Goal: Information Seeking & Learning: Learn about a topic

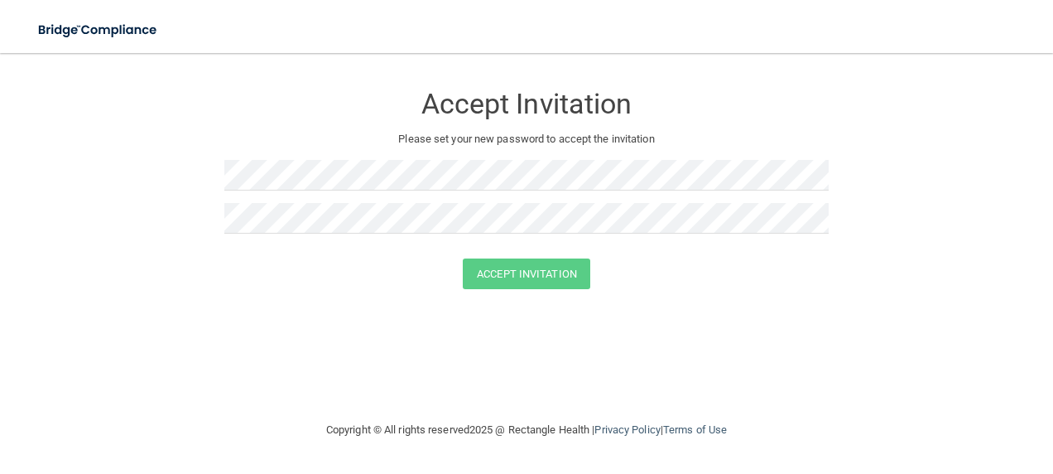
click at [716, 265] on div "Accept Invitation" at bounding box center [527, 273] width 1012 height 31
click at [141, 162] on form "Accept Invitation Please set your new password to accept the invitation Accept …" at bounding box center [526, 189] width 987 height 239
click at [623, 279] on div "Accept Invitation" at bounding box center [527, 273] width 1012 height 31
click at [530, 267] on button "Accept Invitation" at bounding box center [527, 273] width 128 height 31
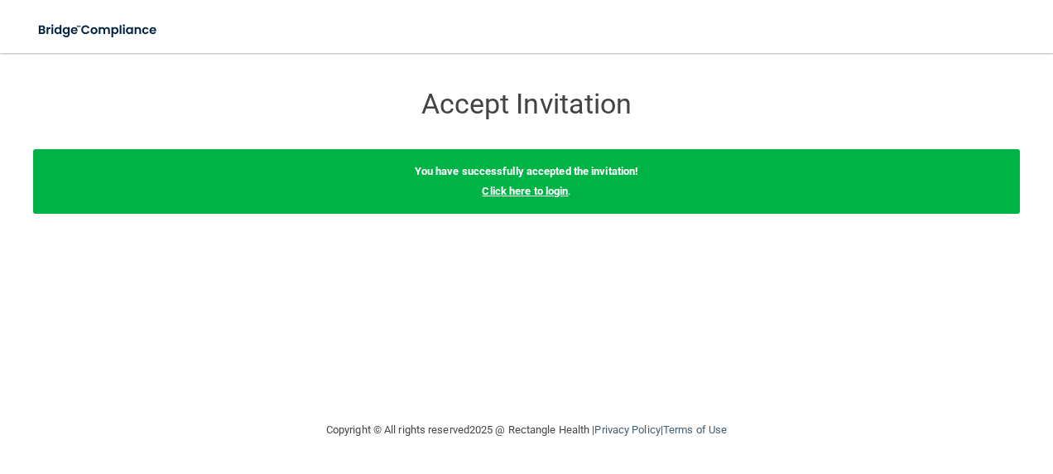
click at [532, 190] on link "Click here to login" at bounding box center [525, 191] width 86 height 12
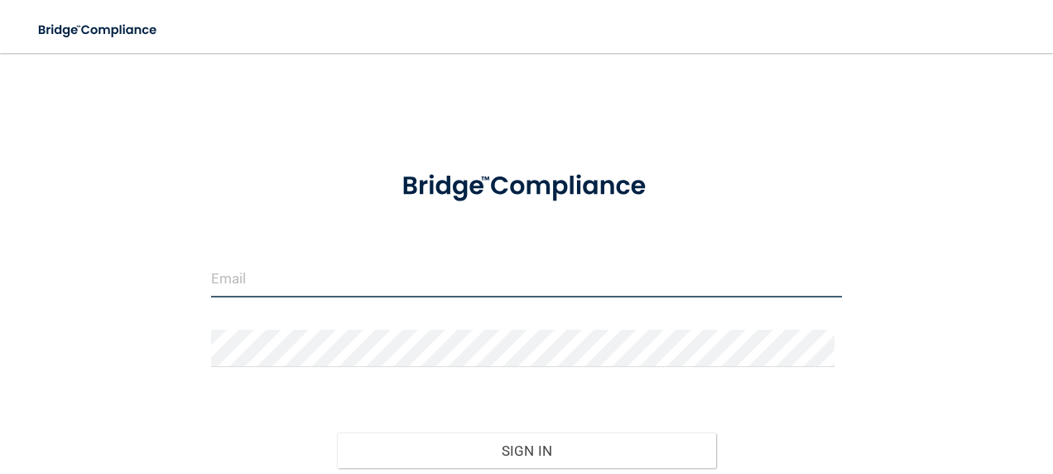
click at [282, 273] on input "email" at bounding box center [527, 278] width 632 height 37
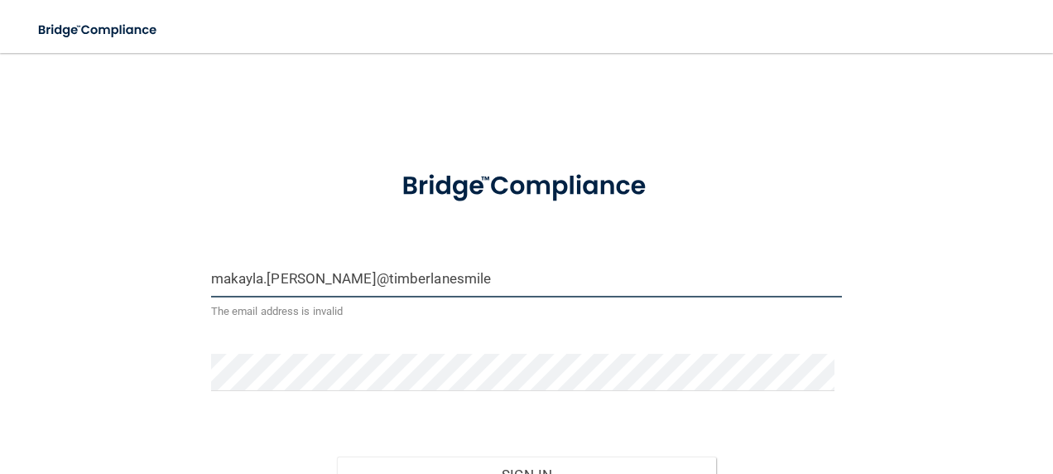
click at [337, 456] on button "Sign In" at bounding box center [526, 474] width 379 height 36
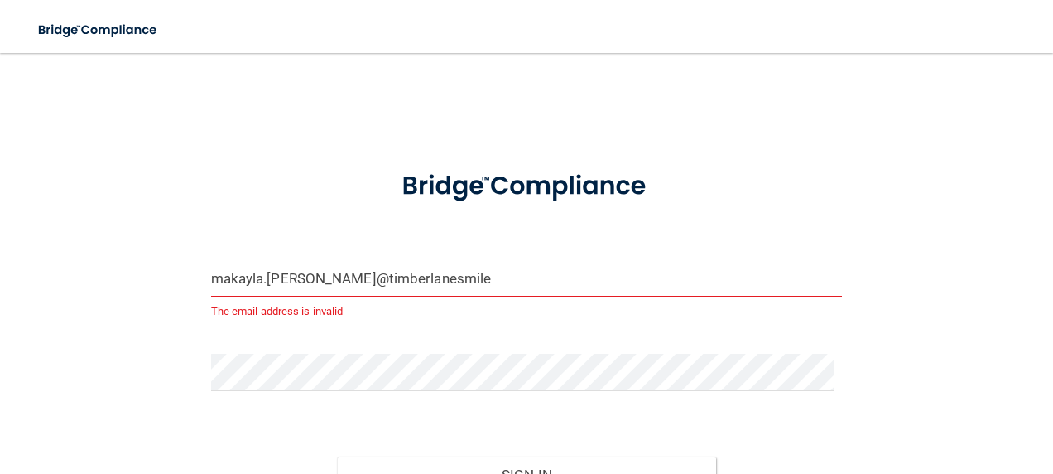
type input "[EMAIL_ADDRESS][PERSON_NAME][DOMAIN_NAME]"
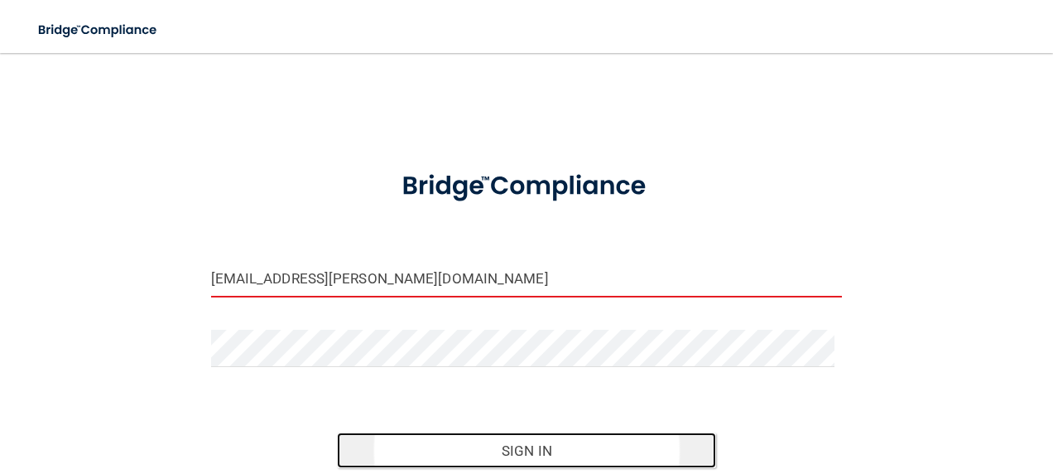
click at [572, 452] on button "Sign In" at bounding box center [526, 450] width 379 height 36
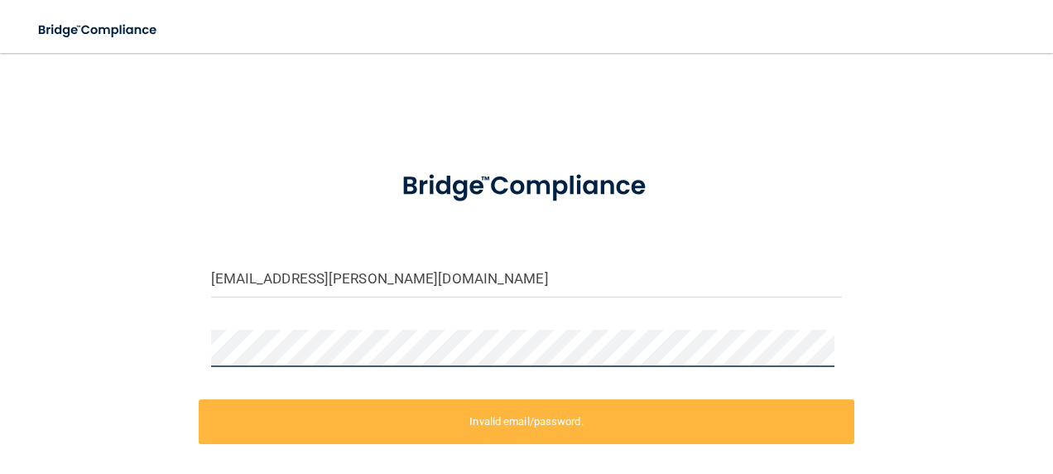
click at [92, 340] on div "makayla.blaisdell@timberlanesmile.com Invalid email/password. You don't have pe…" at bounding box center [526, 331] width 987 height 522
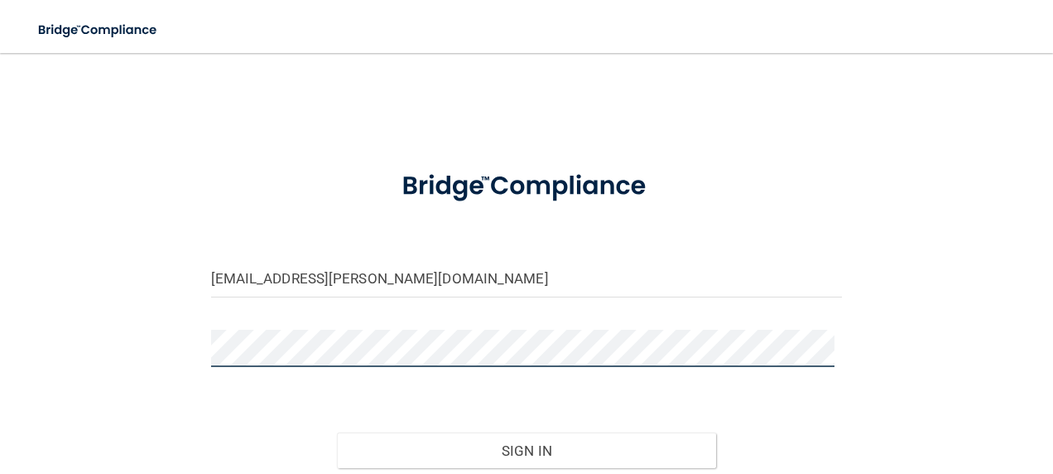
click at [337, 432] on button "Sign In" at bounding box center [526, 450] width 379 height 36
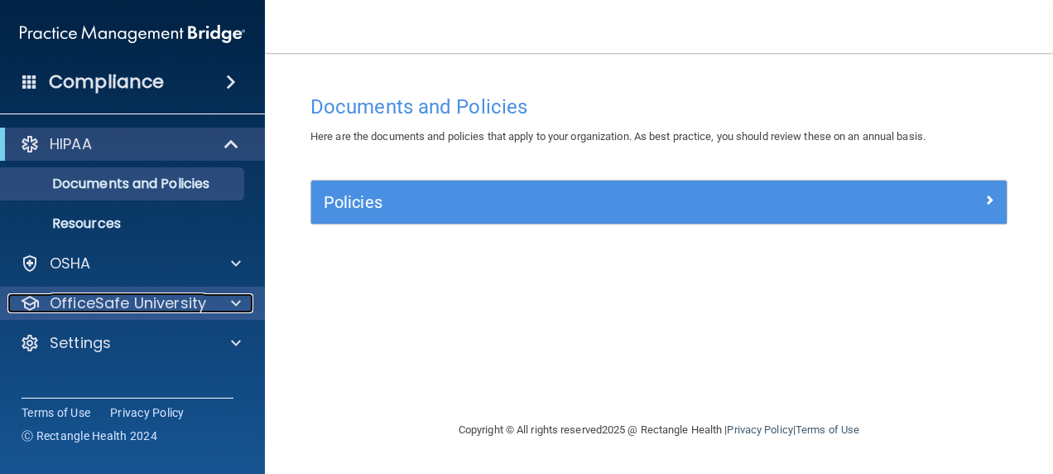
drag, startPoint x: 227, startPoint y: 293, endPoint x: 230, endPoint y: 305, distance: 12.1
click at [227, 293] on div at bounding box center [233, 303] width 41 height 20
click at [230, 305] on div at bounding box center [233, 303] width 41 height 20
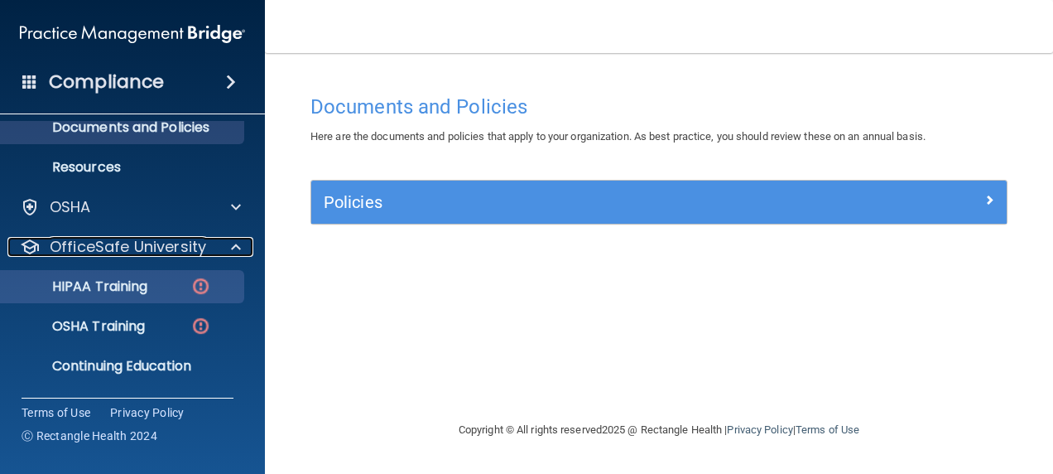
scroll to position [94, 0]
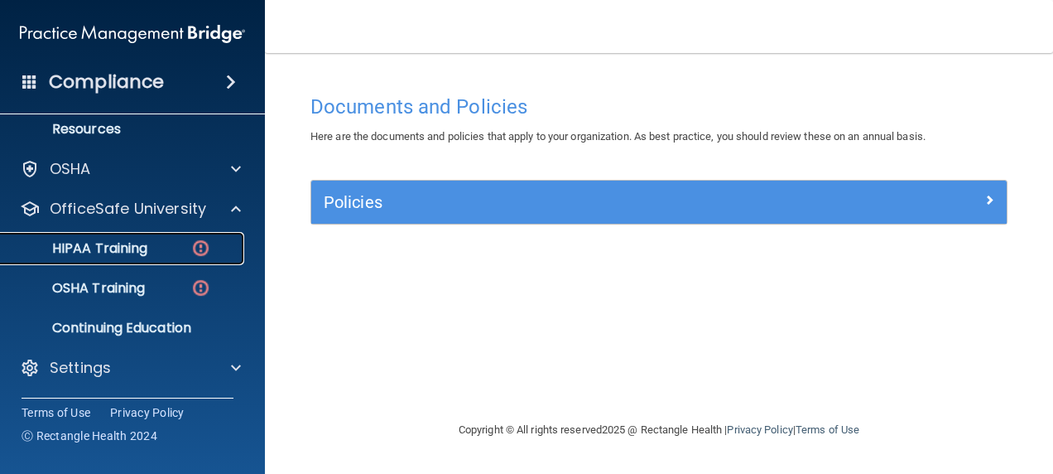
click at [133, 247] on p "HIPAA Training" at bounding box center [79, 248] width 137 height 17
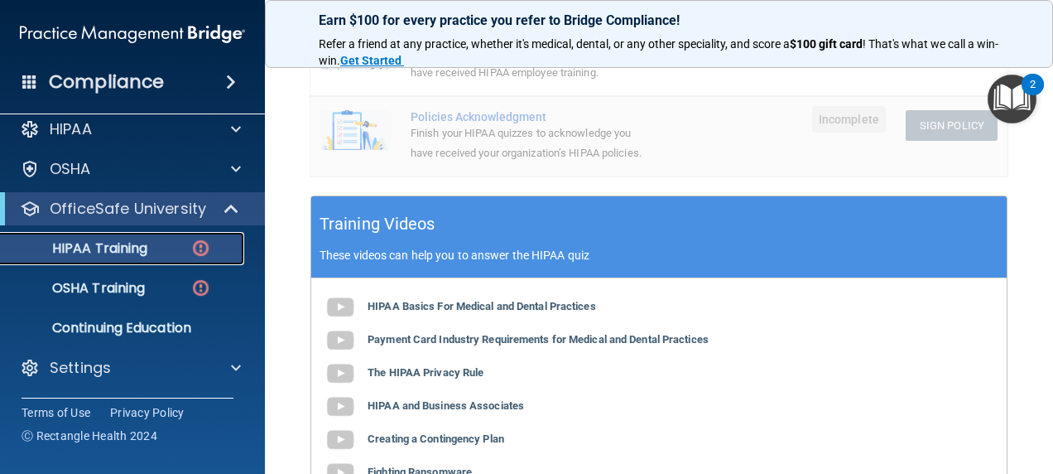
scroll to position [663, 0]
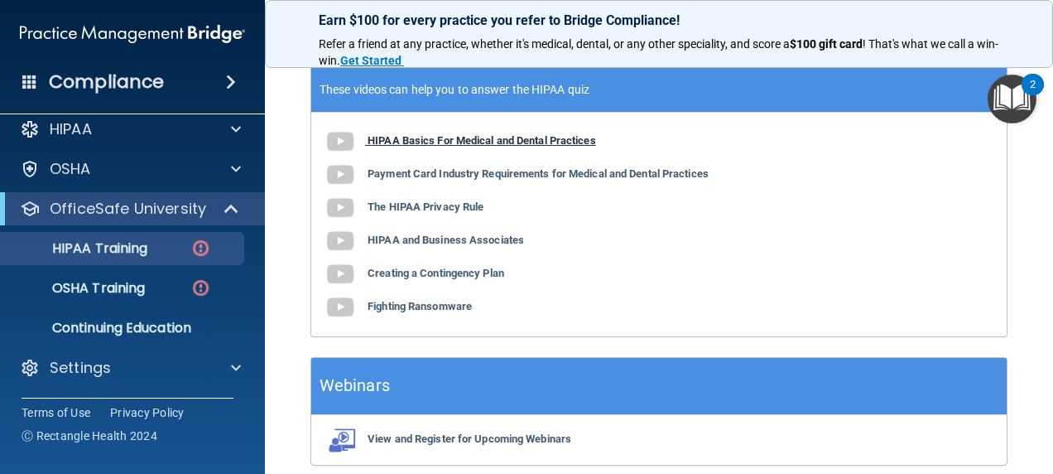
click at [589, 147] on b "HIPAA Basics For Medical and Dental Practices" at bounding box center [482, 140] width 229 height 12
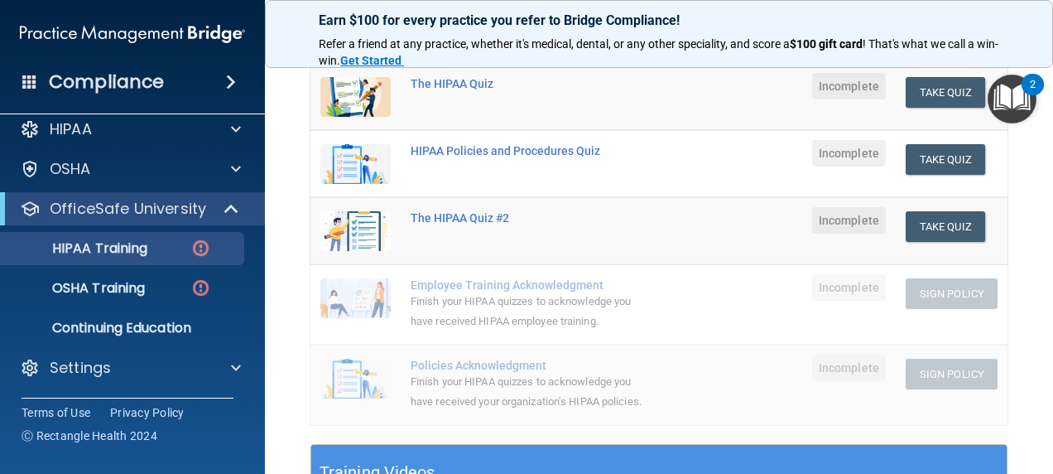
scroll to position [83, 0]
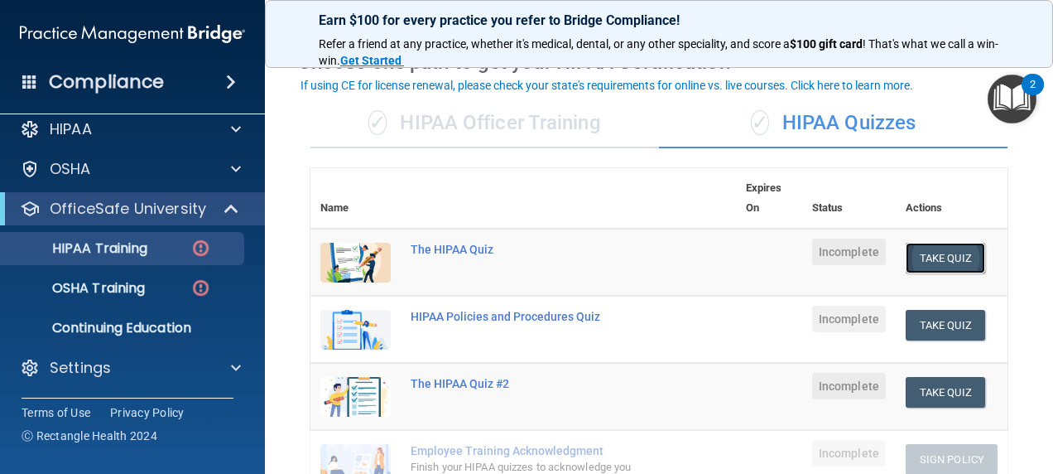
click at [928, 257] on button "Take Quiz" at bounding box center [946, 258] width 80 height 31
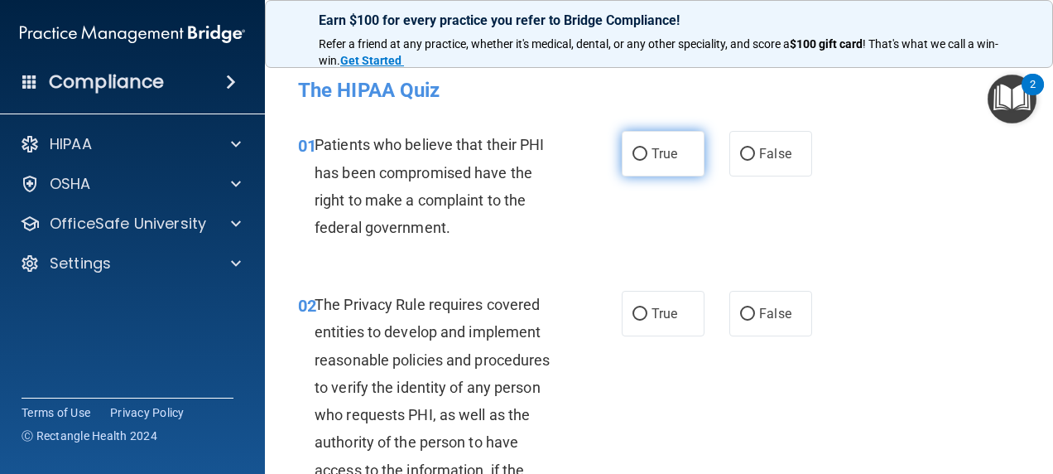
click at [633, 156] on input "True" at bounding box center [640, 154] width 15 height 12
radio input "true"
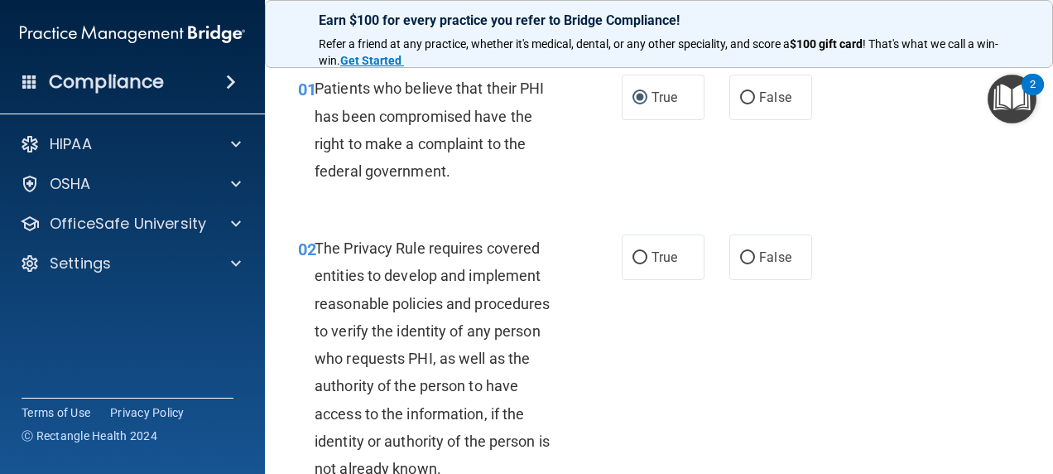
scroll to position [83, 0]
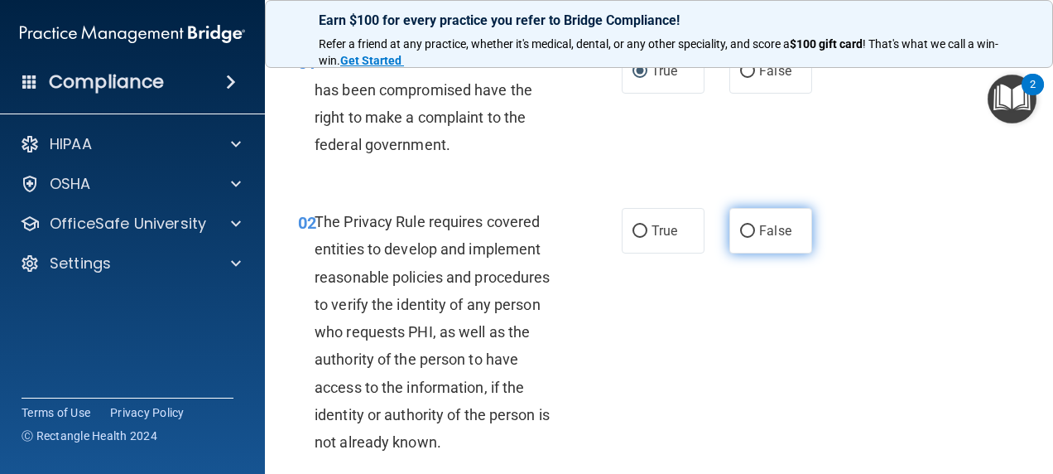
click at [749, 227] on label "False" at bounding box center [771, 231] width 83 height 46
click at [749, 227] on input "False" at bounding box center [747, 231] width 15 height 12
radio input "true"
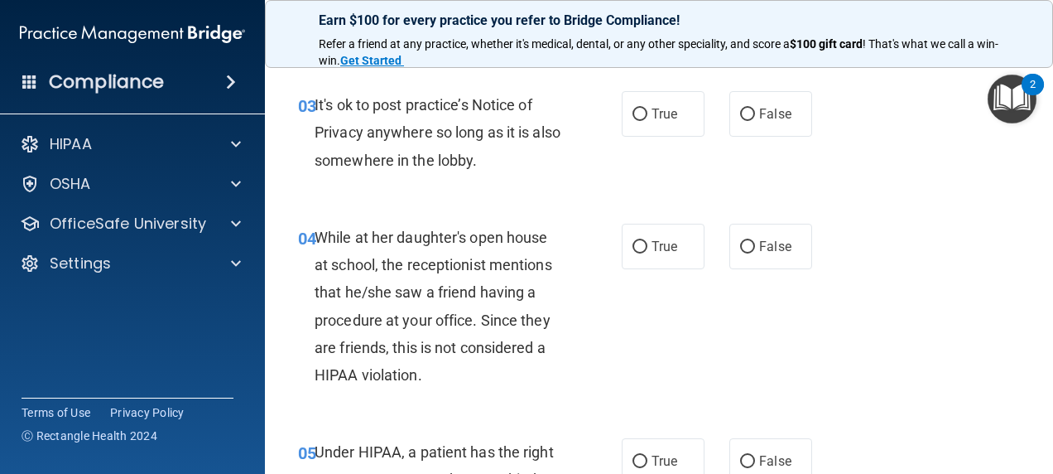
scroll to position [414, 0]
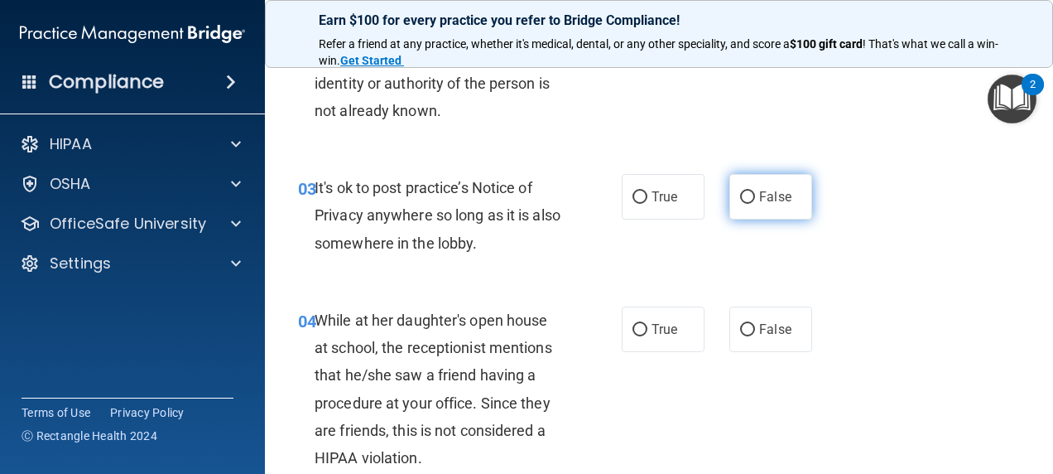
click at [781, 184] on label "False" at bounding box center [771, 197] width 83 height 46
click at [755, 191] on input "False" at bounding box center [747, 197] width 15 height 12
radio input "true"
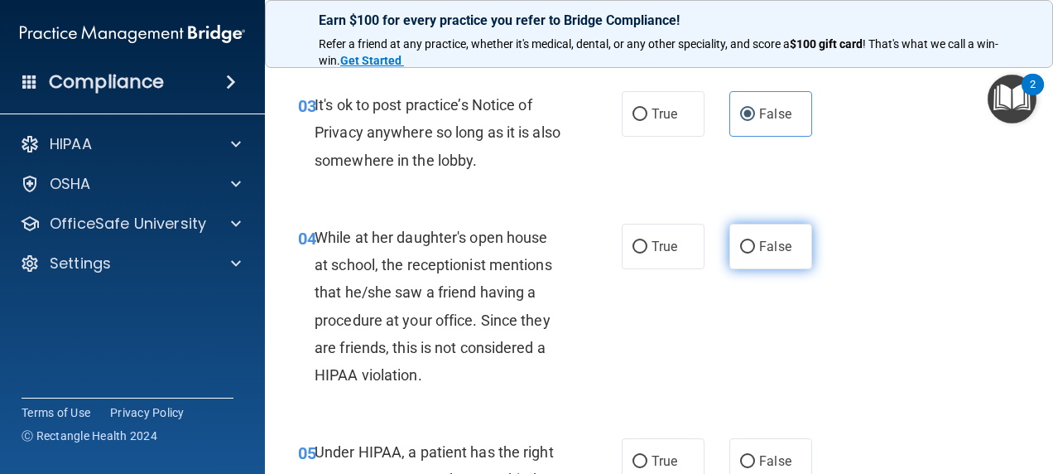
click at [740, 241] on input "False" at bounding box center [747, 247] width 15 height 12
radio input "true"
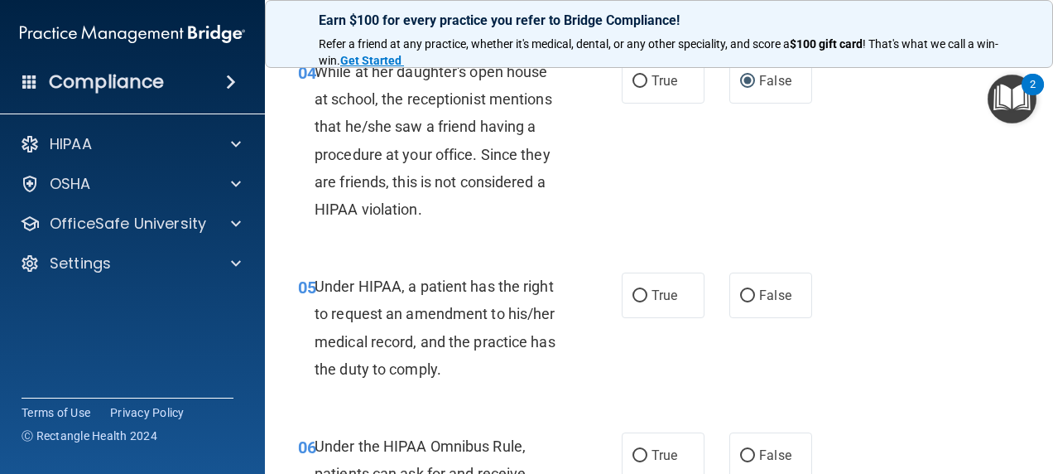
scroll to position [745, 0]
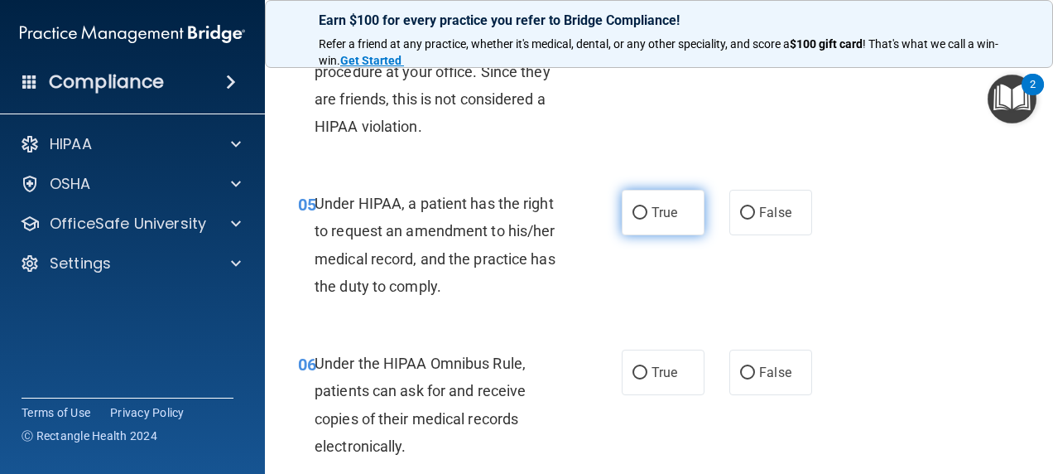
click at [658, 219] on span "True" at bounding box center [665, 213] width 26 height 16
click at [648, 219] on input "True" at bounding box center [640, 213] width 15 height 12
radio input "true"
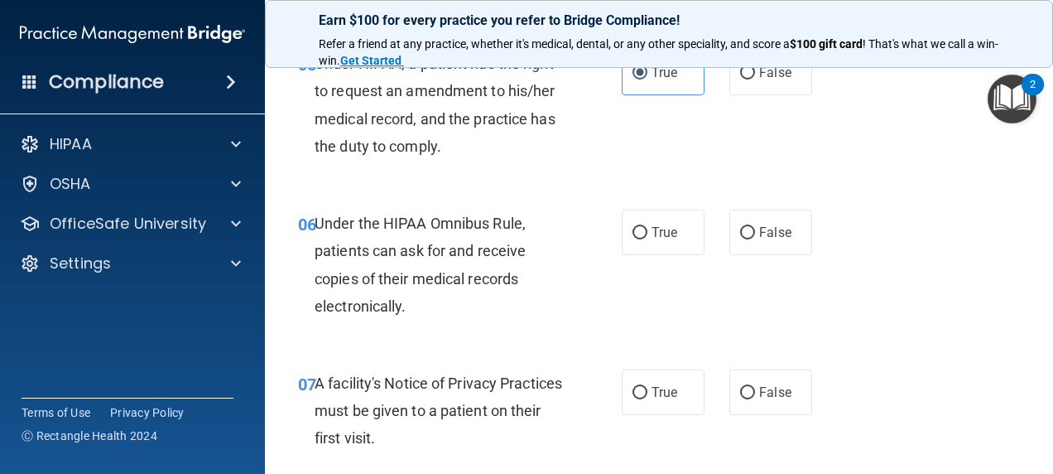
scroll to position [911, 0]
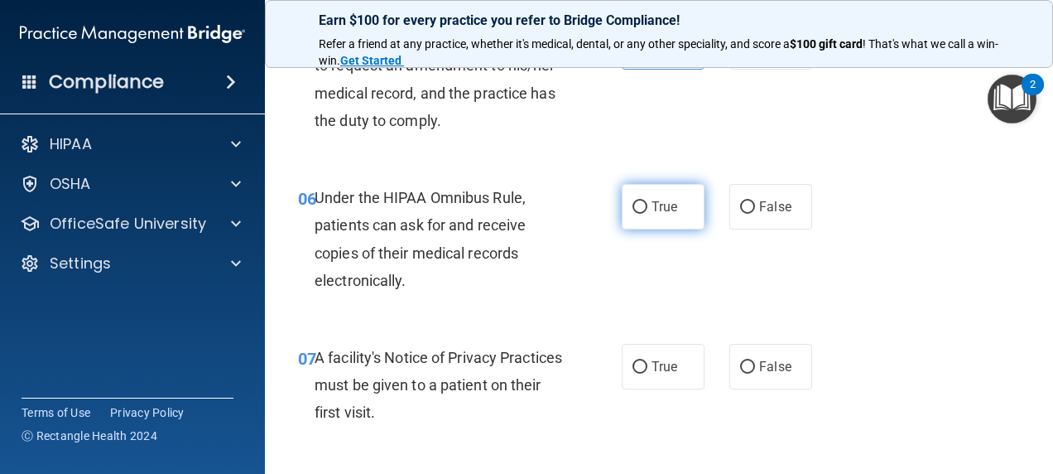
click at [640, 211] on input "True" at bounding box center [640, 207] width 15 height 12
radio input "true"
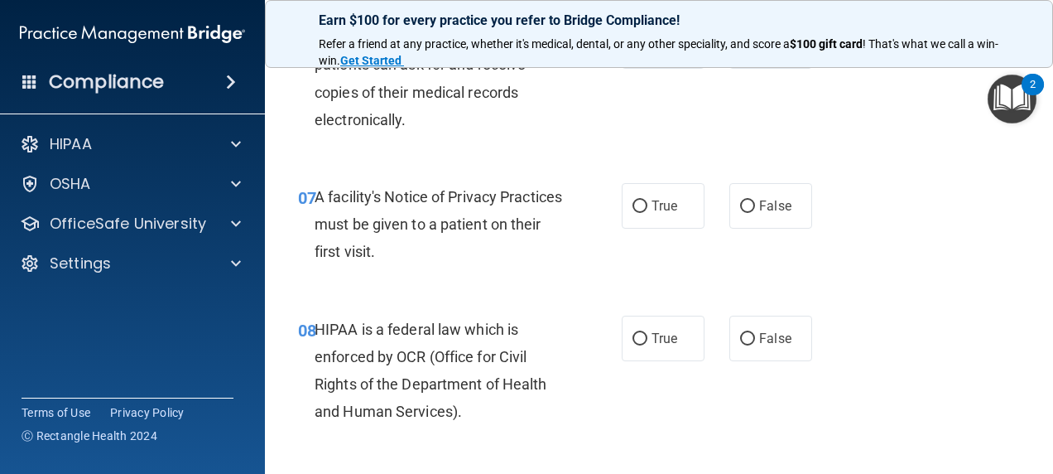
scroll to position [1077, 0]
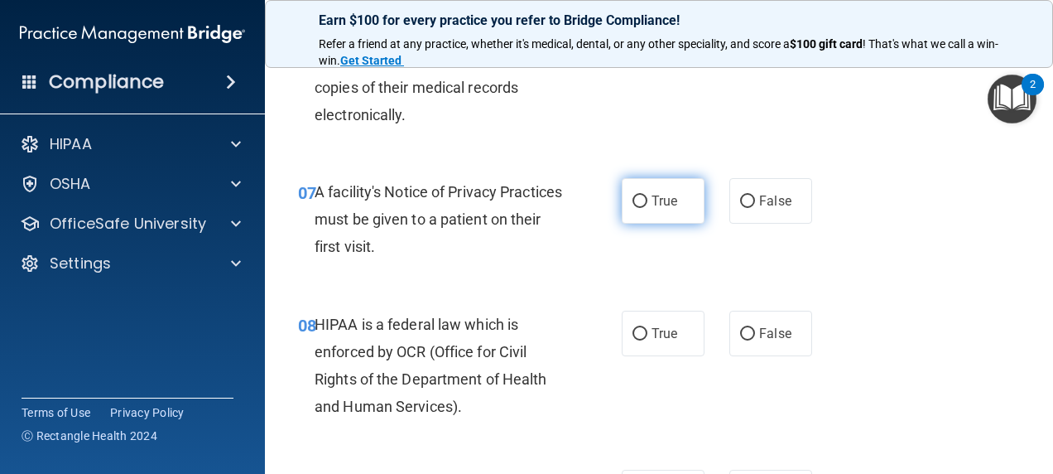
click at [625, 203] on label "True" at bounding box center [663, 201] width 83 height 46
click at [633, 203] on input "True" at bounding box center [640, 201] width 15 height 12
radio input "true"
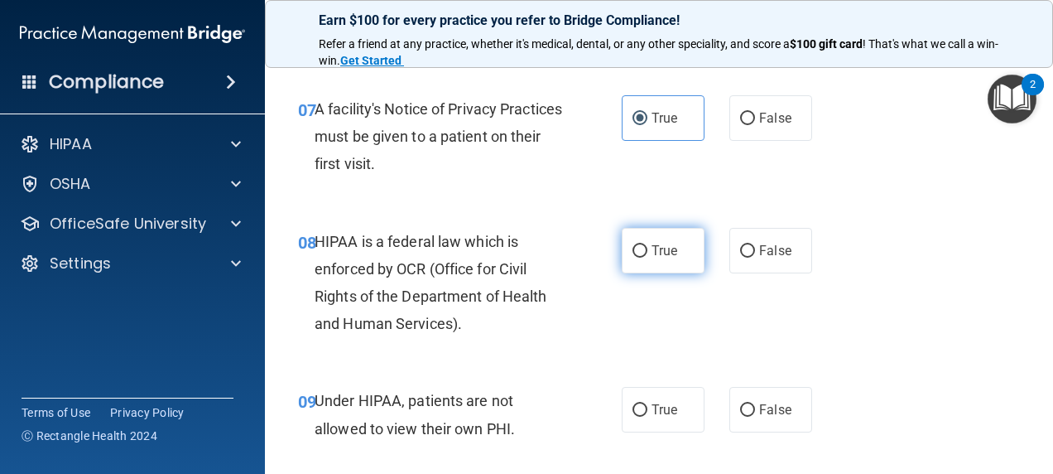
click at [633, 250] on input "True" at bounding box center [640, 251] width 15 height 12
radio input "true"
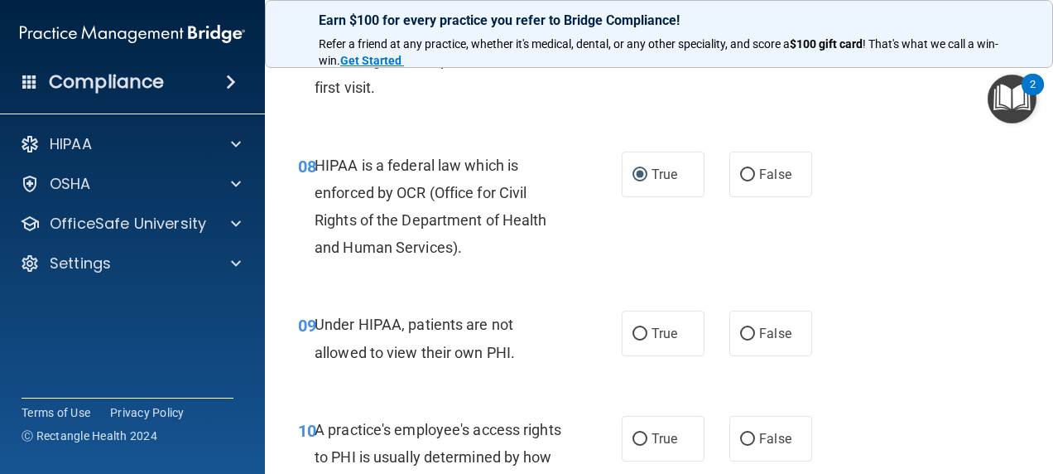
scroll to position [1325, 0]
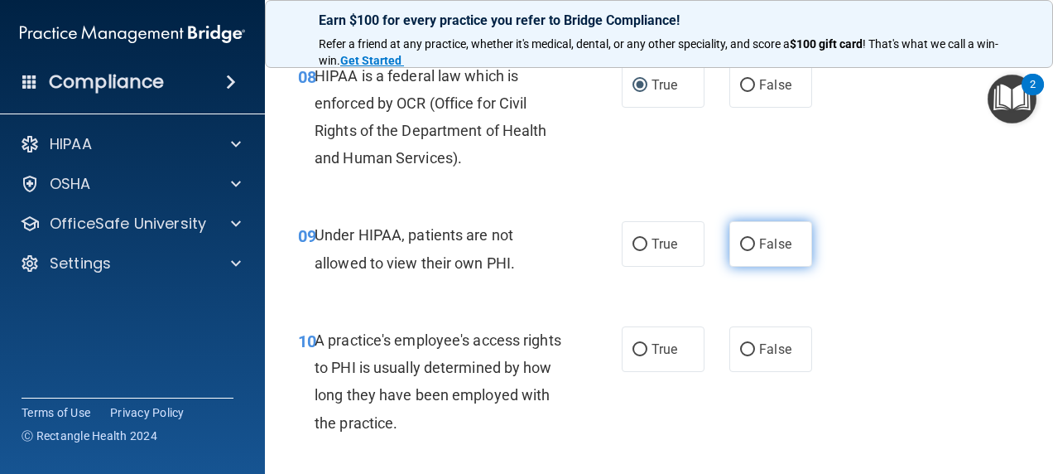
click at [770, 253] on label "False" at bounding box center [771, 244] width 83 height 46
click at [755, 251] on input "False" at bounding box center [747, 245] width 15 height 12
radio input "true"
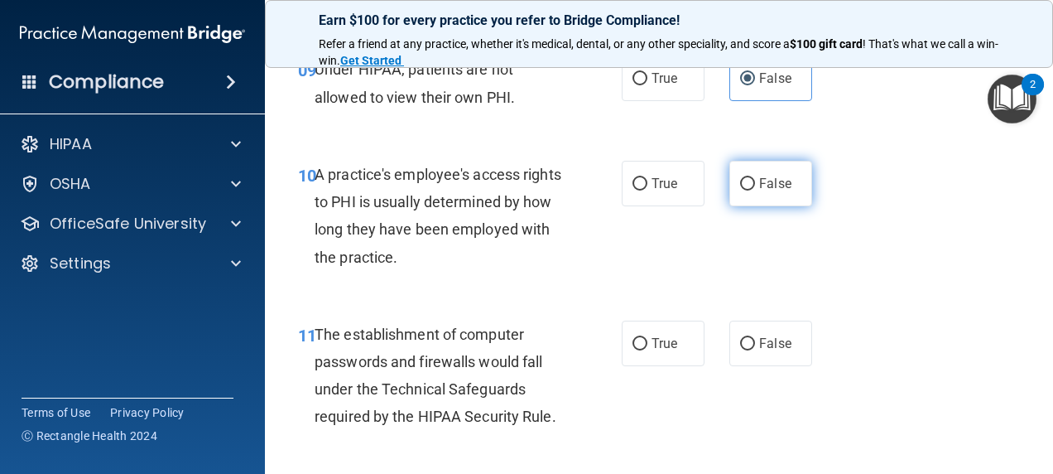
click at [744, 180] on input "False" at bounding box center [747, 184] width 15 height 12
radio input "true"
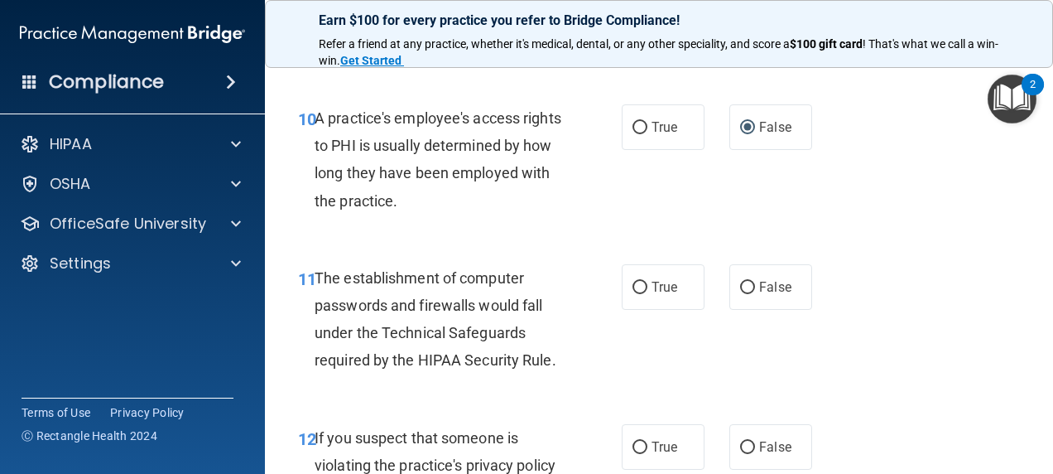
scroll to position [1573, 0]
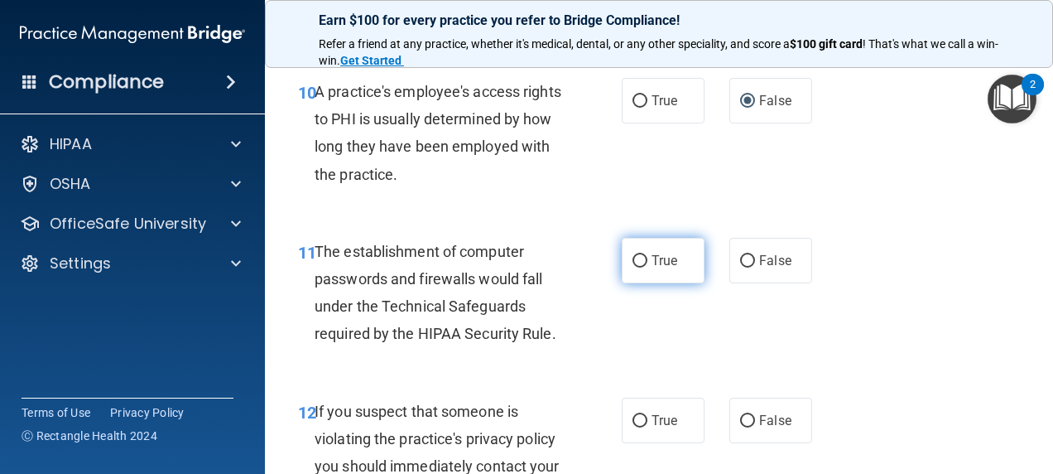
click at [633, 255] on input "True" at bounding box center [640, 261] width 15 height 12
radio input "true"
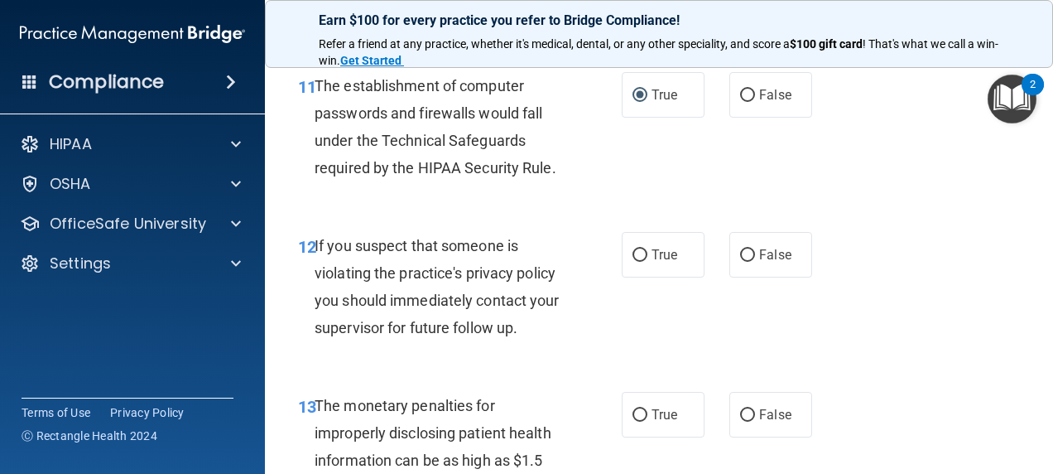
scroll to position [1822, 0]
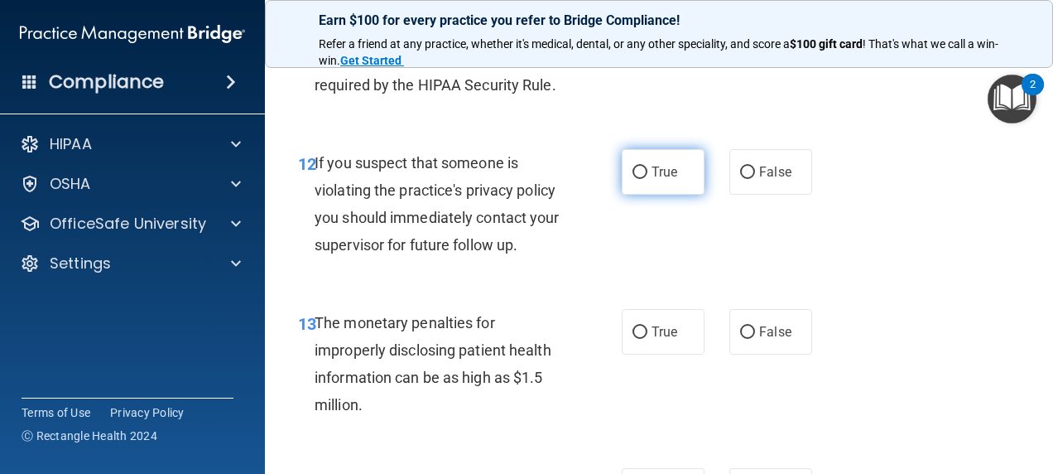
click at [633, 173] on input "True" at bounding box center [640, 172] width 15 height 12
radio input "true"
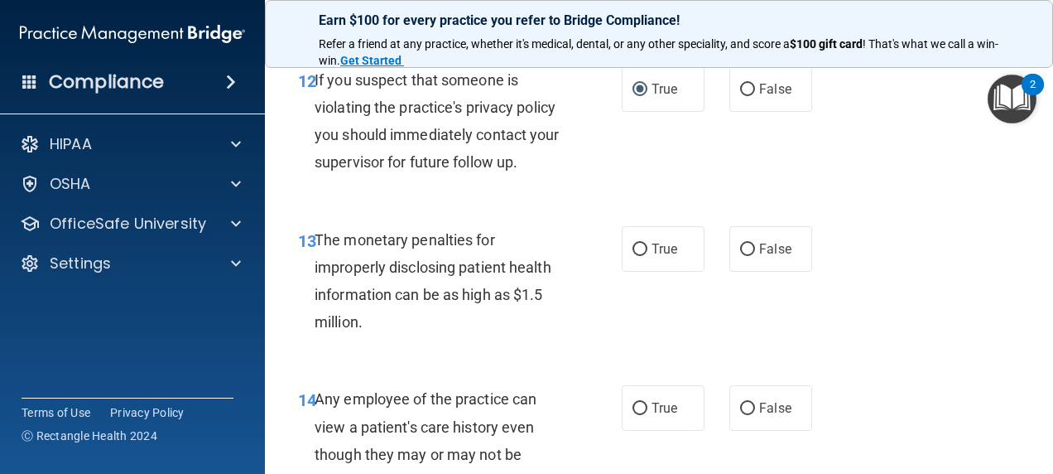
scroll to position [1988, 0]
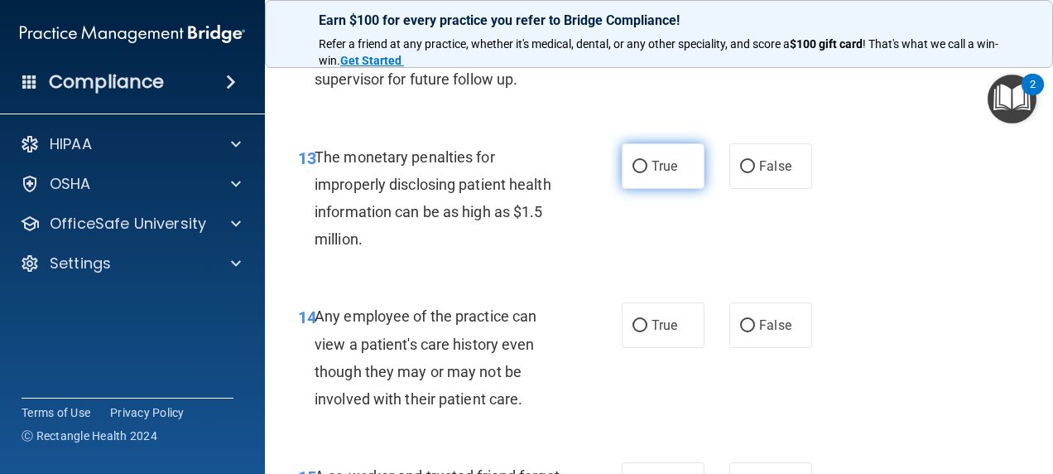
click at [633, 166] on input "True" at bounding box center [640, 167] width 15 height 12
radio input "true"
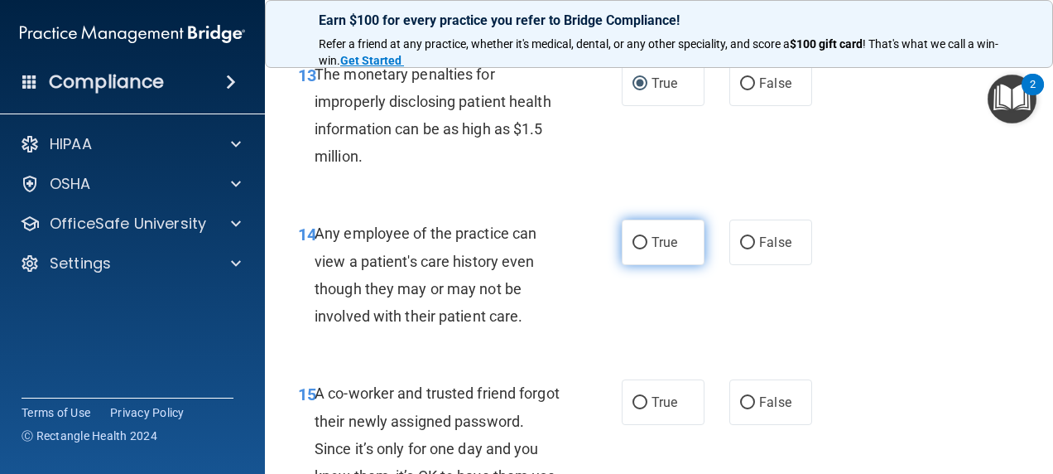
click at [624, 239] on label "True" at bounding box center [663, 242] width 83 height 46
click at [633, 239] on input "True" at bounding box center [640, 243] width 15 height 12
radio input "true"
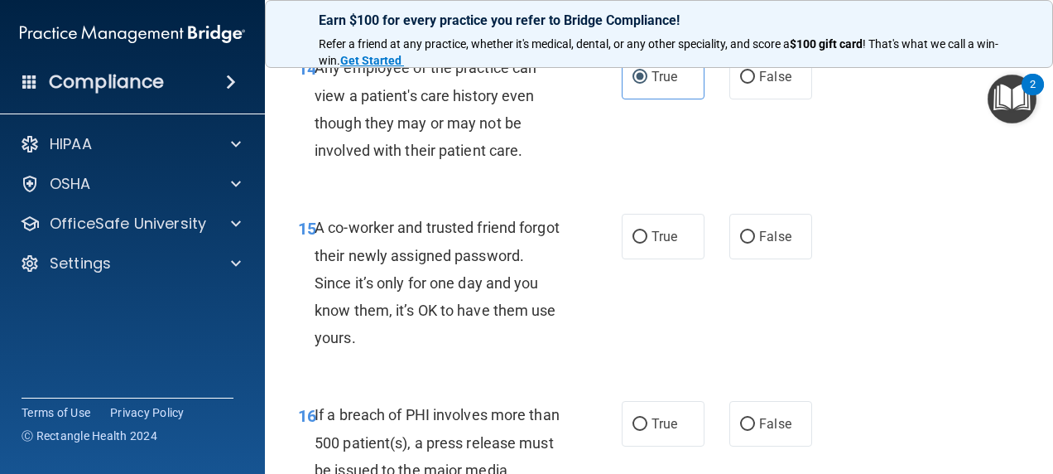
scroll to position [2319, 0]
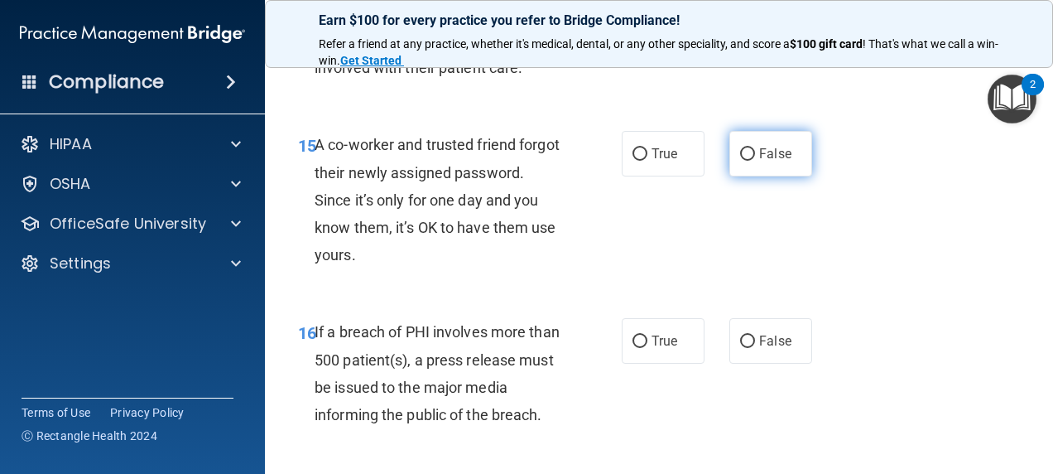
click at [757, 143] on label "False" at bounding box center [771, 154] width 83 height 46
click at [755, 148] on input "False" at bounding box center [747, 154] width 15 height 12
radio input "true"
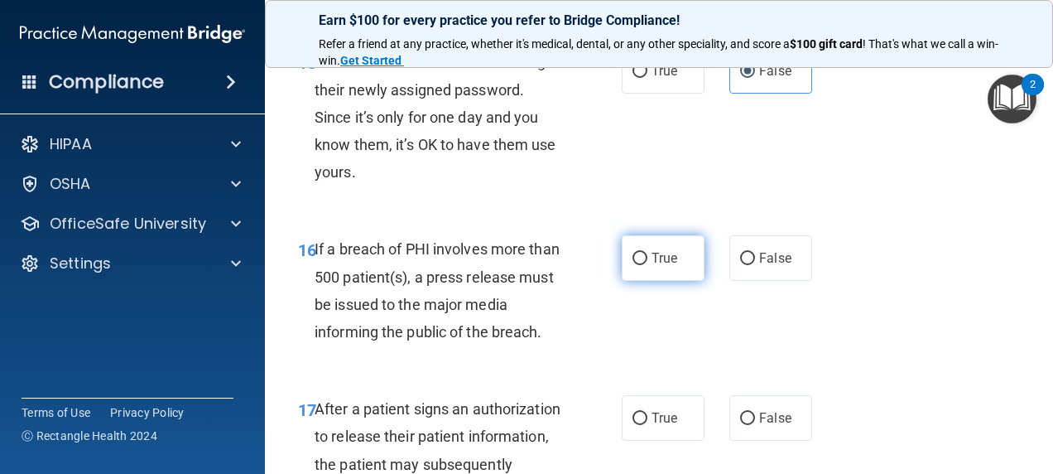
click at [635, 263] on input "True" at bounding box center [640, 259] width 15 height 12
radio input "true"
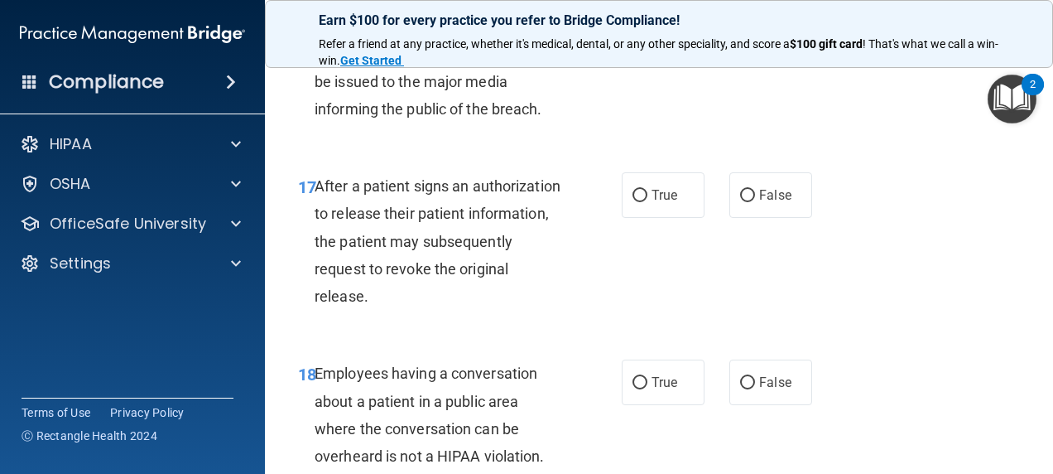
scroll to position [2650, 0]
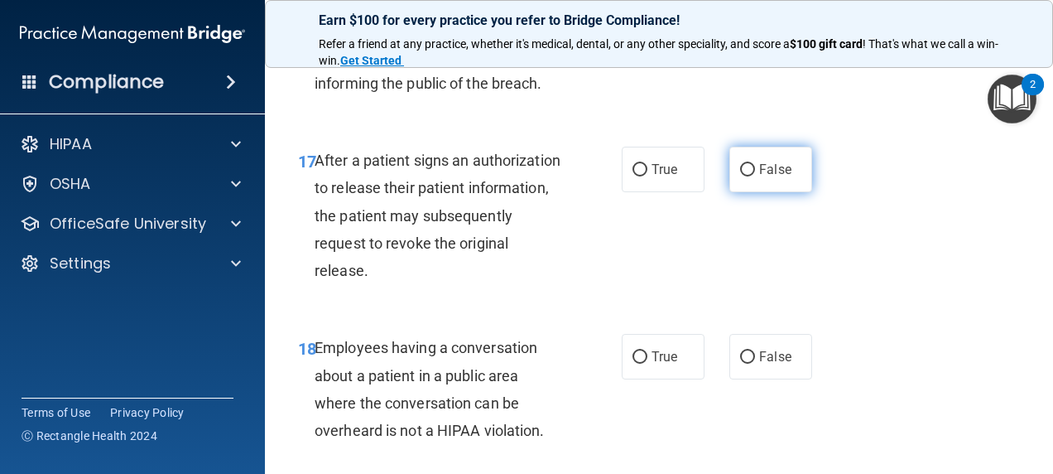
click at [746, 160] on label "False" at bounding box center [771, 170] width 83 height 46
click at [746, 164] on input "False" at bounding box center [747, 170] width 15 height 12
radio input "true"
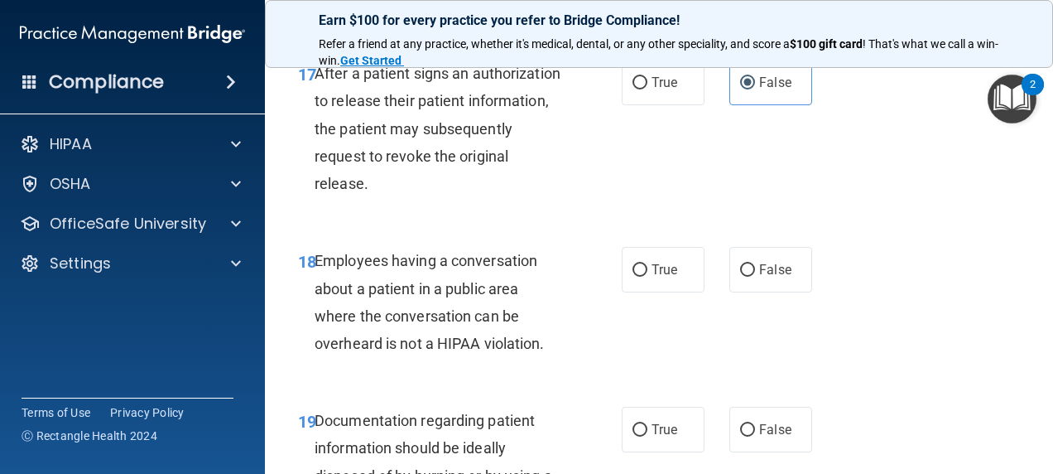
scroll to position [2816, 0]
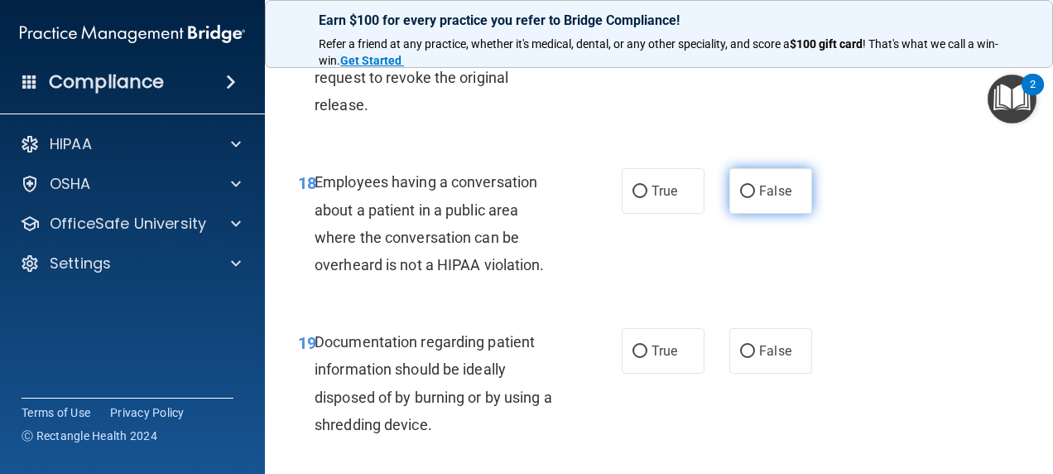
click at [767, 207] on label "False" at bounding box center [771, 191] width 83 height 46
click at [755, 198] on input "False" at bounding box center [747, 192] width 15 height 12
radio input "true"
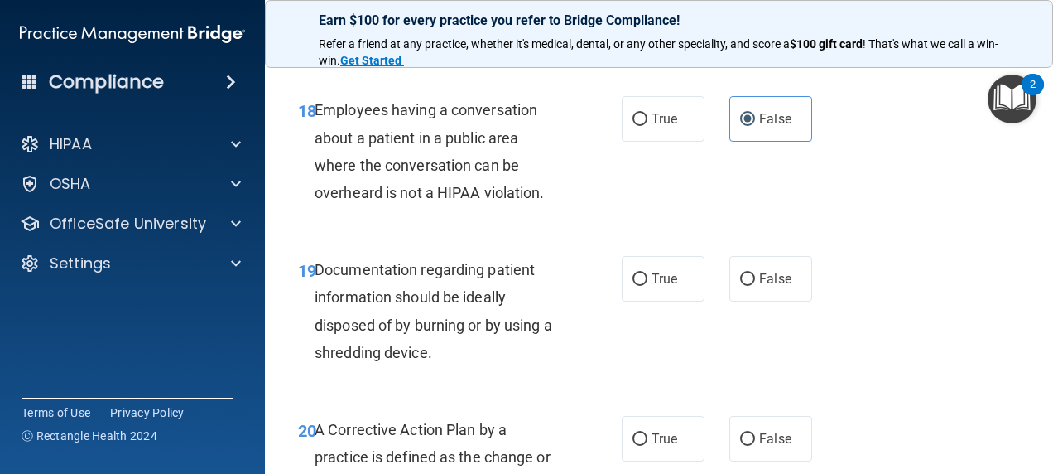
scroll to position [2981, 0]
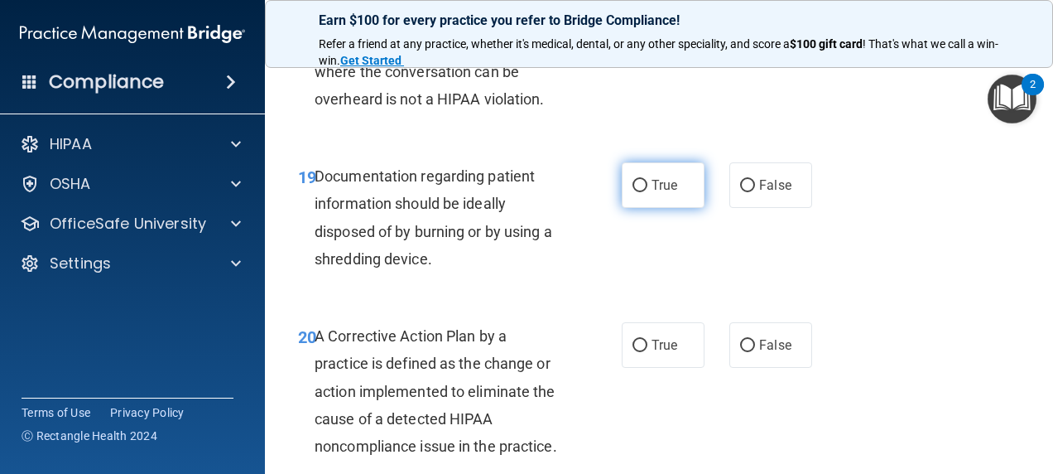
click at [684, 184] on label "True" at bounding box center [663, 185] width 83 height 46
click at [648, 184] on input "True" at bounding box center [640, 186] width 15 height 12
radio input "true"
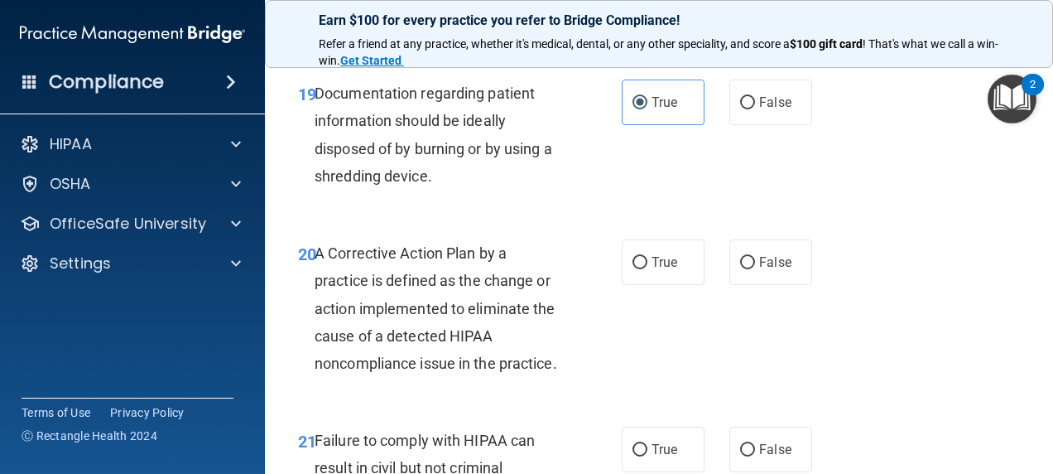
scroll to position [3147, 0]
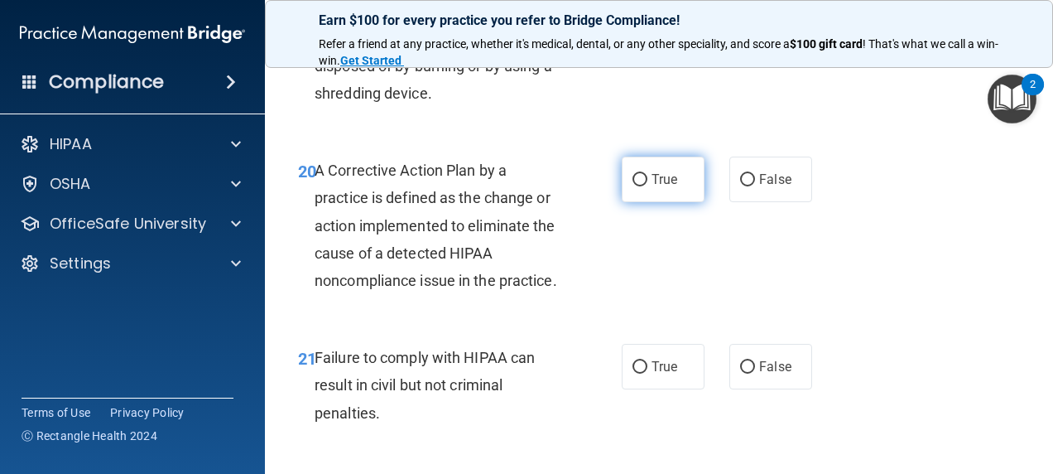
click at [643, 184] on label "True" at bounding box center [663, 180] width 83 height 46
click at [643, 184] on input "True" at bounding box center [640, 180] width 15 height 12
radio input "true"
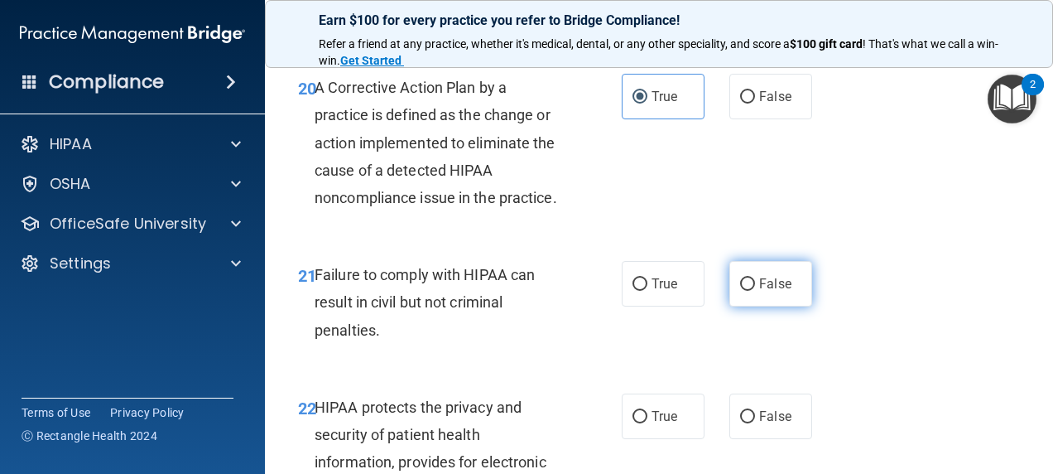
click at [797, 301] on label "False" at bounding box center [771, 284] width 83 height 46
click at [755, 291] on input "False" at bounding box center [747, 284] width 15 height 12
radio input "true"
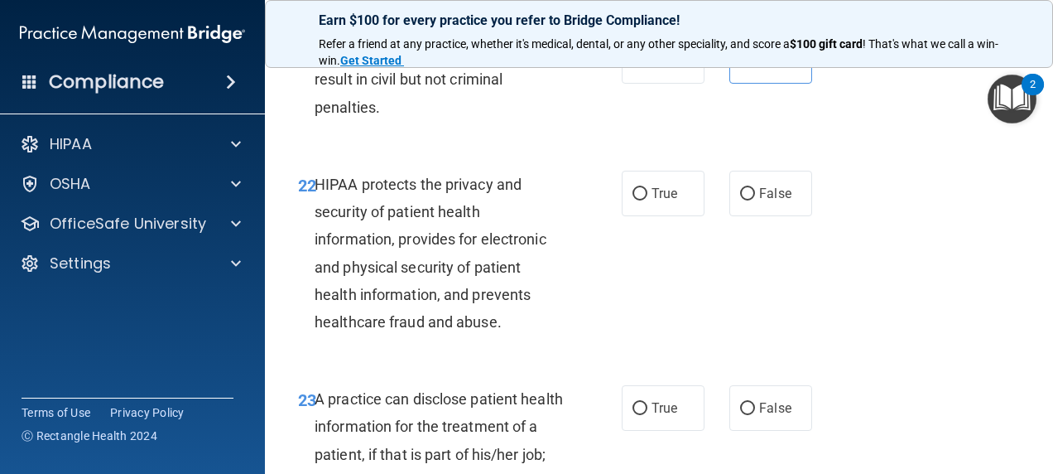
scroll to position [3478, 0]
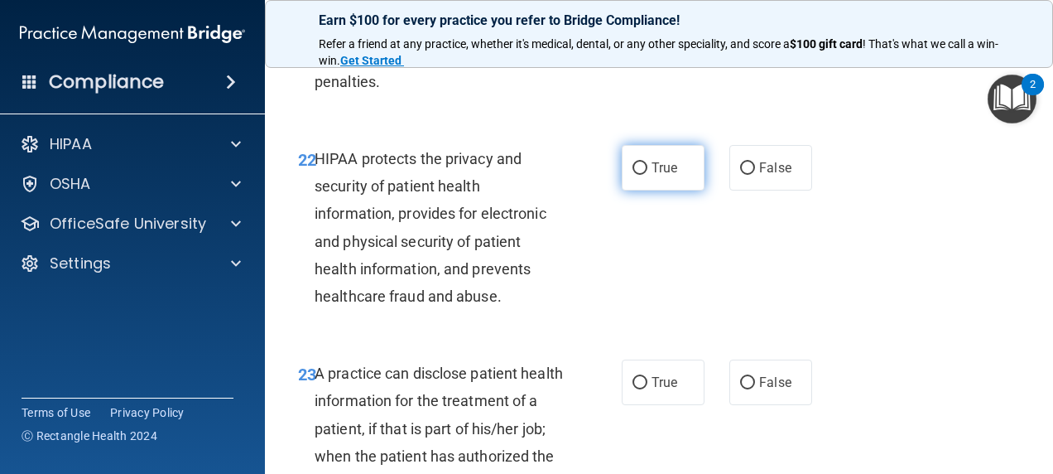
click at [662, 176] on span "True" at bounding box center [665, 168] width 26 height 16
click at [648, 175] on input "True" at bounding box center [640, 168] width 15 height 12
radio input "true"
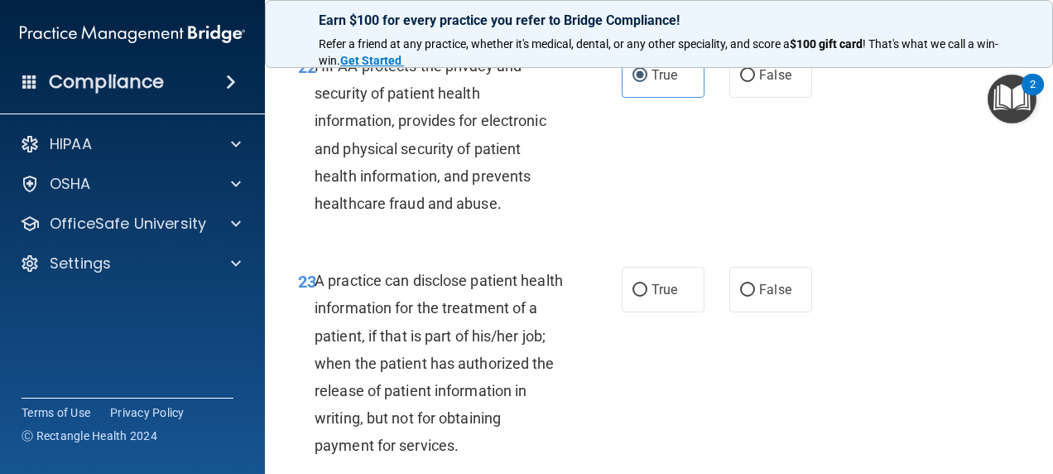
scroll to position [3644, 0]
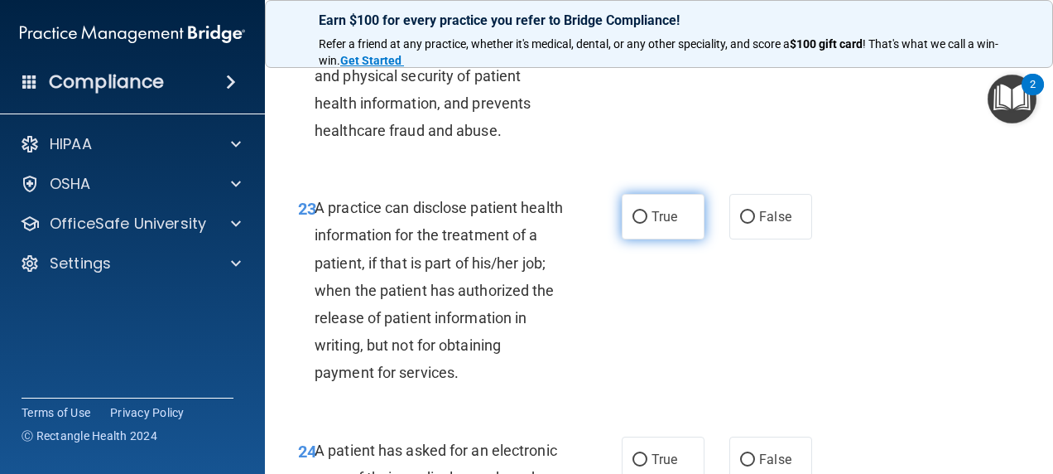
click at [673, 239] on label "True" at bounding box center [663, 217] width 83 height 46
click at [648, 224] on input "True" at bounding box center [640, 217] width 15 height 12
radio input "true"
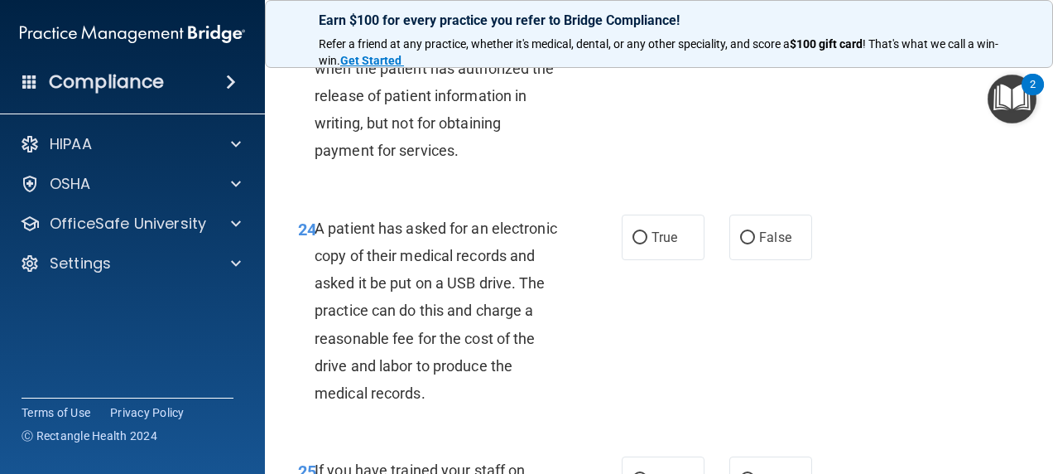
scroll to position [3892, 0]
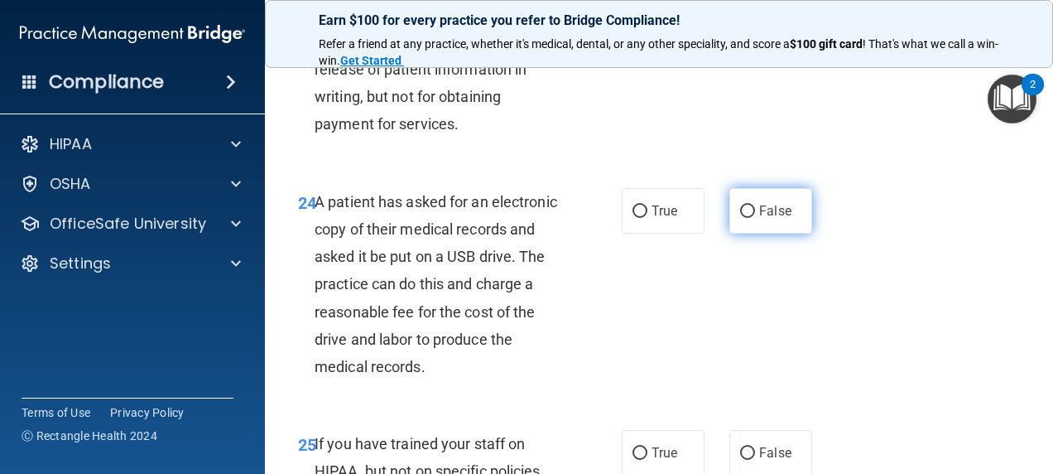
click at [772, 219] on span "False" at bounding box center [775, 211] width 32 height 16
click at [755, 218] on input "False" at bounding box center [747, 211] width 15 height 12
radio input "true"
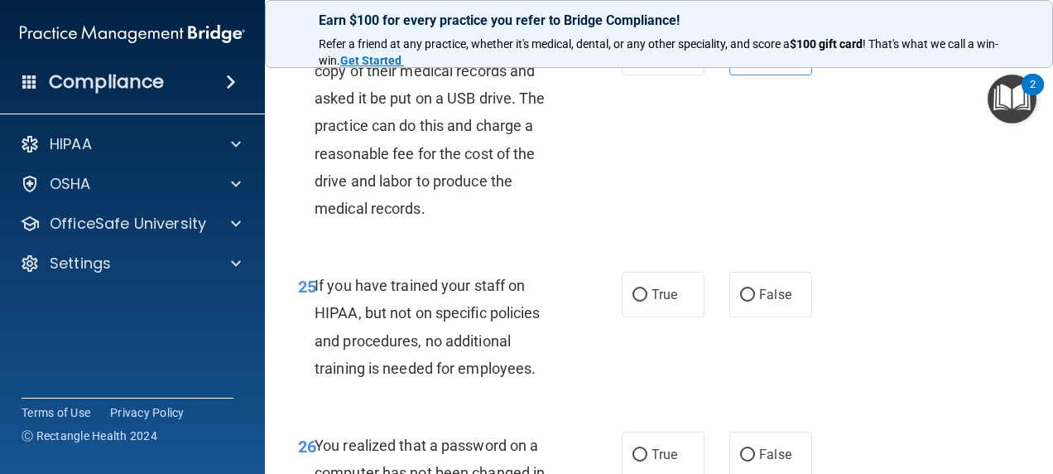
scroll to position [4058, 0]
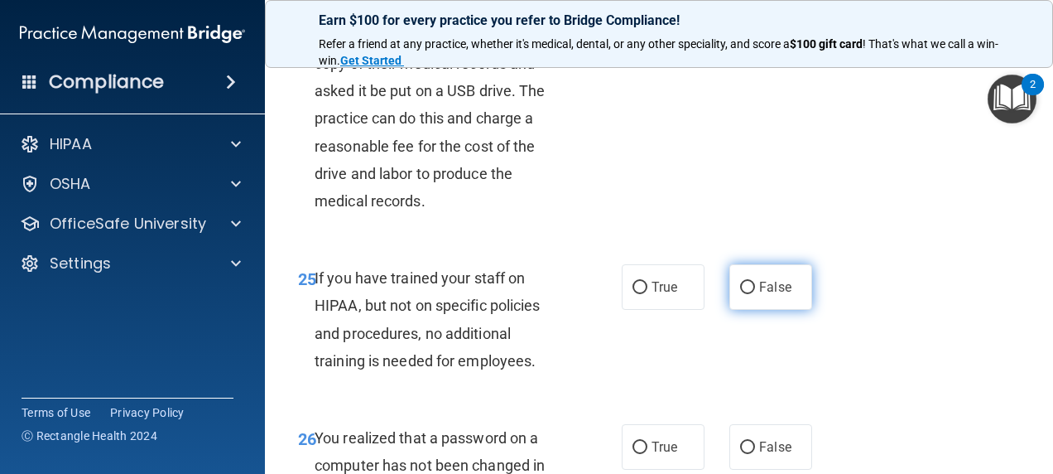
click at [769, 295] on span "False" at bounding box center [775, 287] width 32 height 16
click at [755, 294] on input "False" at bounding box center [747, 288] width 15 height 12
radio input "true"
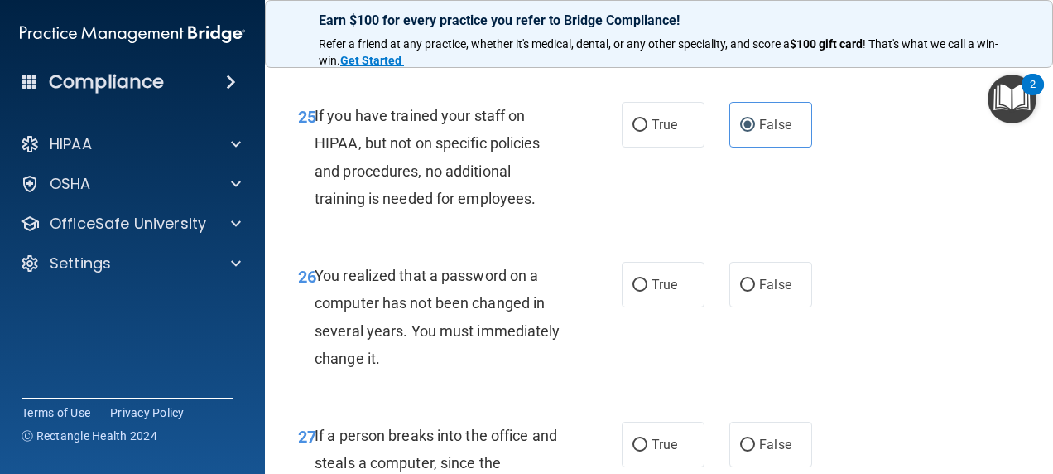
scroll to position [4223, 0]
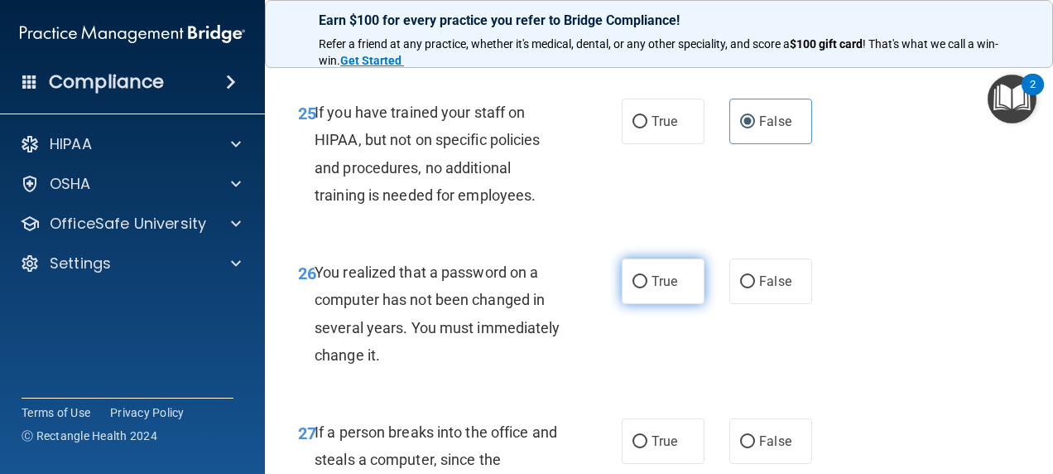
click at [663, 304] on label "True" at bounding box center [663, 281] width 83 height 46
click at [648, 288] on input "True" at bounding box center [640, 282] width 15 height 12
radio input "true"
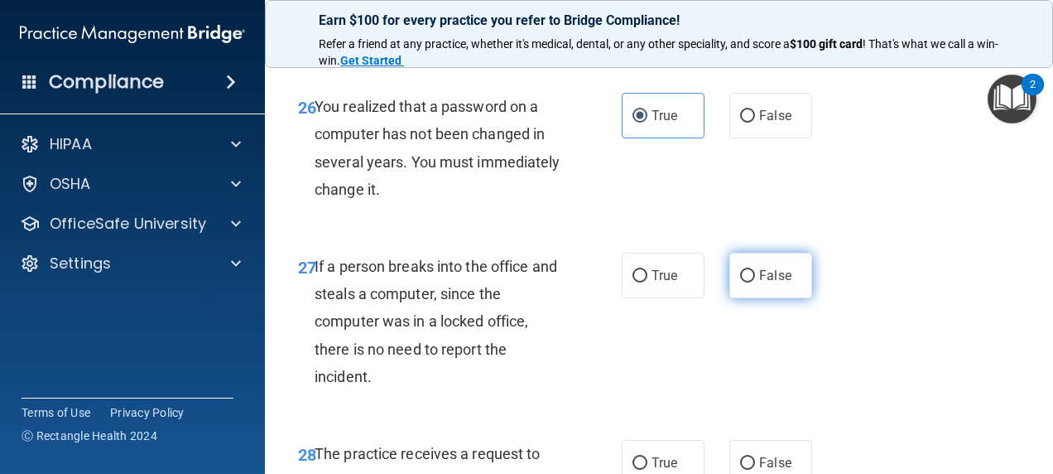
click at [730, 297] on label "False" at bounding box center [771, 276] width 83 height 46
click at [740, 282] on input "False" at bounding box center [747, 276] width 15 height 12
radio input "true"
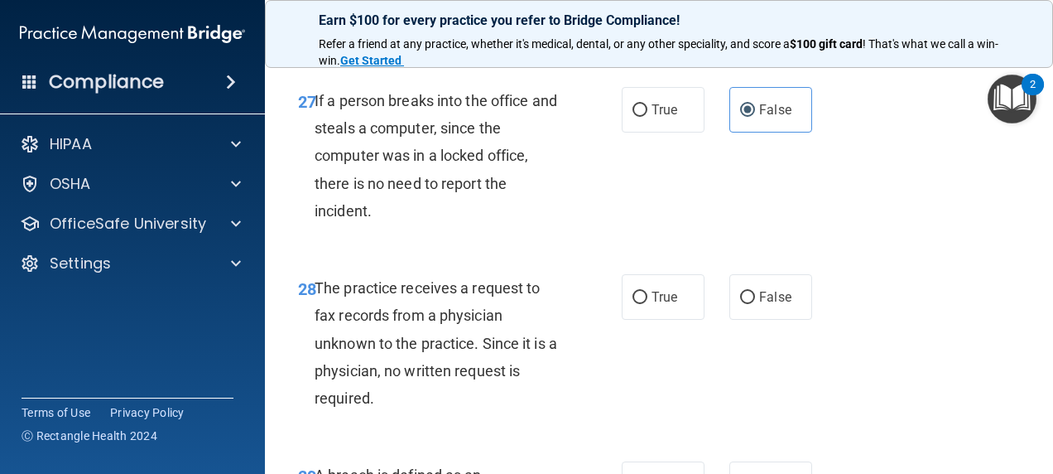
scroll to position [4638, 0]
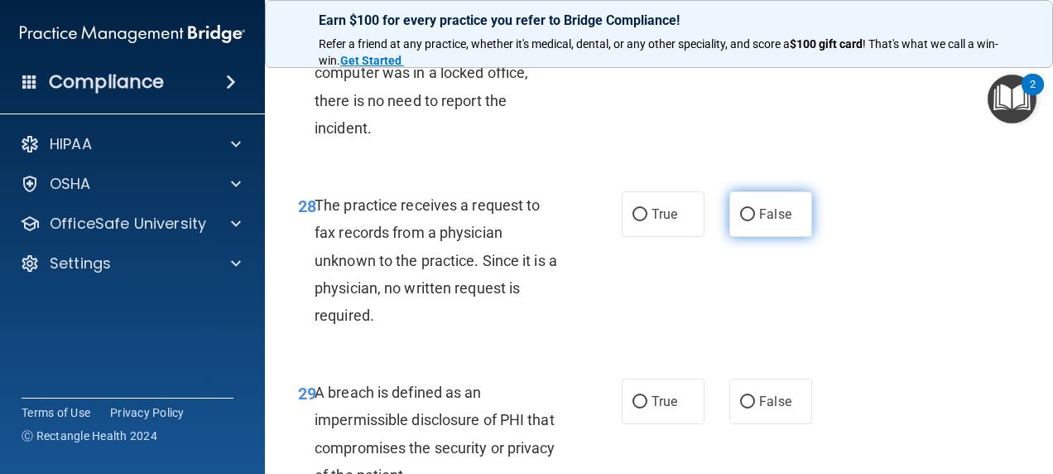
click at [747, 227] on label "False" at bounding box center [771, 214] width 83 height 46
click at [747, 221] on input "False" at bounding box center [747, 215] width 15 height 12
radio input "true"
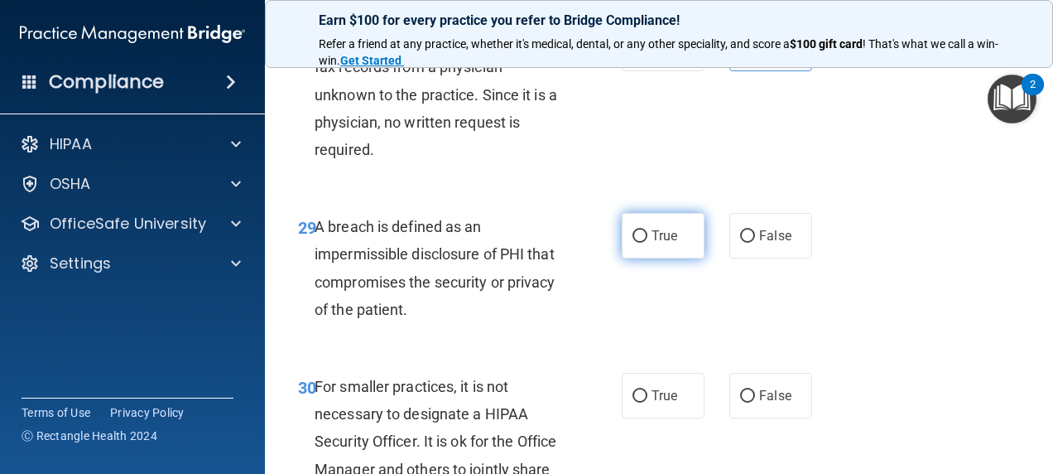
click at [651, 258] on label "True" at bounding box center [663, 236] width 83 height 46
click at [648, 243] on input "True" at bounding box center [640, 236] width 15 height 12
radio input "true"
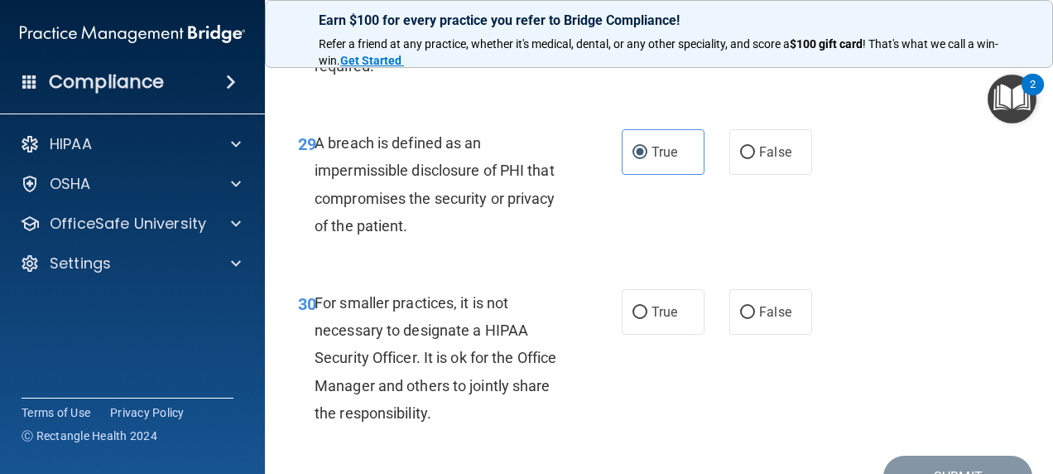
scroll to position [4969, 0]
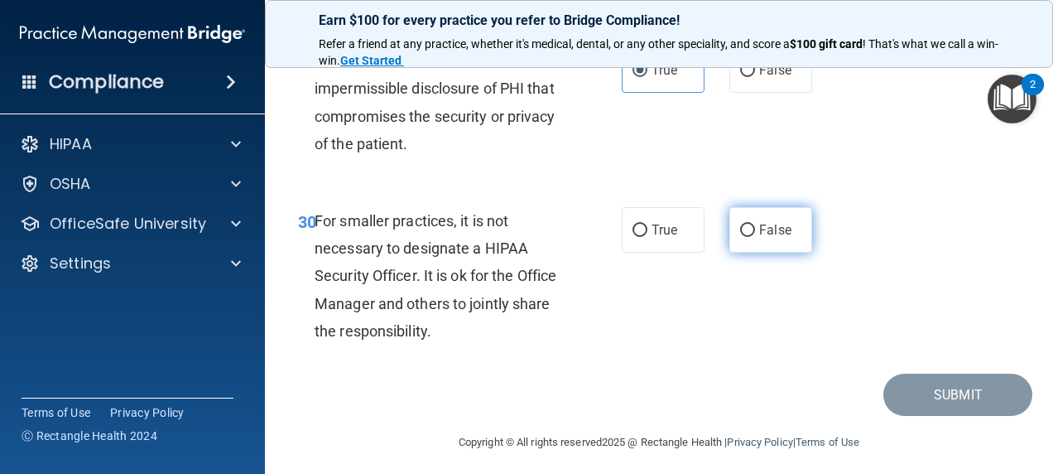
click at [770, 238] on span "False" at bounding box center [775, 230] width 32 height 16
click at [755, 237] on input "False" at bounding box center [747, 230] width 15 height 12
radio input "true"
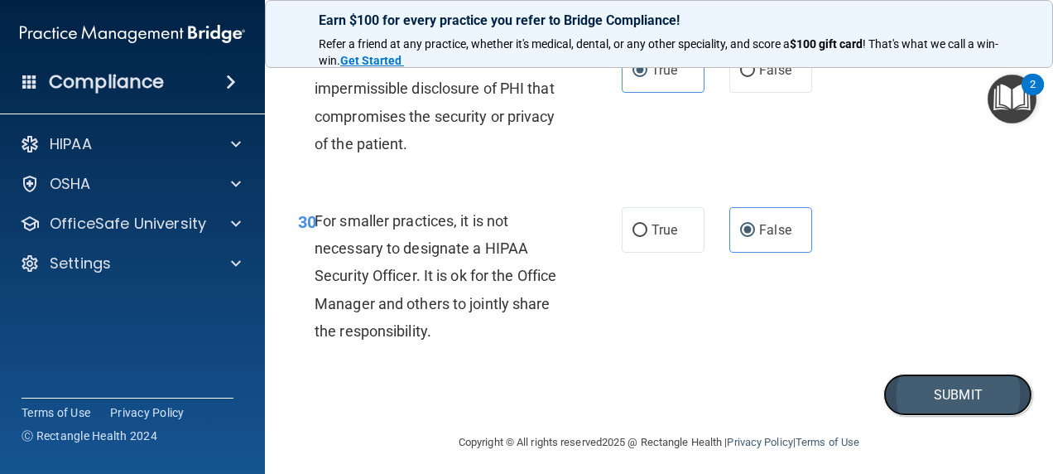
click at [924, 412] on button "Submit" at bounding box center [958, 394] width 149 height 42
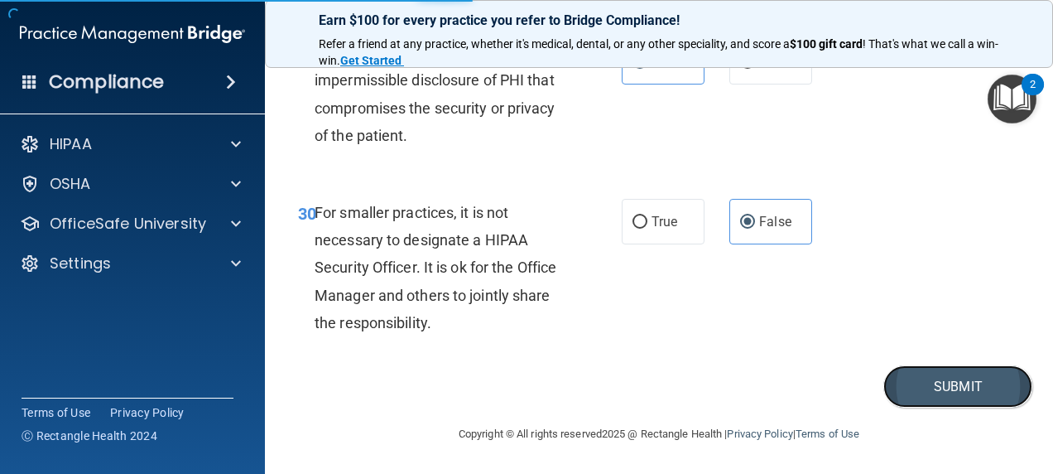
click at [977, 386] on button "Submit" at bounding box center [958, 386] width 149 height 42
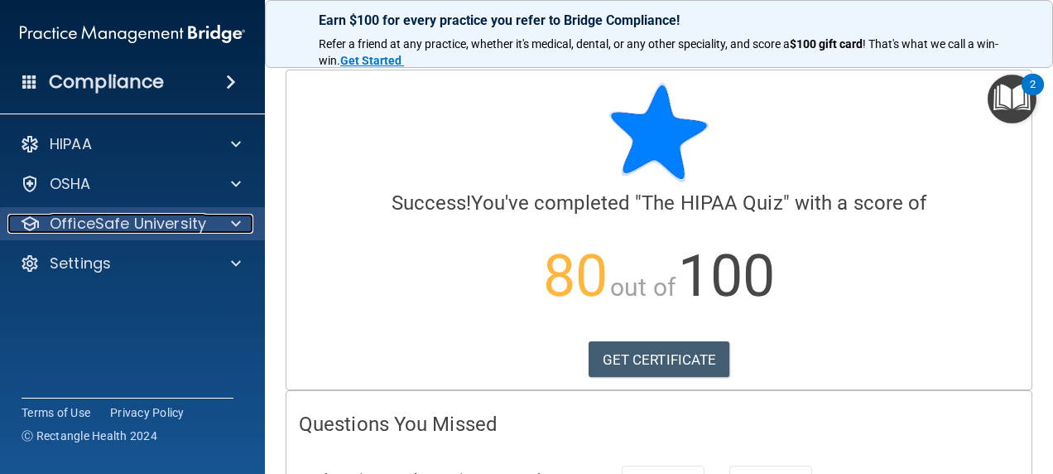
click at [229, 217] on div at bounding box center [233, 224] width 41 height 20
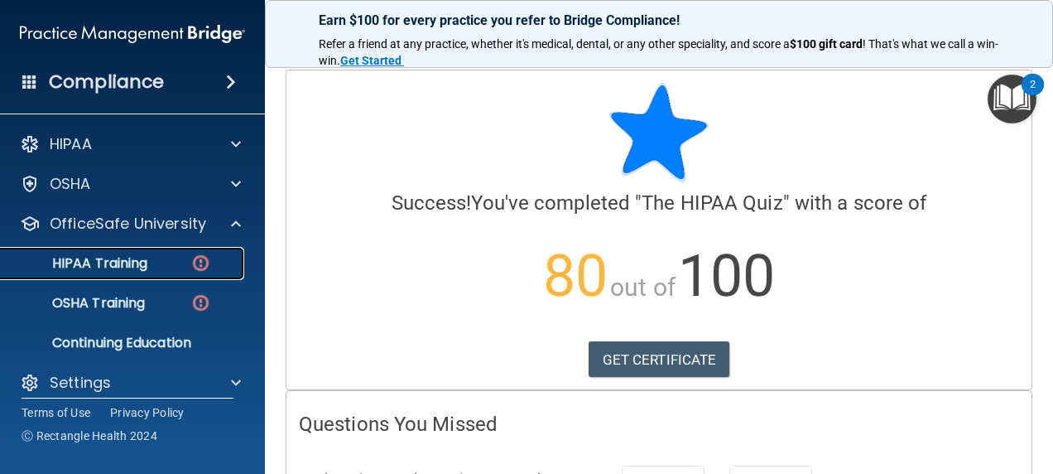
click at [152, 269] on div "HIPAA Training" at bounding box center [124, 263] width 226 height 17
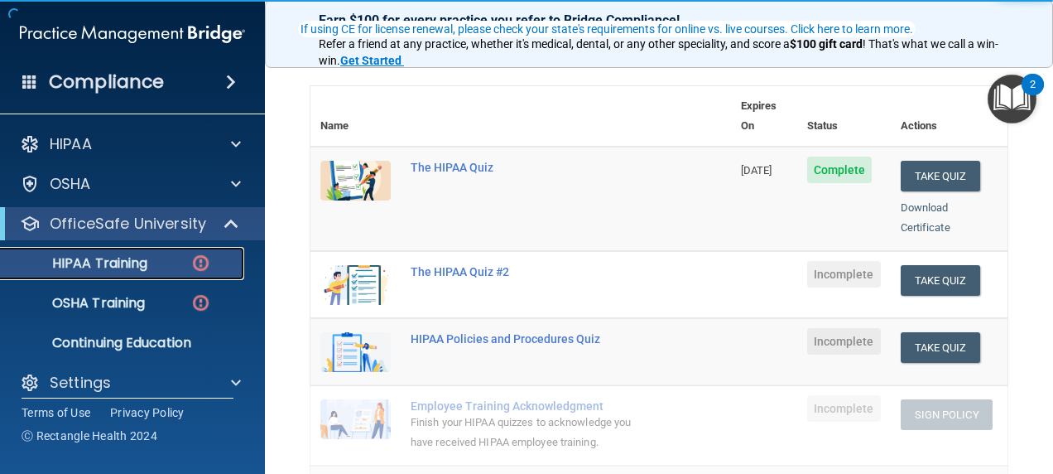
scroll to position [166, 0]
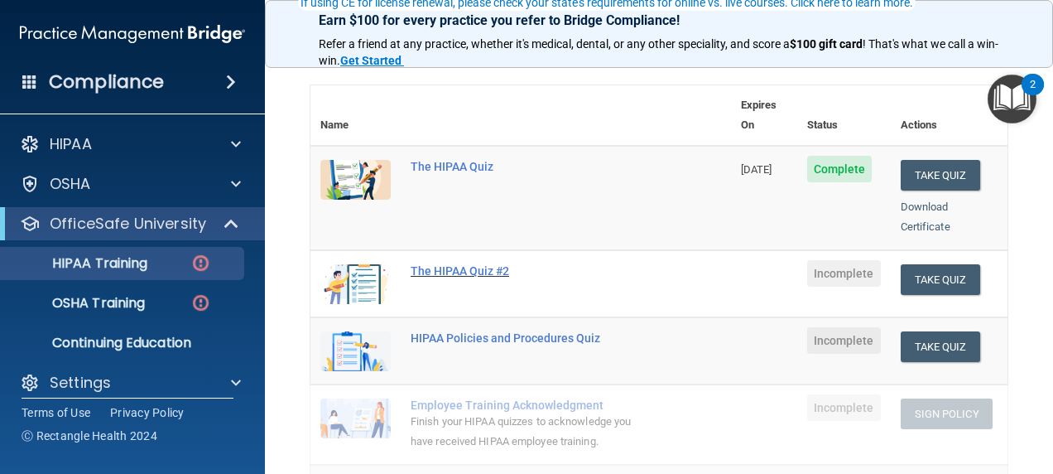
click at [428, 264] on div "The HIPAA Quiz #2" at bounding box center [530, 270] width 238 height 13
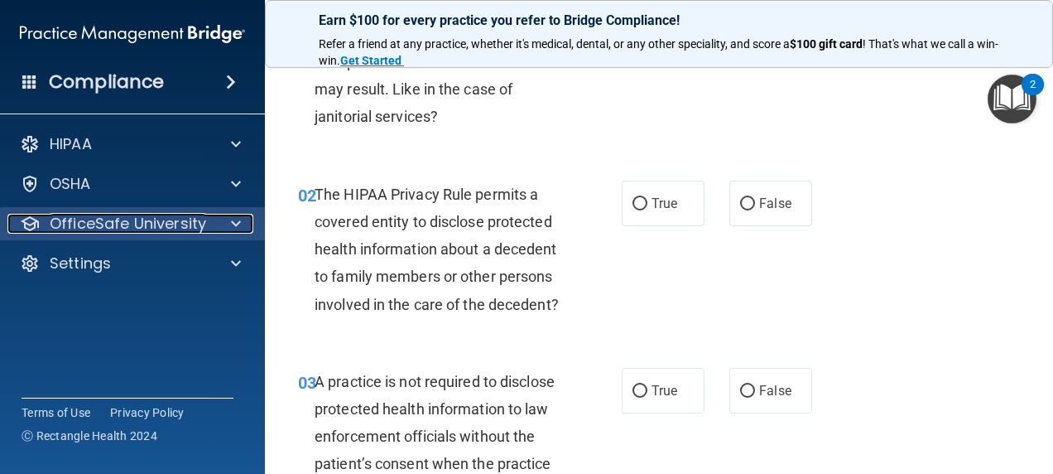
click at [171, 225] on p "OfficeSafe University" at bounding box center [128, 224] width 157 height 20
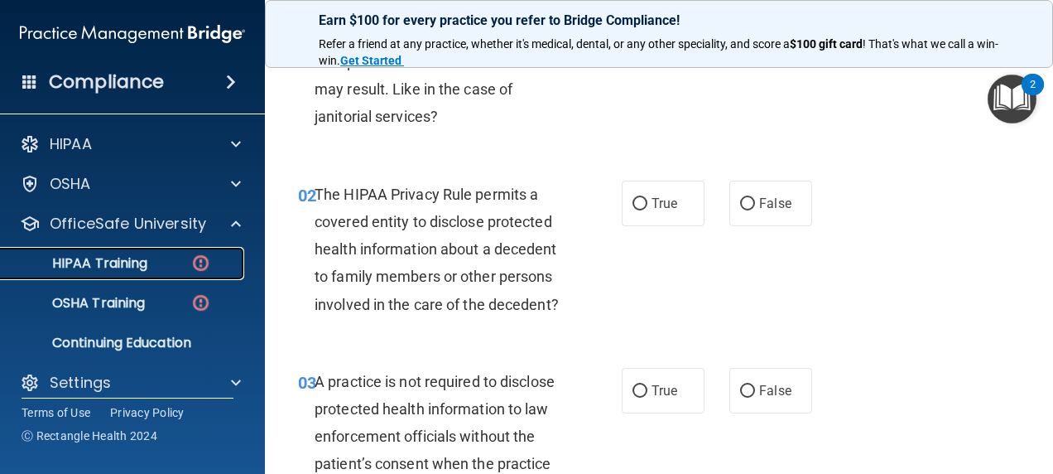
click at [176, 256] on div "HIPAA Training" at bounding box center [124, 263] width 226 height 17
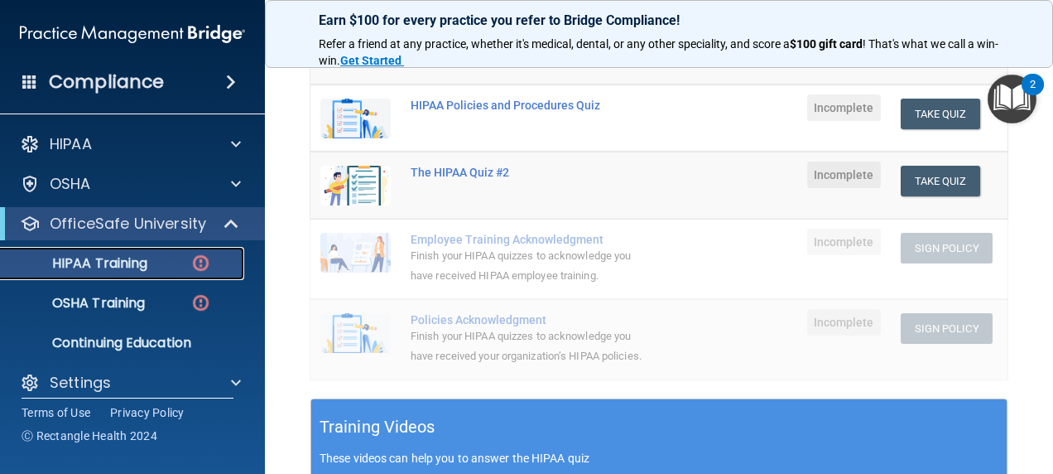
scroll to position [83, 0]
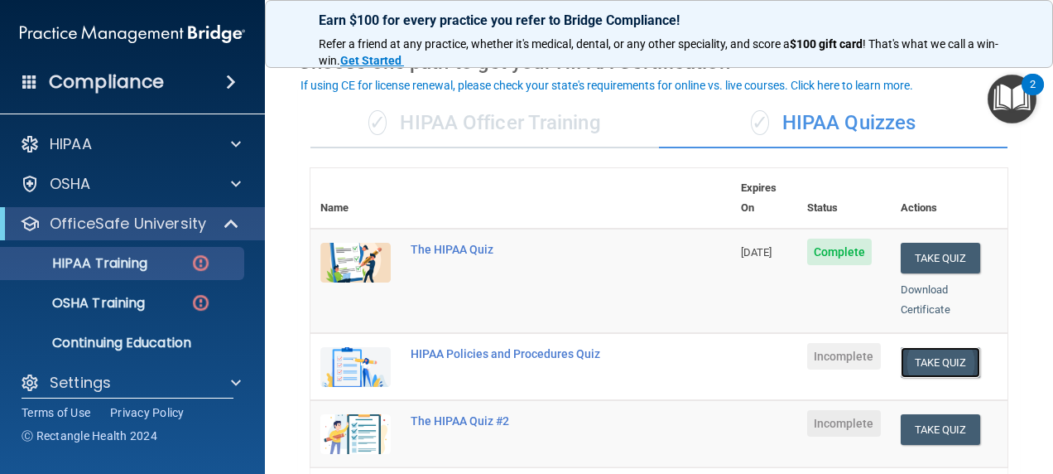
click at [950, 347] on button "Take Quiz" at bounding box center [941, 362] width 80 height 31
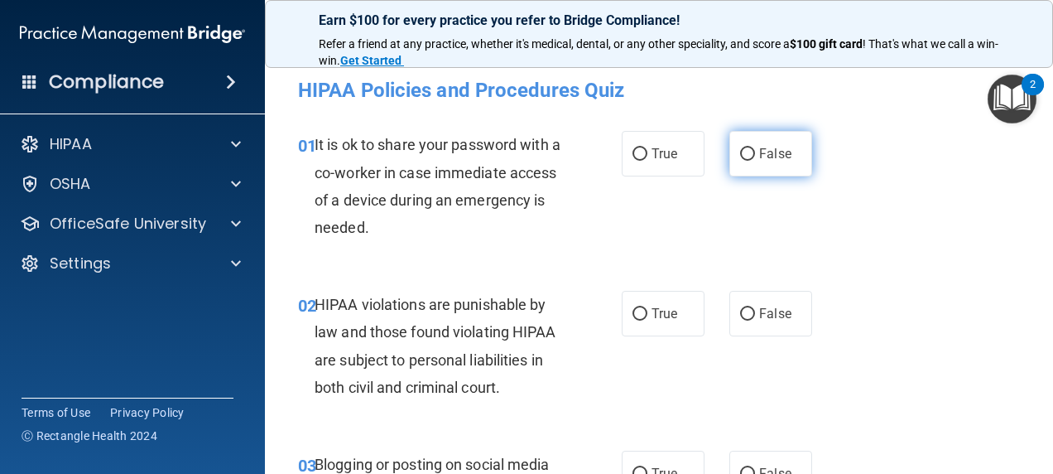
click at [746, 152] on input "False" at bounding box center [747, 154] width 15 height 12
radio input "true"
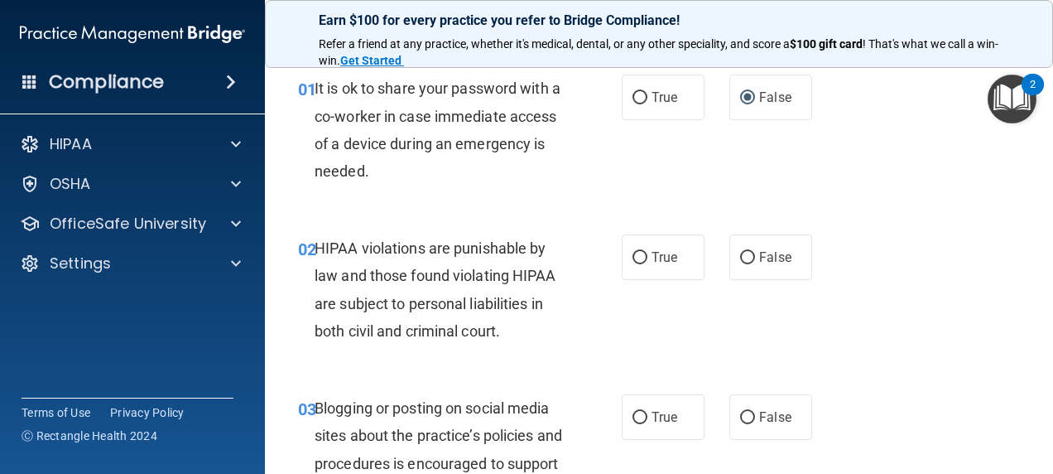
scroll to position [83, 0]
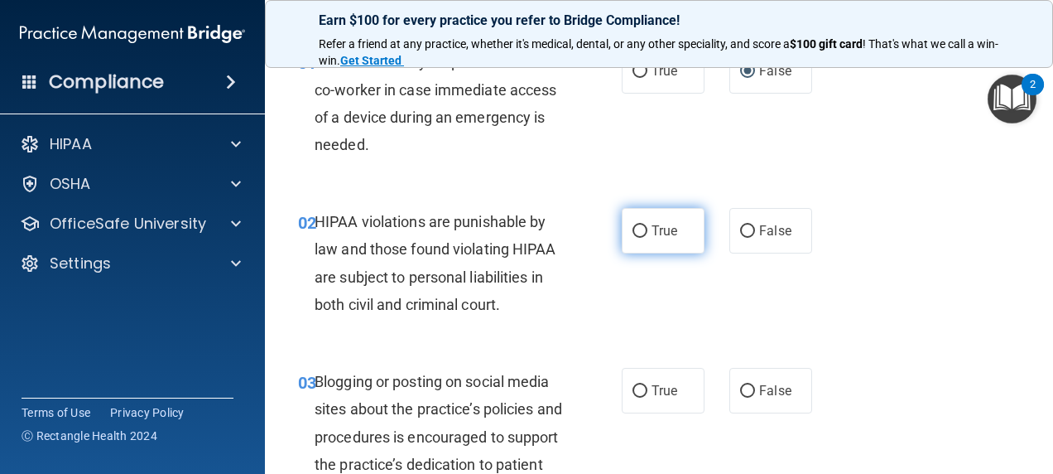
click at [667, 229] on span "True" at bounding box center [665, 231] width 26 height 16
click at [648, 229] on input "True" at bounding box center [640, 231] width 15 height 12
radio input "true"
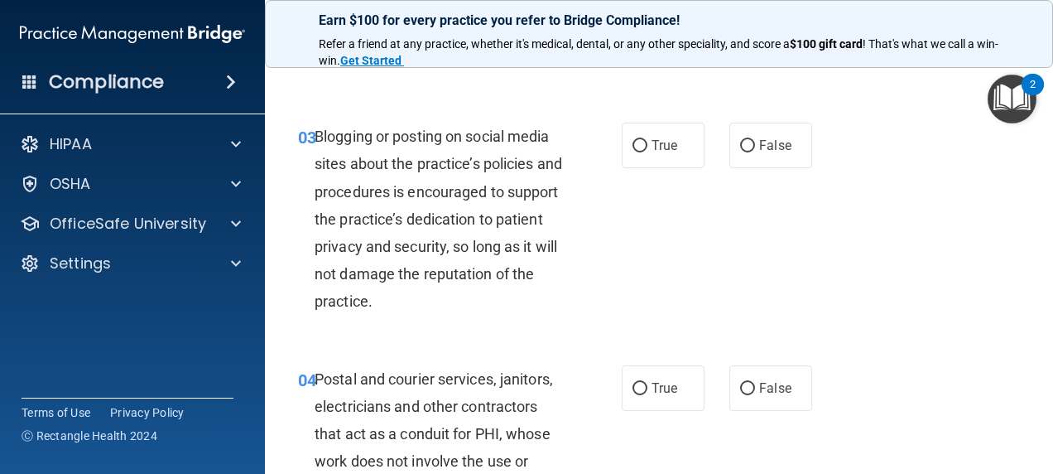
scroll to position [331, 0]
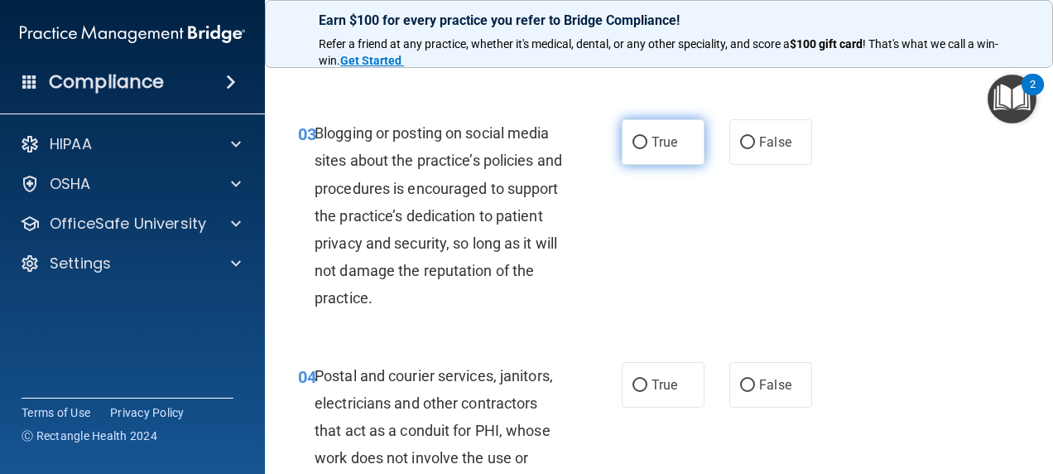
click at [654, 151] on label "True" at bounding box center [663, 142] width 83 height 46
click at [648, 149] on input "True" at bounding box center [640, 143] width 15 height 12
radio input "true"
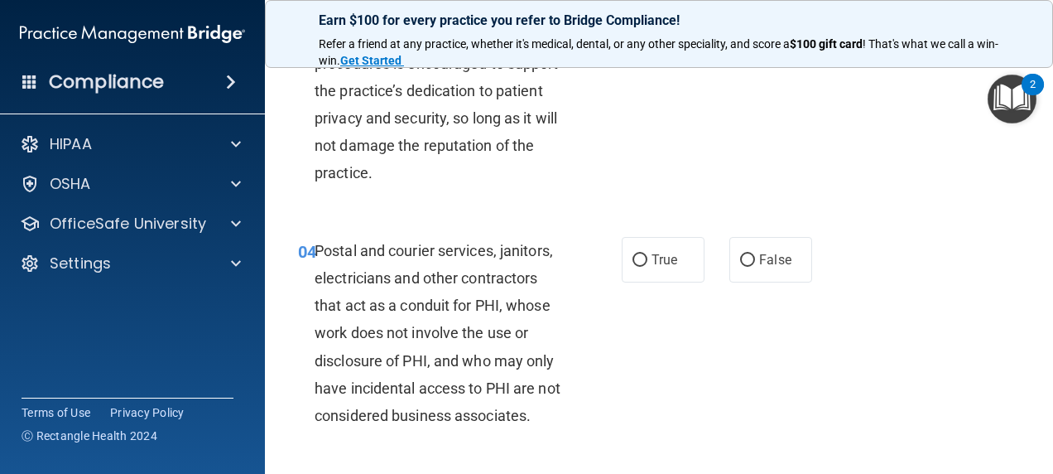
scroll to position [580, 0]
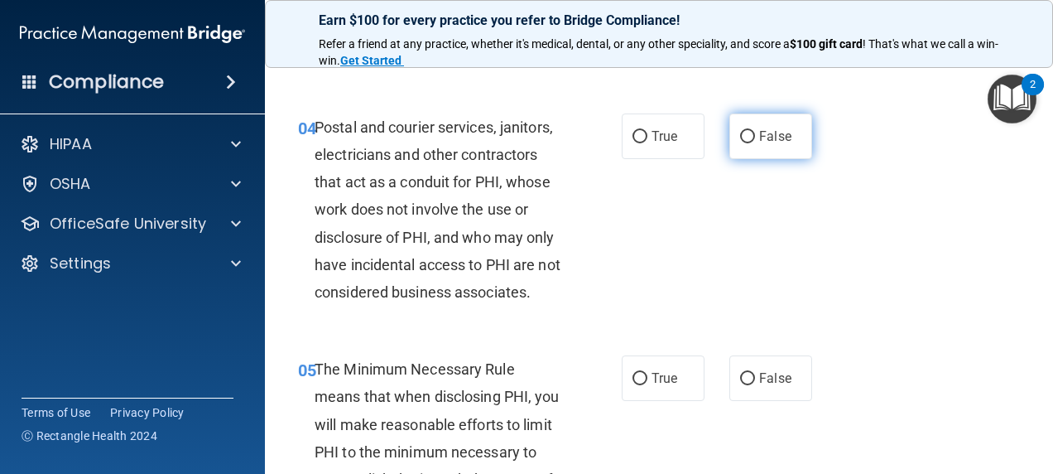
click at [758, 118] on label "False" at bounding box center [771, 136] width 83 height 46
click at [755, 131] on input "False" at bounding box center [747, 137] width 15 height 12
radio input "true"
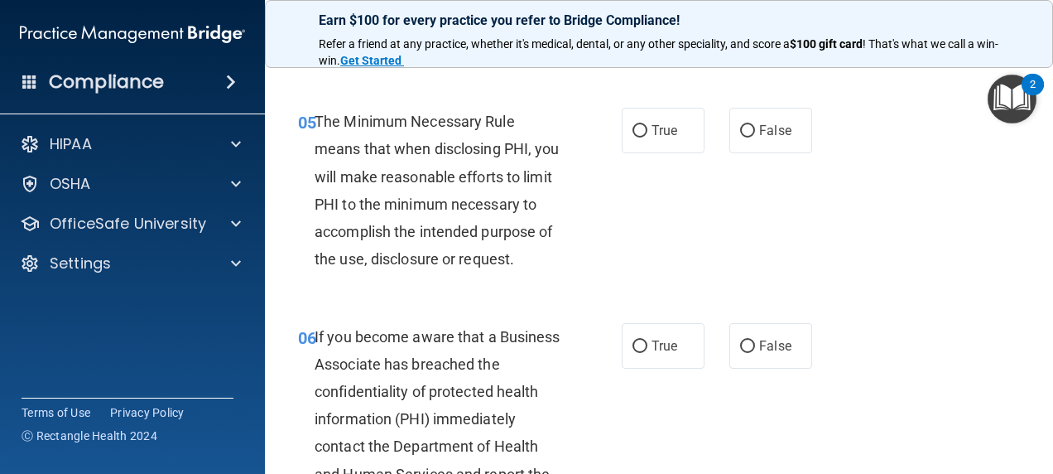
scroll to position [828, 0]
click at [652, 137] on span "True" at bounding box center [665, 130] width 26 height 16
click at [648, 137] on input "True" at bounding box center [640, 130] width 15 height 12
radio input "true"
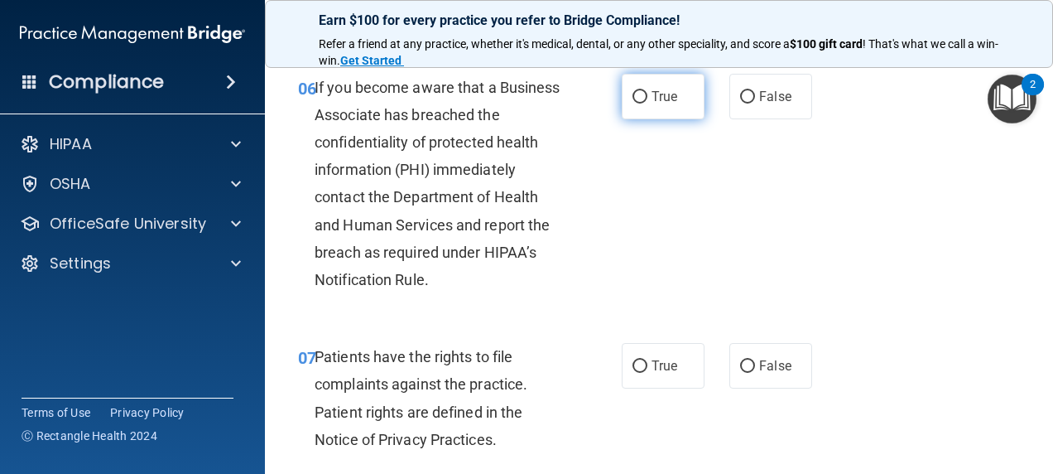
click at [661, 104] on span "True" at bounding box center [665, 97] width 26 height 16
click at [648, 104] on input "True" at bounding box center [640, 97] width 15 height 12
radio input "true"
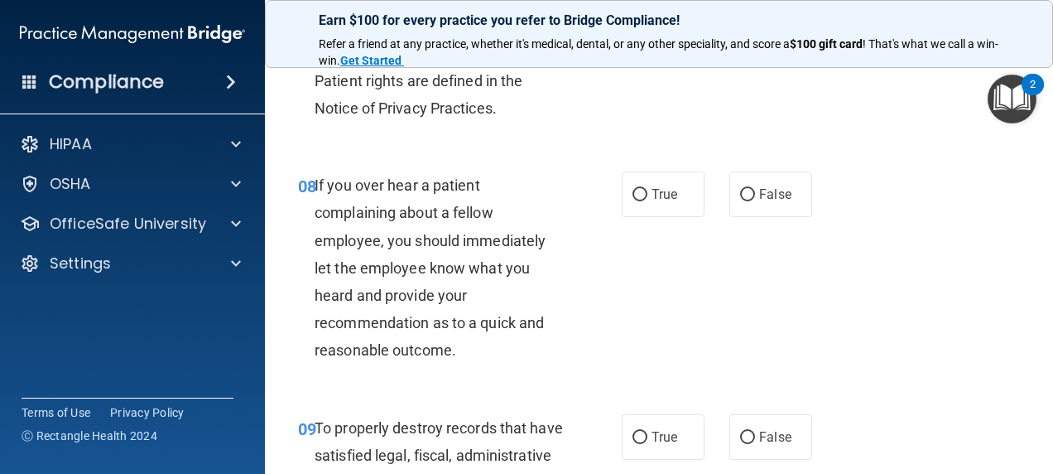
scroll to position [1325, 0]
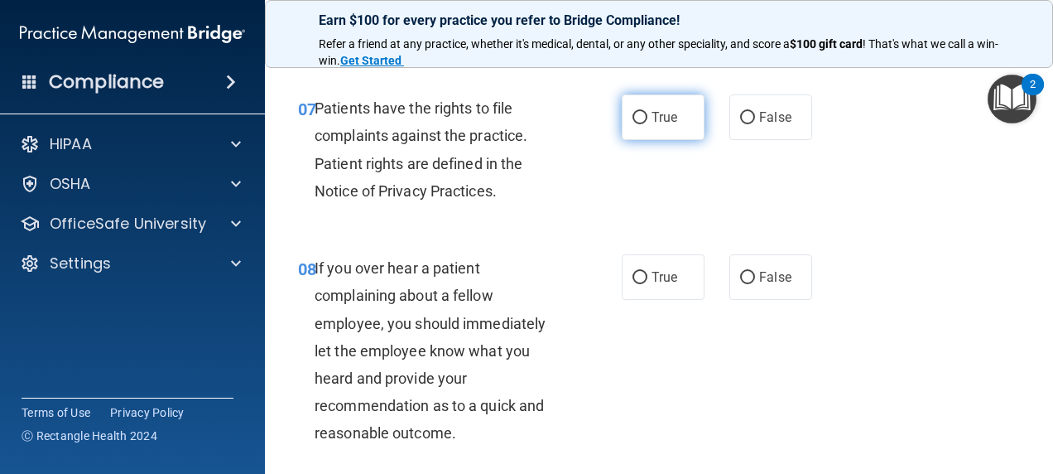
click at [644, 140] on label "True" at bounding box center [663, 117] width 83 height 46
click at [644, 124] on input "True" at bounding box center [640, 118] width 15 height 12
radio input "true"
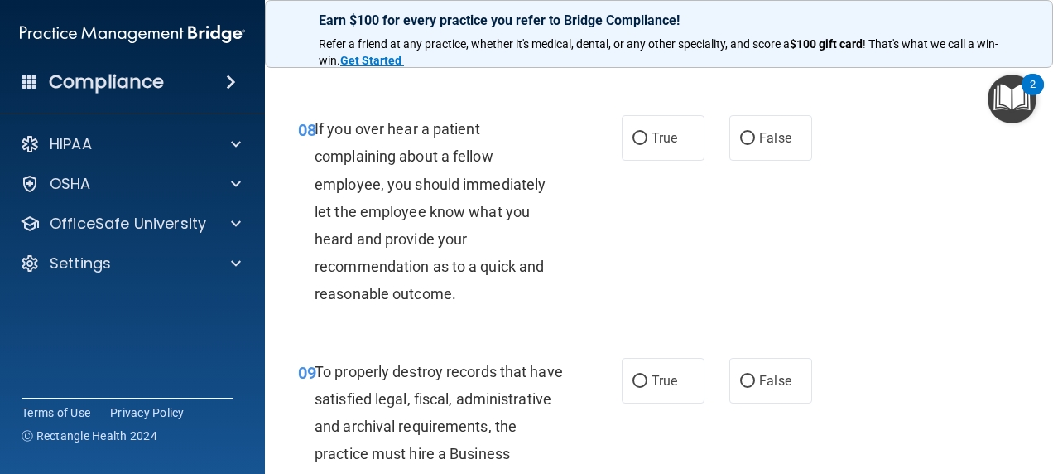
scroll to position [1491, 0]
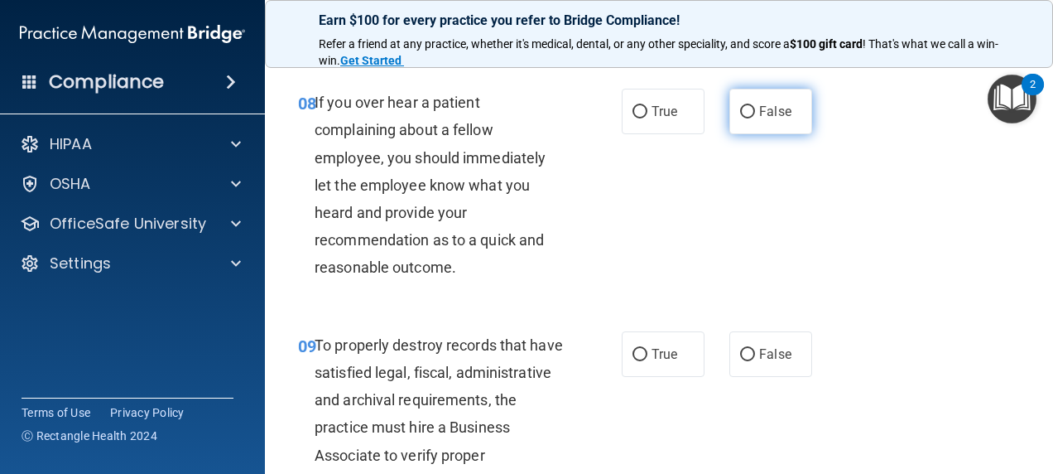
click at [761, 119] on span "False" at bounding box center [775, 112] width 32 height 16
click at [755, 118] on input "False" at bounding box center [747, 112] width 15 height 12
radio input "true"
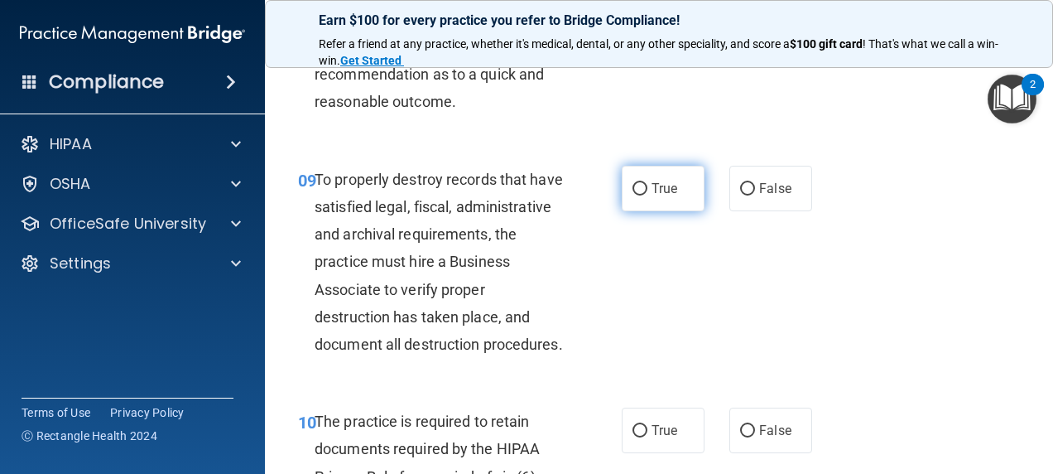
click at [643, 211] on label "True" at bounding box center [663, 189] width 83 height 46
click at [643, 195] on input "True" at bounding box center [640, 189] width 15 height 12
radio input "true"
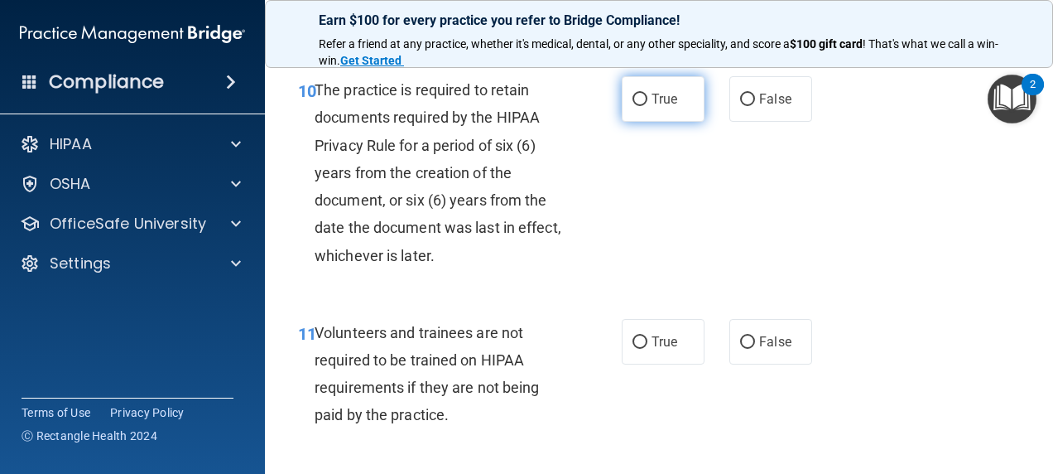
click at [656, 107] on span "True" at bounding box center [665, 99] width 26 height 16
click at [648, 106] on input "True" at bounding box center [640, 100] width 15 height 12
radio input "true"
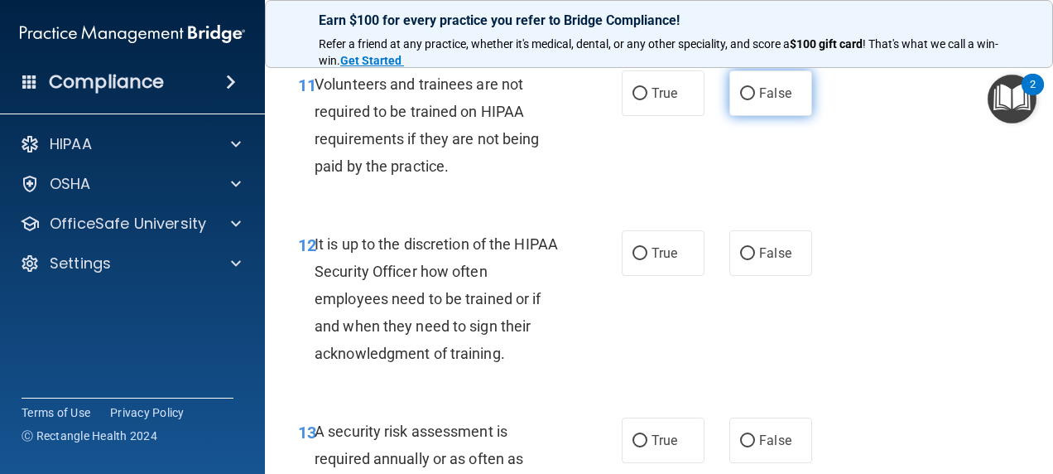
click at [769, 116] on label "False" at bounding box center [771, 93] width 83 height 46
click at [755, 100] on input "False" at bounding box center [747, 94] width 15 height 12
radio input "true"
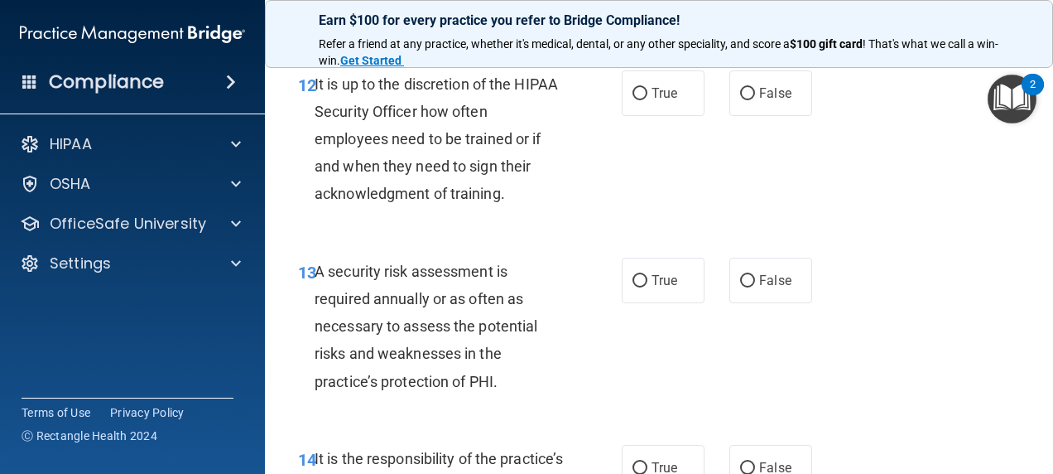
scroll to position [2402, 0]
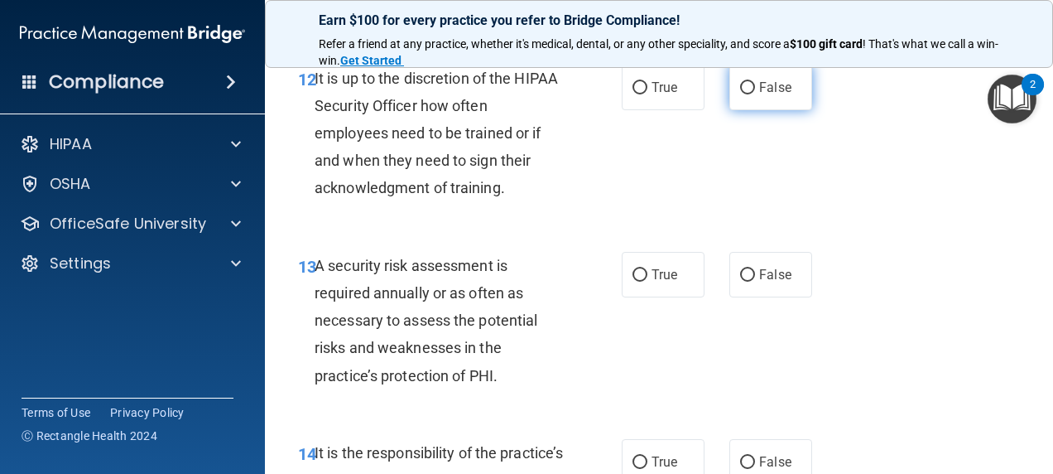
click at [759, 95] on span "False" at bounding box center [775, 88] width 32 height 16
click at [751, 94] on input "False" at bounding box center [747, 88] width 15 height 12
radio input "true"
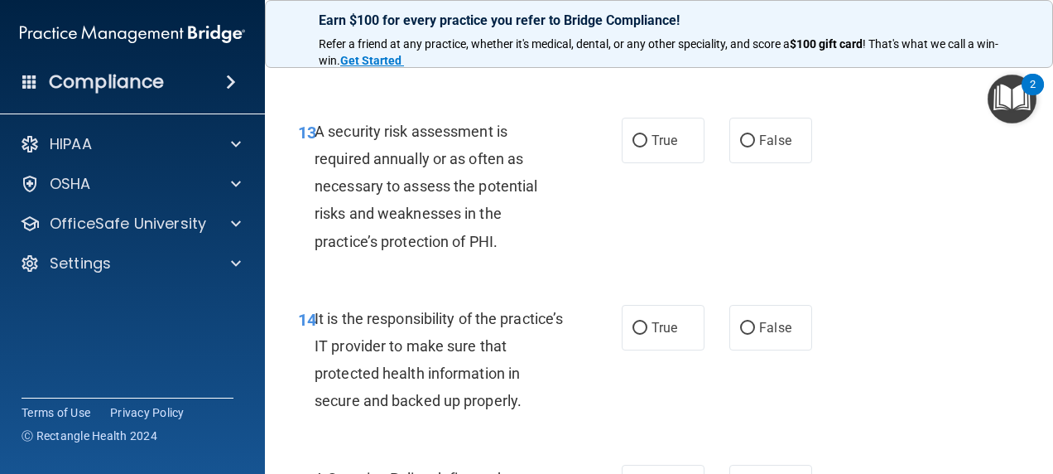
scroll to position [2650, 0]
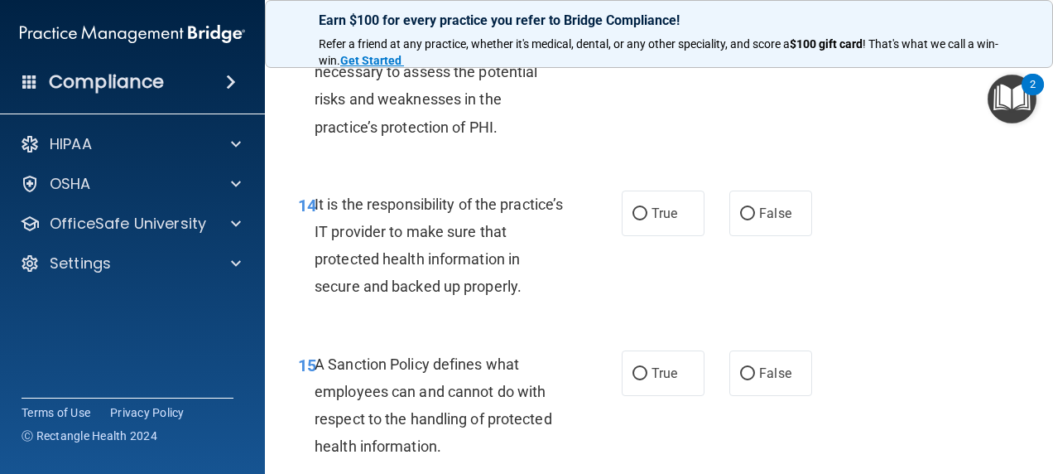
click at [665, 34] on span "True" at bounding box center [665, 26] width 26 height 16
click at [648, 33] on input "True" at bounding box center [640, 27] width 15 height 12
radio input "true"
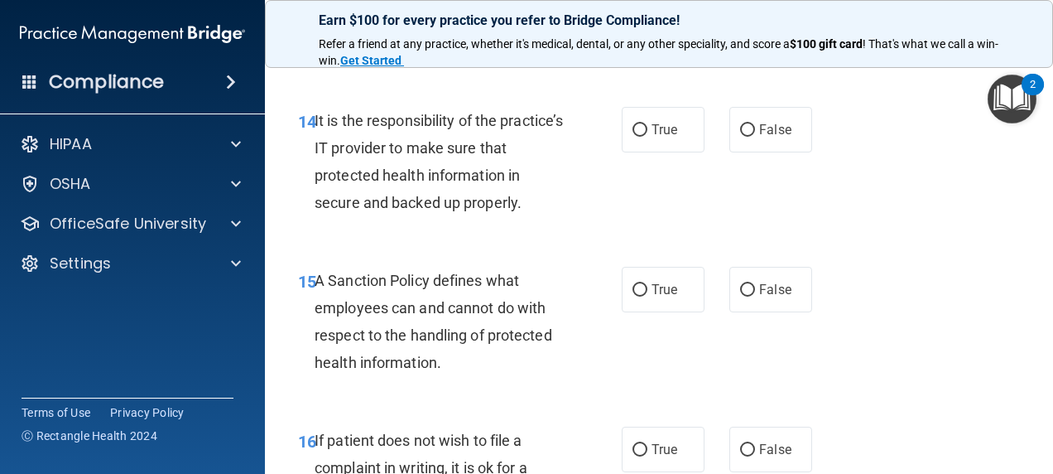
scroll to position [2816, 0]
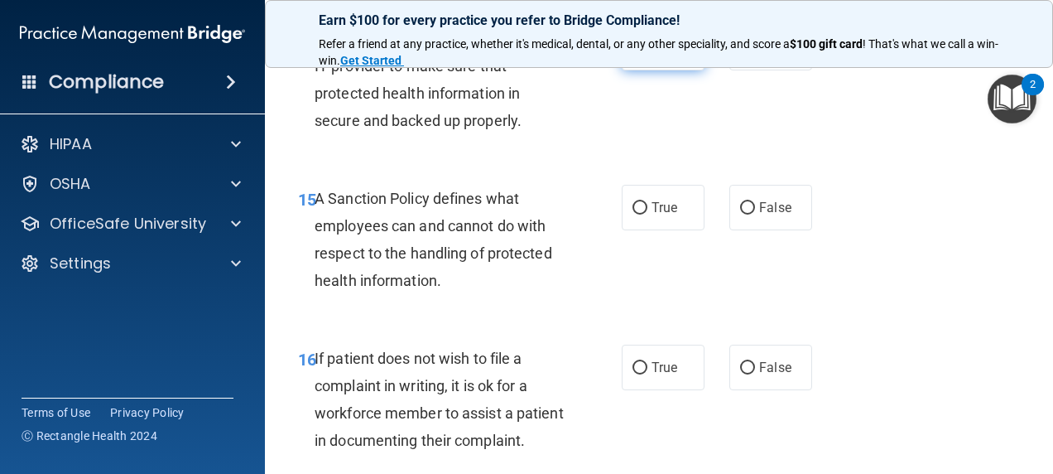
click at [642, 70] on label "True" at bounding box center [663, 48] width 83 height 46
click at [642, 55] on input "True" at bounding box center [640, 48] width 15 height 12
radio input "true"
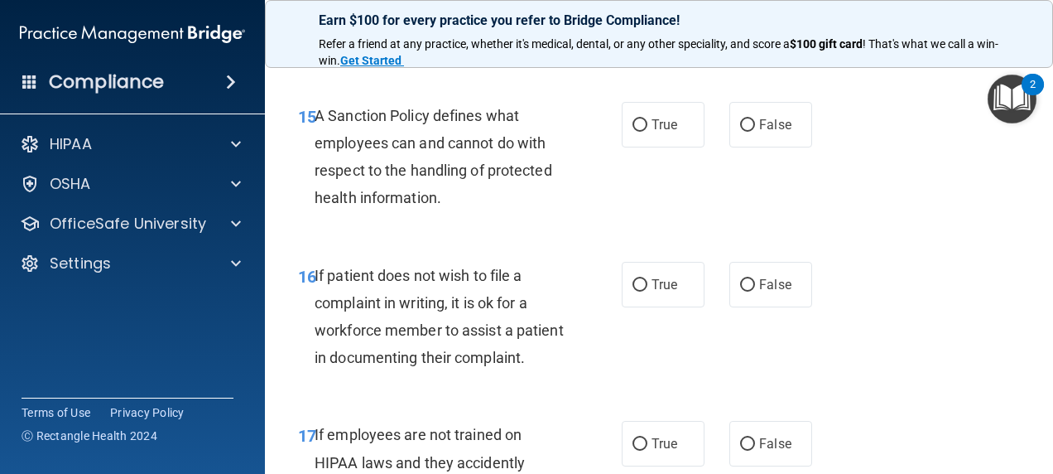
scroll to position [2981, 0]
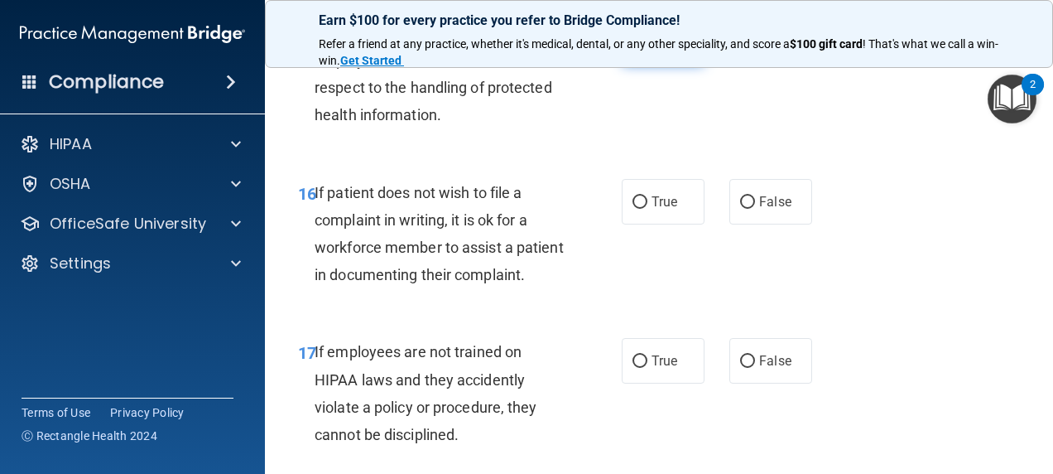
click at [644, 65] on label "True" at bounding box center [663, 42] width 83 height 46
click at [644, 49] on input "True" at bounding box center [640, 42] width 15 height 12
radio input "true"
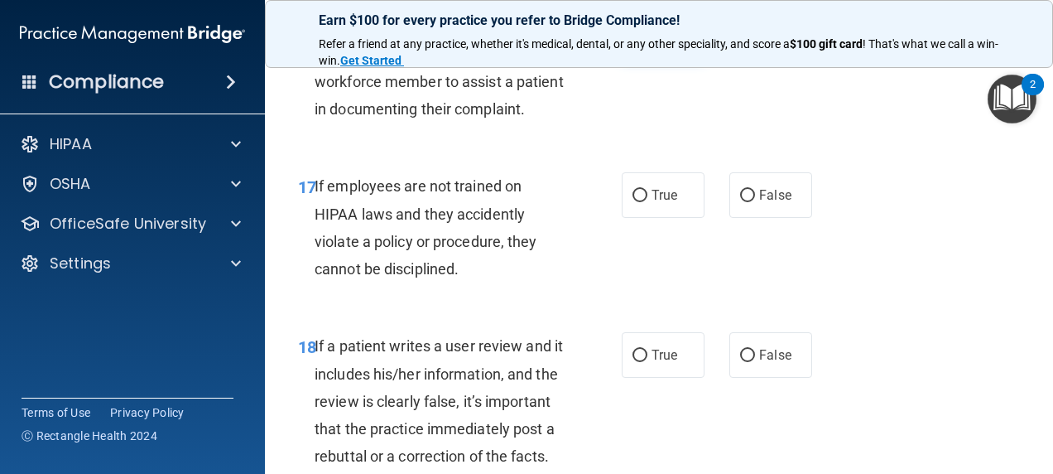
click at [672, 59] on label "True" at bounding box center [663, 36] width 83 height 46
click at [648, 43] on input "True" at bounding box center [640, 37] width 15 height 12
radio input "true"
click at [656, 203] on span "True" at bounding box center [665, 195] width 26 height 16
click at [648, 202] on input "True" at bounding box center [640, 196] width 15 height 12
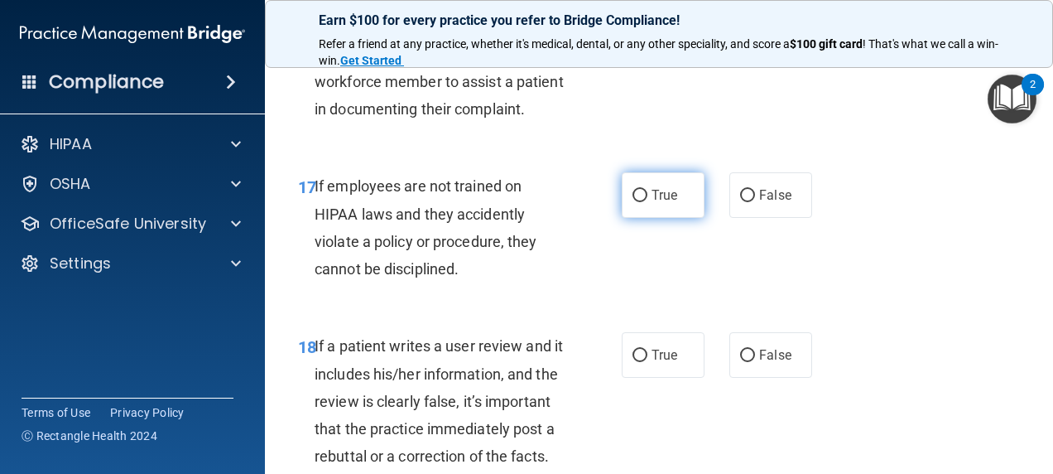
radio input "true"
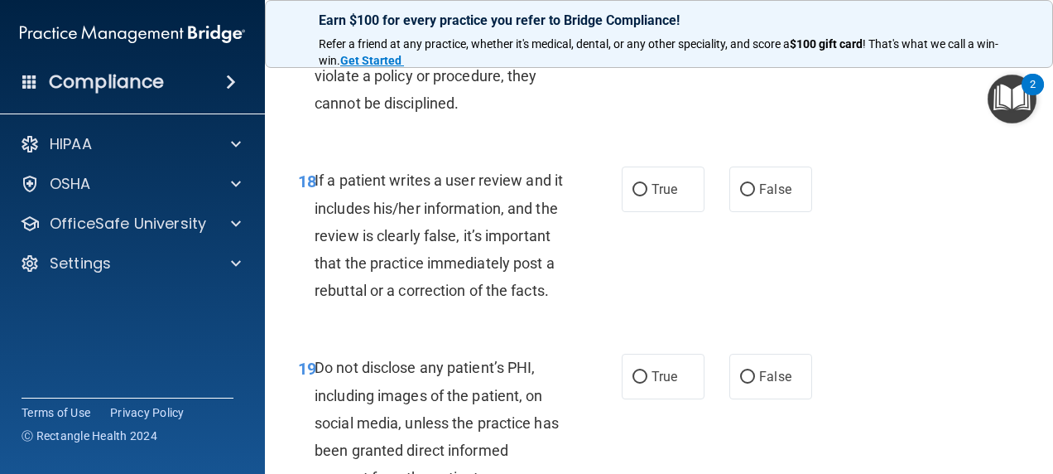
scroll to position [3395, 0]
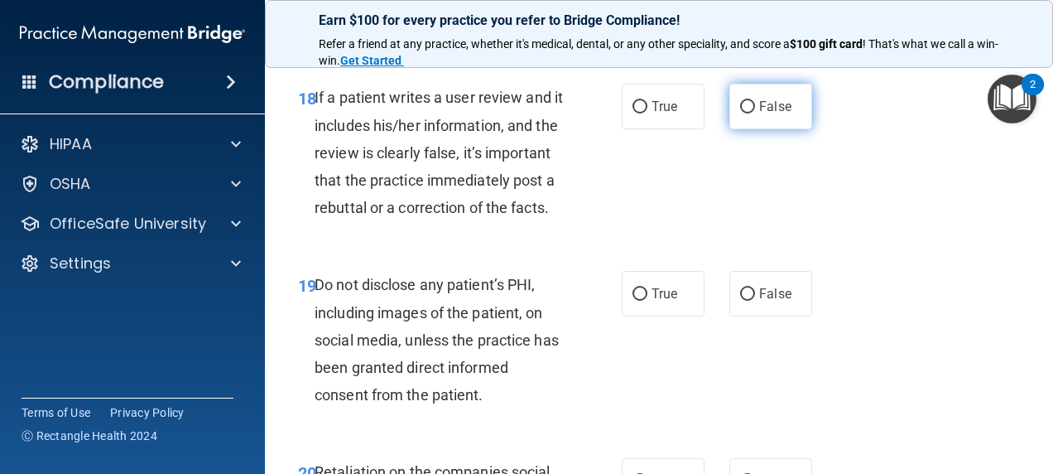
click at [764, 114] on span "False" at bounding box center [775, 107] width 32 height 16
click at [755, 113] on input "False" at bounding box center [747, 107] width 15 height 12
radio input "true"
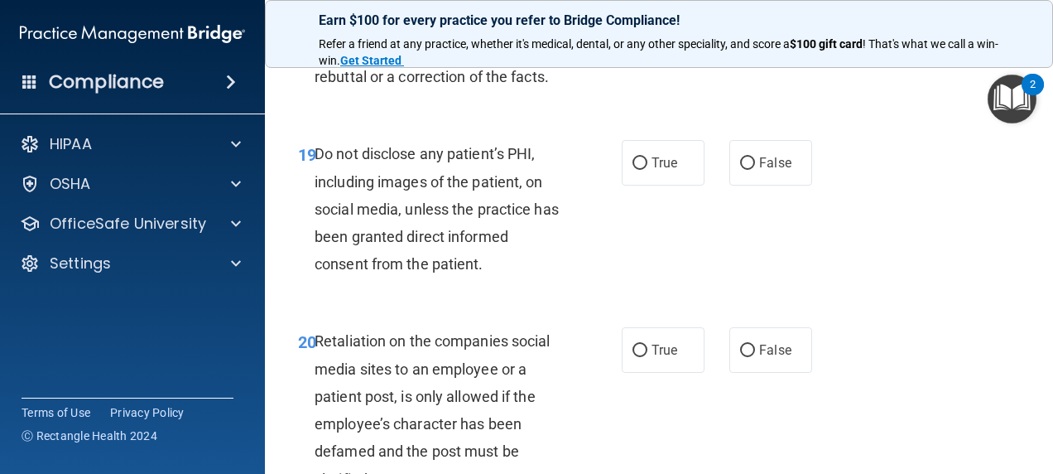
scroll to position [3561, 0]
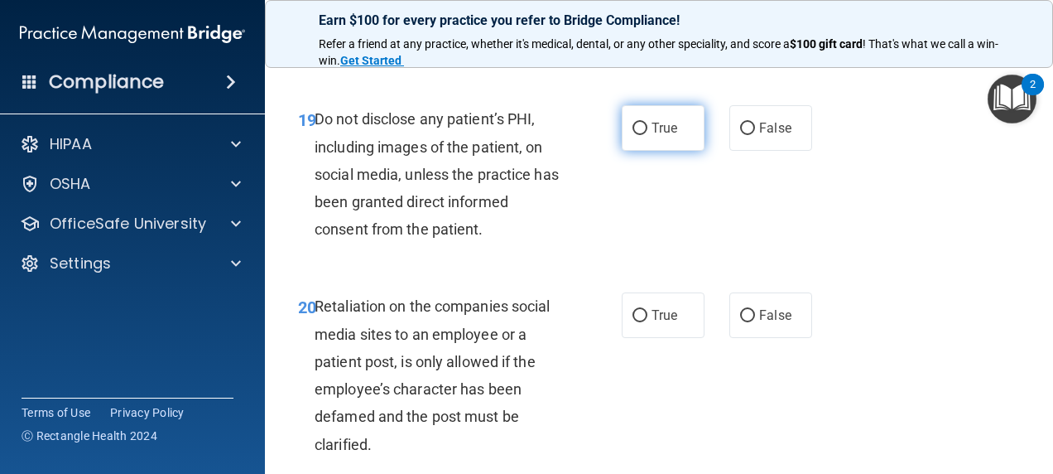
click at [635, 151] on label "True" at bounding box center [663, 128] width 83 height 46
click at [635, 135] on input "True" at bounding box center [640, 129] width 15 height 12
radio input "true"
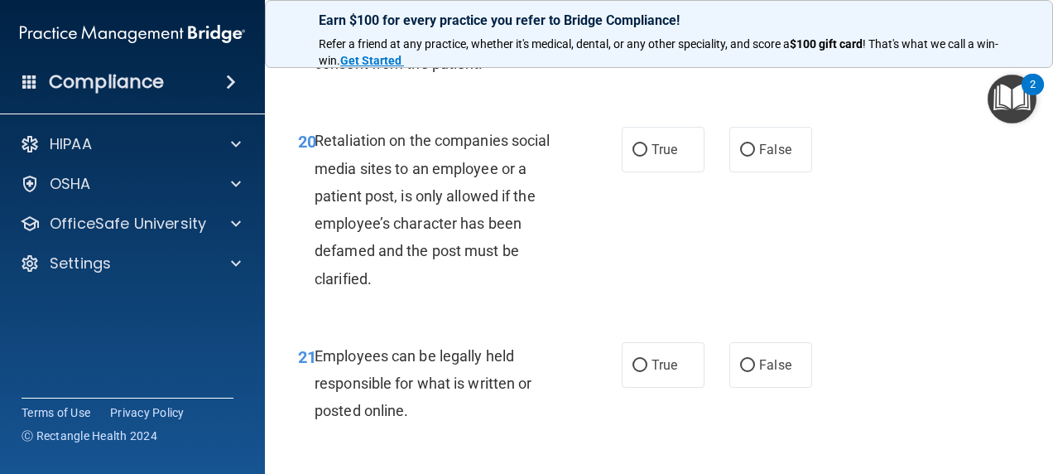
scroll to position [3809, 0]
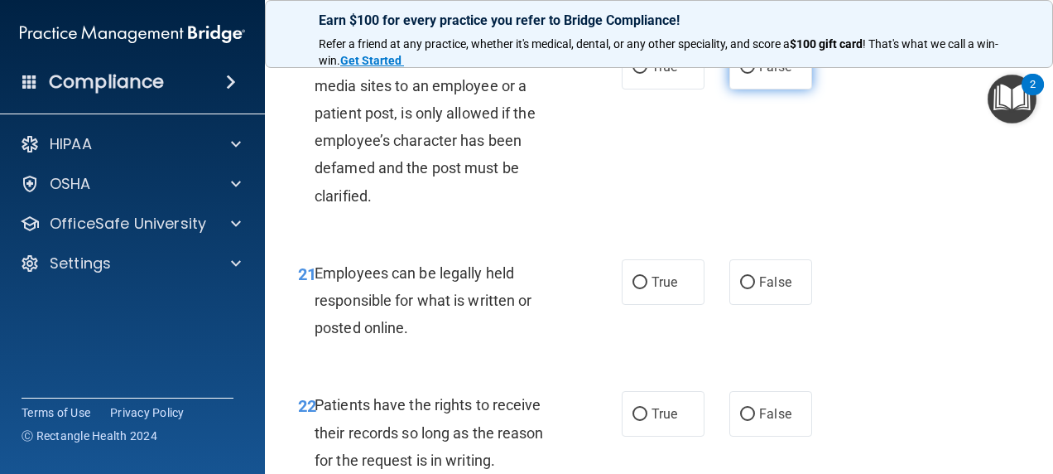
click at [775, 75] on span "False" at bounding box center [775, 67] width 32 height 16
click at [755, 74] on input "False" at bounding box center [747, 67] width 15 height 12
radio input "true"
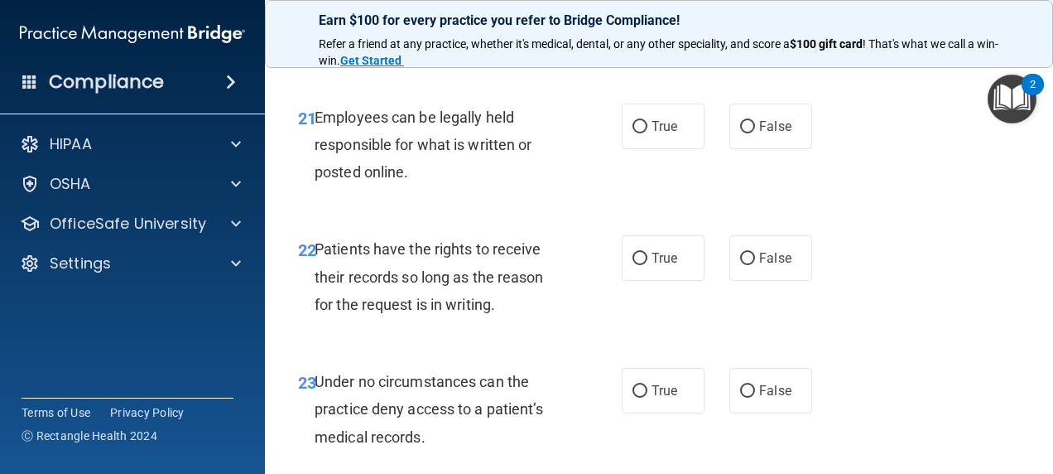
scroll to position [3975, 0]
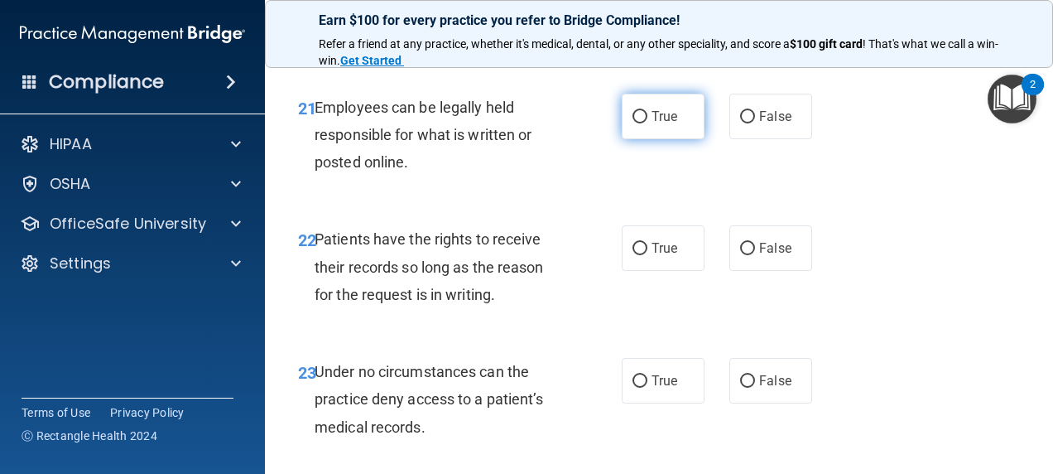
click at [656, 124] on span "True" at bounding box center [665, 116] width 26 height 16
click at [648, 123] on input "True" at bounding box center [640, 117] width 15 height 12
radio input "true"
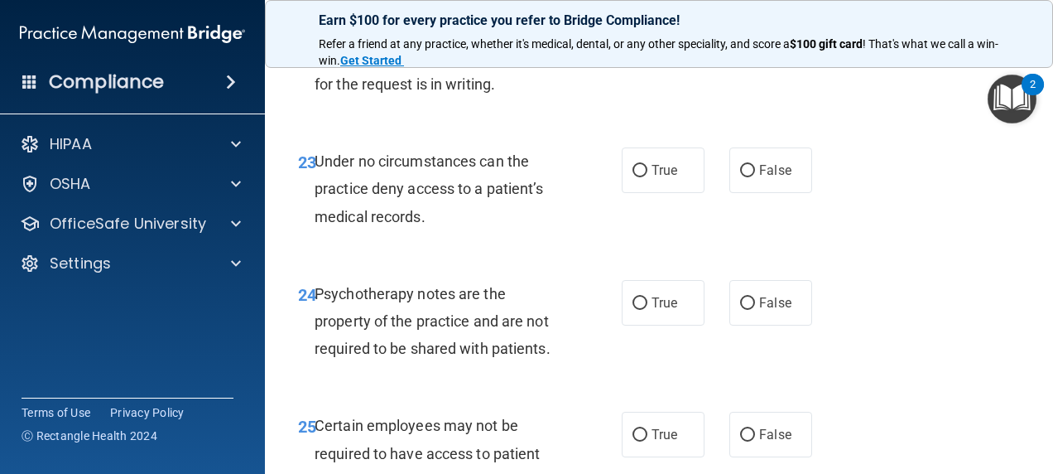
scroll to position [4223, 0]
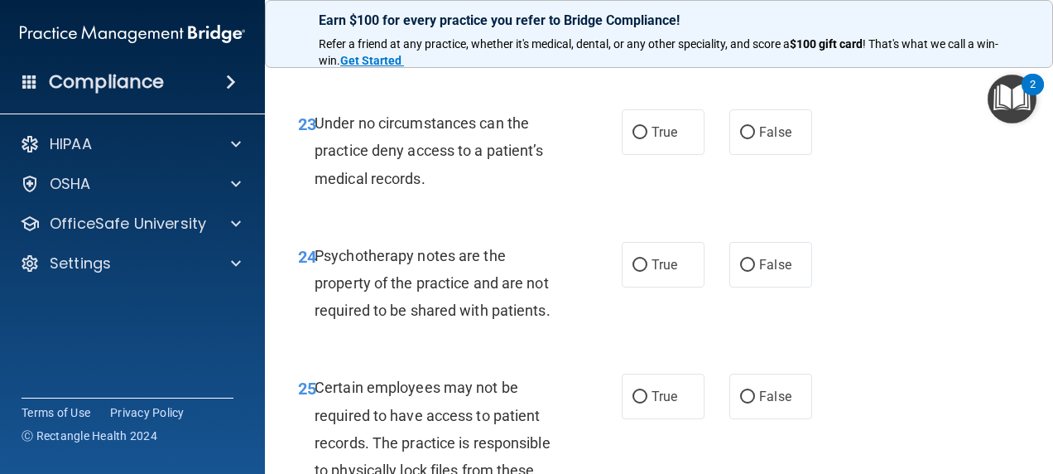
click at [669, 22] on label "True" at bounding box center [663, 0] width 83 height 46
click at [648, 7] on input "True" at bounding box center [640, 0] width 15 height 12
radio input "true"
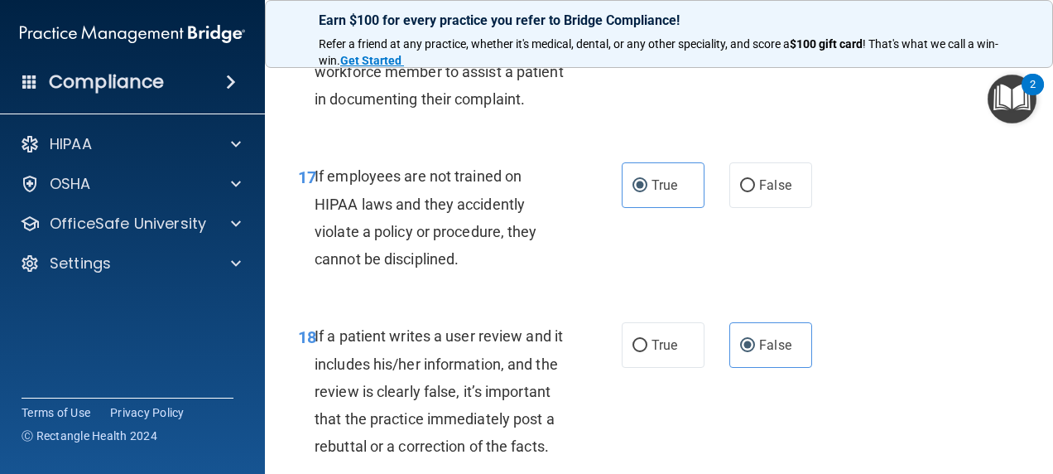
scroll to position [3064, 0]
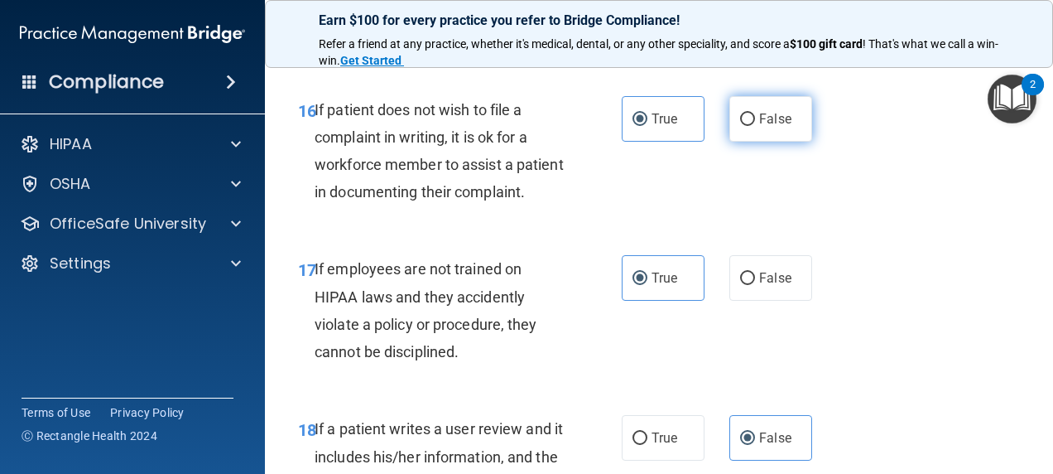
click at [759, 127] on span "False" at bounding box center [775, 119] width 32 height 16
click at [754, 126] on input "False" at bounding box center [747, 119] width 15 height 12
radio input "true"
radio input "false"
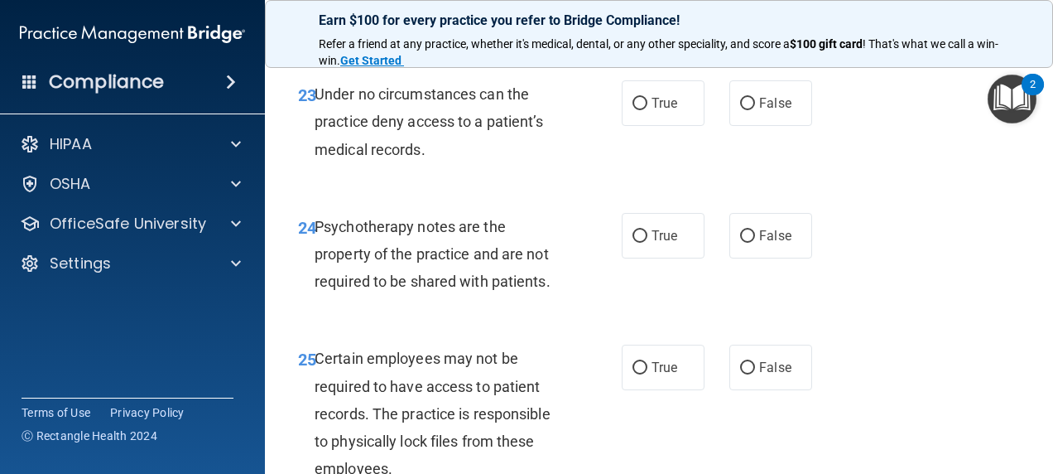
scroll to position [4306, 0]
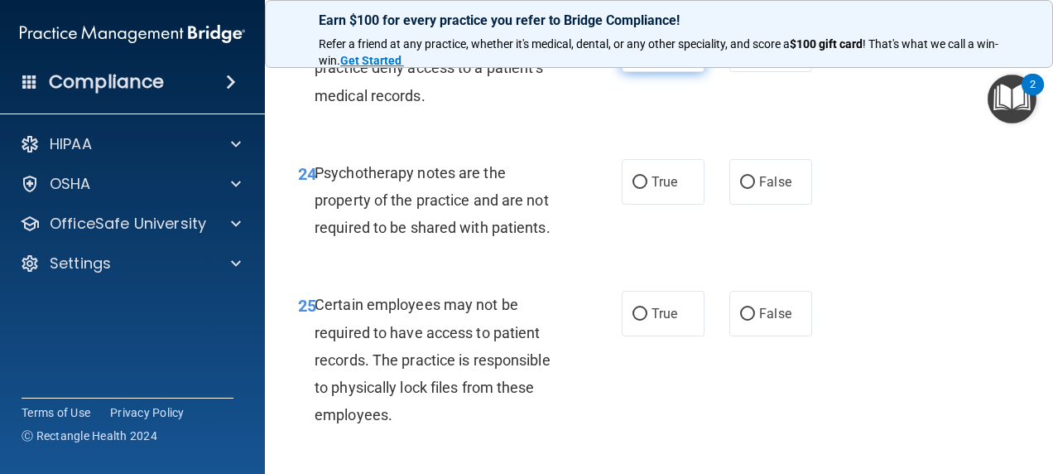
click at [688, 72] on label "True" at bounding box center [663, 50] width 83 height 46
click at [648, 56] on input "True" at bounding box center [640, 50] width 15 height 12
radio input "true"
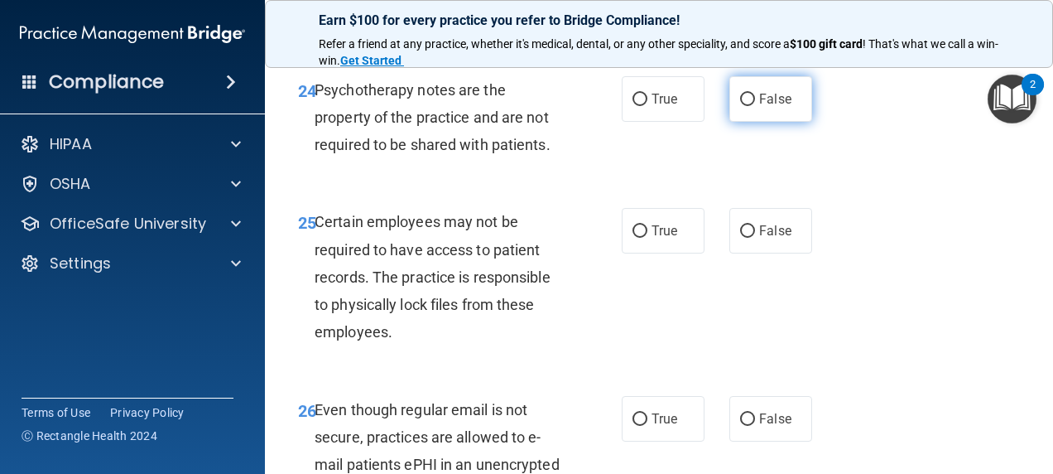
click at [770, 107] on span "False" at bounding box center [775, 99] width 32 height 16
click at [755, 106] on input "False" at bounding box center [747, 100] width 15 height 12
radio input "true"
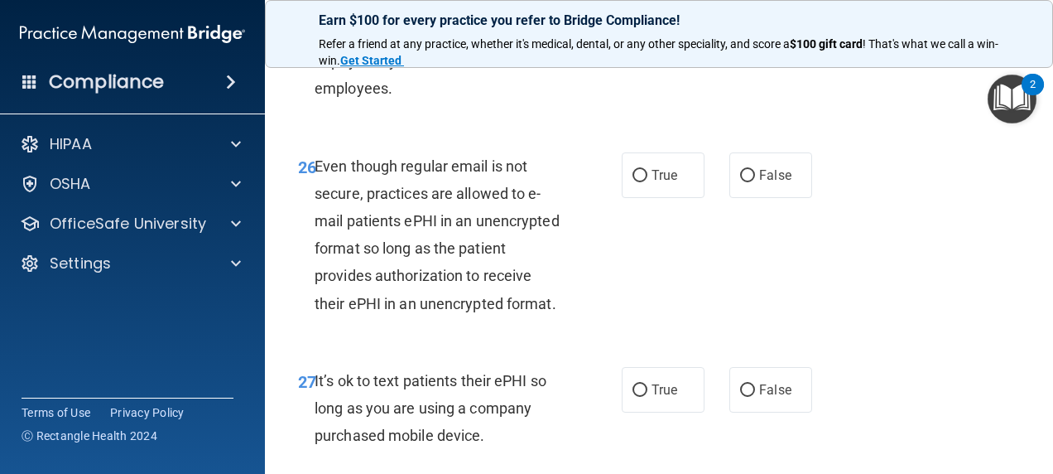
scroll to position [4638, 0]
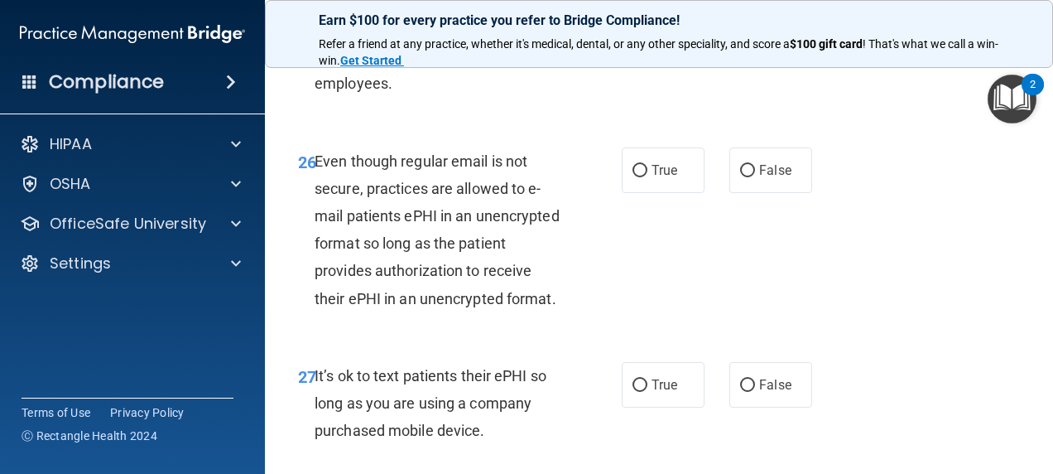
radio input "true"
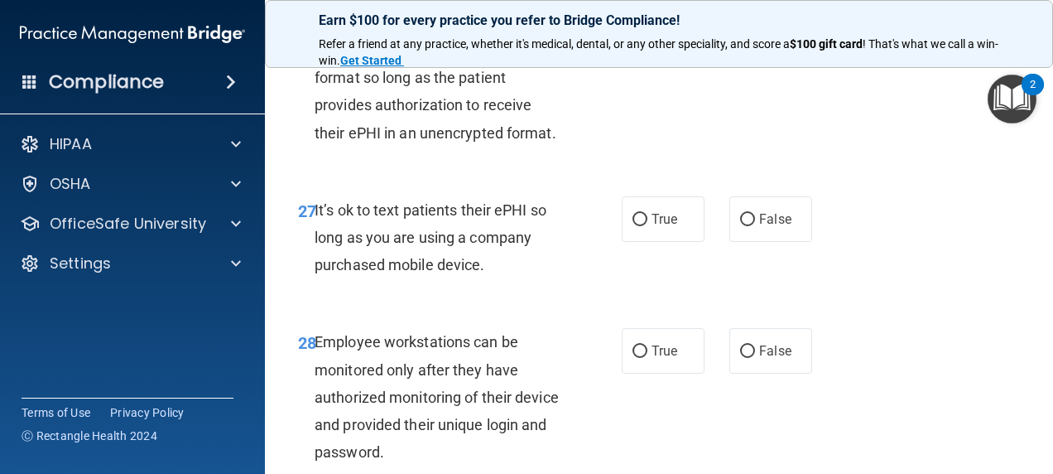
click at [654, 12] on span "True" at bounding box center [665, 5] width 26 height 16
click at [648, 12] on input "True" at bounding box center [640, 5] width 15 height 12
radio input "true"
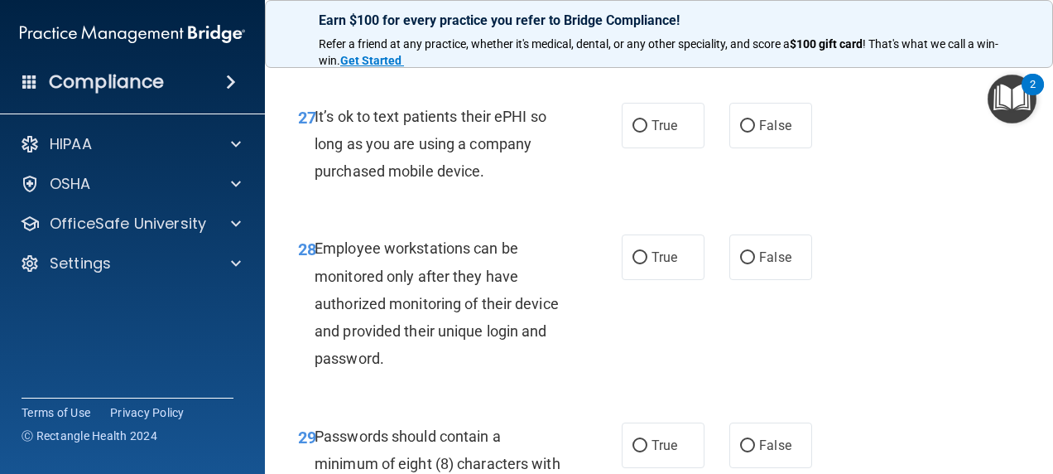
scroll to position [4969, 0]
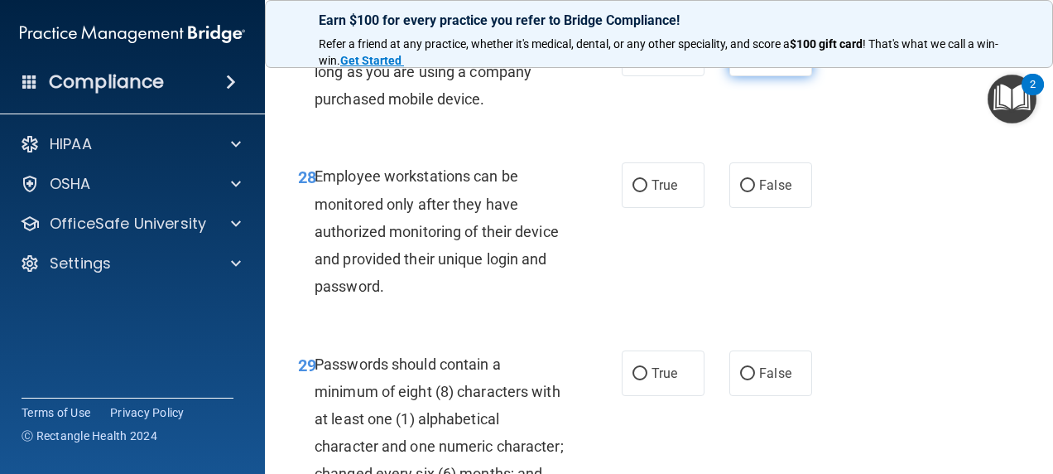
click at [759, 61] on span "False" at bounding box center [775, 54] width 32 height 16
click at [754, 60] on input "False" at bounding box center [747, 54] width 15 height 12
radio input "true"
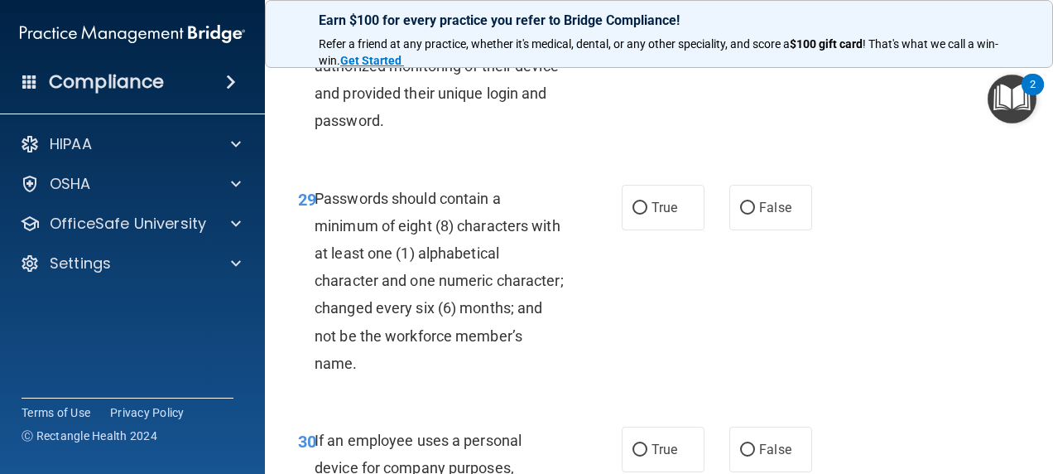
click at [687, 42] on label "True" at bounding box center [663, 20] width 83 height 46
click at [648, 27] on input "True" at bounding box center [640, 20] width 15 height 12
radio input "true"
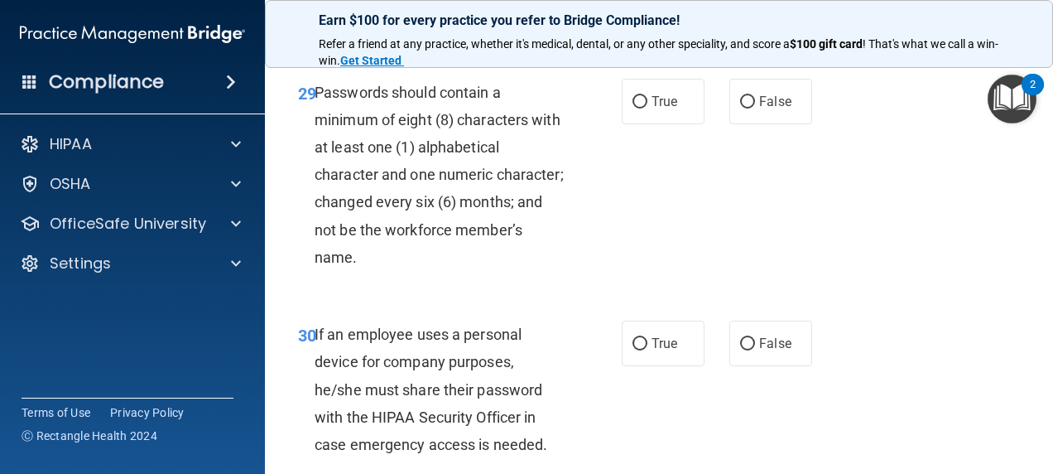
scroll to position [5300, 0]
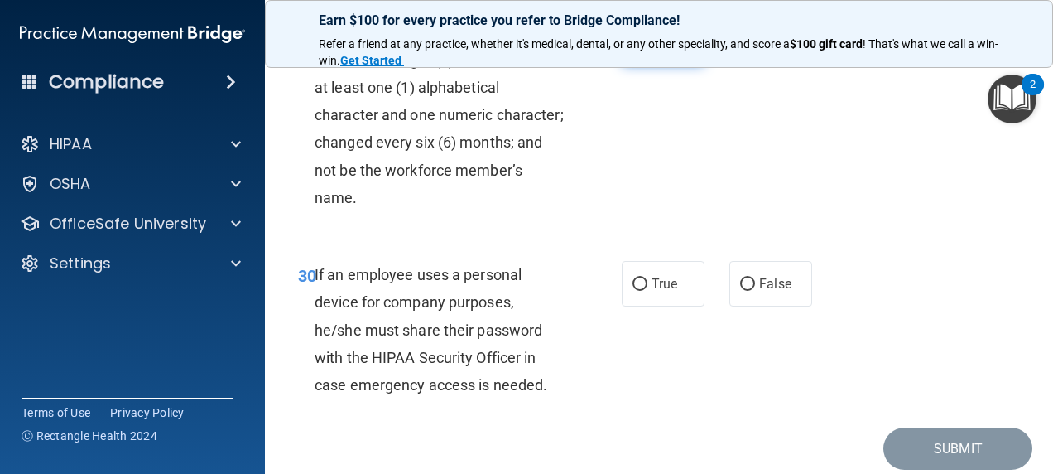
click at [656, 50] on span "True" at bounding box center [665, 42] width 26 height 16
click at [648, 49] on input "True" at bounding box center [640, 42] width 15 height 12
radio input "true"
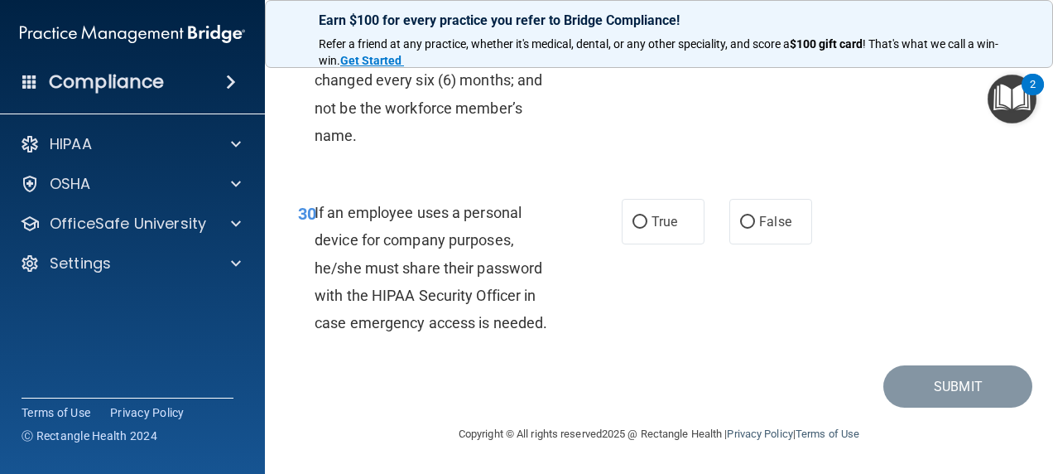
scroll to position [5527, 0]
click at [680, 233] on label "True" at bounding box center [663, 222] width 83 height 46
click at [648, 229] on input "True" at bounding box center [640, 222] width 15 height 12
radio input "true"
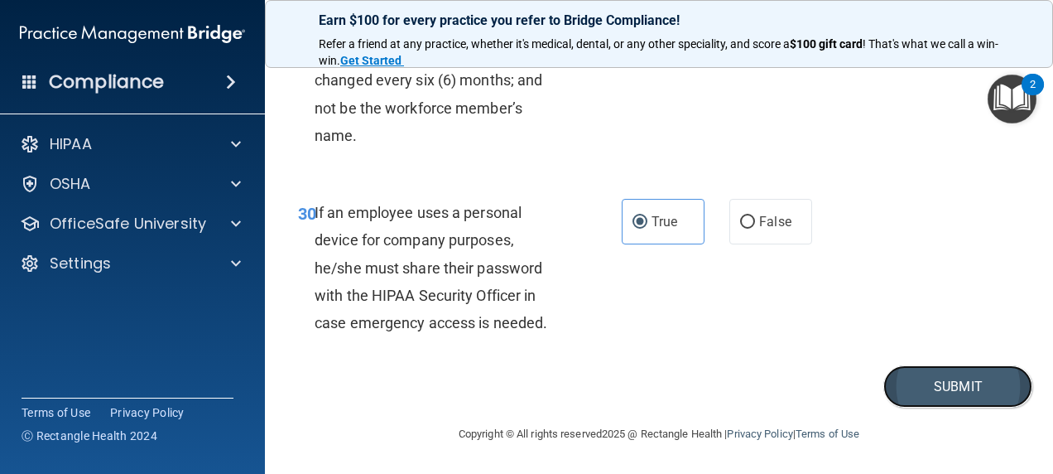
click at [932, 398] on button "Submit" at bounding box center [958, 386] width 149 height 42
click at [942, 390] on button "Submit" at bounding box center [958, 386] width 149 height 42
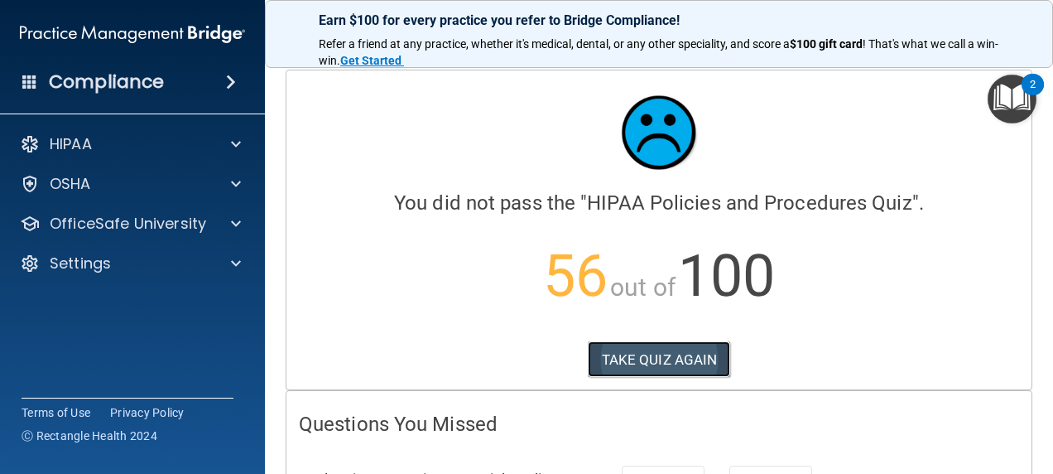
click at [643, 364] on button "TAKE QUIZ AGAIN" at bounding box center [659, 359] width 143 height 36
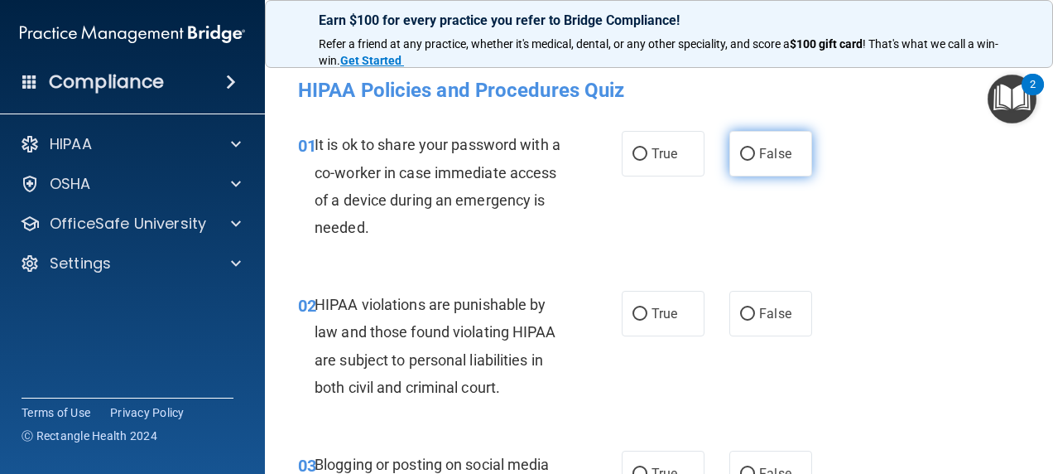
click at [730, 155] on label "False" at bounding box center [771, 154] width 83 height 46
click at [740, 155] on input "False" at bounding box center [747, 154] width 15 height 12
radio input "true"
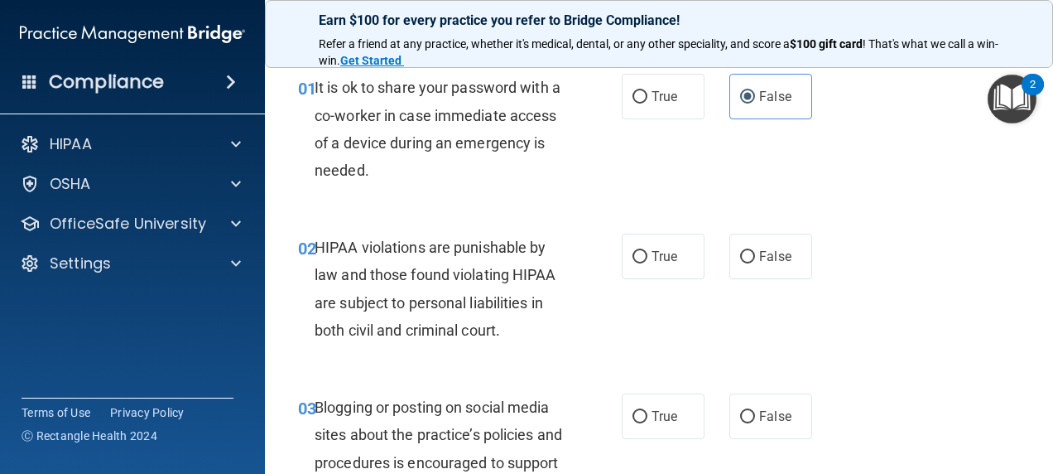
scroll to position [83, 0]
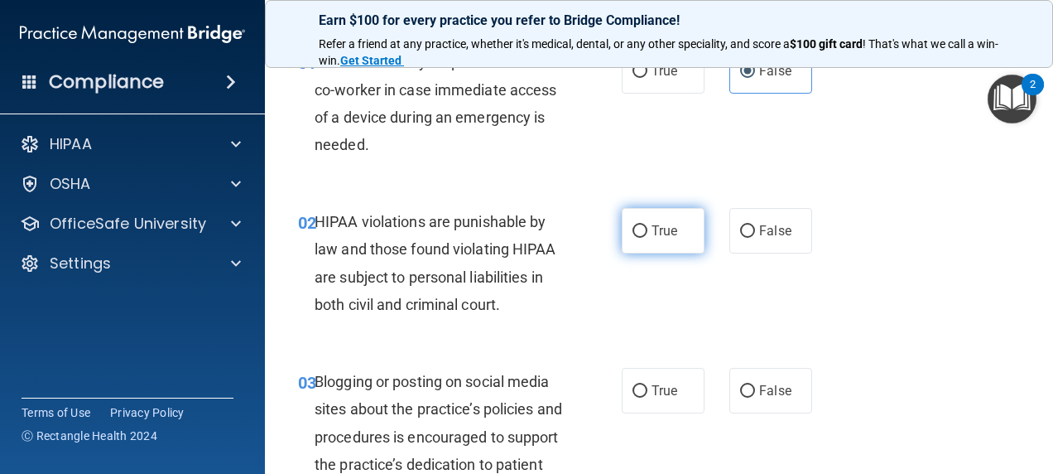
click at [652, 223] on span "True" at bounding box center [665, 231] width 26 height 16
click at [648, 225] on input "True" at bounding box center [640, 231] width 15 height 12
radio input "true"
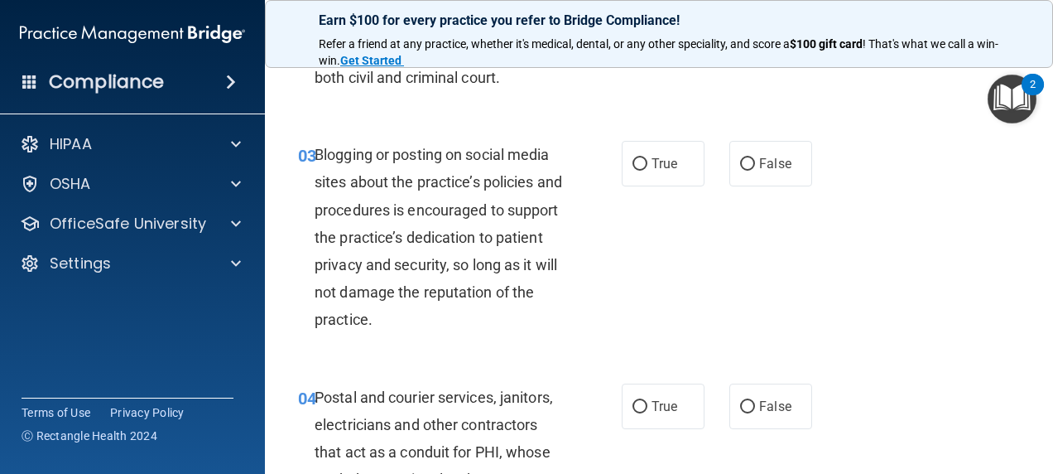
scroll to position [331, 0]
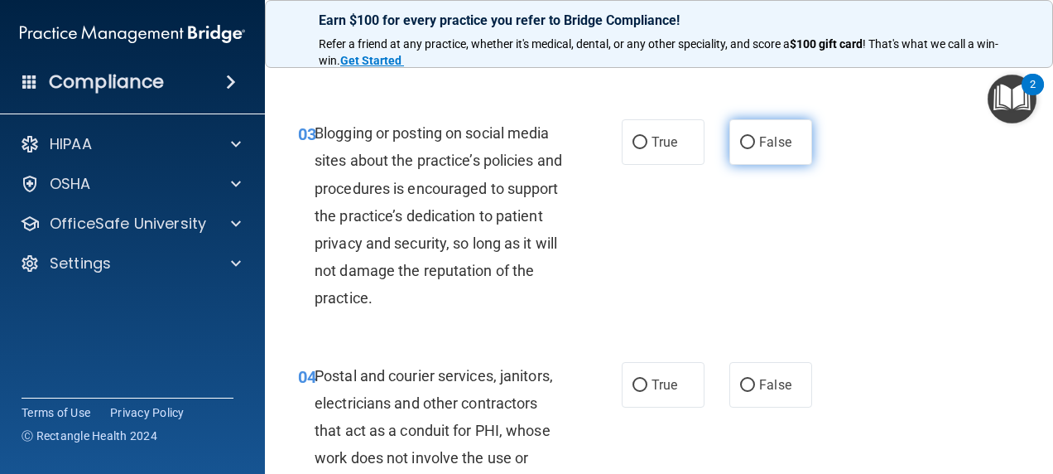
click at [740, 137] on input "False" at bounding box center [747, 143] width 15 height 12
radio input "true"
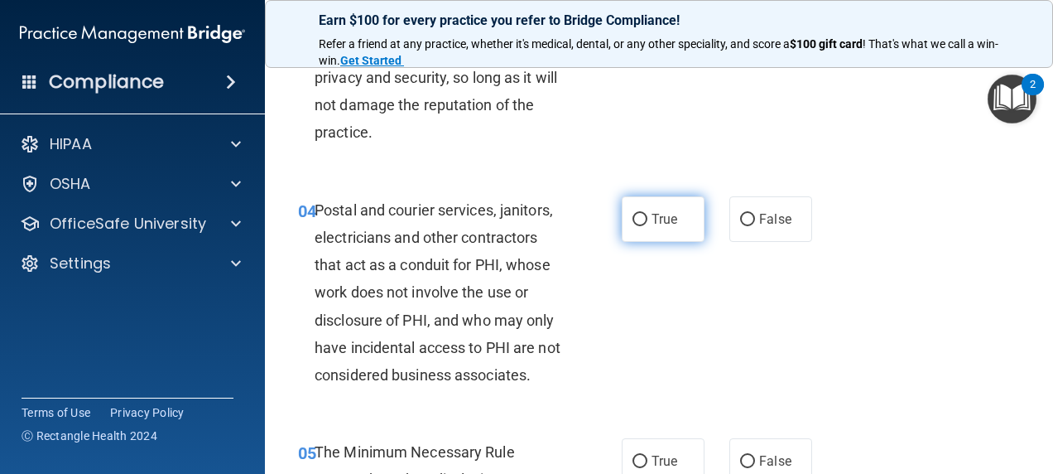
click at [654, 225] on span "True" at bounding box center [665, 219] width 26 height 16
click at [648, 225] on input "True" at bounding box center [640, 220] width 15 height 12
radio input "true"
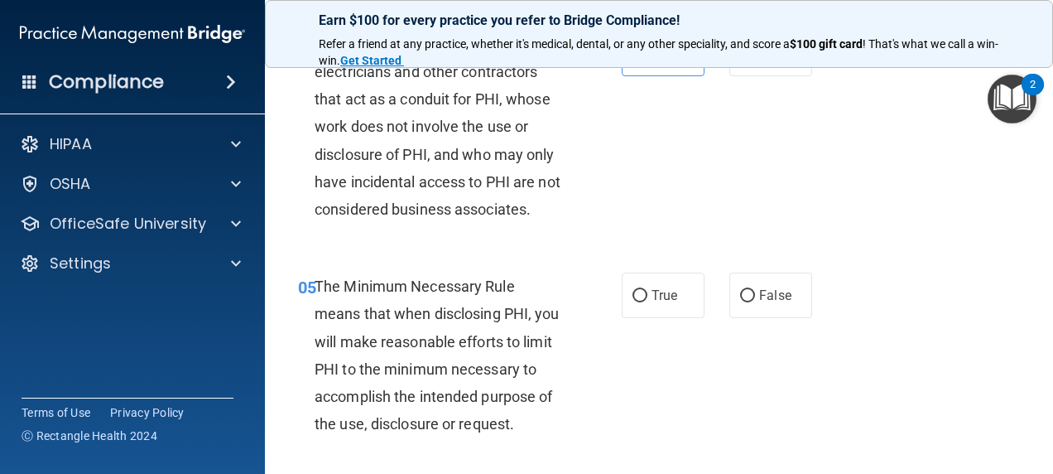
scroll to position [745, 0]
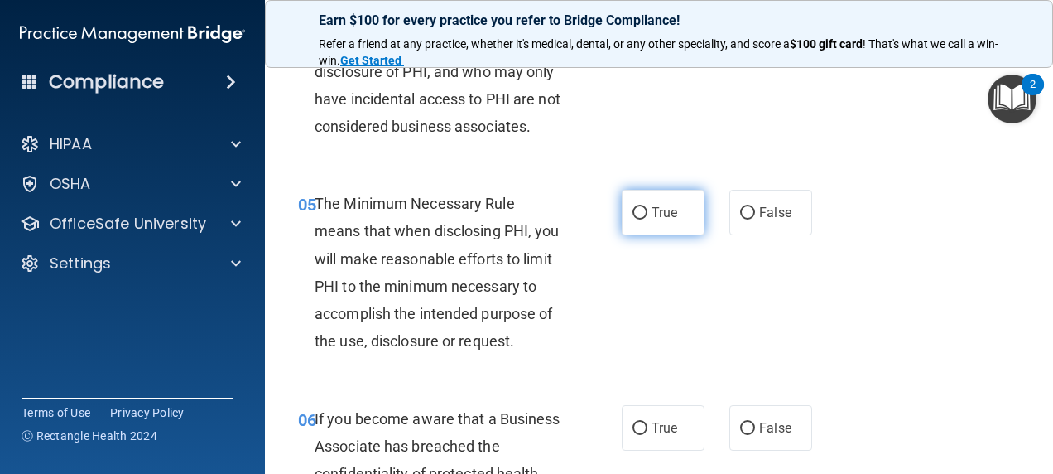
click at [652, 220] on span "True" at bounding box center [665, 213] width 26 height 16
click at [647, 219] on input "True" at bounding box center [640, 213] width 15 height 12
radio input "true"
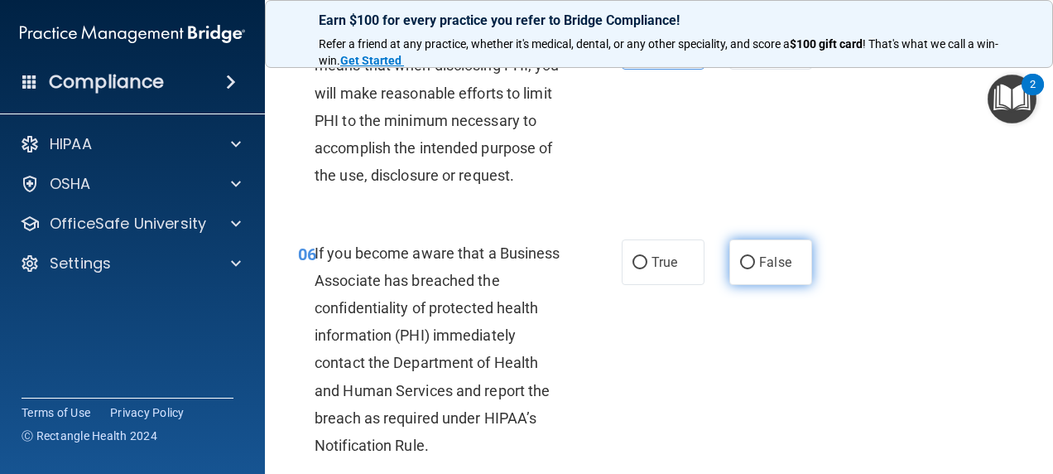
click at [760, 270] on span "False" at bounding box center [775, 262] width 32 height 16
click at [755, 269] on input "False" at bounding box center [747, 263] width 15 height 12
radio input "true"
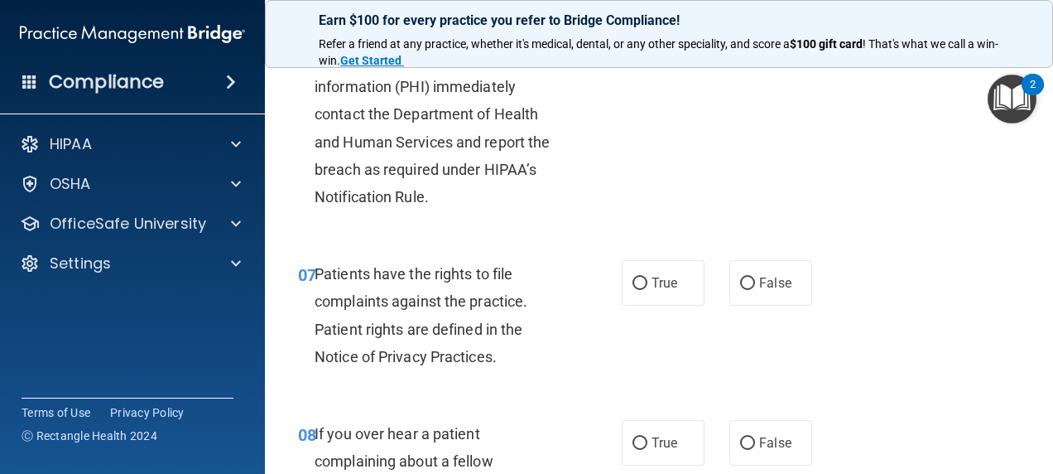
scroll to position [1242, 0]
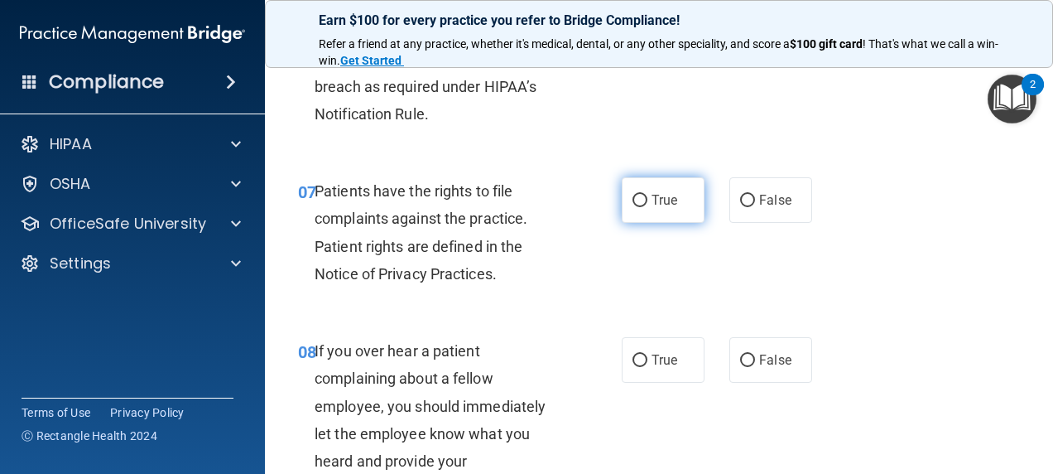
click at [666, 208] on span "True" at bounding box center [665, 200] width 26 height 16
click at [648, 207] on input "True" at bounding box center [640, 201] width 15 height 12
radio input "true"
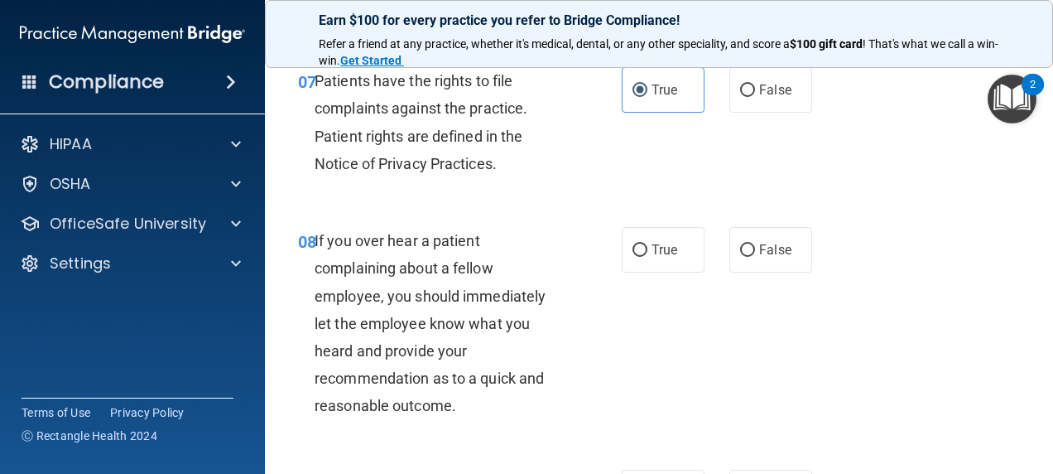
scroll to position [1408, 0]
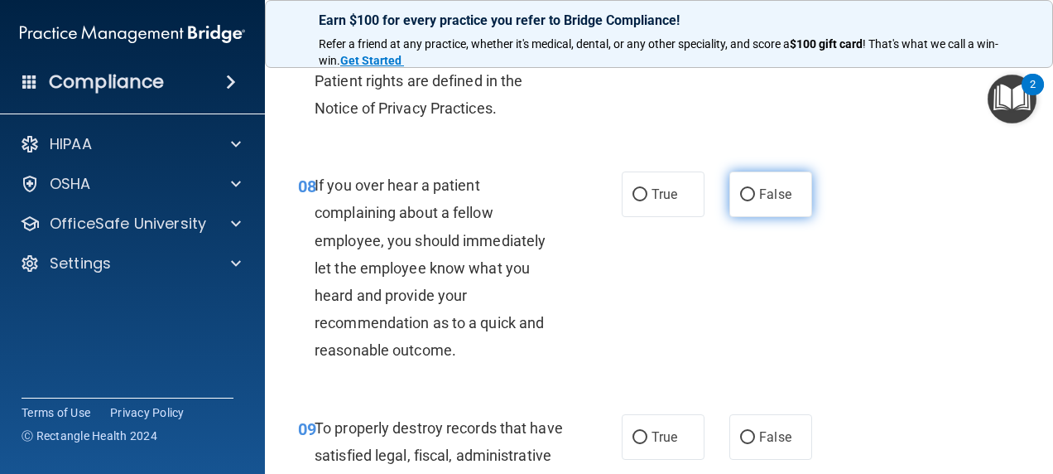
click at [744, 201] on input "False" at bounding box center [747, 195] width 15 height 12
radio input "true"
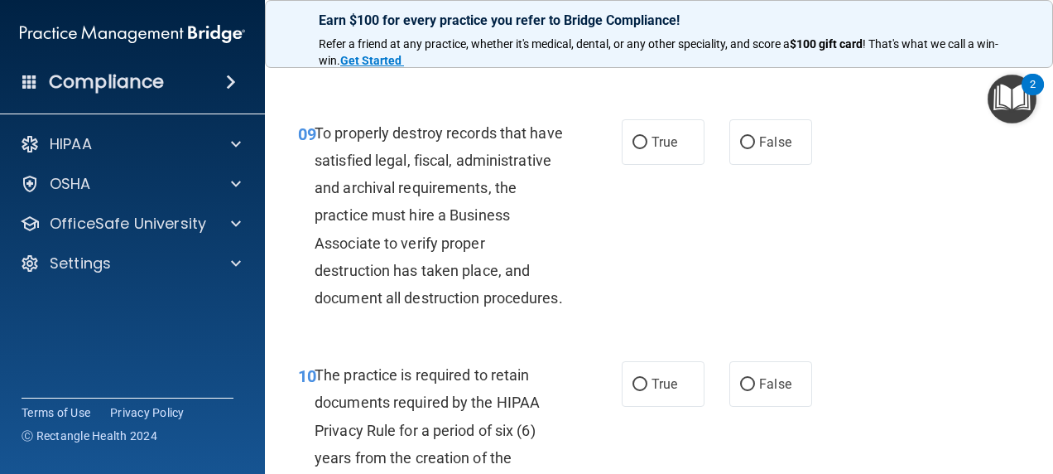
scroll to position [1739, 0]
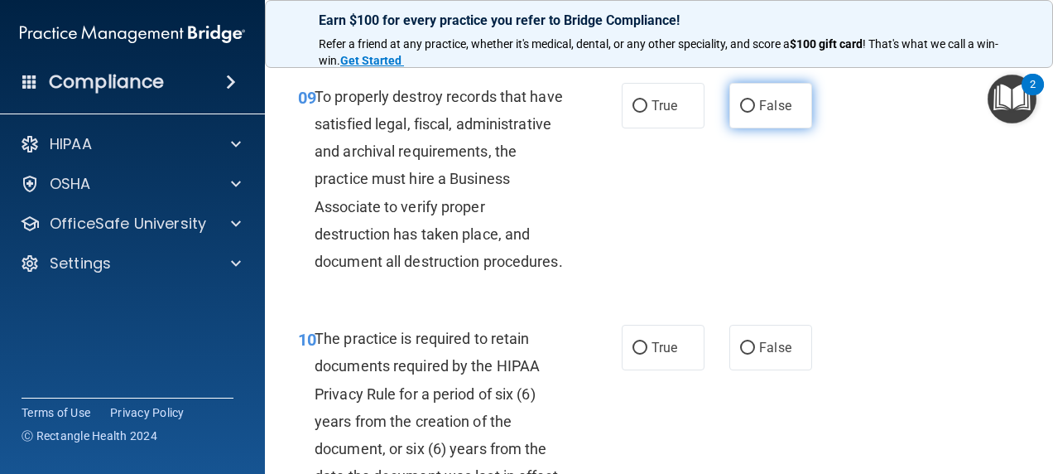
click at [757, 128] on label "False" at bounding box center [771, 106] width 83 height 46
click at [755, 113] on input "False" at bounding box center [747, 106] width 15 height 12
radio input "true"
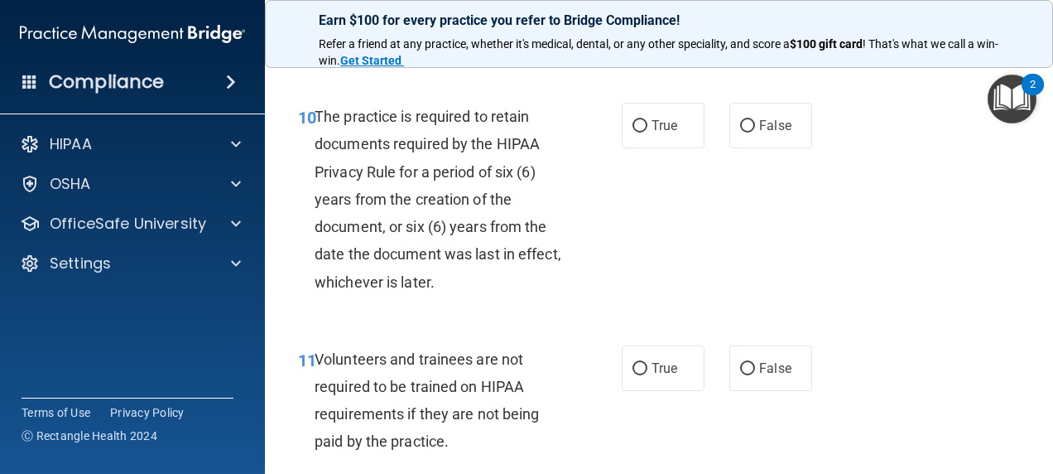
scroll to position [1988, 0]
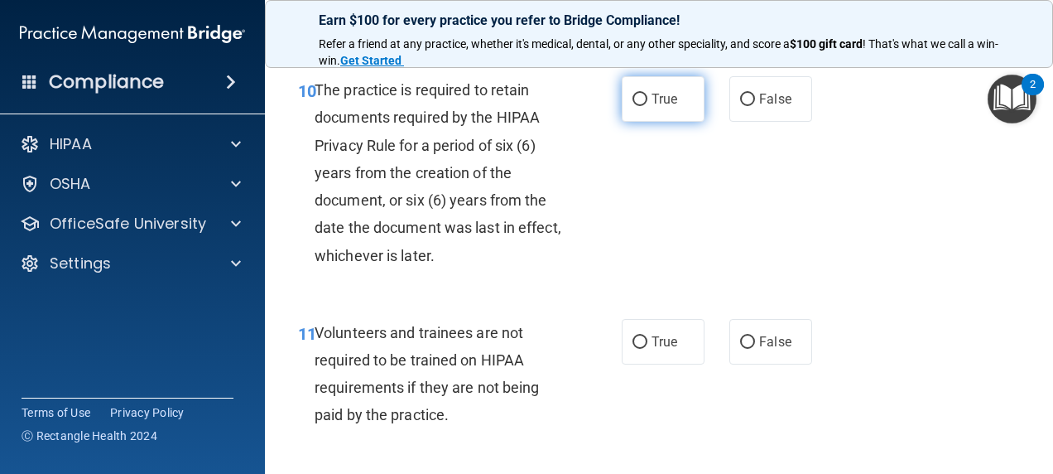
click at [636, 106] on input "True" at bounding box center [640, 100] width 15 height 12
radio input "true"
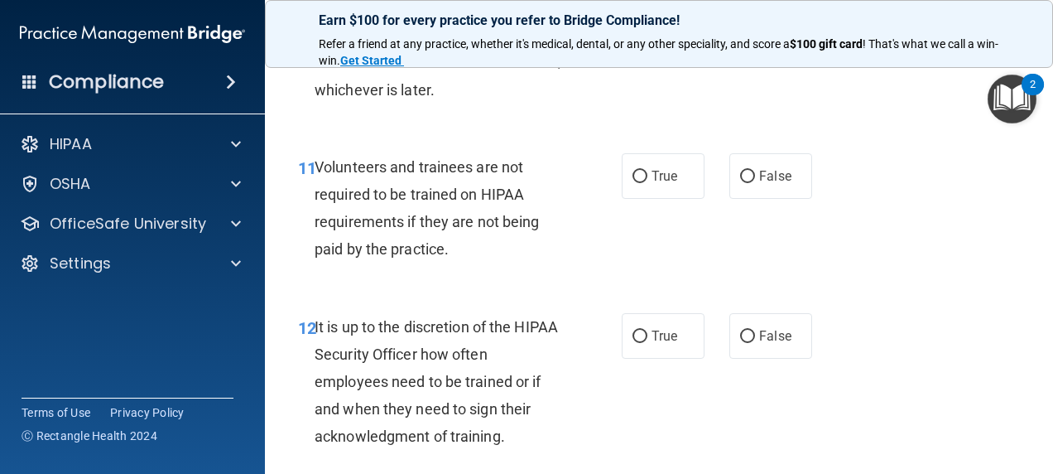
scroll to position [2236, 0]
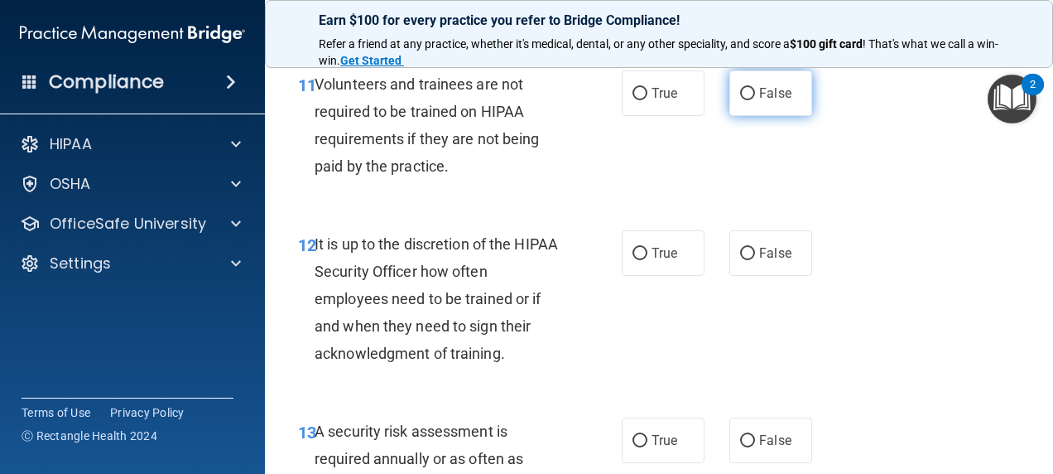
click at [750, 116] on label "False" at bounding box center [771, 93] width 83 height 46
click at [750, 100] on input "False" at bounding box center [747, 94] width 15 height 12
radio input "true"
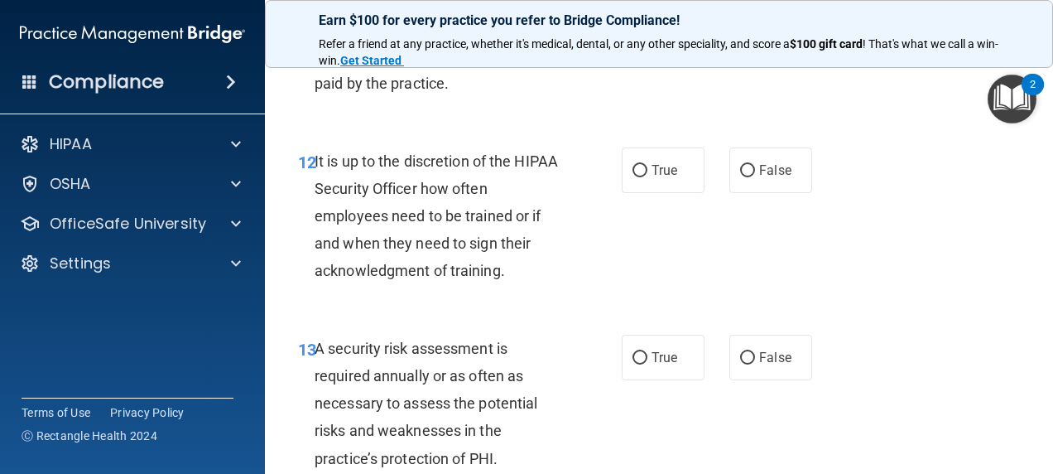
drag, startPoint x: 740, startPoint y: 248, endPoint x: 588, endPoint y: 269, distance: 153.8
click at [741, 177] on input "False" at bounding box center [747, 171] width 15 height 12
radio input "true"
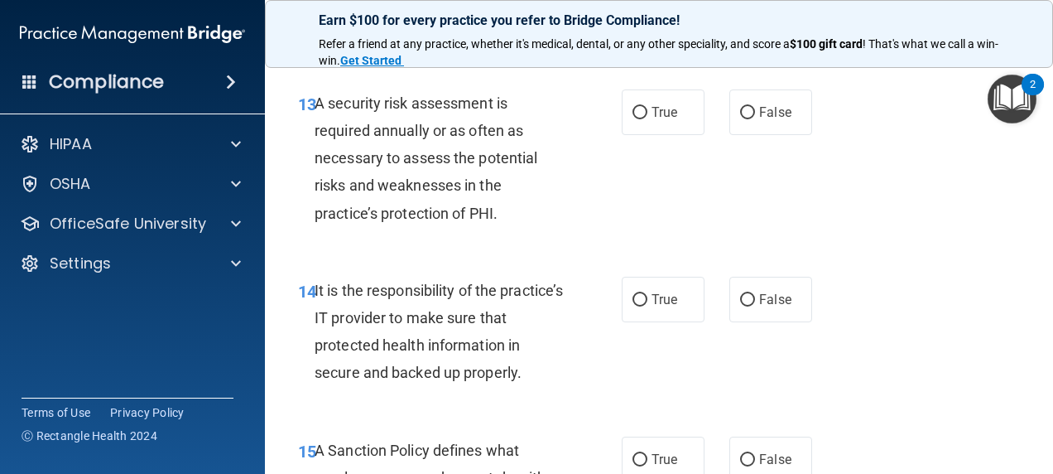
scroll to position [2567, 0]
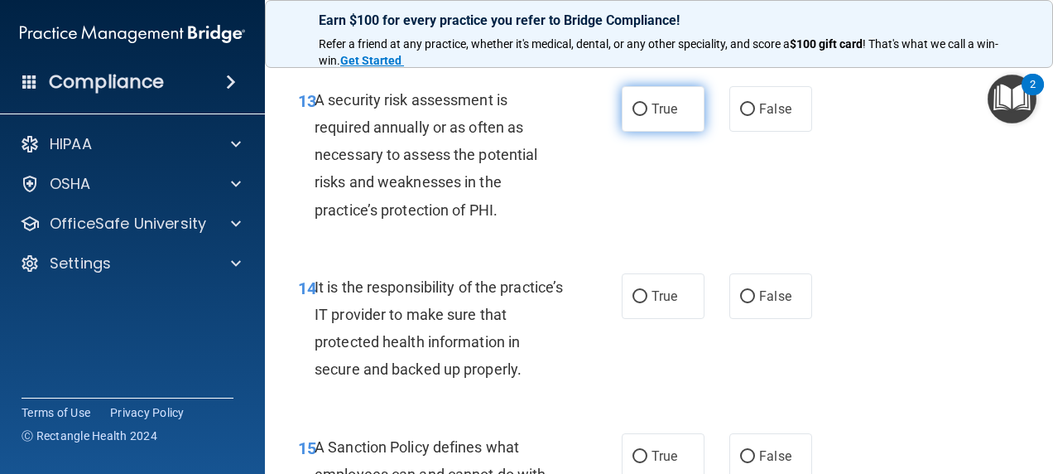
click at [635, 132] on label "True" at bounding box center [663, 109] width 83 height 46
click at [635, 116] on input "True" at bounding box center [640, 110] width 15 height 12
radio input "true"
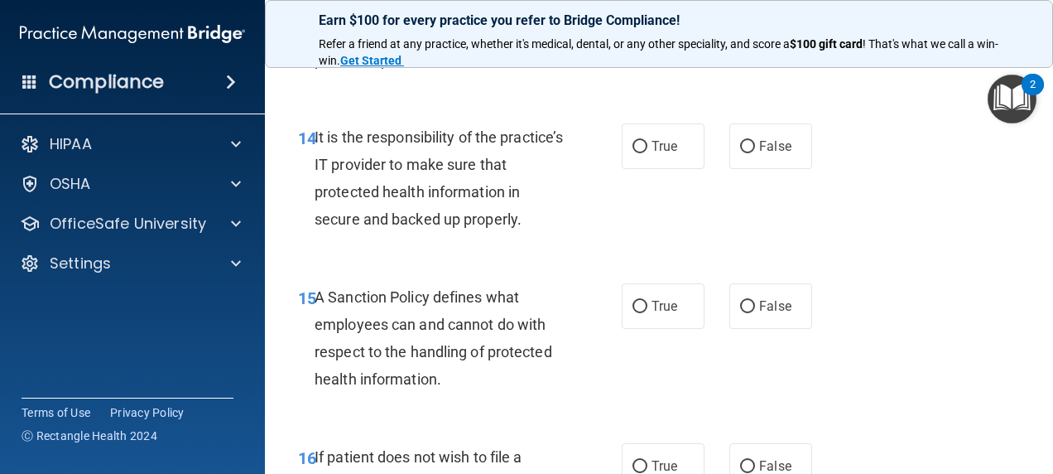
scroll to position [2733, 0]
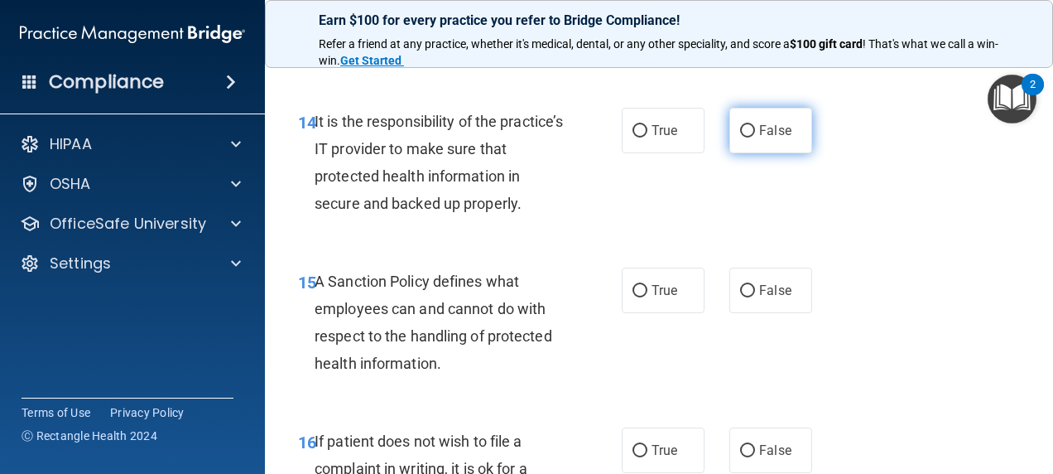
click at [744, 137] on input "False" at bounding box center [747, 131] width 15 height 12
radio input "true"
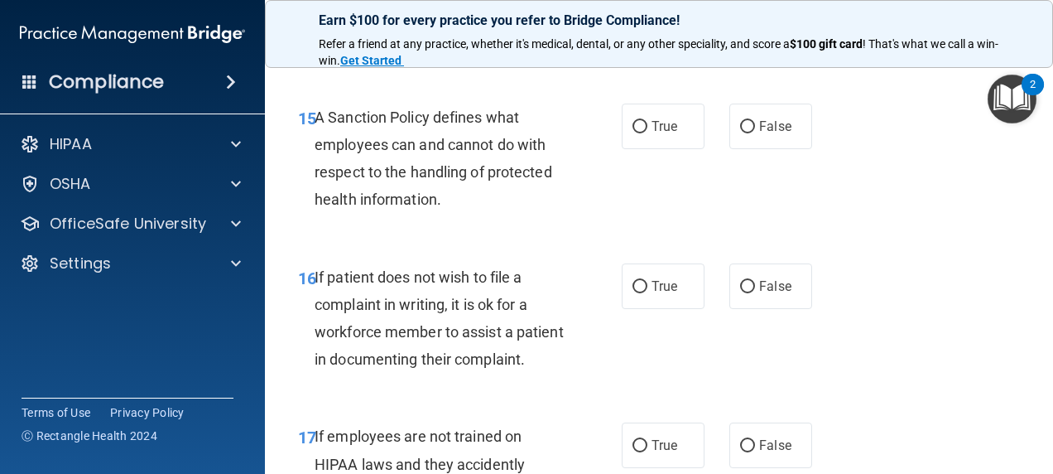
scroll to position [2898, 0]
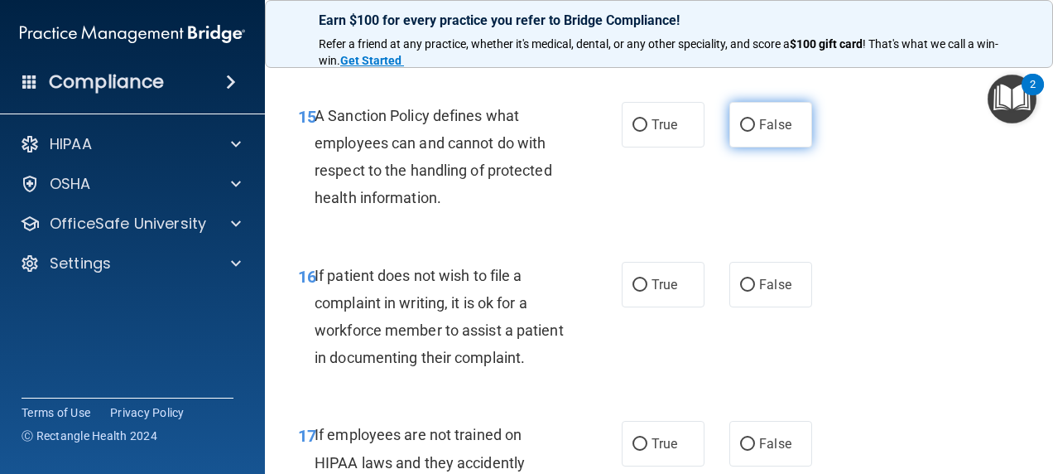
click at [759, 133] on span "False" at bounding box center [775, 125] width 32 height 16
click at [755, 132] on input "False" at bounding box center [747, 125] width 15 height 12
radio input "true"
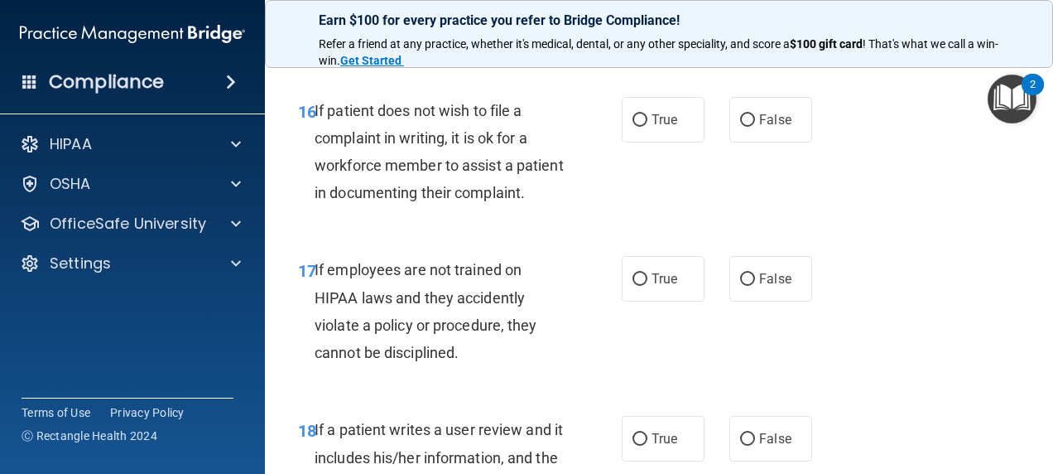
scroll to position [3064, 0]
click at [770, 142] on label "False" at bounding box center [771, 119] width 83 height 46
click at [755, 126] on input "False" at bounding box center [747, 119] width 15 height 12
radio input "true"
click at [658, 127] on span "True" at bounding box center [665, 119] width 26 height 16
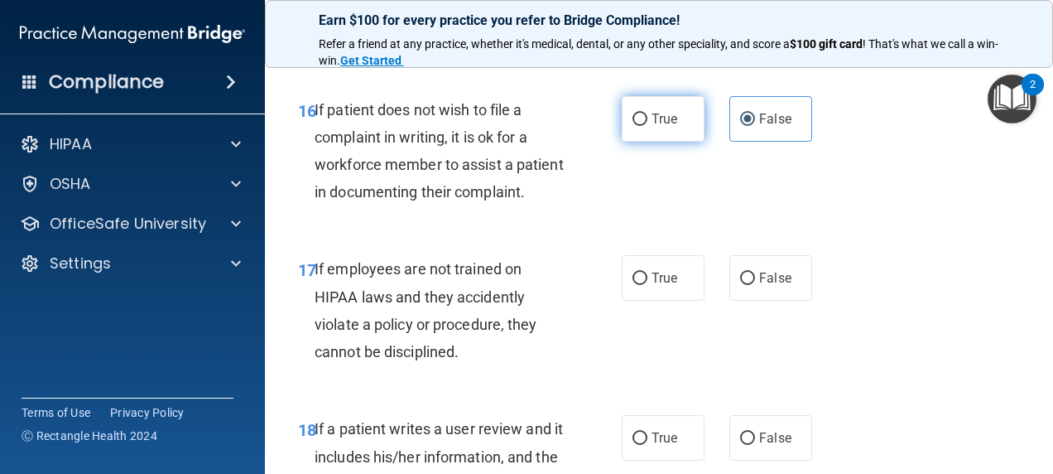
click at [648, 126] on input "True" at bounding box center [640, 119] width 15 height 12
radio input "true"
radio input "false"
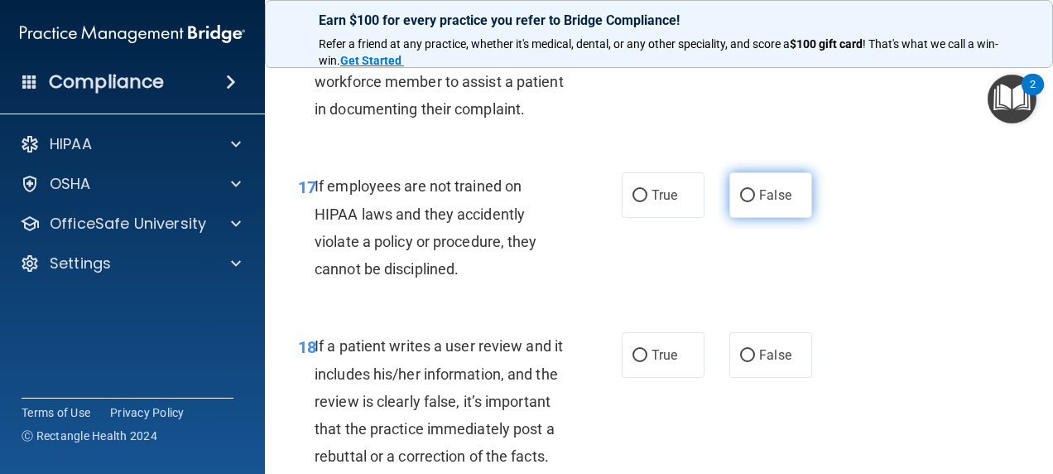
click at [759, 203] on span "False" at bounding box center [775, 195] width 32 height 16
click at [754, 202] on input "False" at bounding box center [747, 196] width 15 height 12
radio input "true"
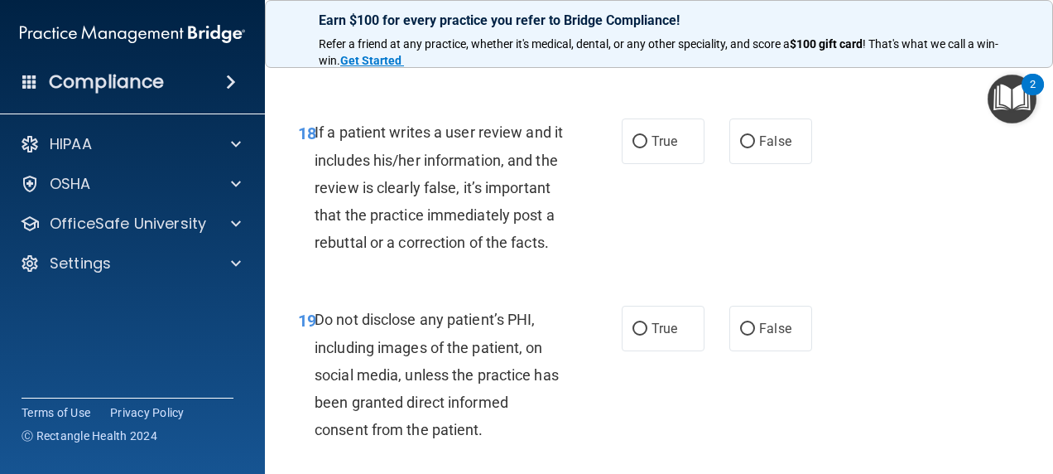
scroll to position [3395, 0]
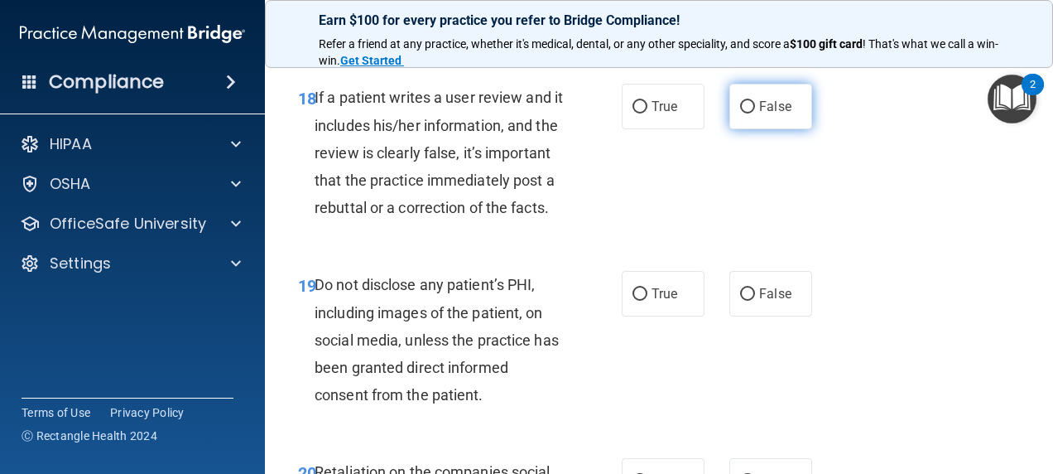
click at [764, 114] on span "False" at bounding box center [775, 107] width 32 height 16
click at [755, 113] on input "False" at bounding box center [747, 107] width 15 height 12
radio input "true"
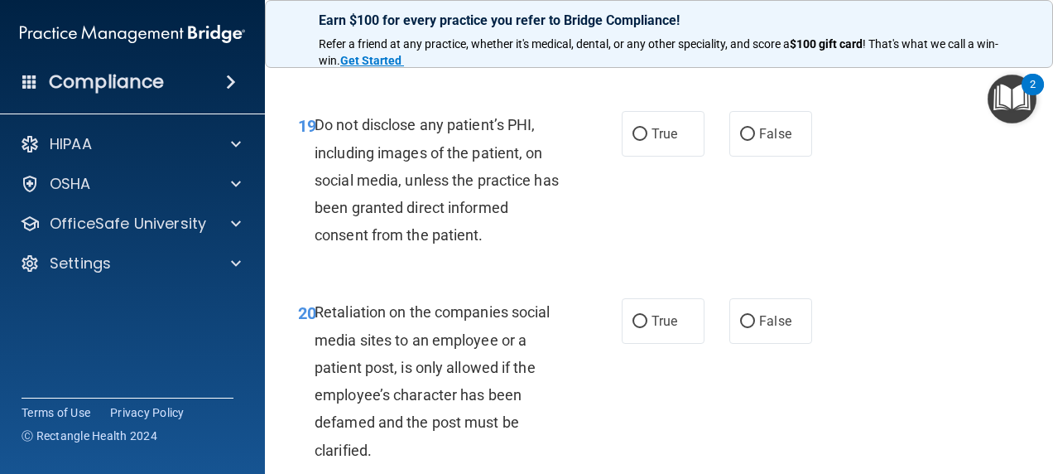
scroll to position [3561, 0]
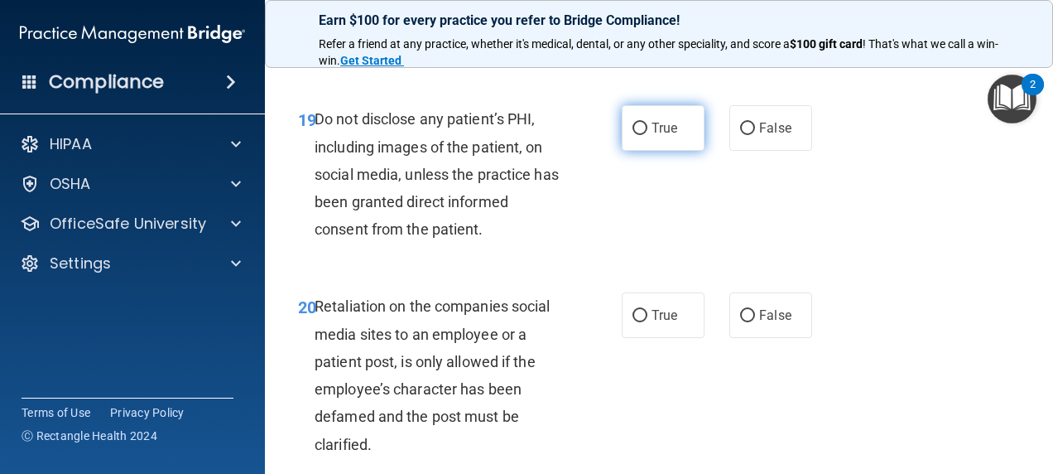
click at [672, 151] on label "True" at bounding box center [663, 128] width 83 height 46
click at [648, 135] on input "True" at bounding box center [640, 129] width 15 height 12
radio input "true"
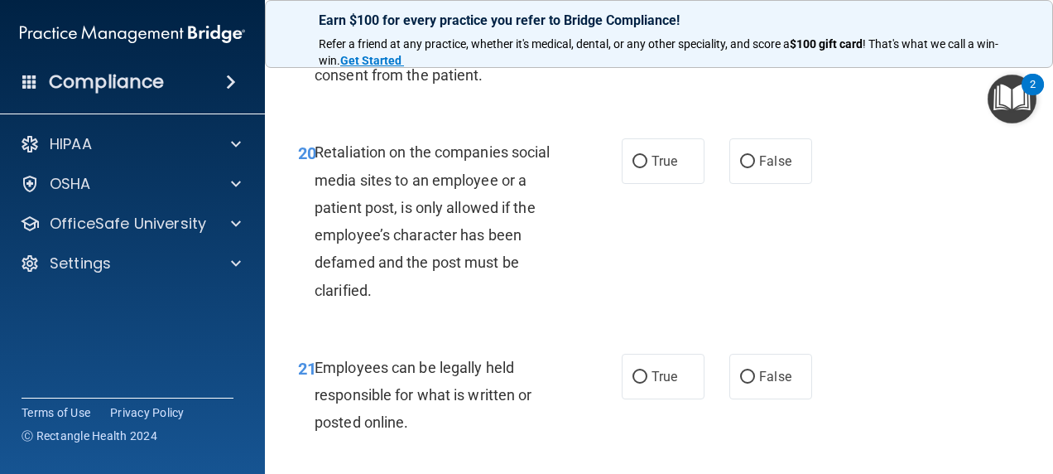
scroll to position [3727, 0]
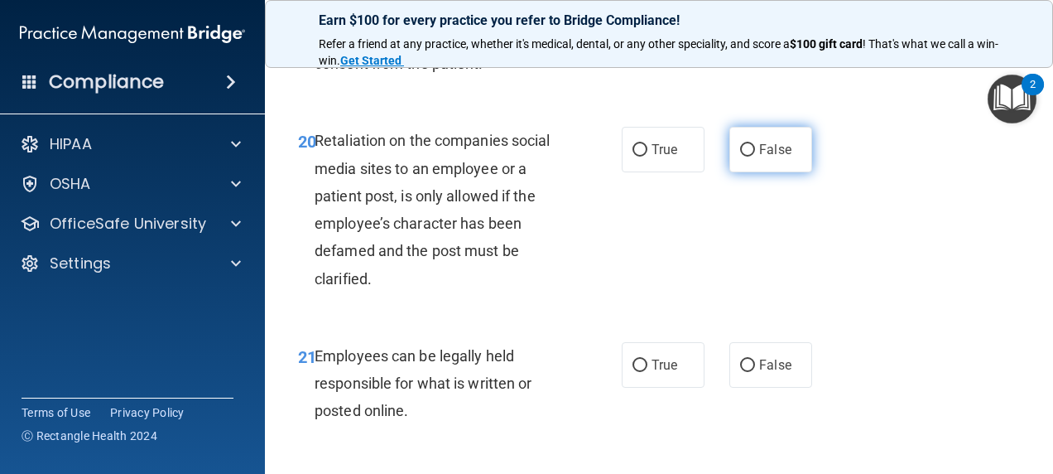
click at [775, 172] on label "False" at bounding box center [771, 150] width 83 height 46
click at [755, 157] on input "False" at bounding box center [747, 150] width 15 height 12
radio input "true"
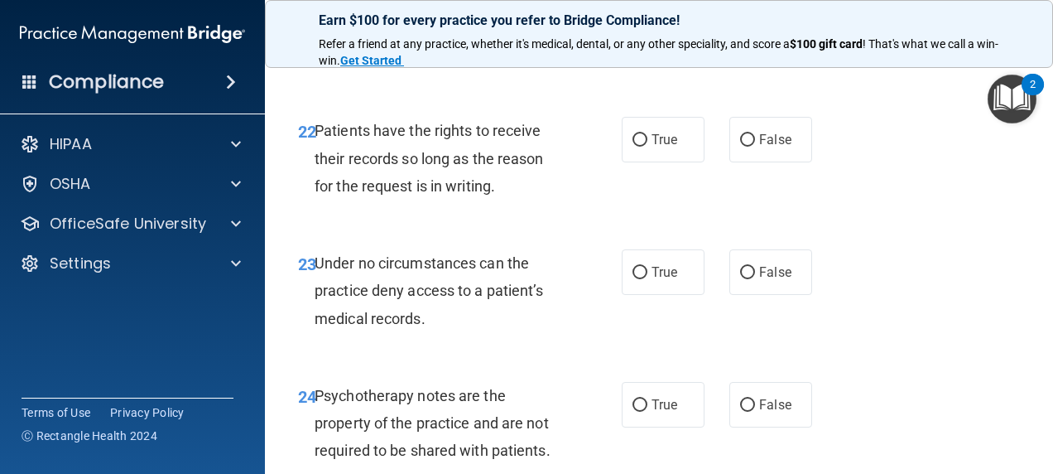
scroll to position [4058, 0]
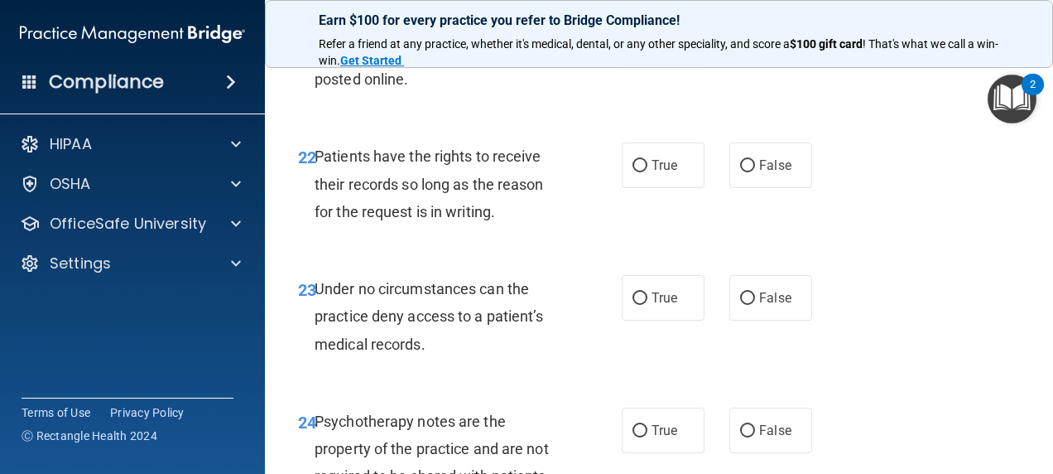
click at [636, 41] on input "True" at bounding box center [640, 34] width 15 height 12
radio input "true"
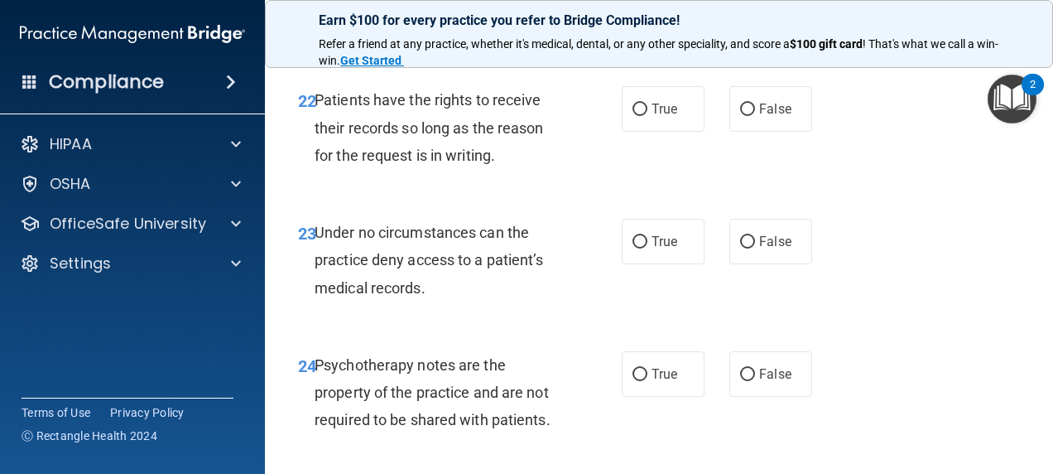
scroll to position [4141, 0]
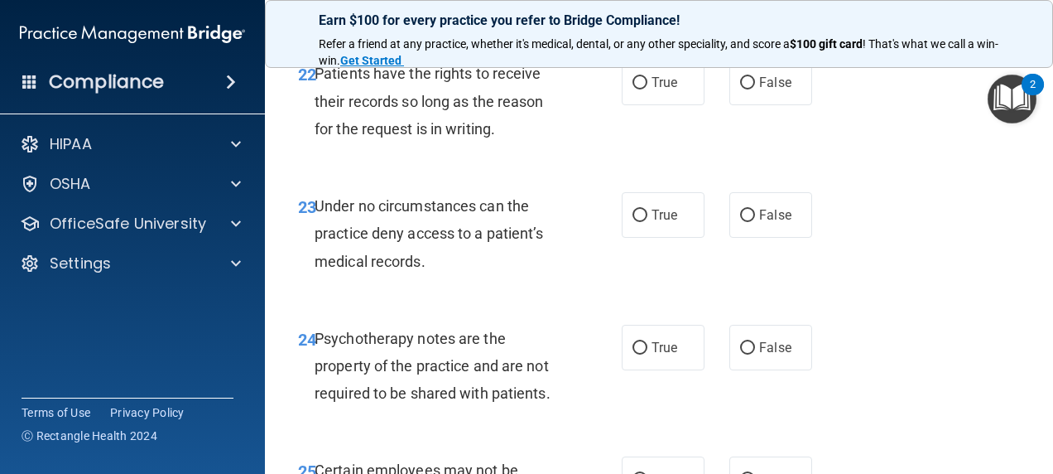
click at [826, 171] on div "22 Patients have the rights to receive their records so long as the reason for …" at bounding box center [659, 105] width 747 height 133
click at [778, 105] on label "False" at bounding box center [771, 83] width 83 height 46
click at [755, 89] on input "False" at bounding box center [747, 83] width 15 height 12
radio input "true"
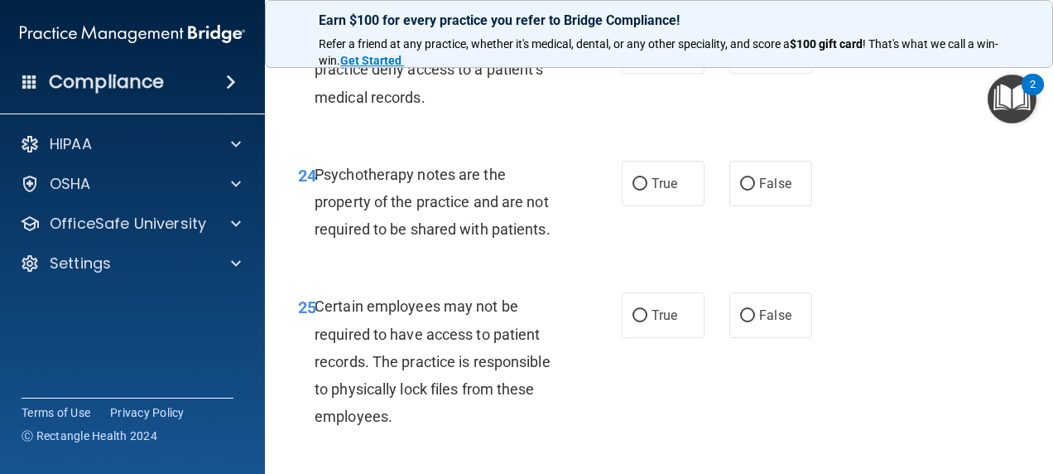
scroll to position [4306, 0]
click at [754, 72] on label "False" at bounding box center [771, 50] width 83 height 46
click at [754, 56] on input "False" at bounding box center [747, 50] width 15 height 12
radio input "true"
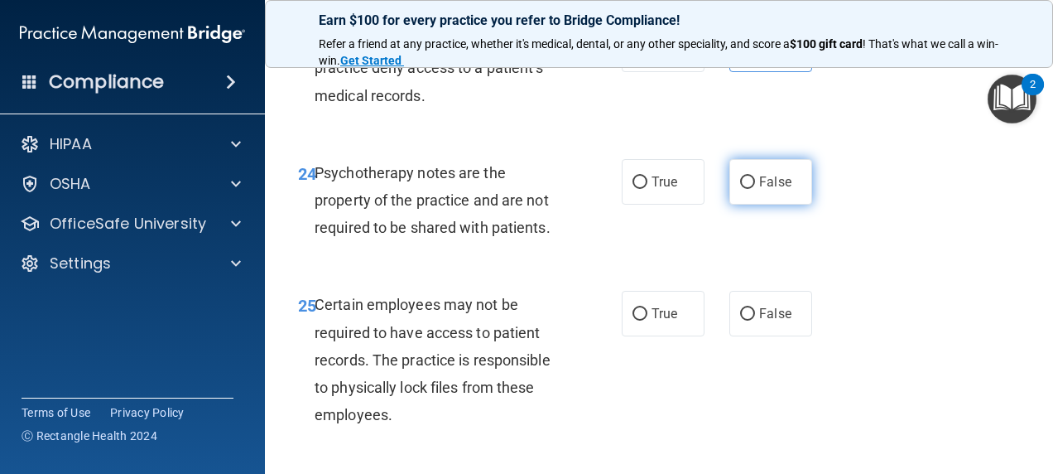
click at [744, 205] on label "False" at bounding box center [771, 182] width 83 height 46
click at [744, 189] on input "False" at bounding box center [747, 182] width 15 height 12
radio input "true"
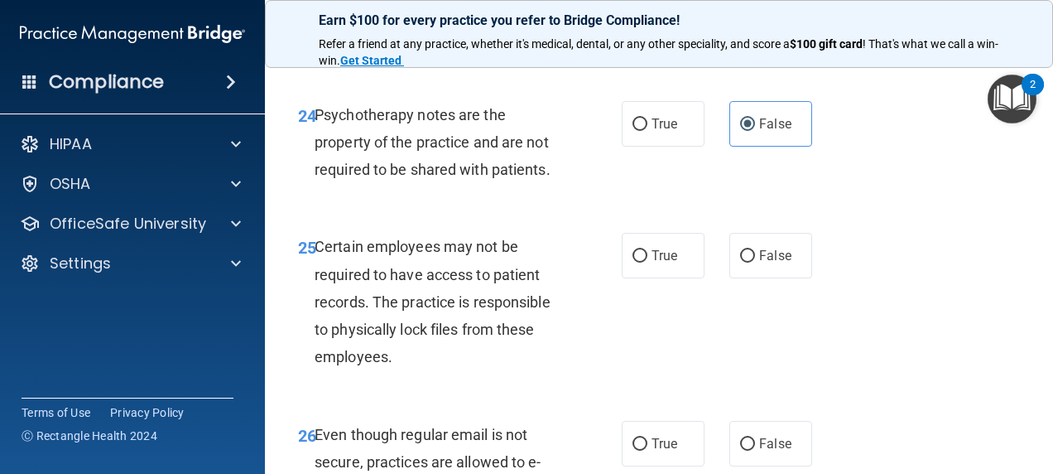
scroll to position [4472, 0]
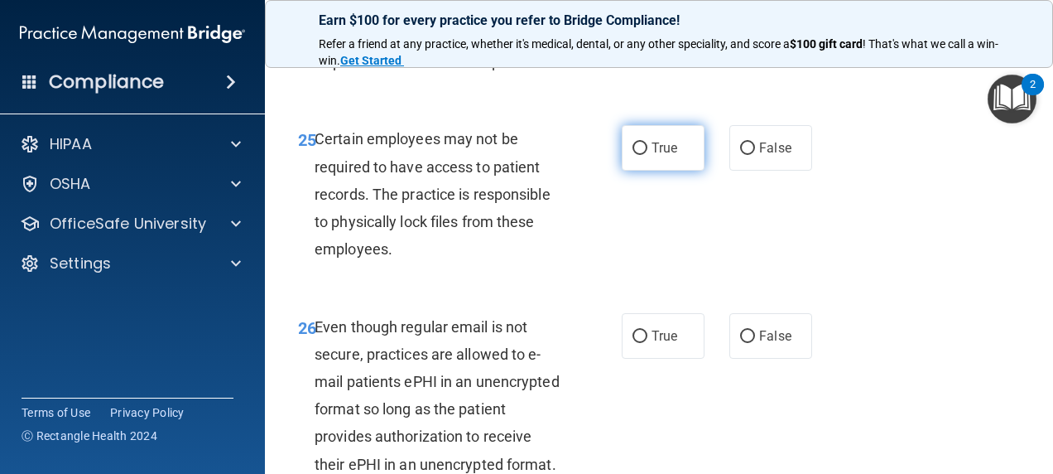
click at [682, 171] on label "True" at bounding box center [663, 148] width 83 height 46
click at [648, 155] on input "True" at bounding box center [640, 148] width 15 height 12
radio input "true"
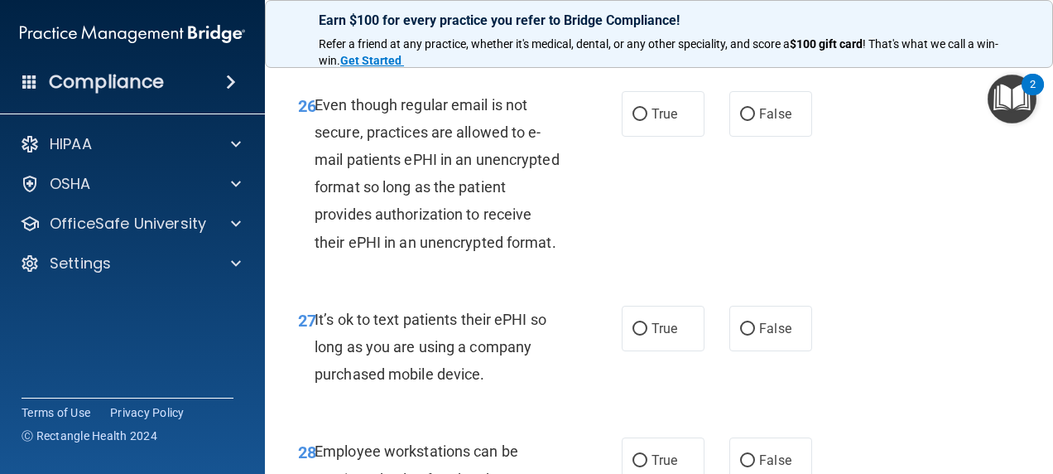
scroll to position [4720, 0]
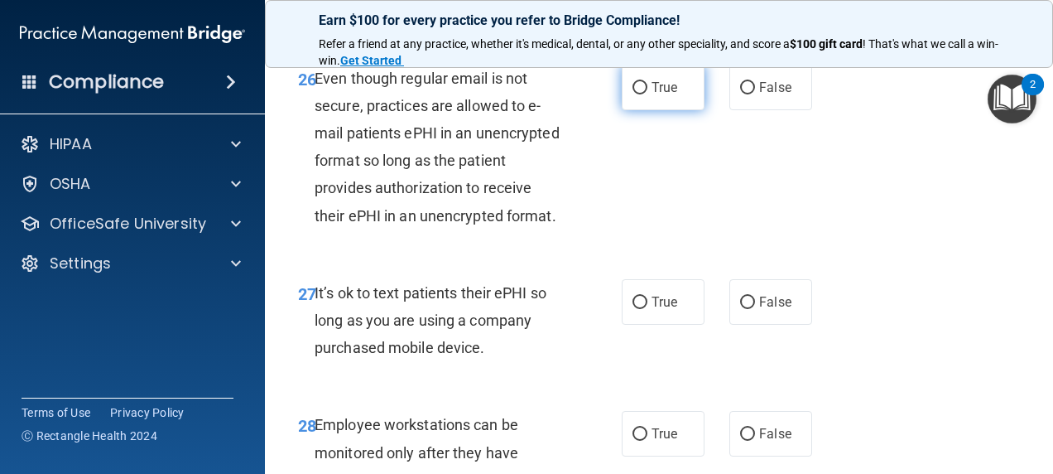
click at [656, 95] on span "True" at bounding box center [665, 88] width 26 height 16
click at [648, 94] on input "True" at bounding box center [640, 88] width 15 height 12
radio input "true"
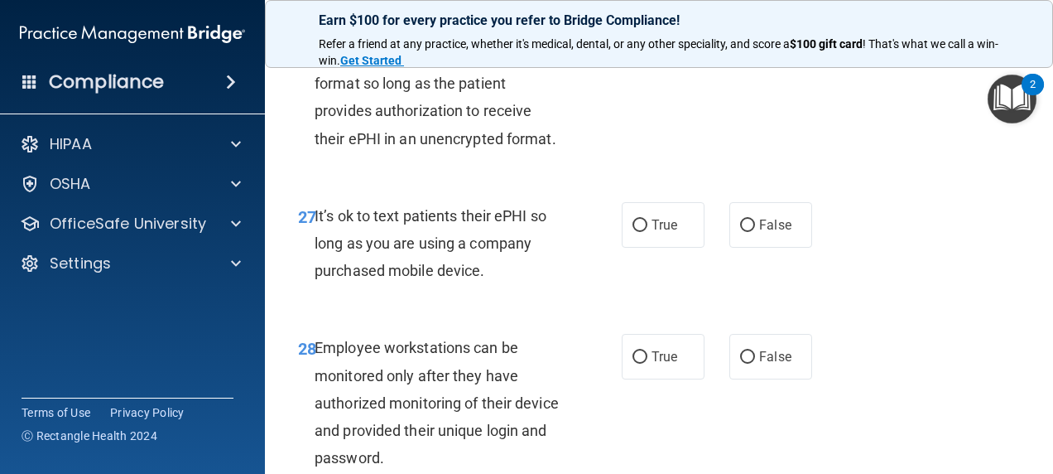
scroll to position [4886, 0]
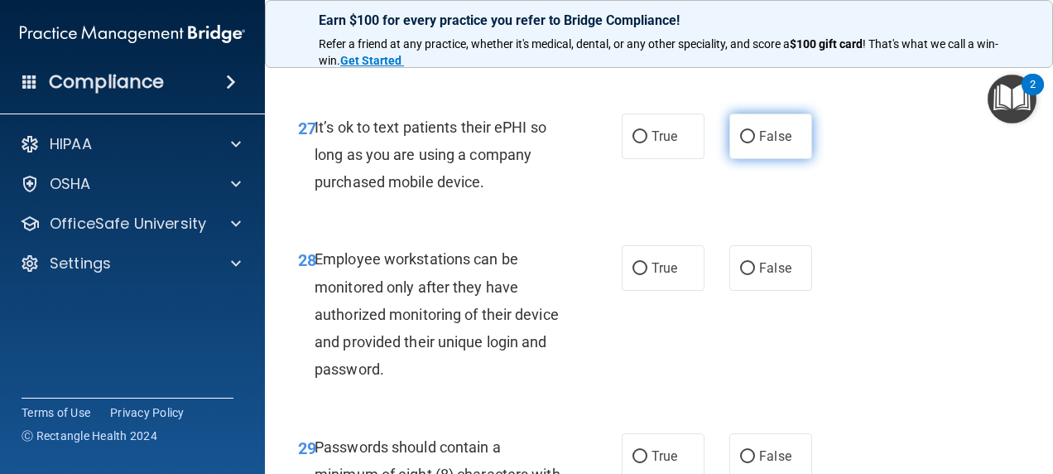
click at [783, 159] on label "False" at bounding box center [771, 136] width 83 height 46
click at [755, 143] on input "False" at bounding box center [747, 137] width 15 height 12
radio input "true"
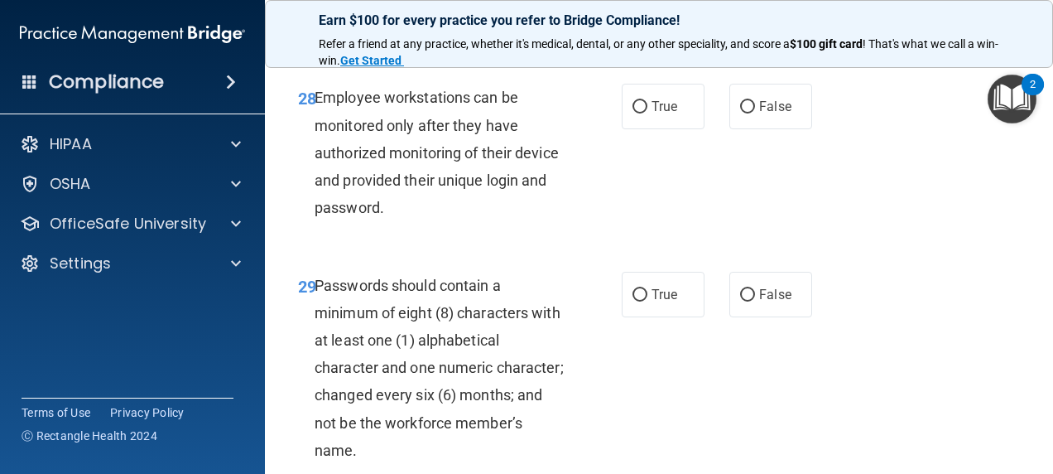
scroll to position [5052, 0]
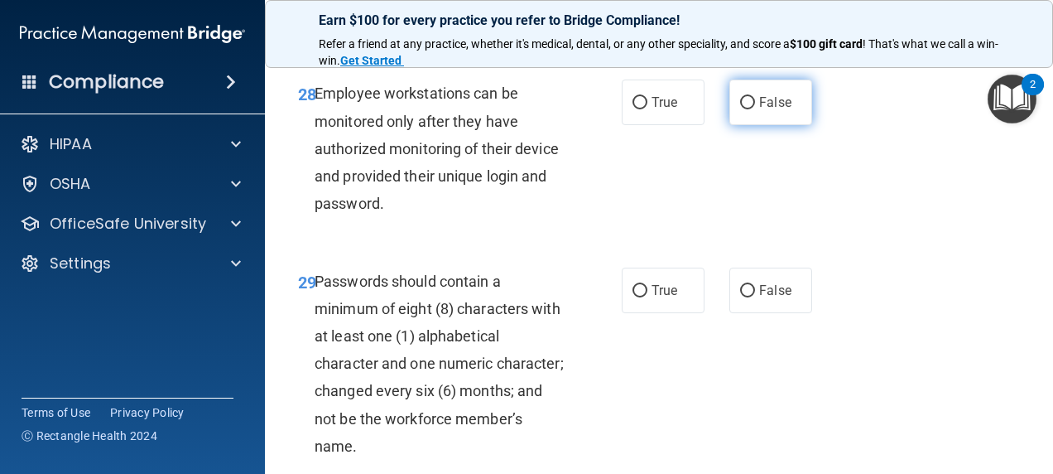
drag, startPoint x: 769, startPoint y: 257, endPoint x: 540, endPoint y: 345, distance: 245.9
click at [770, 125] on label "False" at bounding box center [771, 103] width 83 height 46
click at [755, 109] on input "False" at bounding box center [747, 103] width 15 height 12
radio input "true"
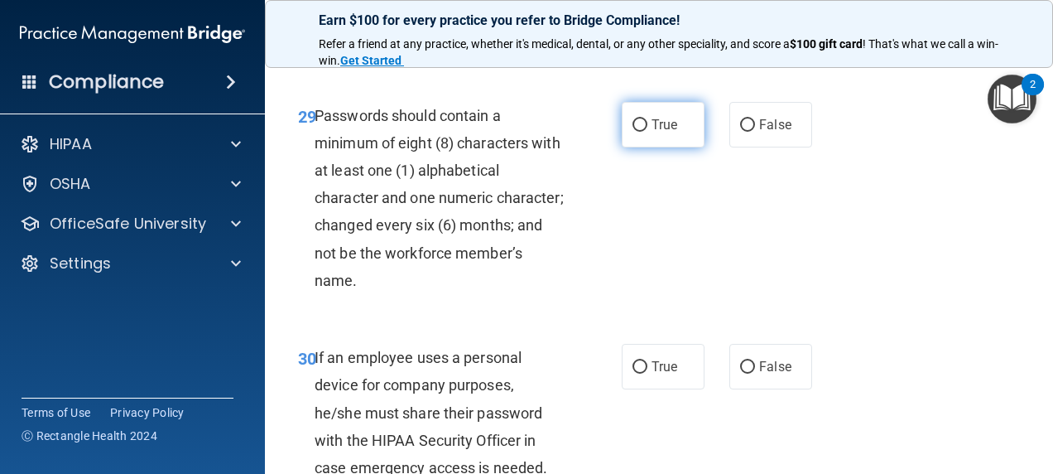
click at [663, 133] on span "True" at bounding box center [665, 125] width 26 height 16
click at [648, 132] on input "True" at bounding box center [640, 125] width 15 height 12
radio input "true"
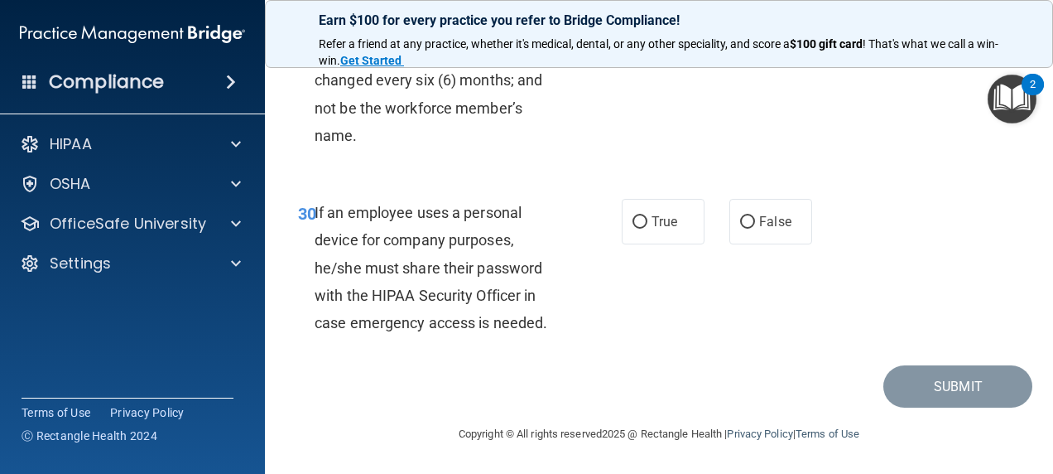
scroll to position [5466, 0]
click at [743, 244] on label "False" at bounding box center [771, 222] width 83 height 46
click at [743, 229] on input "False" at bounding box center [747, 222] width 15 height 12
radio input "true"
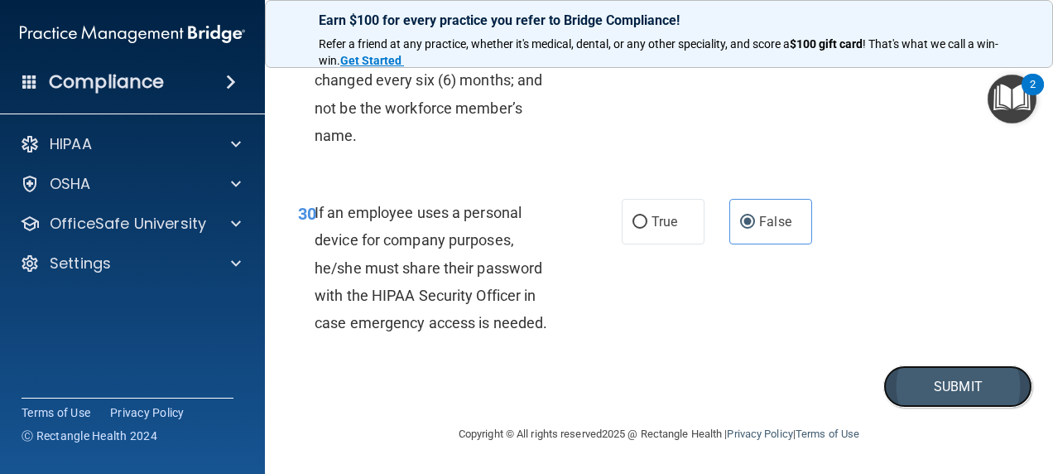
click at [944, 407] on button "Submit" at bounding box center [958, 386] width 149 height 42
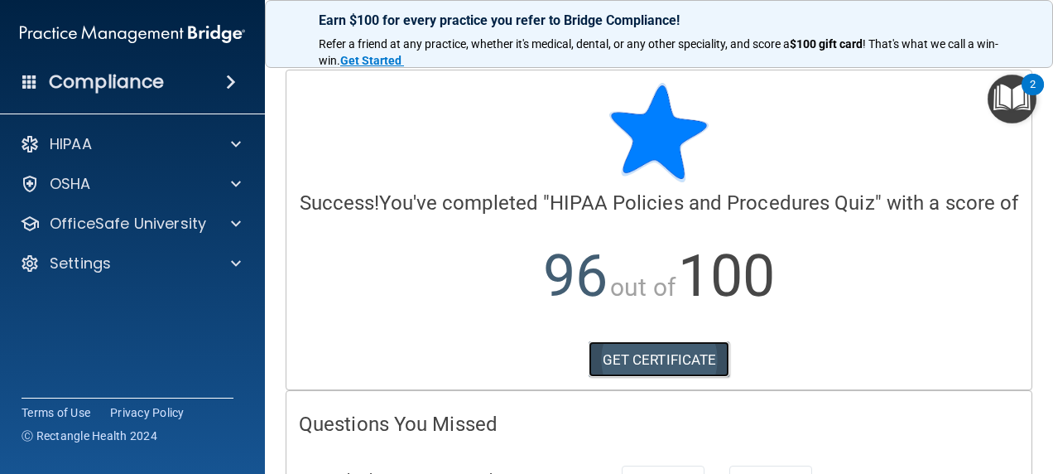
click at [646, 378] on link "GET CERTIFICATE" at bounding box center [660, 359] width 142 height 36
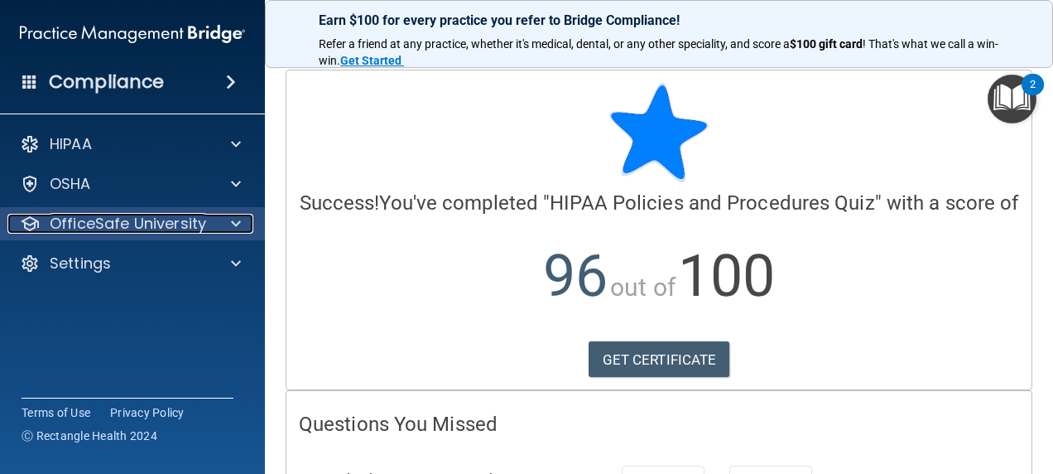
click at [189, 215] on p "OfficeSafe University" at bounding box center [128, 224] width 157 height 20
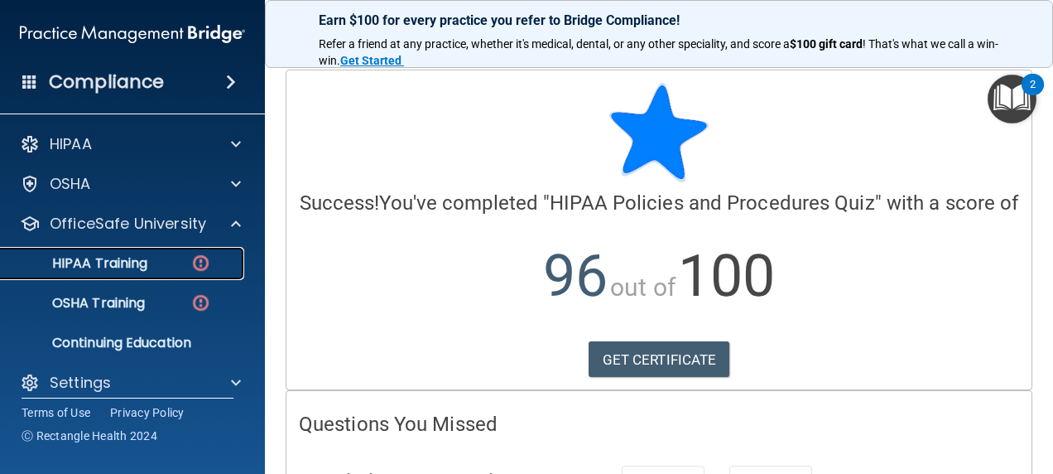
click at [151, 263] on div "HIPAA Training" at bounding box center [124, 263] width 226 height 17
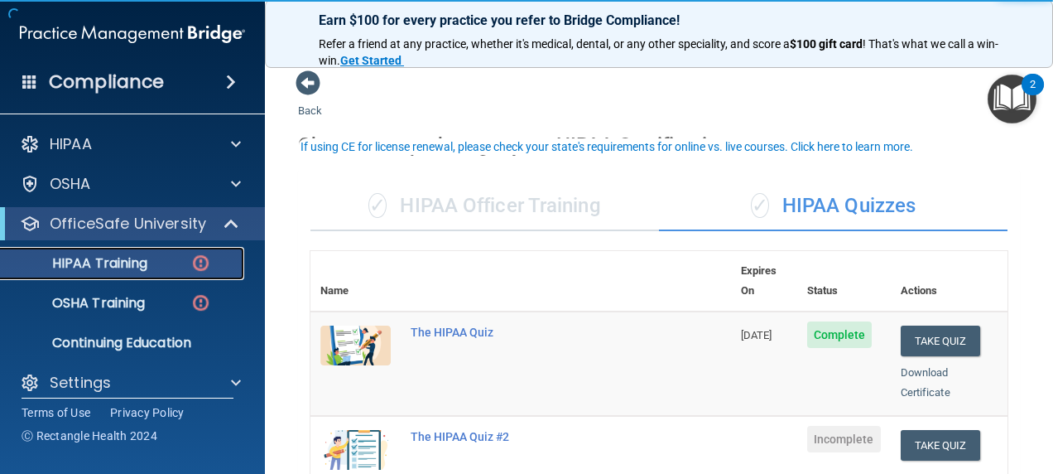
scroll to position [83, 0]
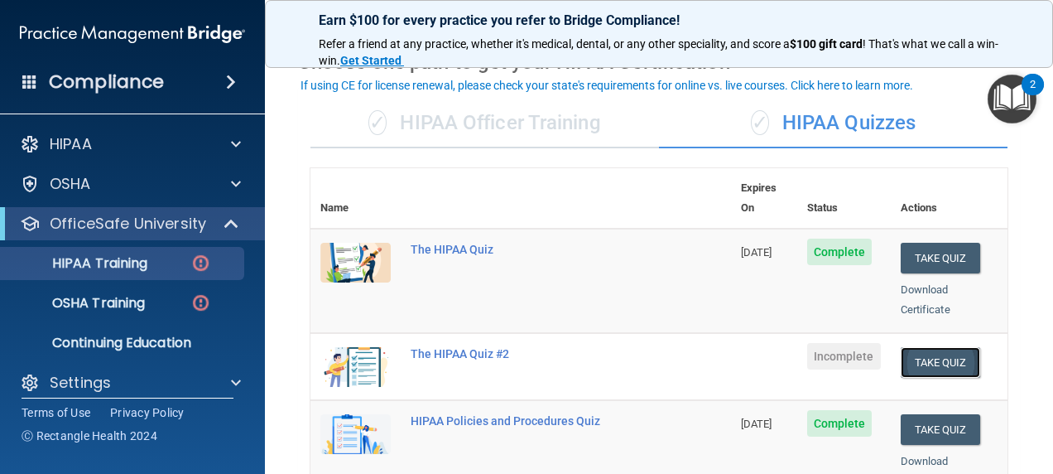
click at [911, 347] on button "Take Quiz" at bounding box center [941, 362] width 80 height 31
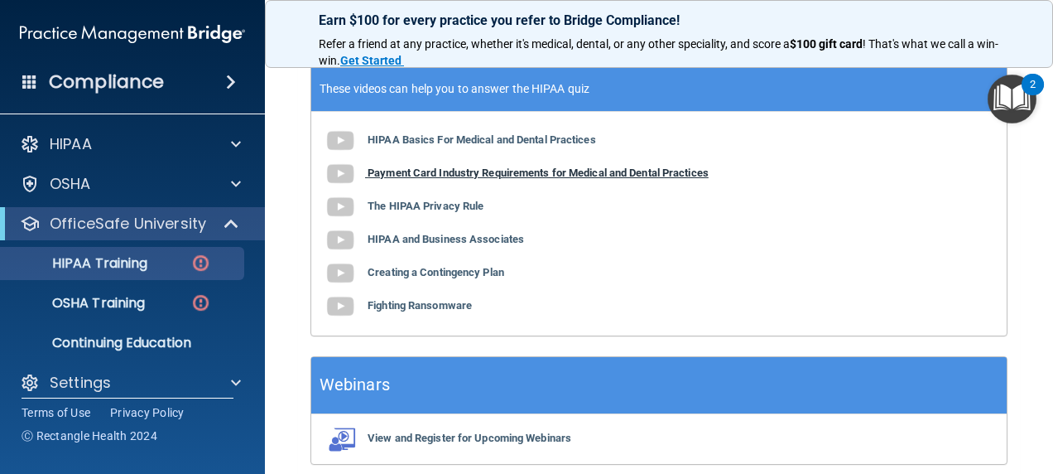
scroll to position [745, 0]
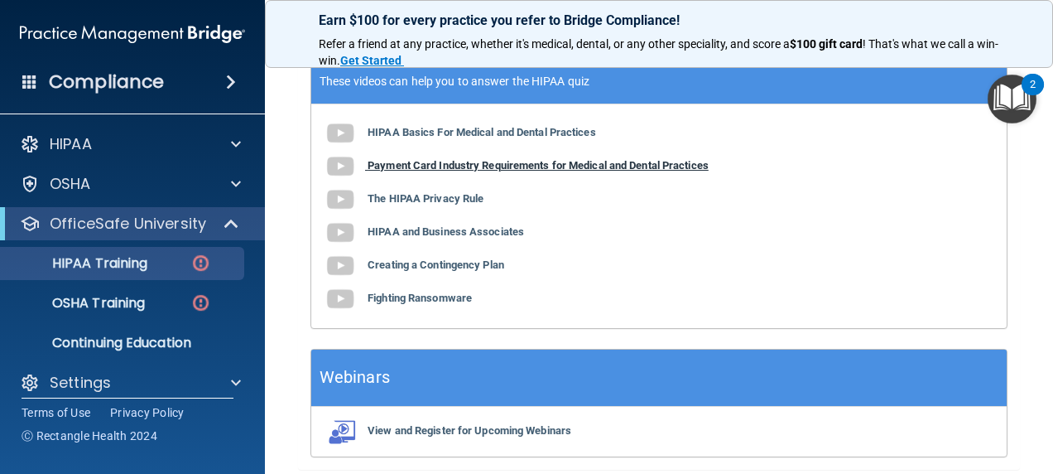
click at [513, 164] on b "Payment Card Industry Requirements for Medical and Dental Practices" at bounding box center [538, 165] width 341 height 12
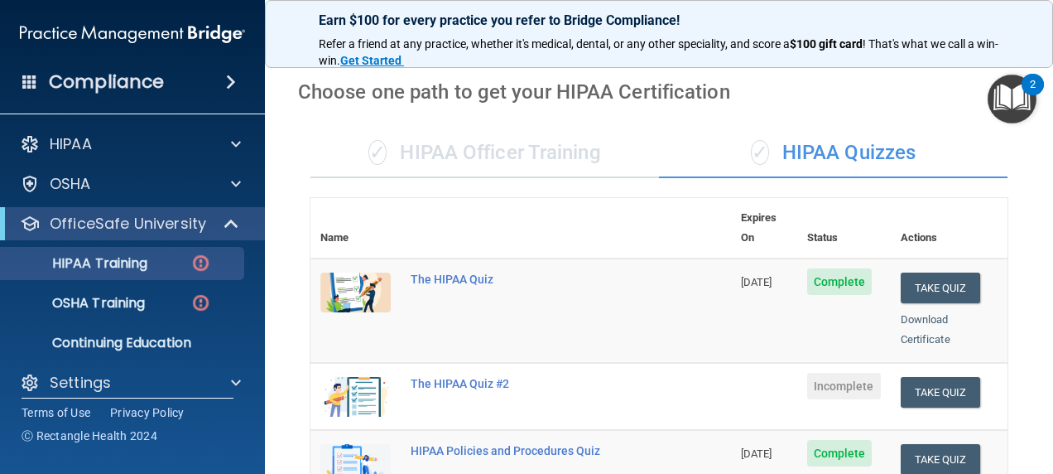
scroll to position [0, 0]
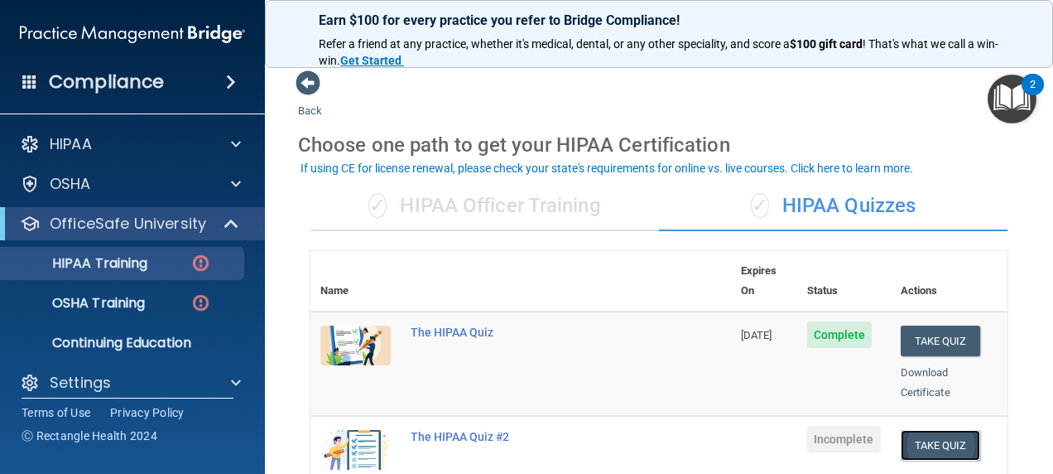
click at [939, 430] on button "Take Quiz" at bounding box center [941, 445] width 80 height 31
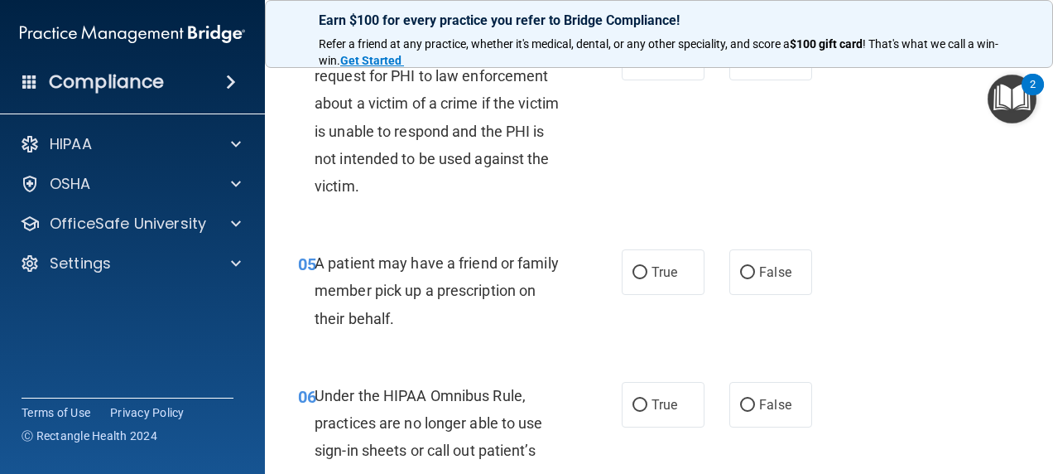
scroll to position [580, 0]
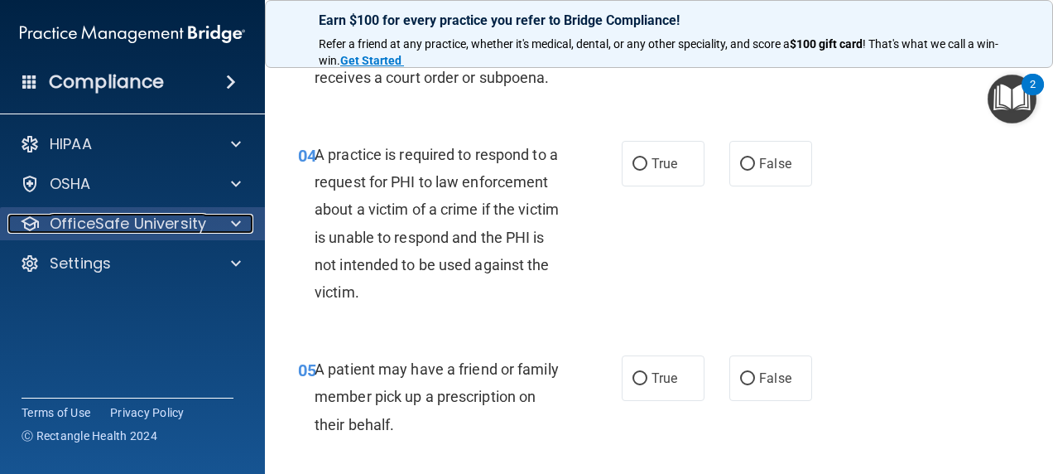
click at [185, 214] on p "OfficeSafe University" at bounding box center [128, 224] width 157 height 20
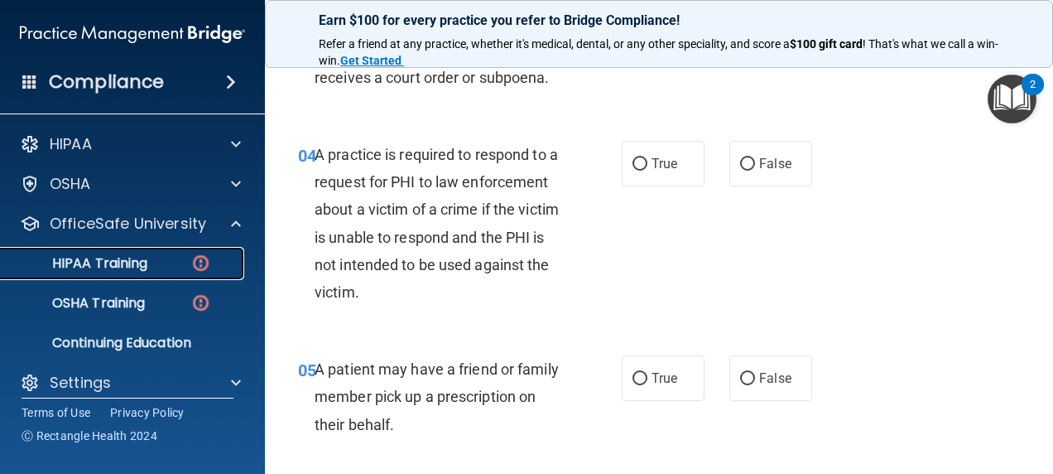
click at [182, 257] on div "HIPAA Training" at bounding box center [124, 263] width 226 height 17
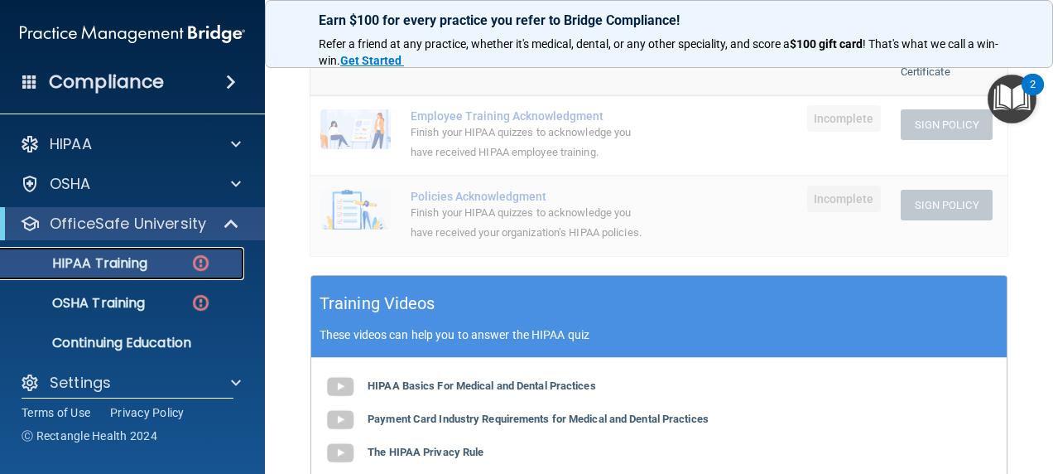
scroll to position [663, 0]
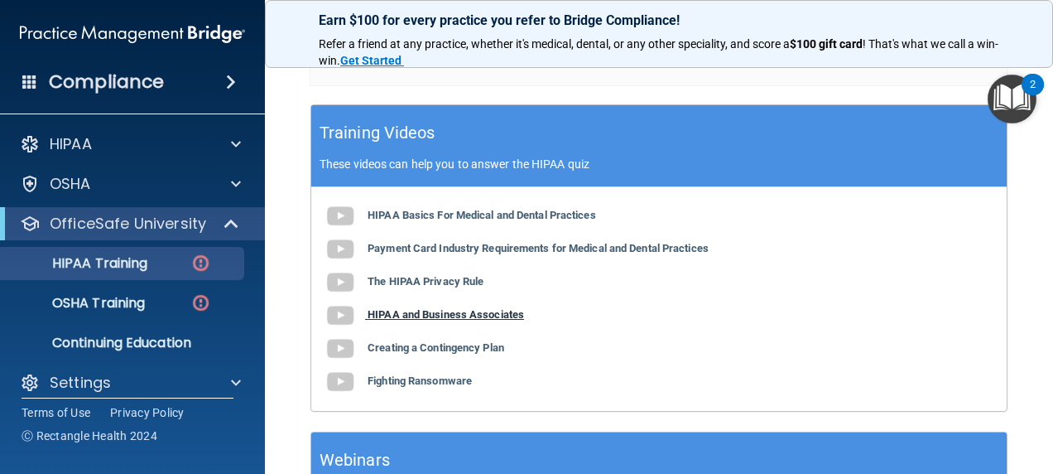
click at [475, 310] on b "HIPAA and Business Associates" at bounding box center [446, 314] width 157 height 12
click at [438, 345] on b "Creating a Contingency Plan" at bounding box center [436, 347] width 137 height 12
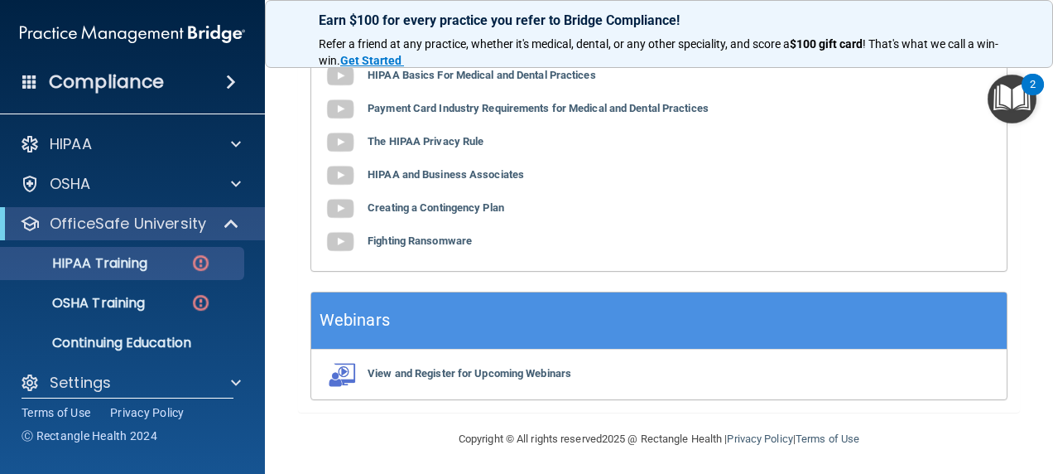
scroll to position [804, 0]
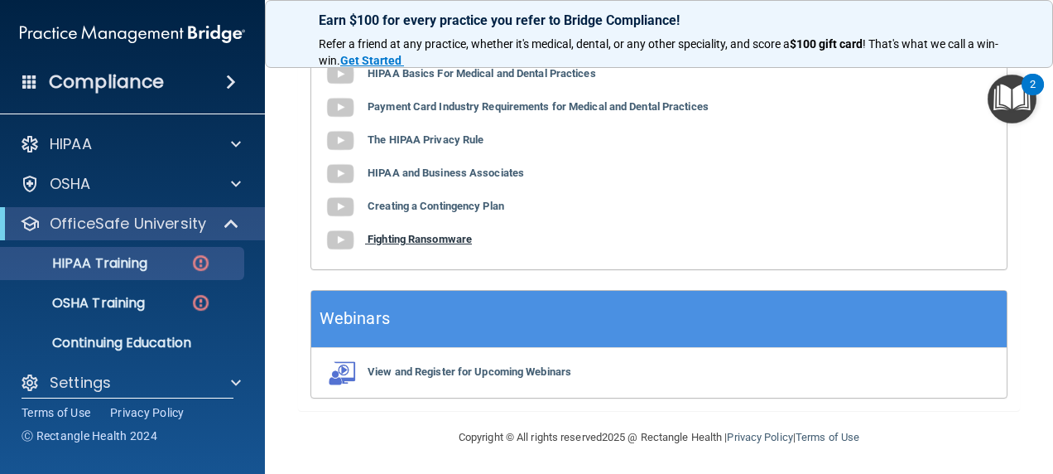
click at [436, 233] on b "Fighting Ransomware" at bounding box center [420, 239] width 104 height 12
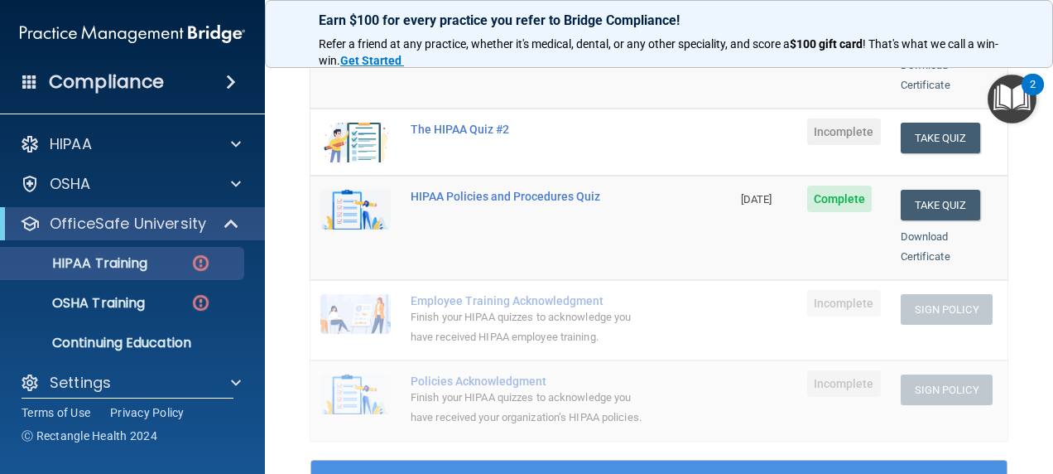
scroll to position [59, 0]
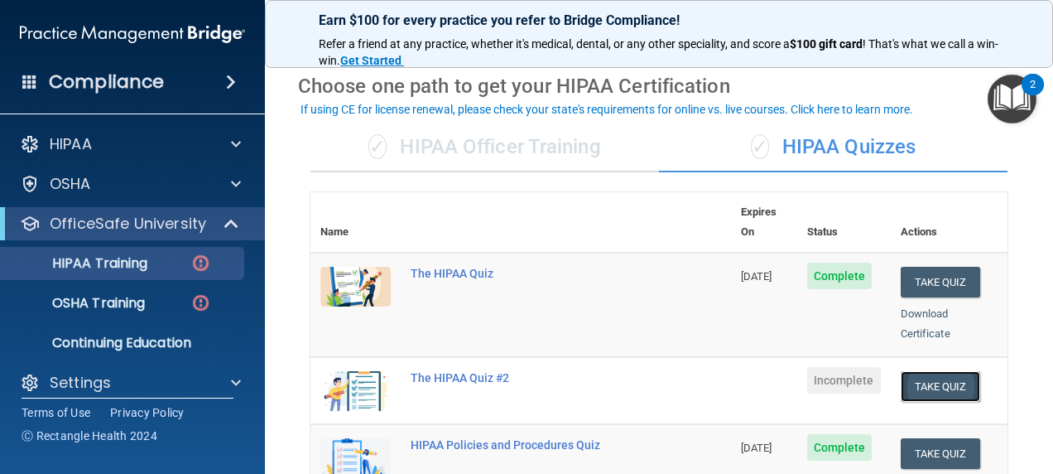
click at [933, 371] on button "Take Quiz" at bounding box center [941, 386] width 80 height 31
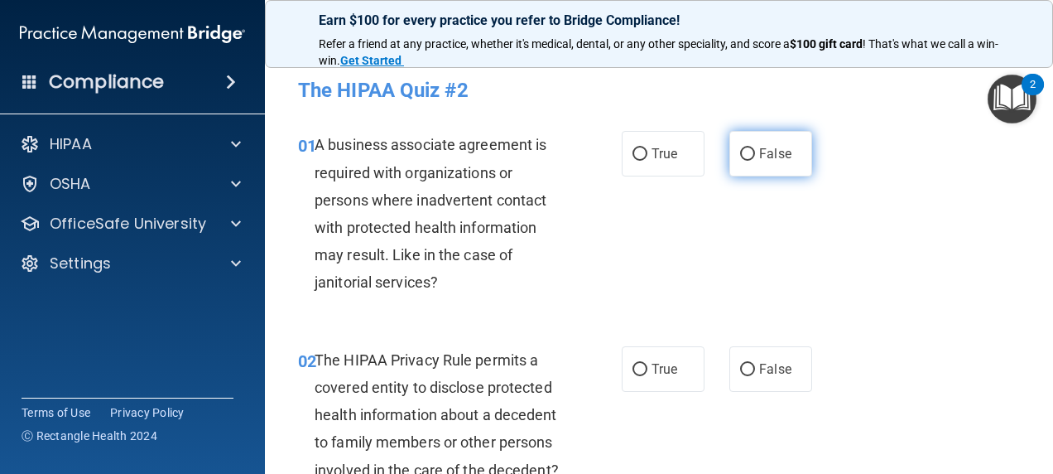
click at [746, 154] on input "False" at bounding box center [747, 154] width 15 height 12
radio input "true"
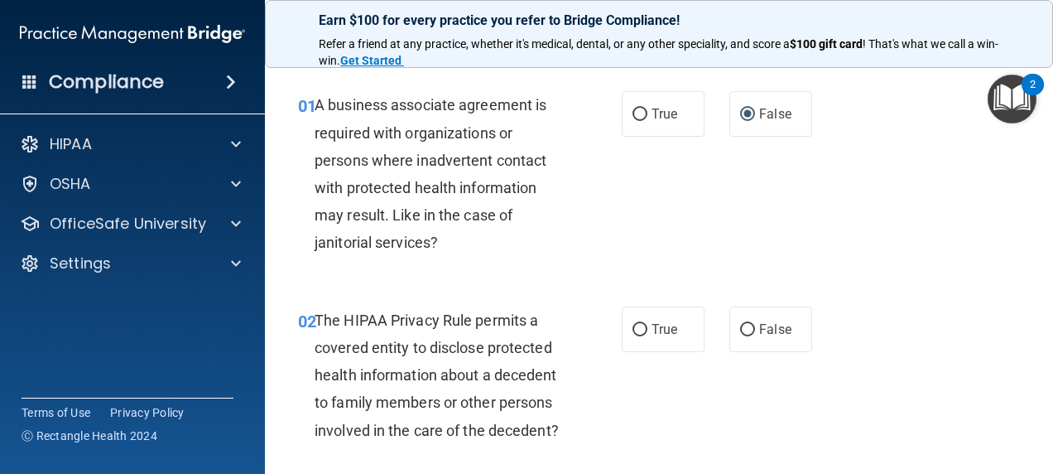
scroll to position [166, 0]
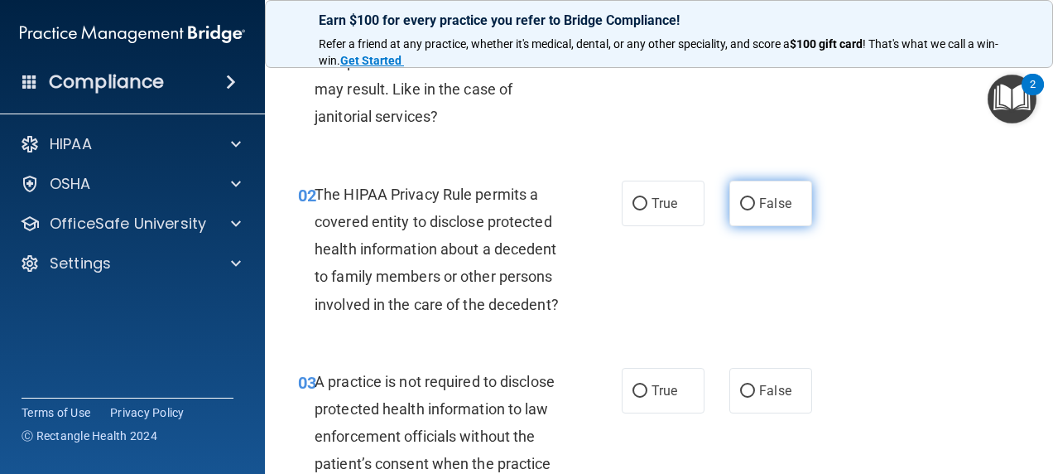
click at [742, 203] on input "False" at bounding box center [747, 204] width 15 height 12
radio input "true"
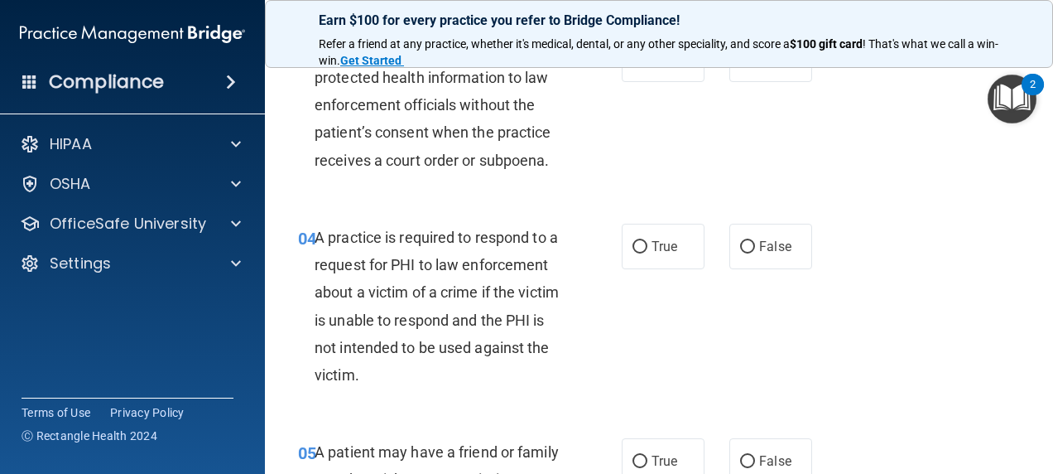
scroll to position [414, 0]
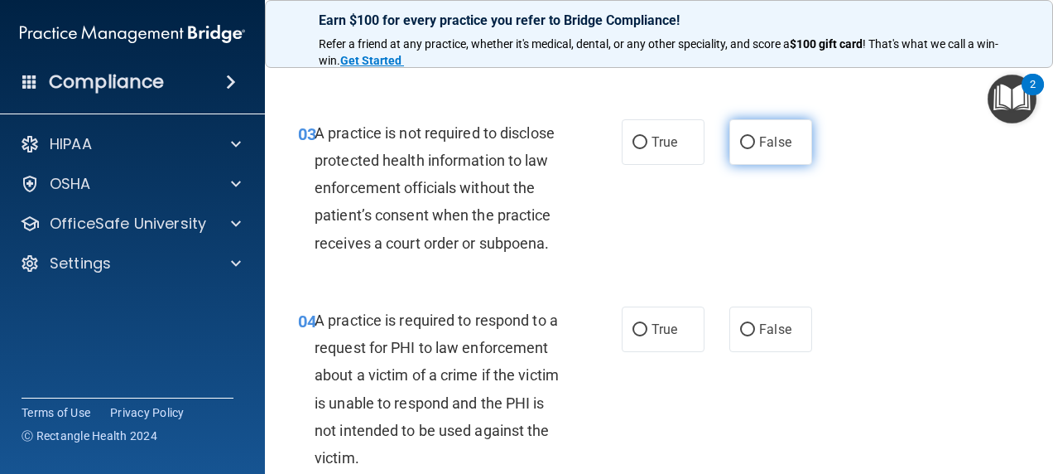
click at [740, 149] on input "False" at bounding box center [747, 143] width 15 height 12
radio input "true"
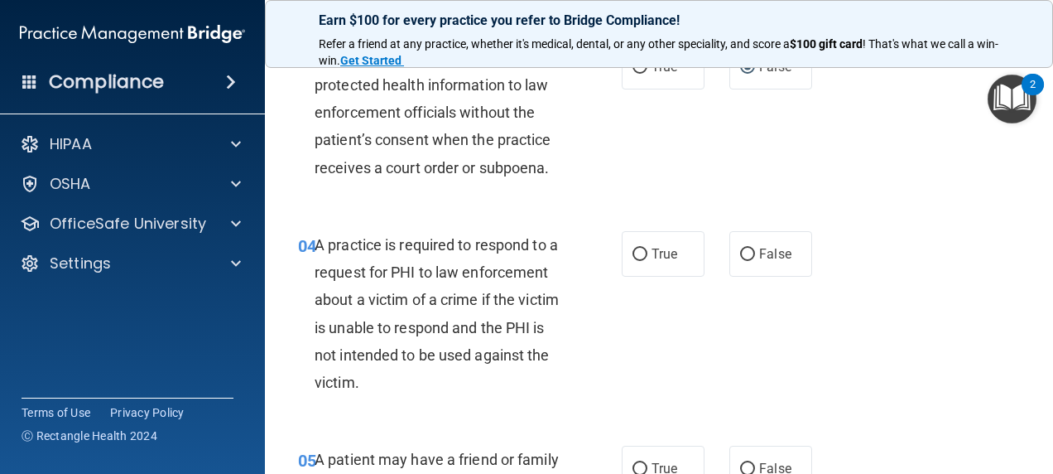
scroll to position [580, 0]
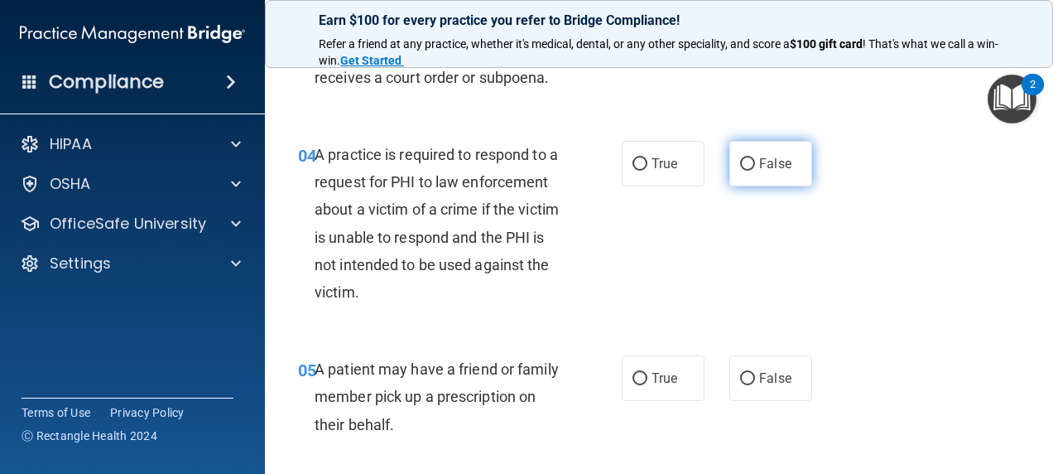
click at [773, 171] on span "False" at bounding box center [775, 164] width 32 height 16
click at [755, 171] on input "False" at bounding box center [747, 164] width 15 height 12
radio input "true"
drag, startPoint x: 503, startPoint y: 195, endPoint x: 458, endPoint y: 157, distance: 58.7
click at [458, 157] on div "04 A practice is required to respond to a request for PHI to law enforcement ab…" at bounding box center [659, 227] width 747 height 214
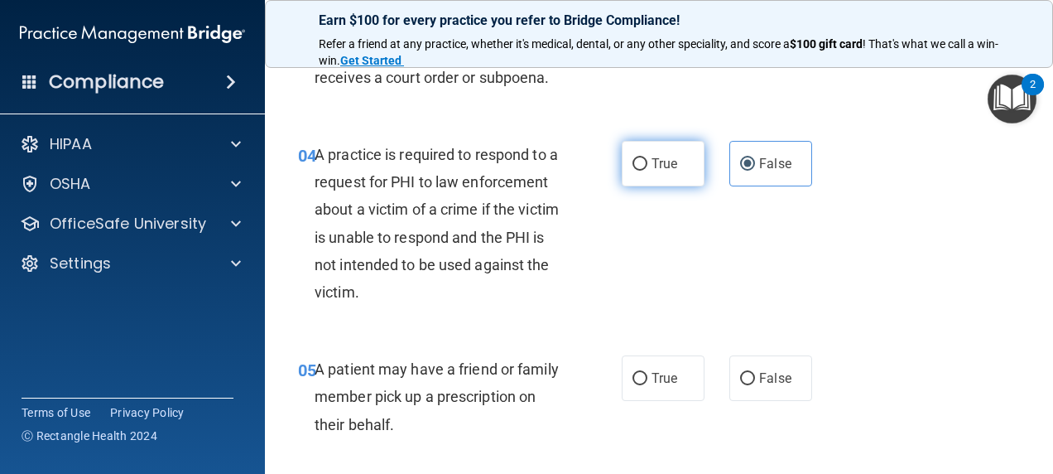
click at [644, 186] on label "True" at bounding box center [663, 164] width 83 height 46
click at [644, 171] on input "True" at bounding box center [640, 164] width 15 height 12
radio input "true"
radio input "false"
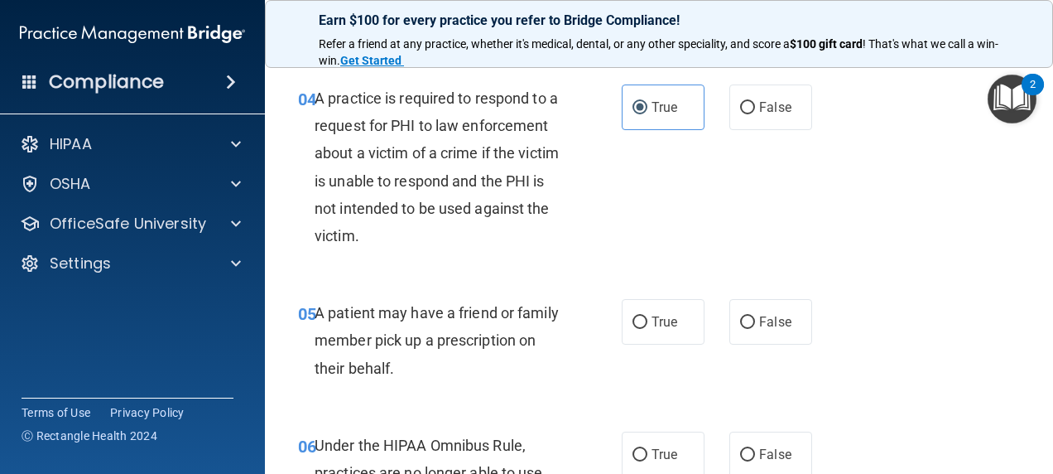
scroll to position [663, 0]
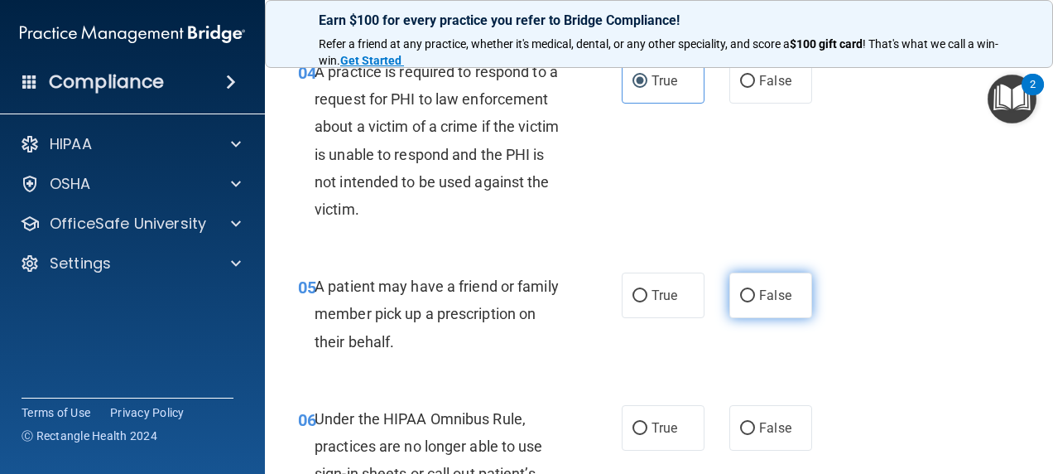
click at [743, 302] on input "False" at bounding box center [747, 296] width 15 height 12
radio input "true"
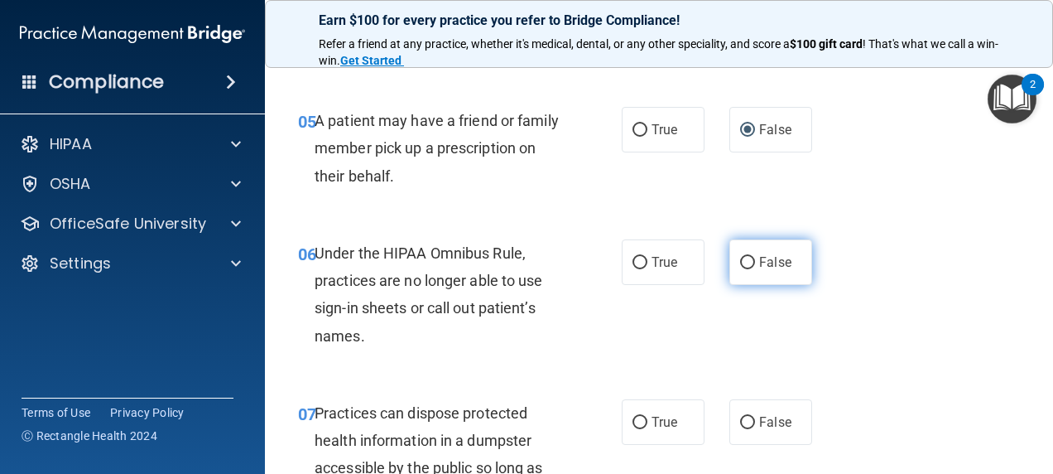
click at [740, 269] on input "False" at bounding box center [747, 263] width 15 height 12
radio input "true"
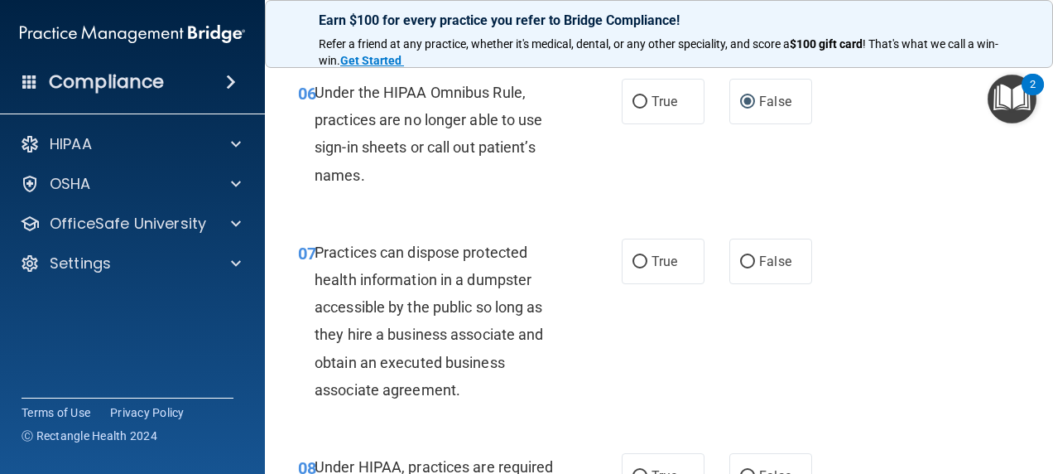
scroll to position [994, 0]
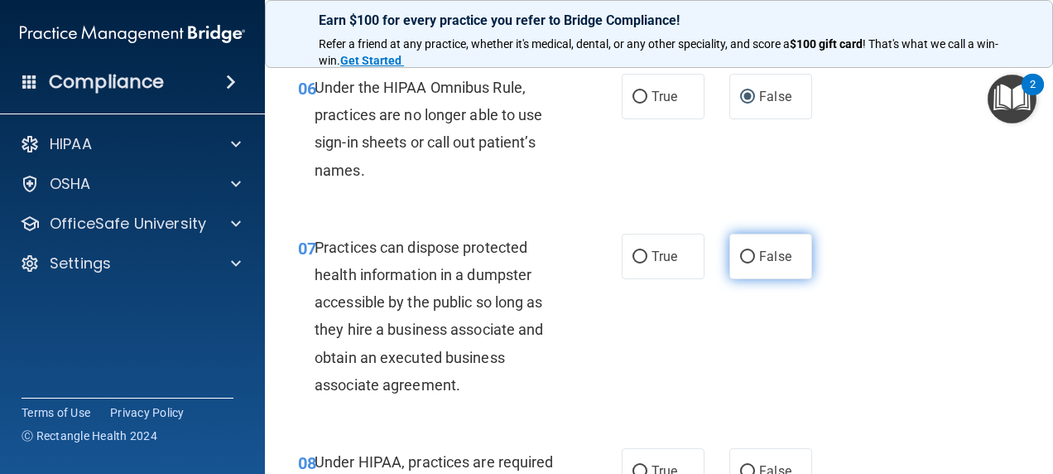
click at [730, 279] on label "False" at bounding box center [771, 257] width 83 height 46
click at [740, 263] on input "False" at bounding box center [747, 257] width 15 height 12
radio input "true"
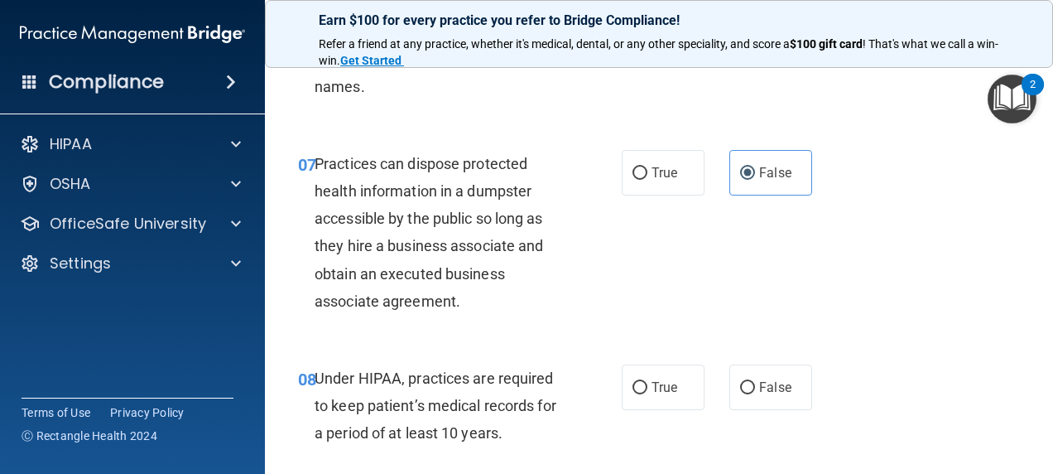
scroll to position [1159, 0]
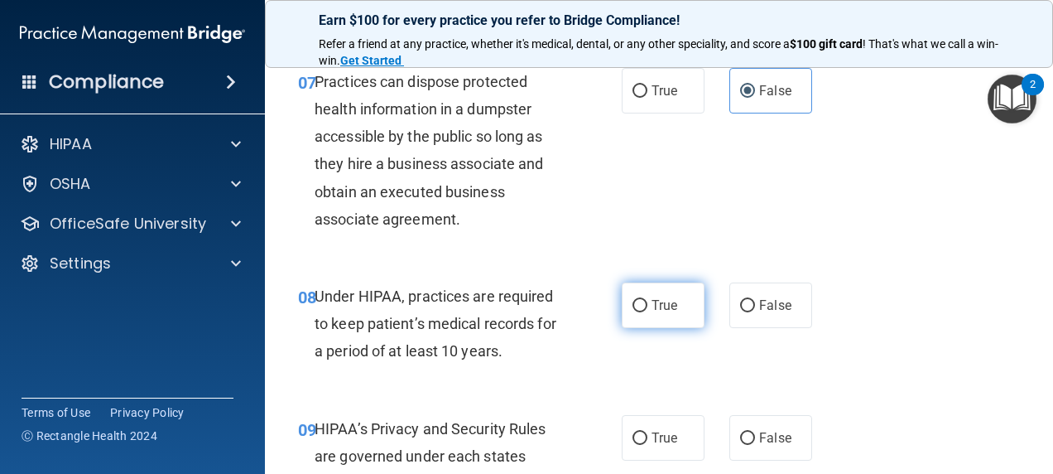
click at [634, 312] on input "True" at bounding box center [640, 306] width 15 height 12
radio input "true"
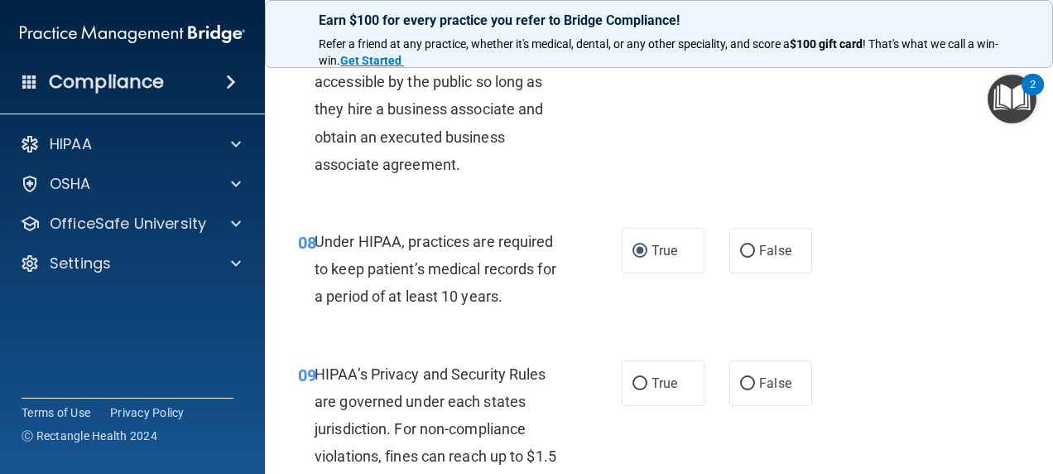
scroll to position [1242, 0]
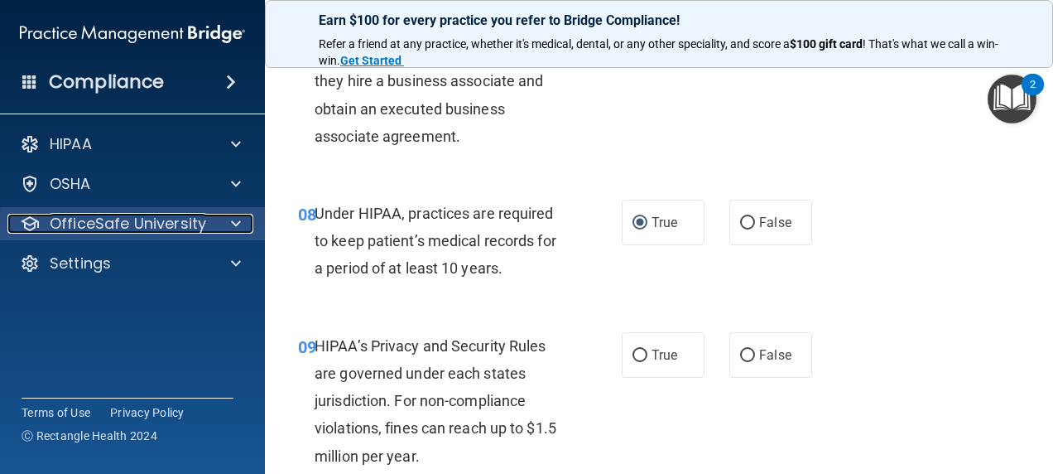
click at [244, 225] on div at bounding box center [233, 224] width 41 height 20
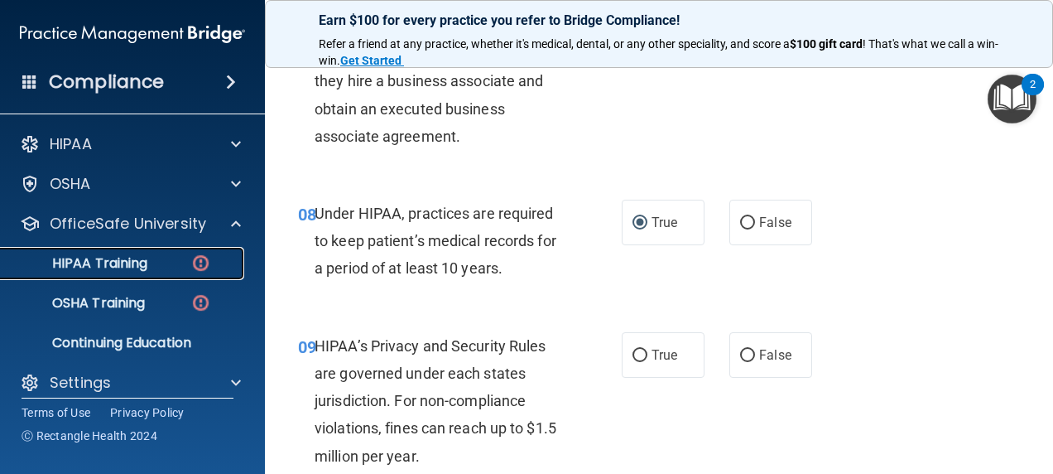
click at [190, 272] on img at bounding box center [200, 263] width 21 height 21
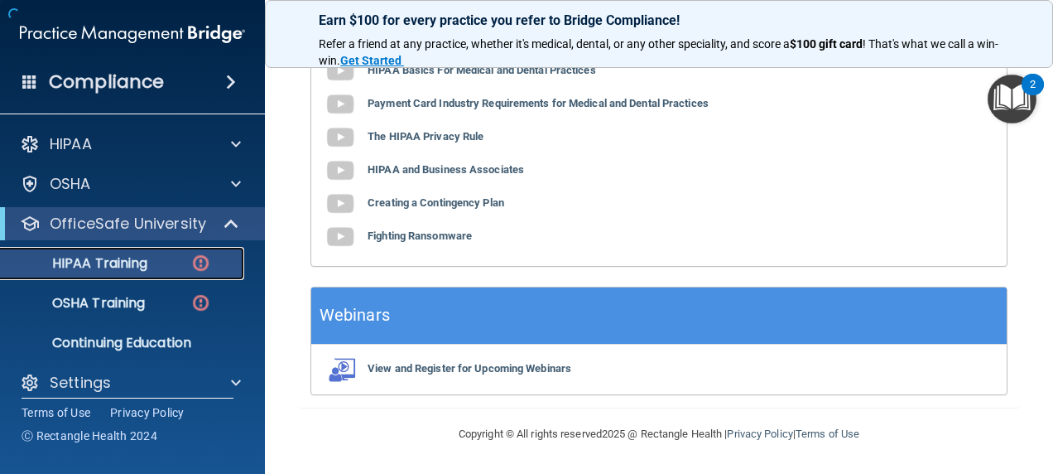
scroll to position [804, 0]
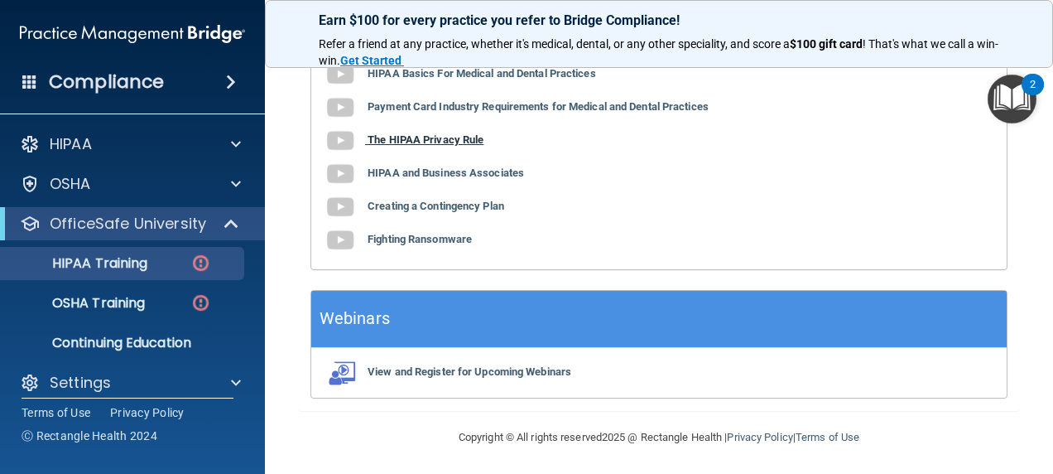
click at [462, 133] on b "The HIPAA Privacy Rule" at bounding box center [426, 139] width 116 height 12
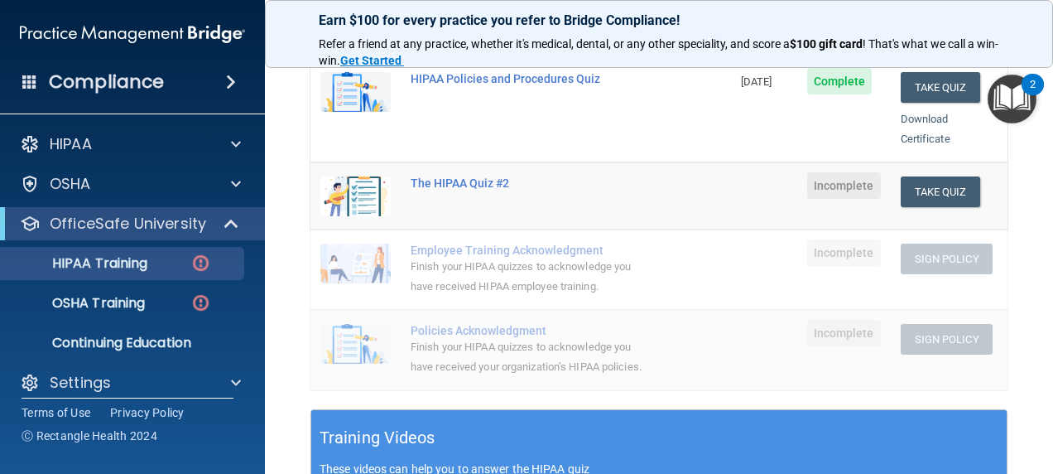
scroll to position [307, 0]
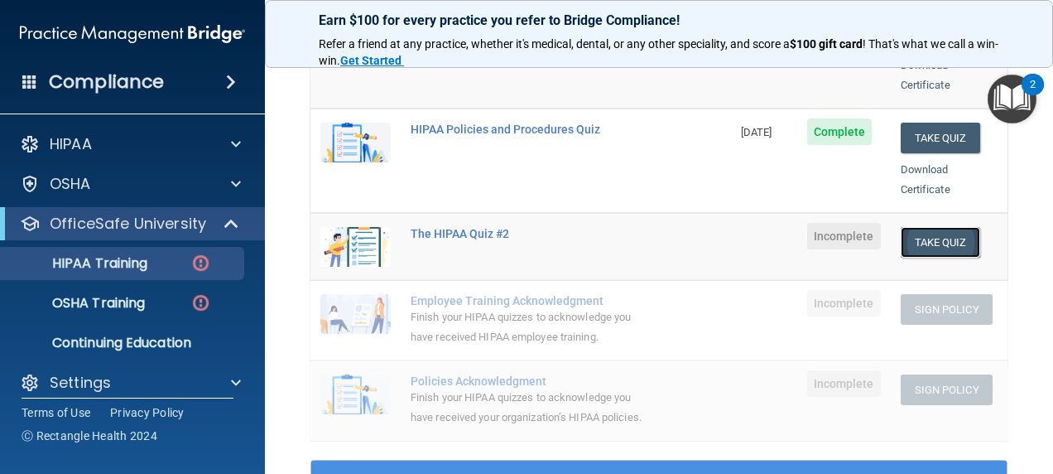
click at [931, 227] on button "Take Quiz" at bounding box center [941, 242] width 80 height 31
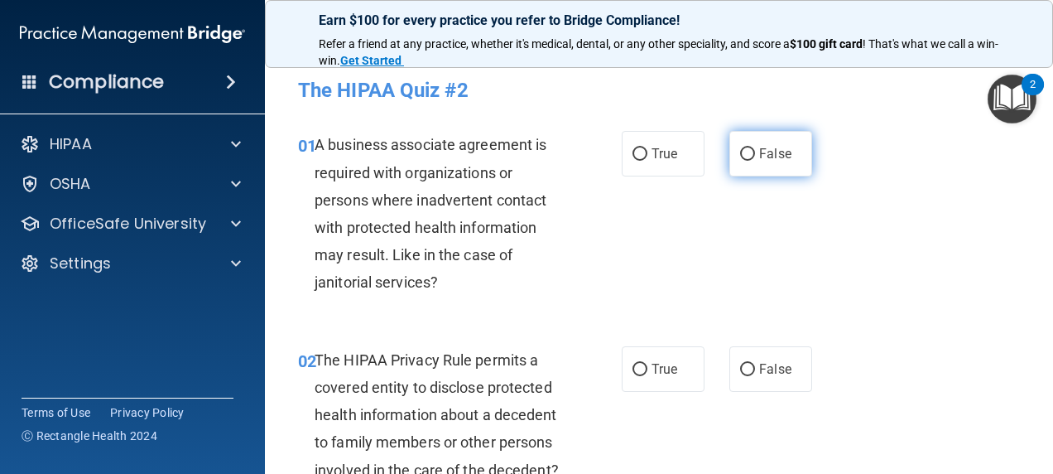
click at [764, 167] on label "False" at bounding box center [771, 154] width 83 height 46
click at [755, 161] on input "False" at bounding box center [747, 154] width 15 height 12
radio input "true"
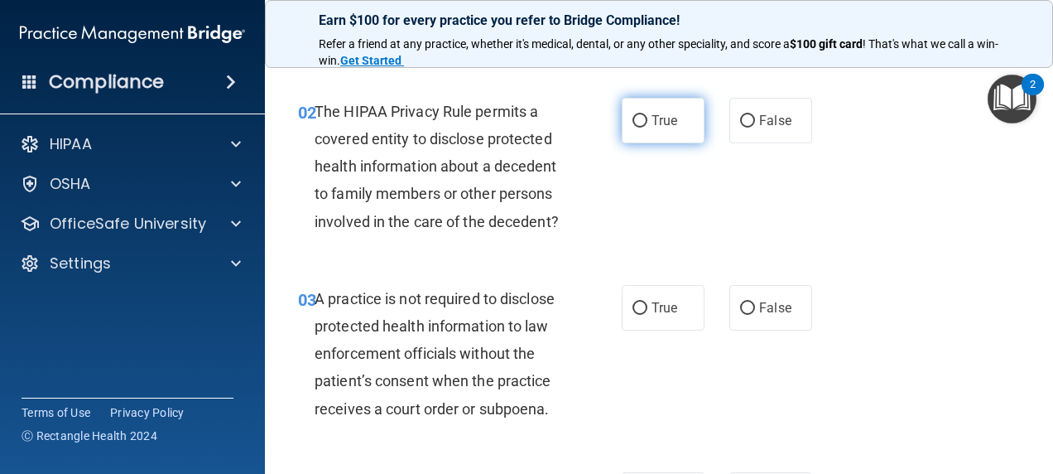
click at [637, 123] on input "True" at bounding box center [640, 121] width 15 height 12
radio input "true"
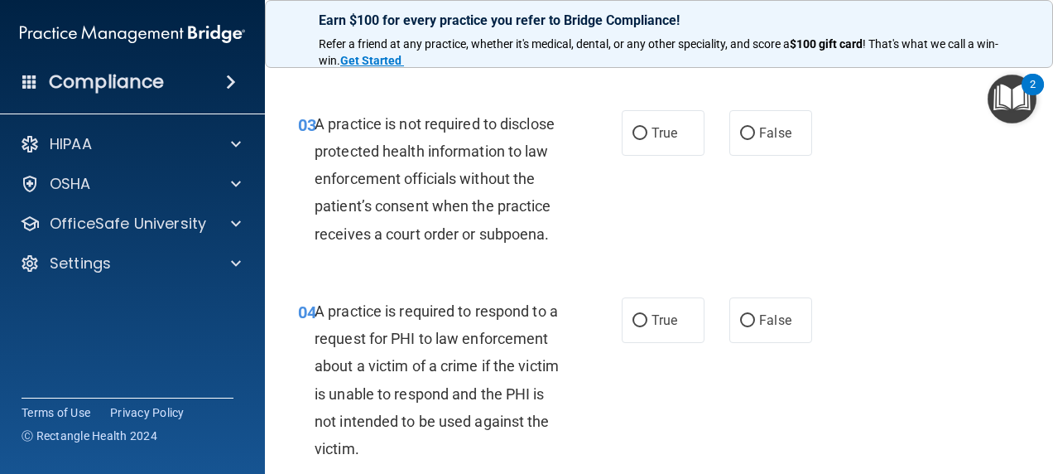
scroll to position [497, 0]
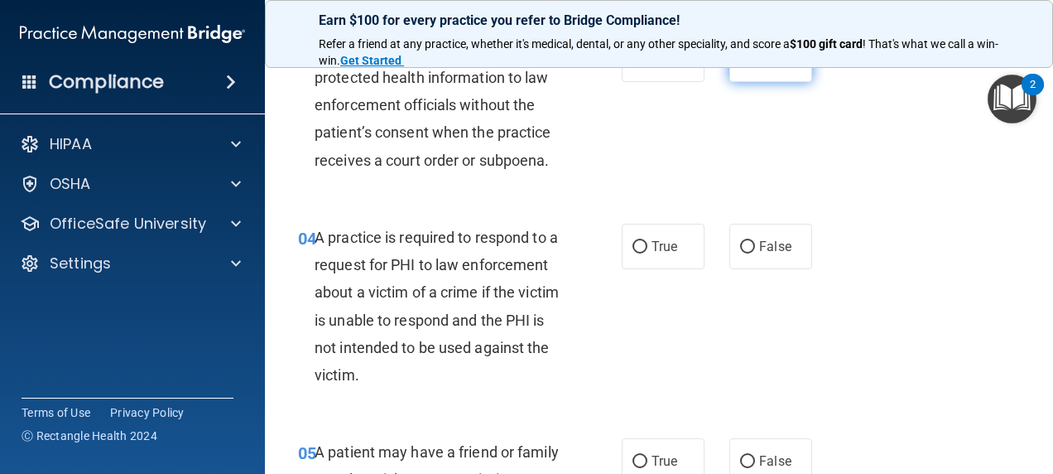
click at [769, 67] on span "False" at bounding box center [775, 59] width 32 height 16
click at [755, 66] on input "False" at bounding box center [747, 60] width 15 height 12
radio input "true"
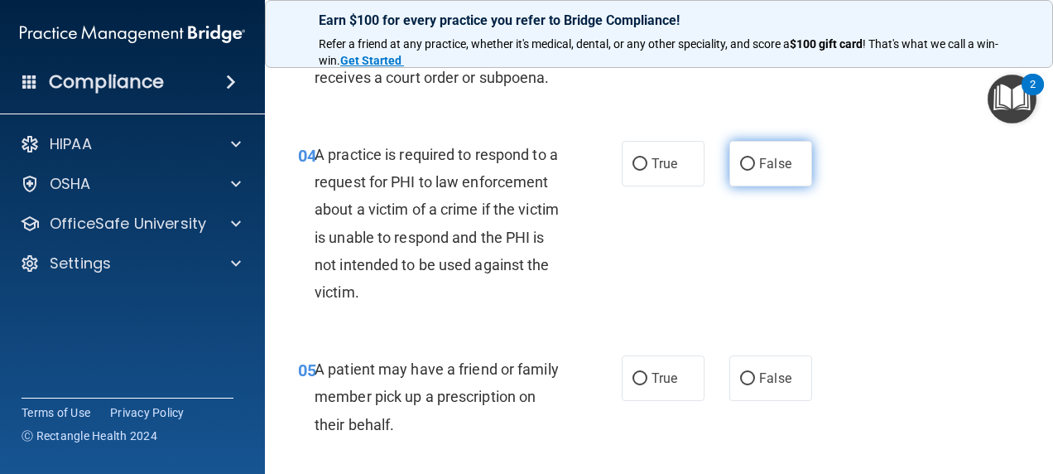
click at [759, 181] on label "False" at bounding box center [771, 164] width 83 height 46
click at [755, 171] on input "False" at bounding box center [747, 164] width 15 height 12
radio input "true"
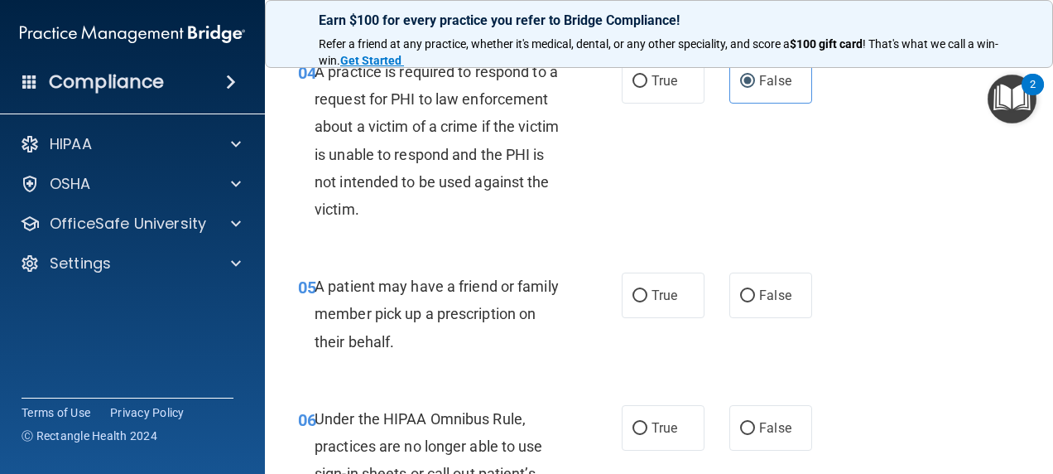
scroll to position [745, 0]
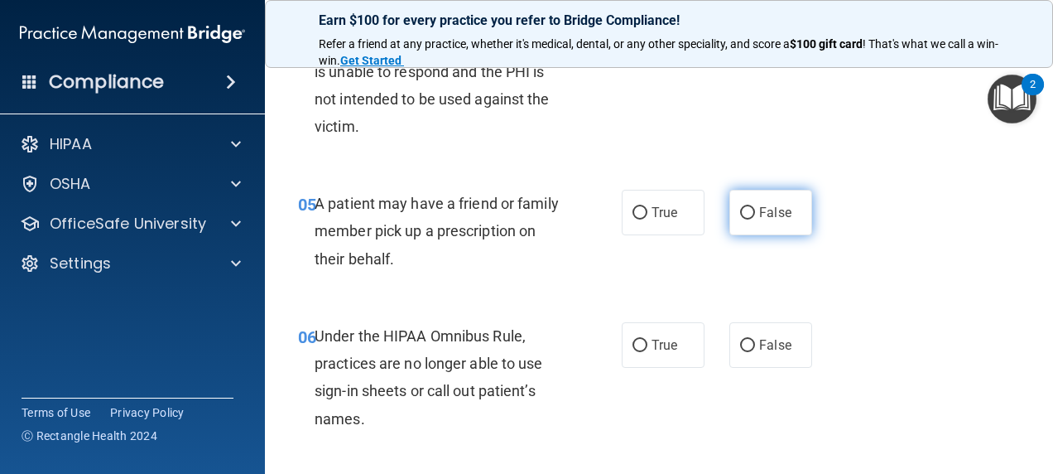
click at [735, 235] on label "False" at bounding box center [771, 213] width 83 height 46
click at [740, 219] on input "False" at bounding box center [747, 213] width 15 height 12
radio input "true"
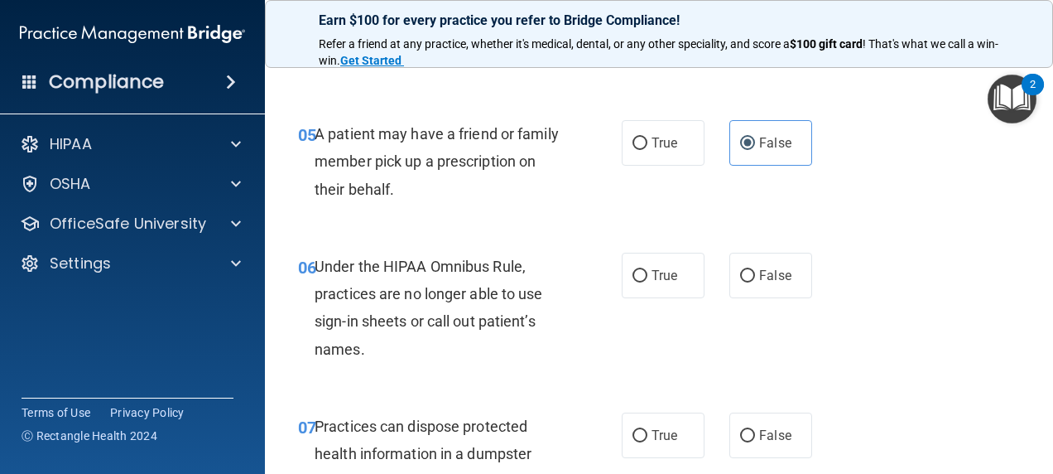
scroll to position [911, 0]
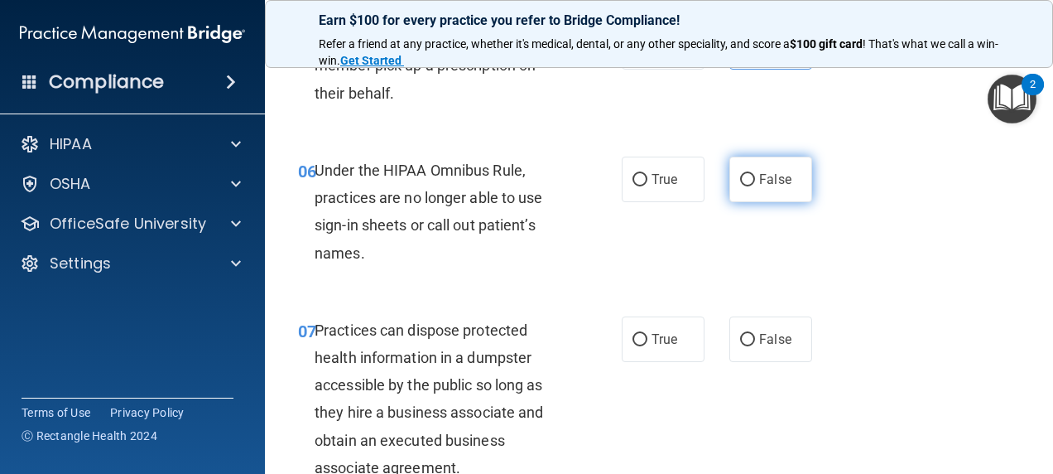
click at [736, 202] on label "False" at bounding box center [771, 180] width 83 height 46
click at [740, 186] on input "False" at bounding box center [747, 180] width 15 height 12
radio input "true"
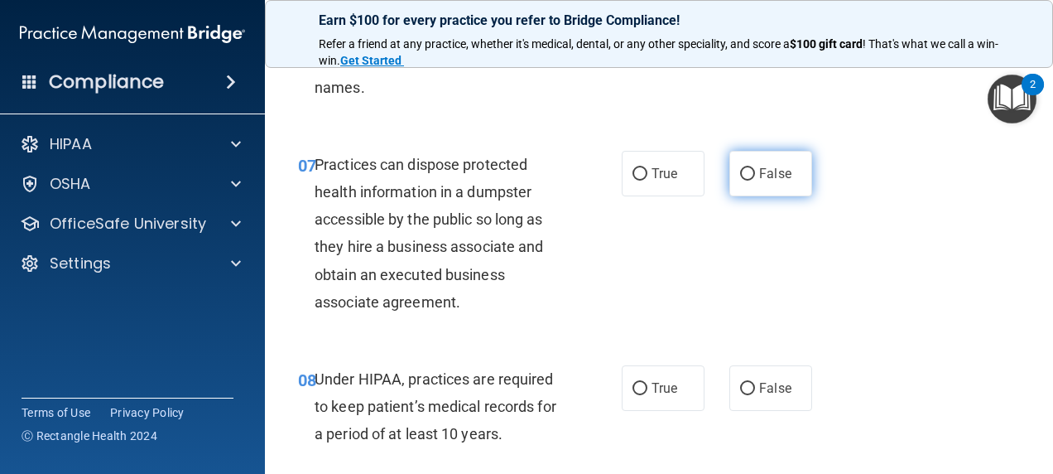
click at [770, 181] on span "False" at bounding box center [775, 174] width 32 height 16
click at [755, 181] on input "False" at bounding box center [747, 174] width 15 height 12
radio input "true"
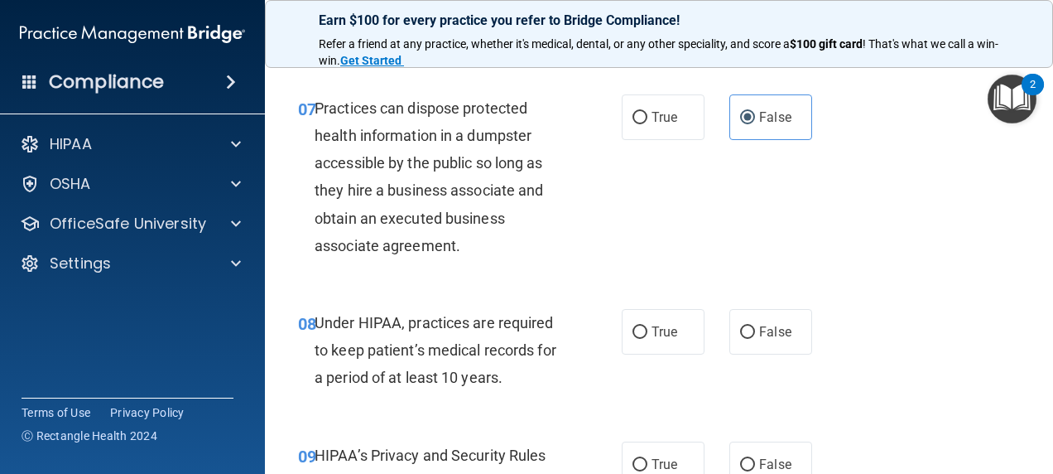
scroll to position [1159, 0]
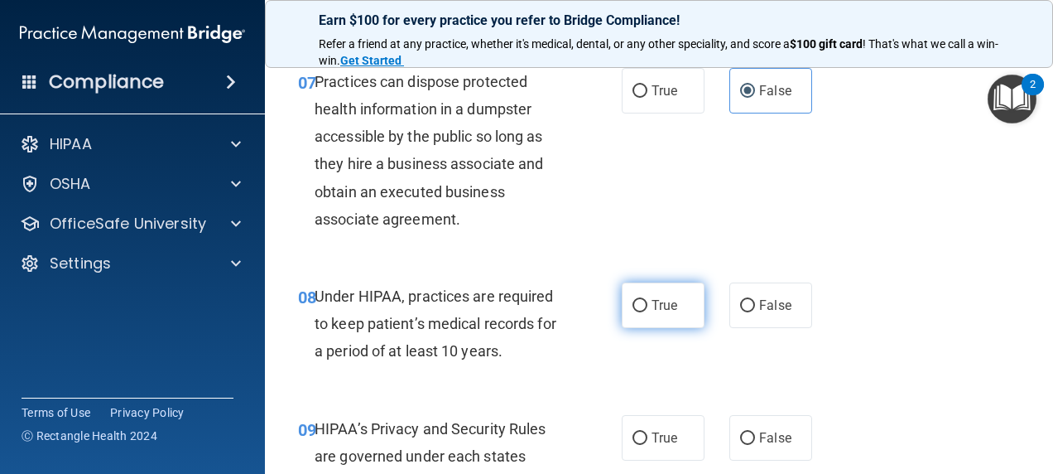
click at [622, 328] on label "True" at bounding box center [663, 305] width 83 height 46
click at [633, 312] on input "True" at bounding box center [640, 306] width 15 height 12
radio input "true"
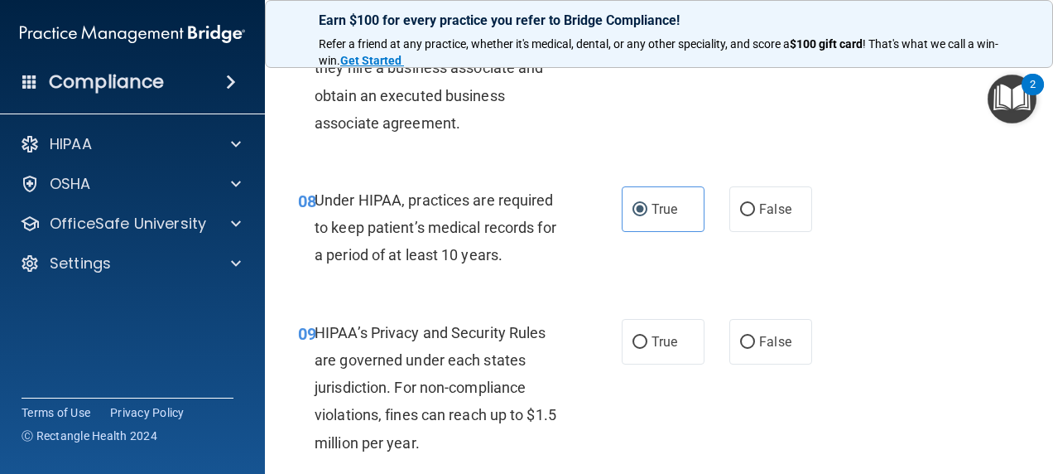
scroll to position [1325, 0]
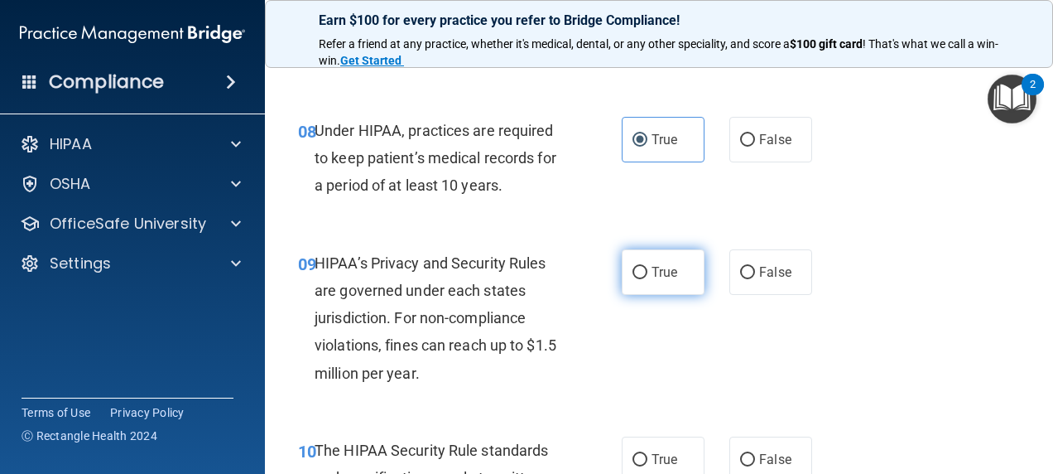
click at [671, 287] on label "True" at bounding box center [663, 272] width 83 height 46
click at [648, 279] on input "True" at bounding box center [640, 273] width 15 height 12
radio input "true"
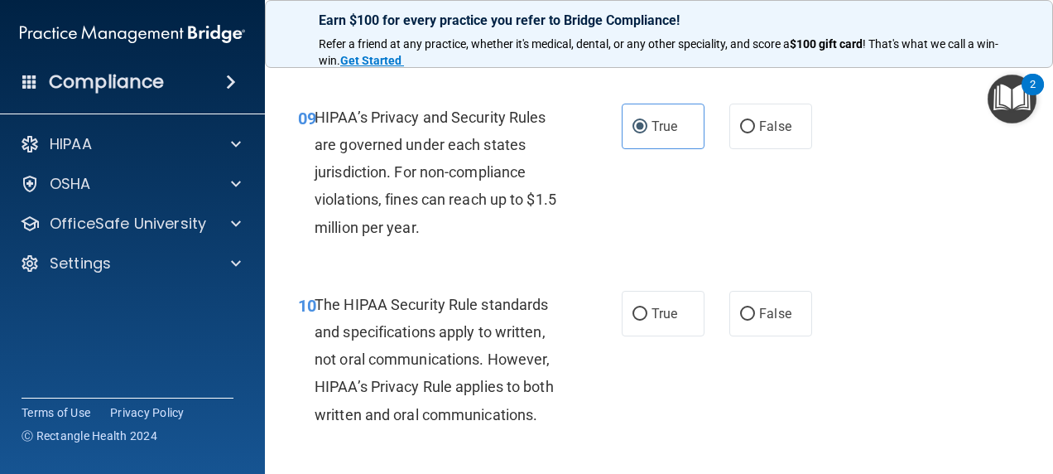
scroll to position [1491, 0]
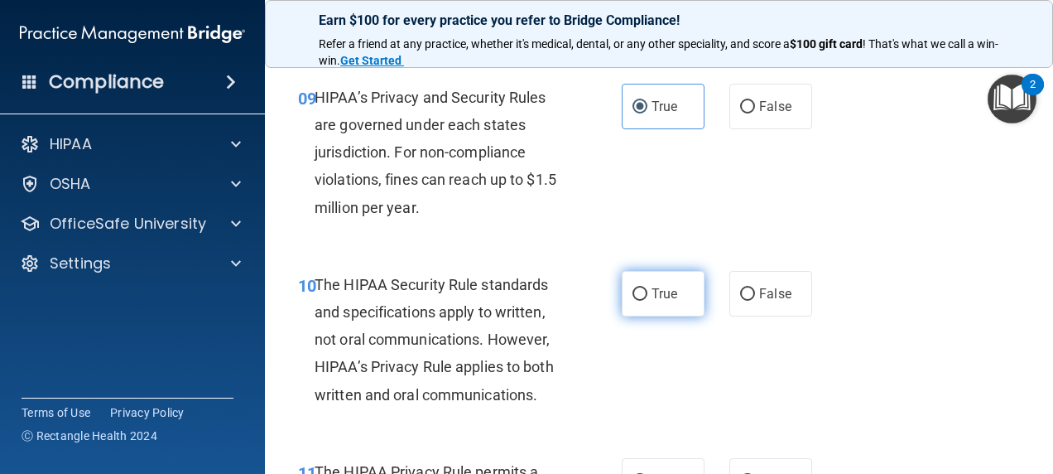
click at [658, 301] on span "True" at bounding box center [665, 294] width 26 height 16
click at [648, 301] on input "True" at bounding box center [640, 294] width 15 height 12
radio input "true"
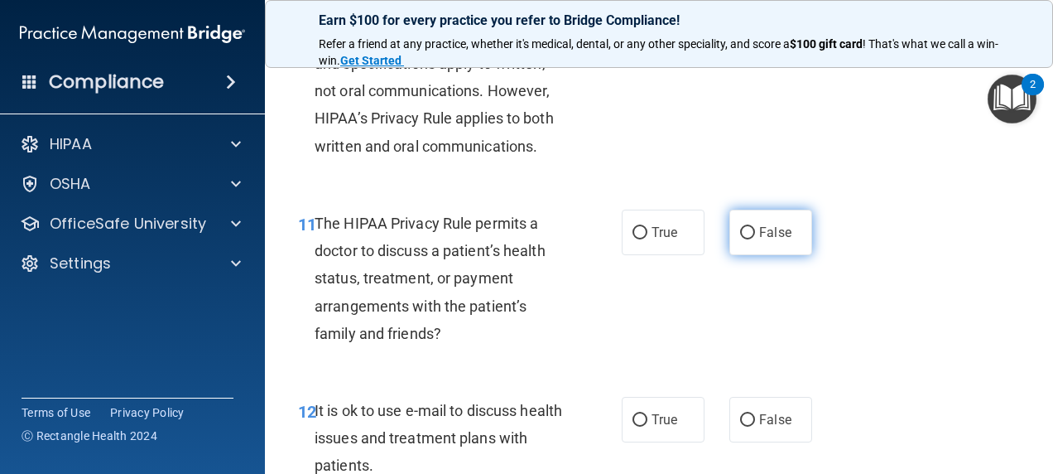
click at [747, 239] on input "False" at bounding box center [747, 233] width 15 height 12
radio input "true"
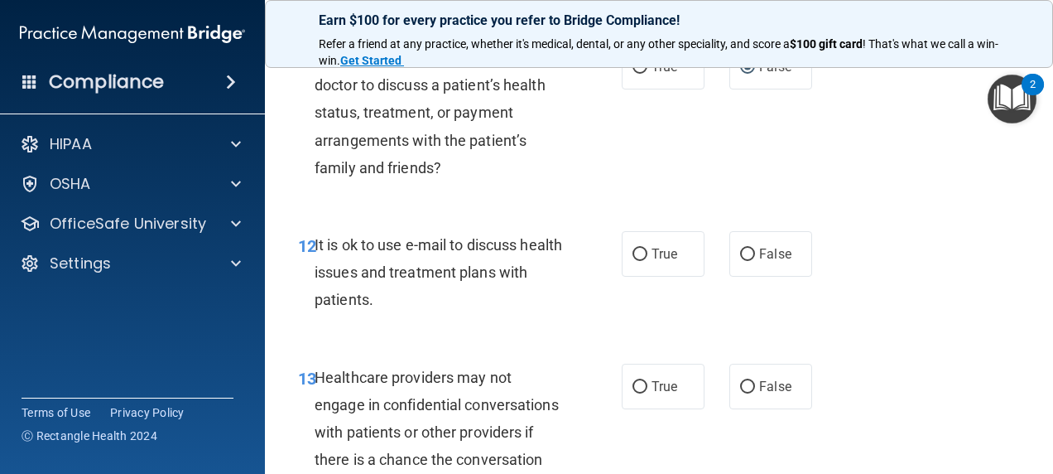
drag, startPoint x: 673, startPoint y: 301, endPoint x: 601, endPoint y: 248, distance: 89.0
click at [601, 248] on div "12 It is ok to use e-mail to discuss health issues and treatment plans with pat…" at bounding box center [659, 276] width 747 height 133
click at [686, 277] on label "True" at bounding box center [663, 254] width 83 height 46
click at [648, 261] on input "True" at bounding box center [640, 254] width 15 height 12
radio input "true"
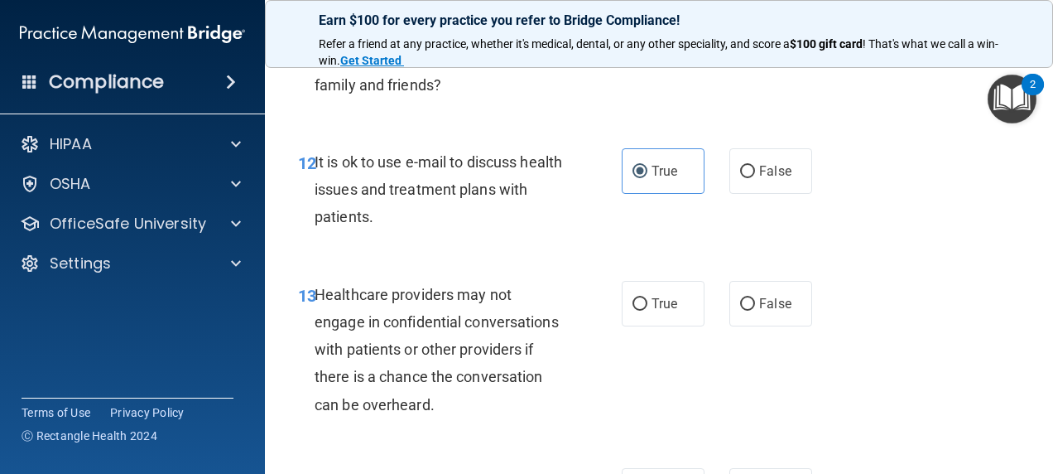
scroll to position [2070, 0]
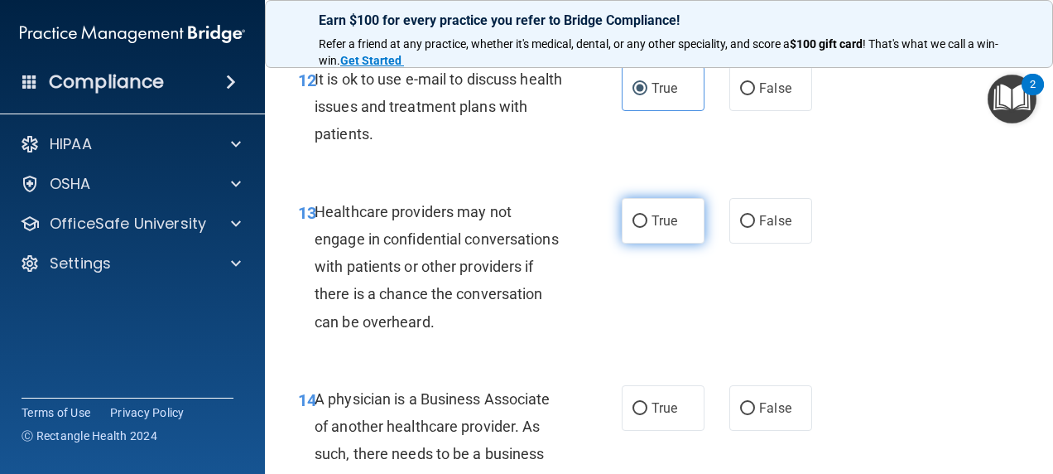
click at [648, 243] on label "True" at bounding box center [663, 221] width 83 height 46
click at [648, 228] on input "True" at bounding box center [640, 221] width 15 height 12
radio input "true"
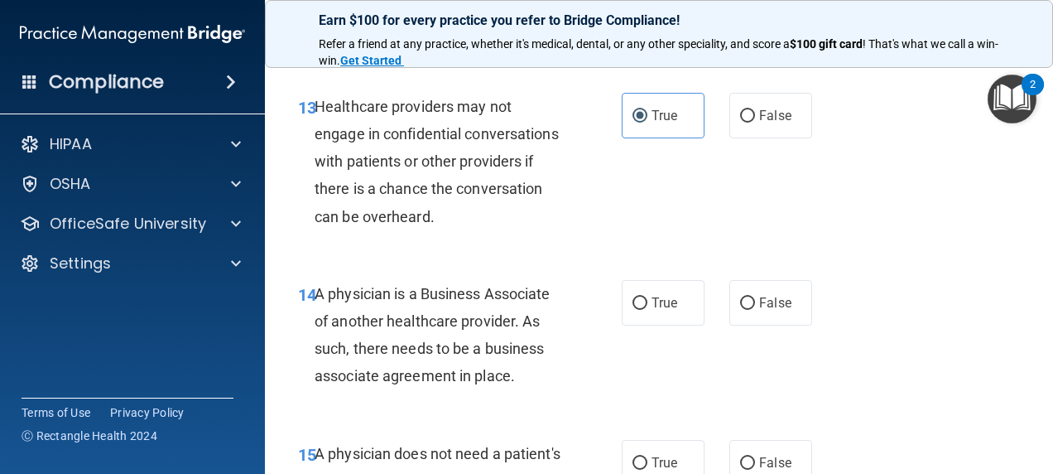
scroll to position [2236, 0]
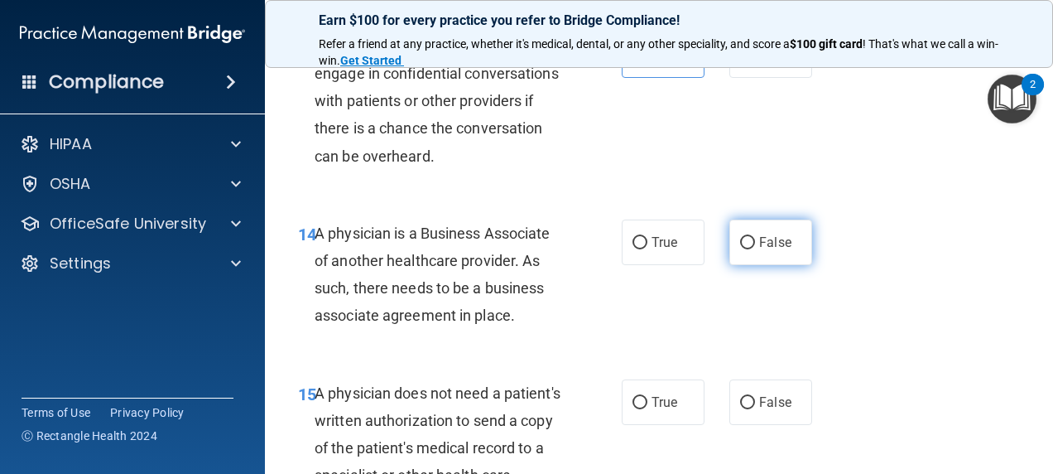
click at [740, 249] on input "False" at bounding box center [747, 243] width 15 height 12
radio input "true"
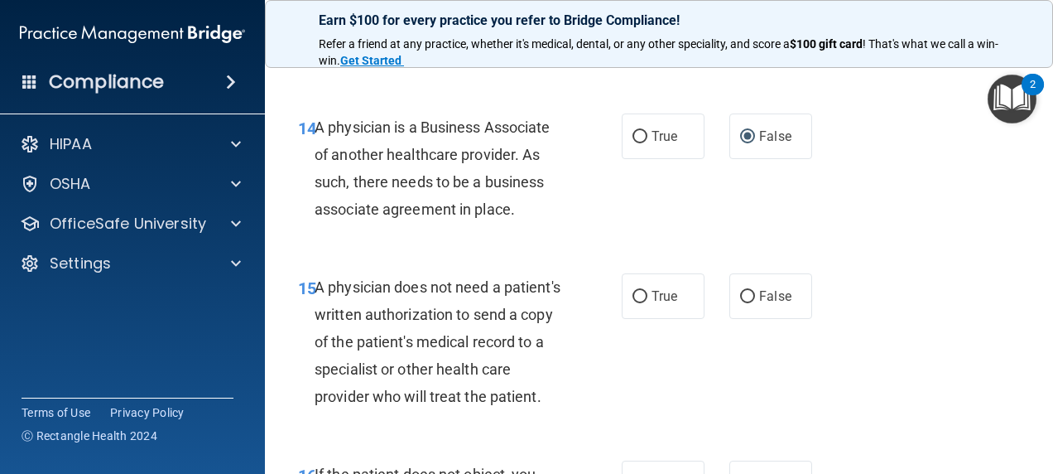
scroll to position [2402, 0]
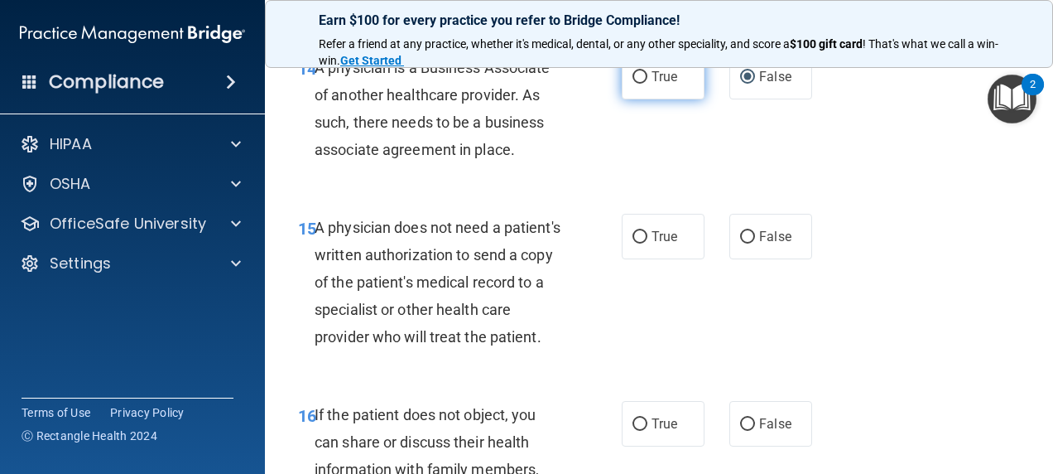
click at [662, 99] on label "True" at bounding box center [663, 77] width 83 height 46
click at [648, 84] on input "True" at bounding box center [640, 77] width 15 height 12
radio input "true"
radio input "false"
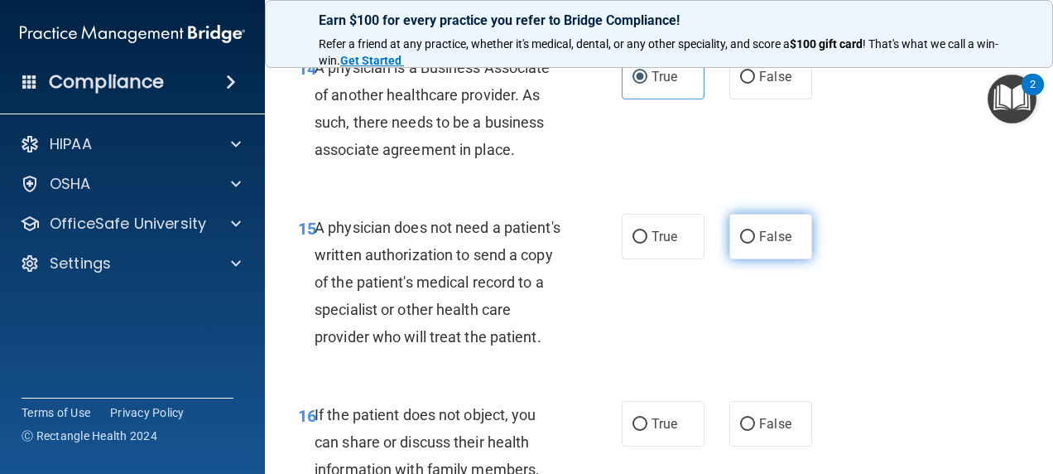
click at [754, 259] on label "False" at bounding box center [771, 237] width 83 height 46
click at [754, 243] on input "False" at bounding box center [747, 237] width 15 height 12
radio input "true"
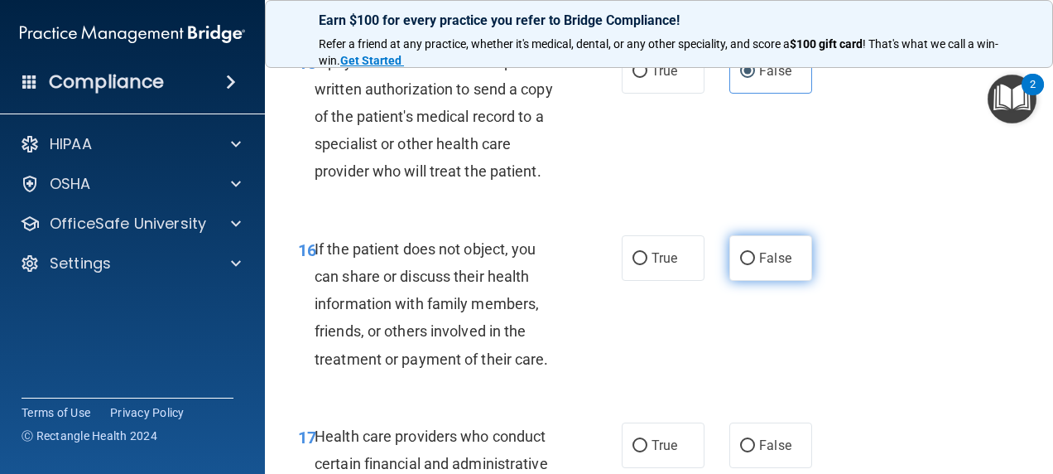
click at [750, 281] on label "False" at bounding box center [771, 258] width 83 height 46
click at [750, 265] on input "False" at bounding box center [747, 259] width 15 height 12
radio input "true"
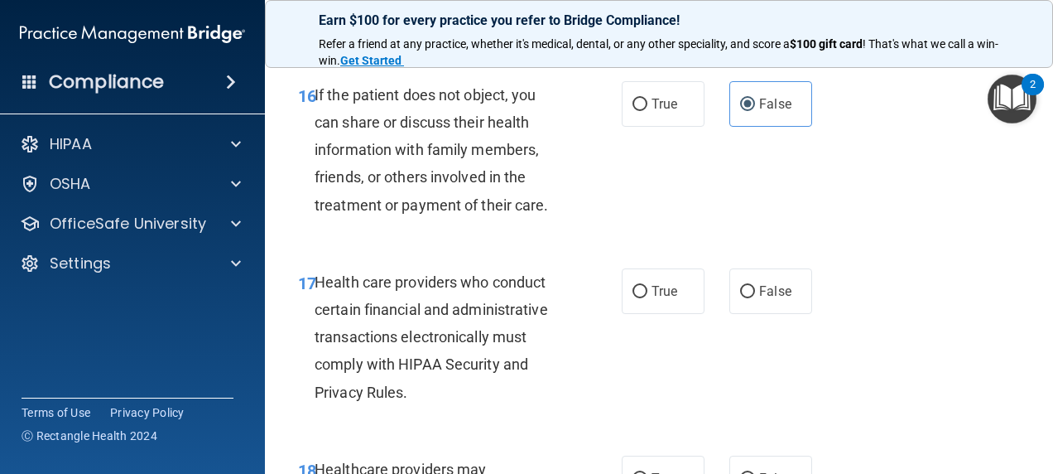
scroll to position [2816, 0]
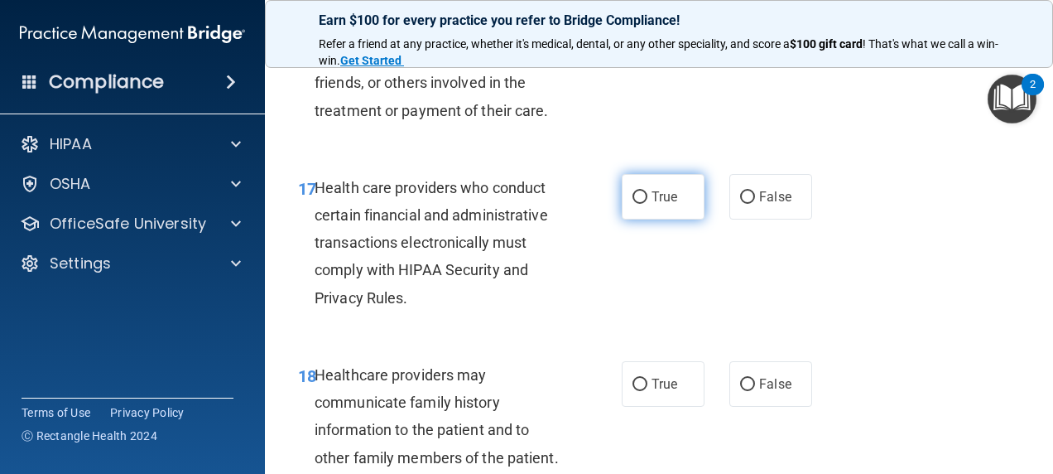
click at [666, 219] on label "True" at bounding box center [663, 197] width 83 height 46
click at [648, 204] on input "True" at bounding box center [640, 197] width 15 height 12
radio input "true"
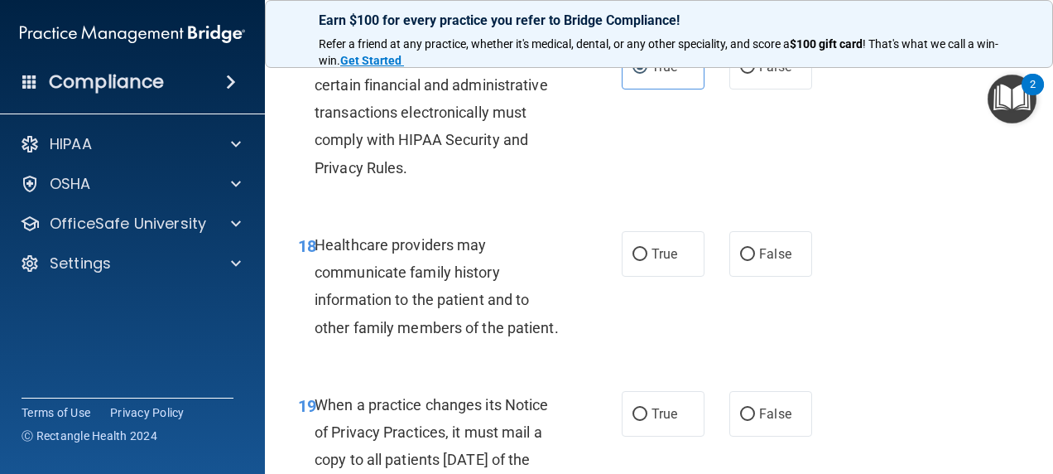
scroll to position [3064, 0]
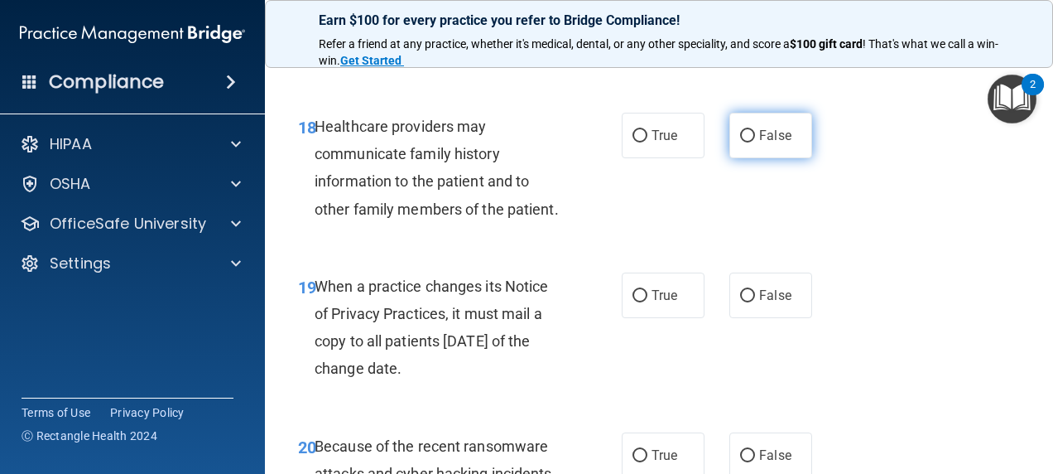
click at [772, 158] on label "False" at bounding box center [771, 136] width 83 height 46
click at [755, 142] on input "False" at bounding box center [747, 136] width 15 height 12
radio input "true"
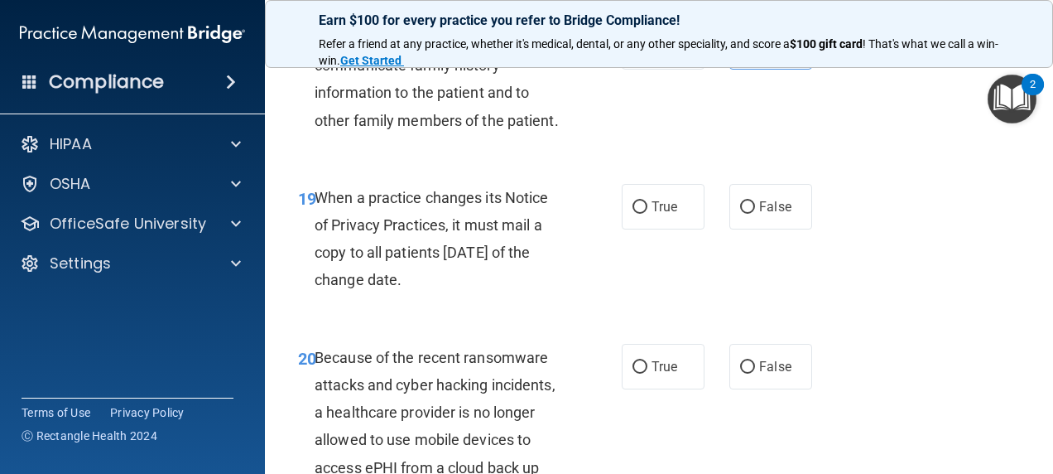
scroll to position [3230, 0]
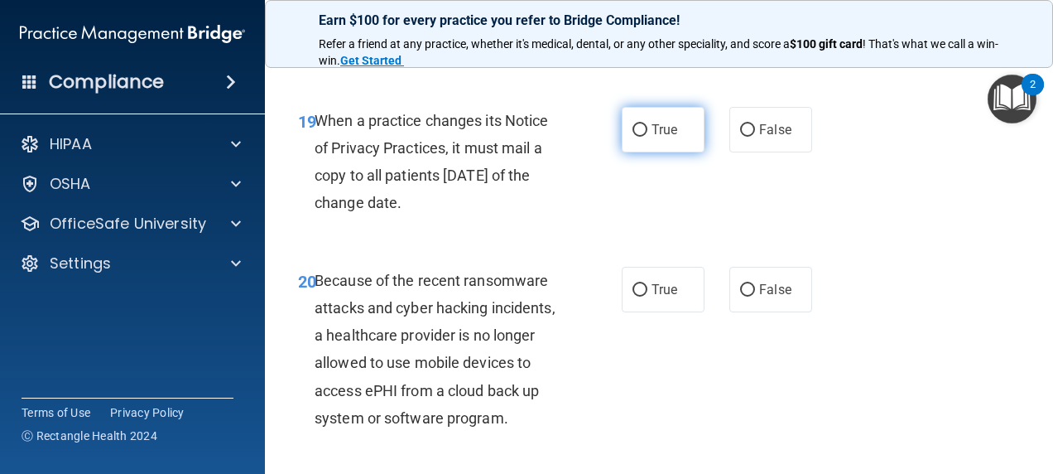
click at [626, 152] on label "True" at bounding box center [663, 130] width 83 height 46
click at [633, 137] on input "True" at bounding box center [640, 130] width 15 height 12
radio input "true"
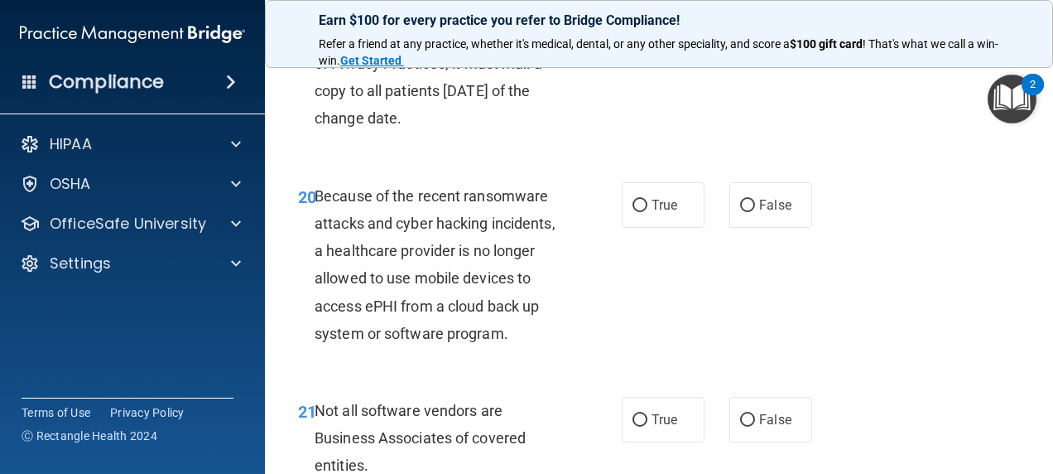
scroll to position [3395, 0]
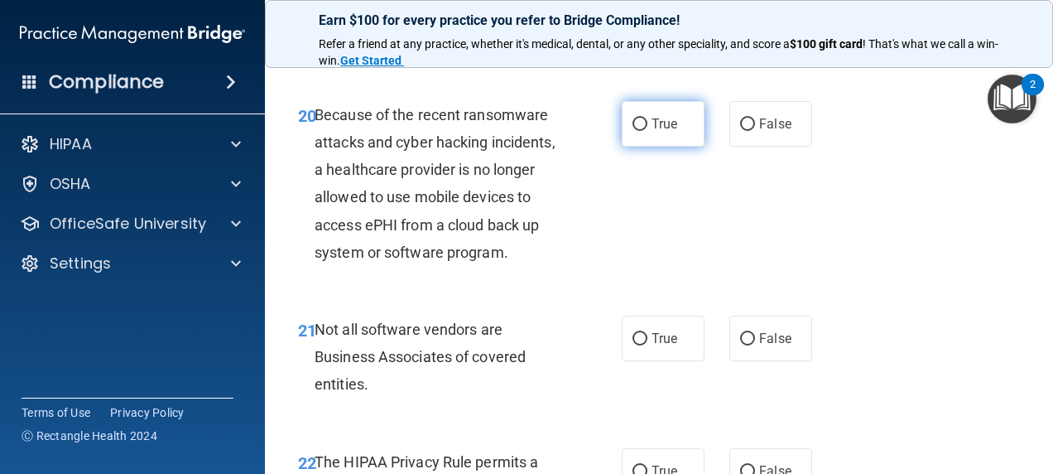
click at [646, 147] on label "True" at bounding box center [663, 124] width 83 height 46
click at [646, 131] on input "True" at bounding box center [640, 124] width 15 height 12
radio input "true"
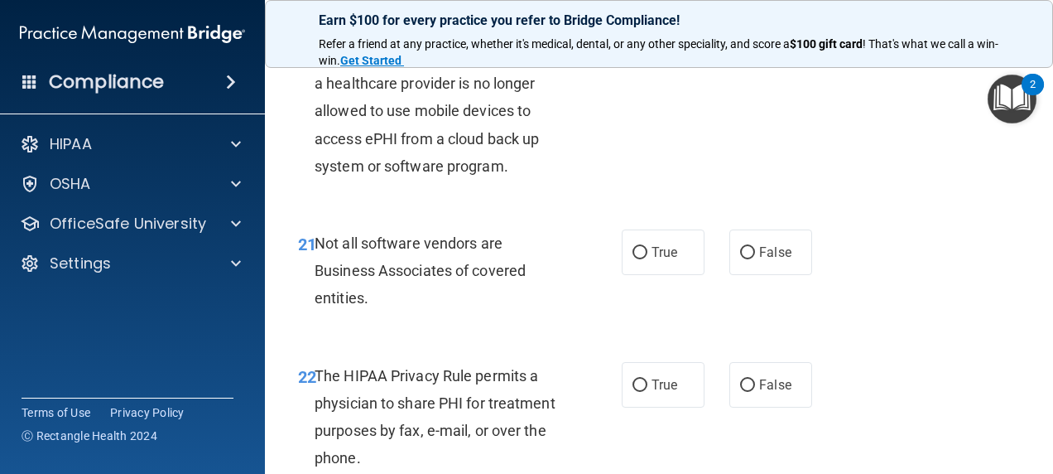
scroll to position [3561, 0]
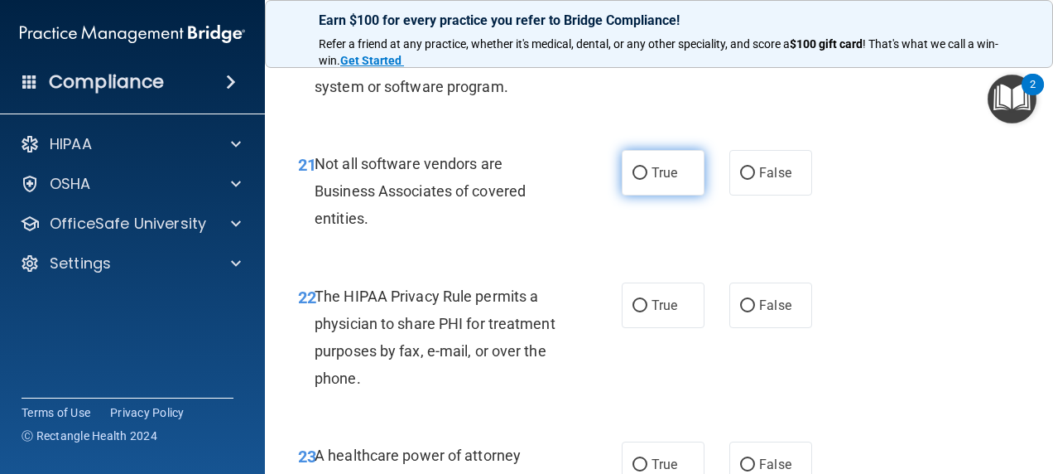
click at [664, 181] on span "True" at bounding box center [665, 173] width 26 height 16
click at [648, 180] on input "True" at bounding box center [640, 173] width 15 height 12
radio input "true"
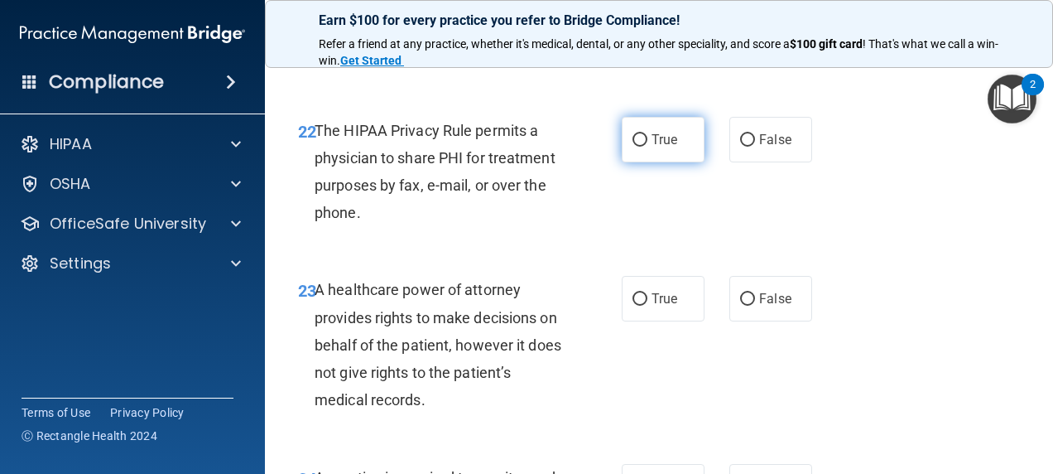
click at [674, 162] on label "True" at bounding box center [663, 140] width 83 height 46
click at [648, 147] on input "True" at bounding box center [640, 140] width 15 height 12
radio input "true"
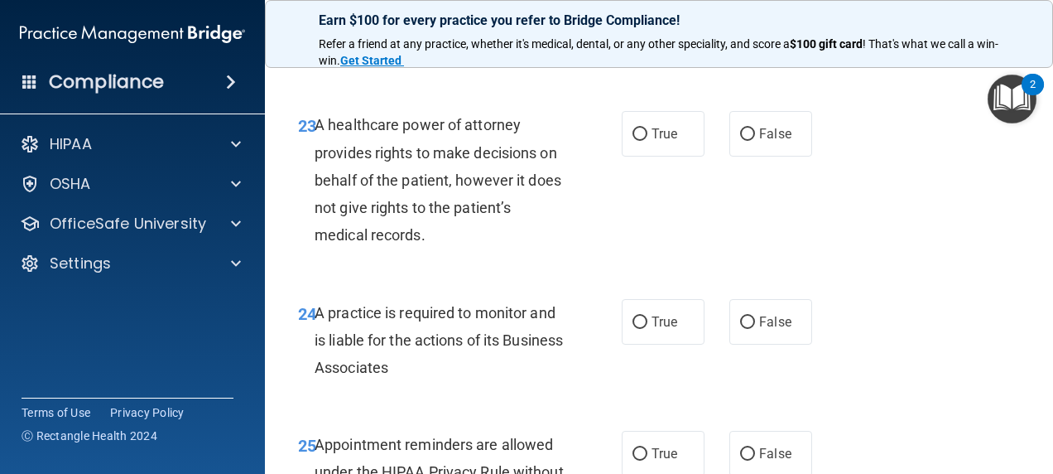
scroll to position [3892, 0]
click at [648, 156] on label "True" at bounding box center [663, 133] width 83 height 46
click at [648, 140] on input "True" at bounding box center [640, 134] width 15 height 12
radio input "true"
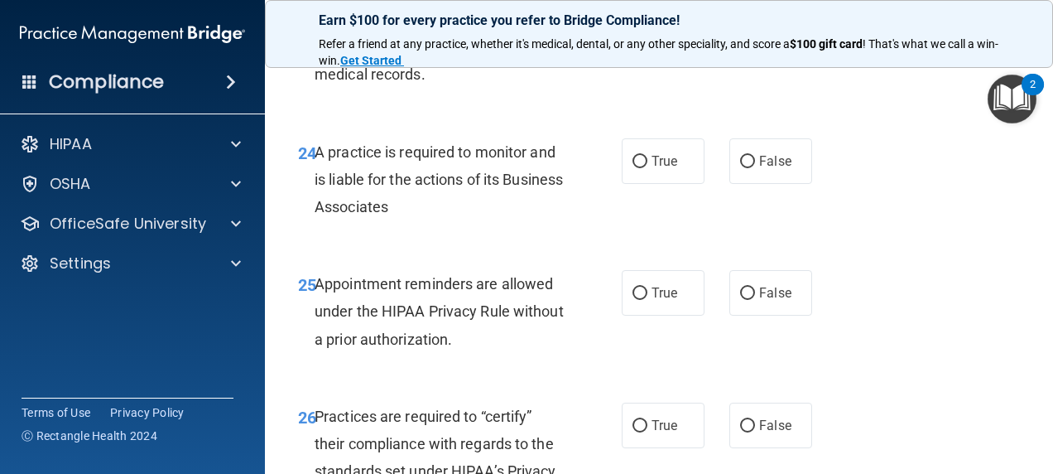
scroll to position [4058, 0]
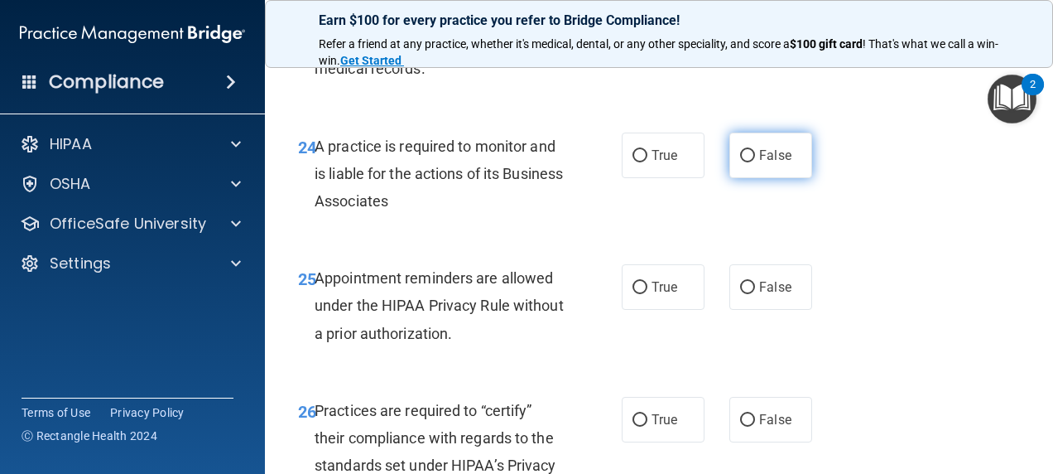
click at [740, 162] on input "False" at bounding box center [747, 156] width 15 height 12
radio input "true"
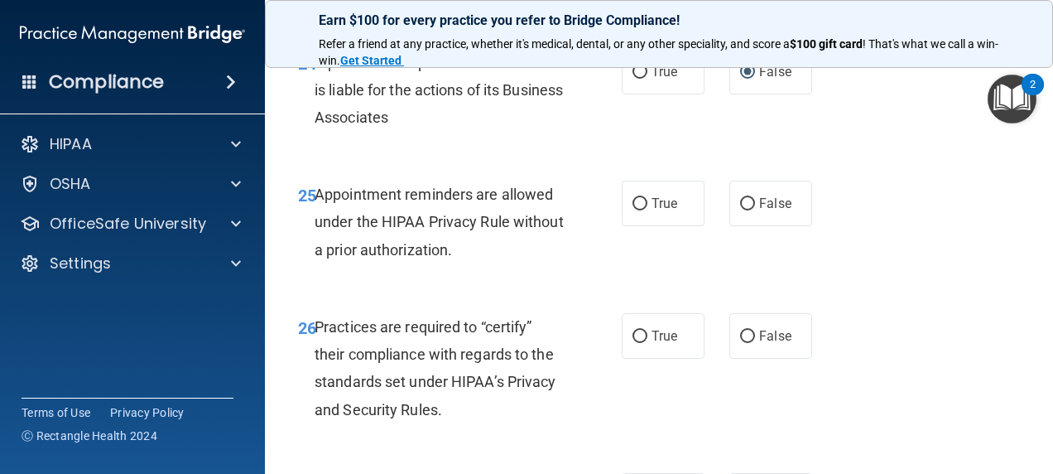
scroll to position [4223, 0]
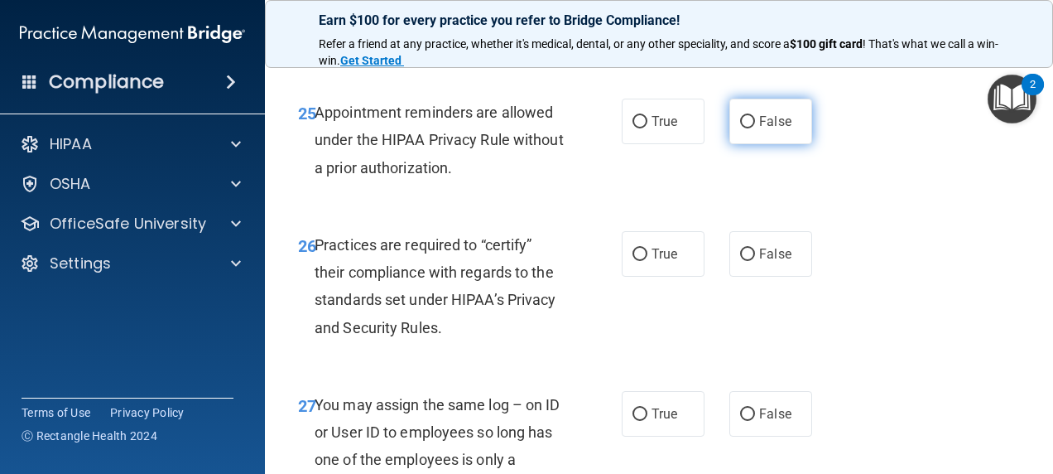
click at [745, 128] on input "False" at bounding box center [747, 122] width 15 height 12
radio input "true"
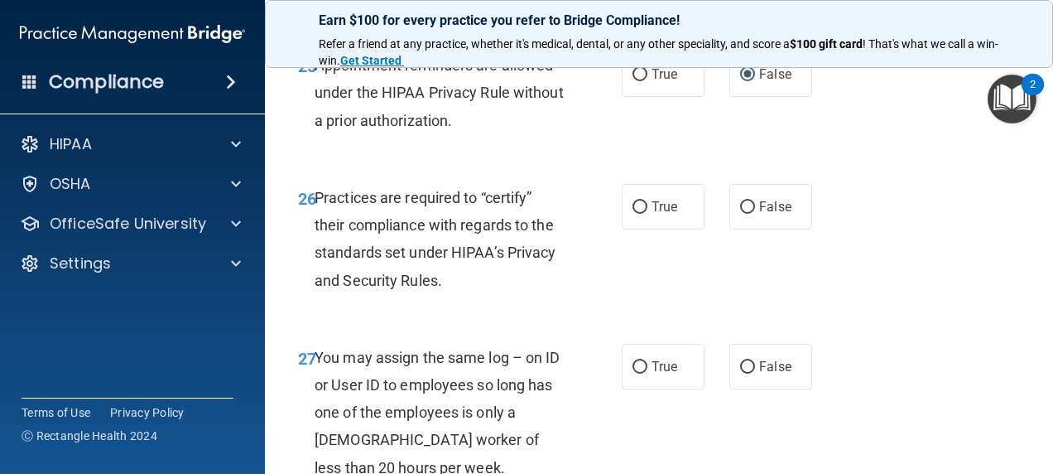
scroll to position [4306, 0]
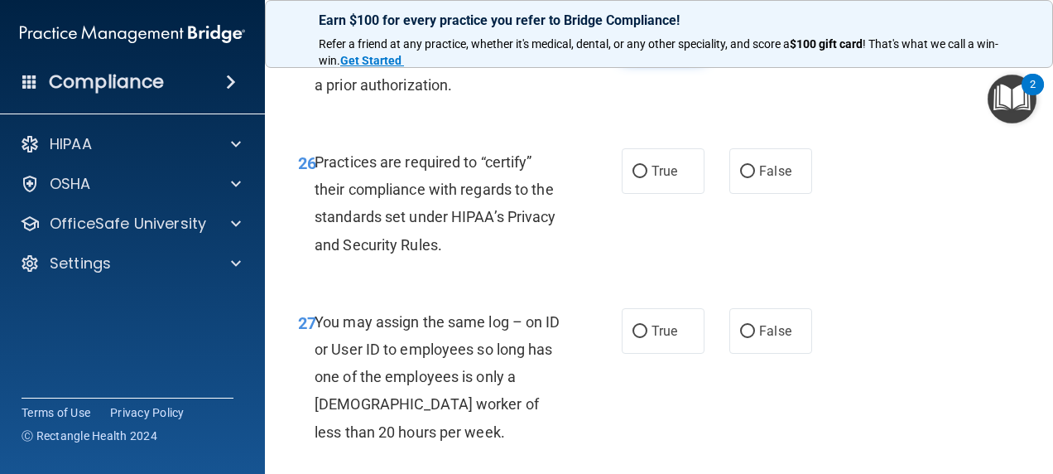
click at [633, 61] on label "True" at bounding box center [663, 39] width 83 height 46
click at [633, 46] on input "True" at bounding box center [640, 39] width 15 height 12
radio input "true"
click at [740, 46] on input "False" at bounding box center [747, 39] width 15 height 12
radio input "true"
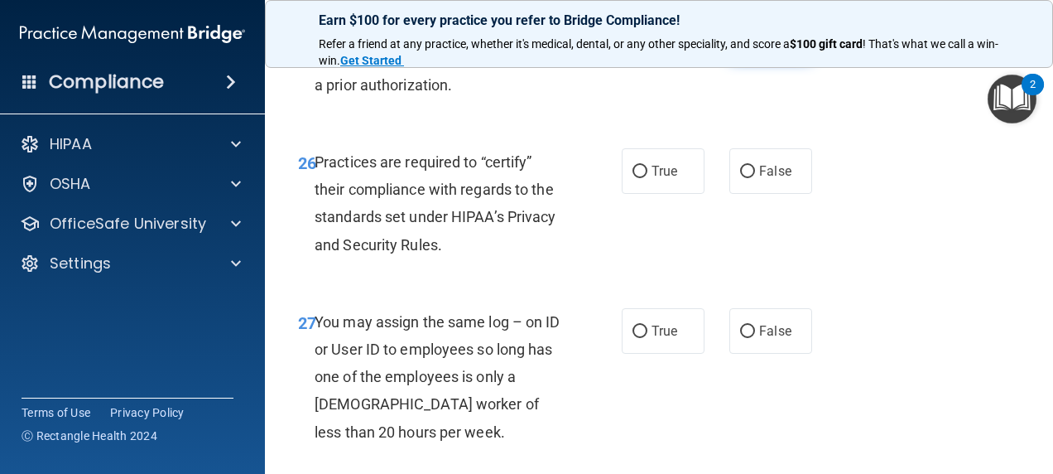
radio input "false"
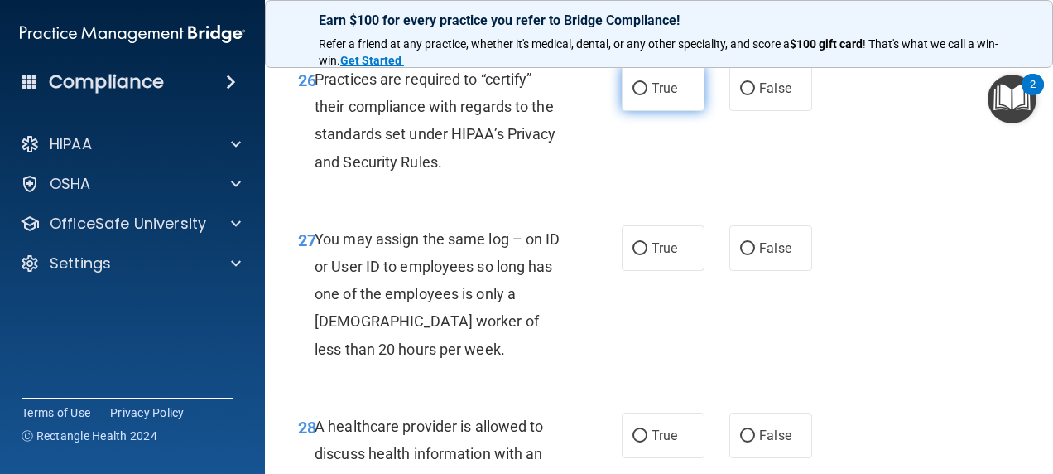
click at [661, 96] on span "True" at bounding box center [665, 88] width 26 height 16
click at [648, 95] on input "True" at bounding box center [640, 89] width 15 height 12
radio input "true"
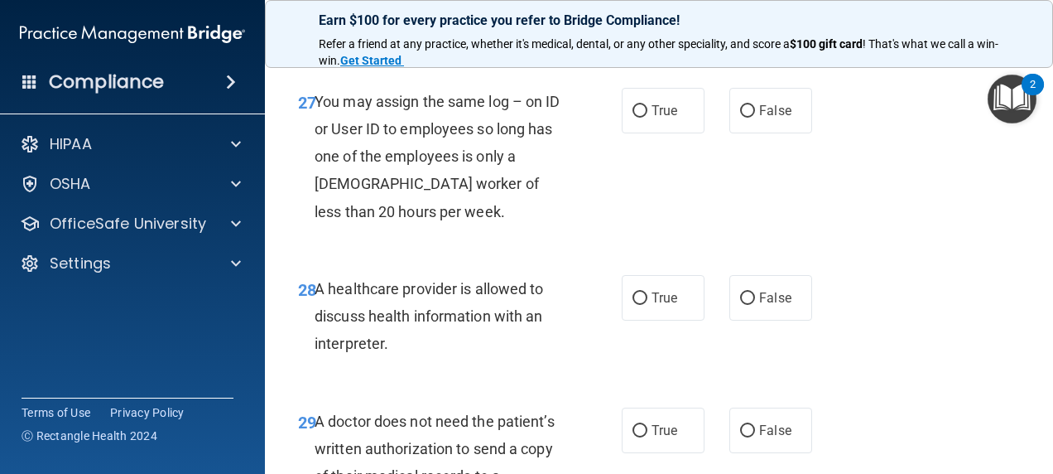
scroll to position [4555, 0]
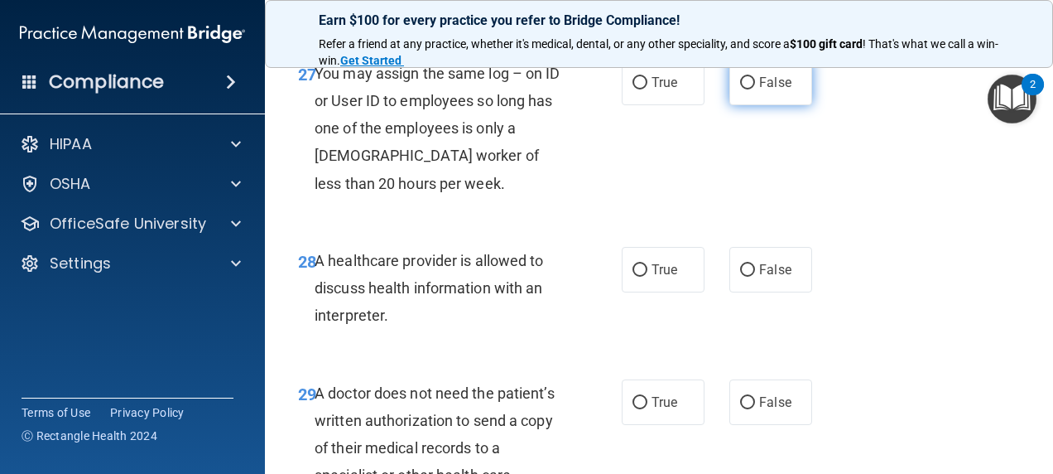
click at [800, 105] on label "False" at bounding box center [771, 83] width 83 height 46
click at [755, 89] on input "False" at bounding box center [747, 83] width 15 height 12
radio input "true"
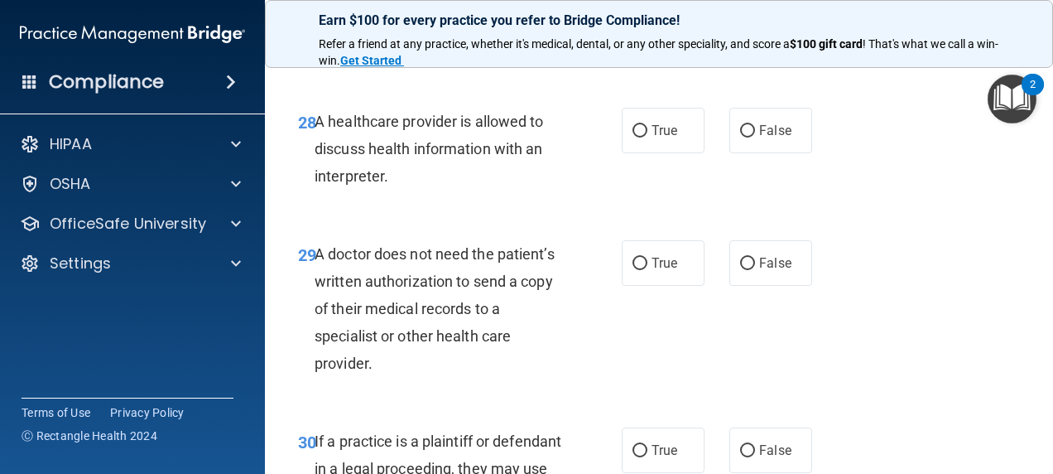
scroll to position [4720, 0]
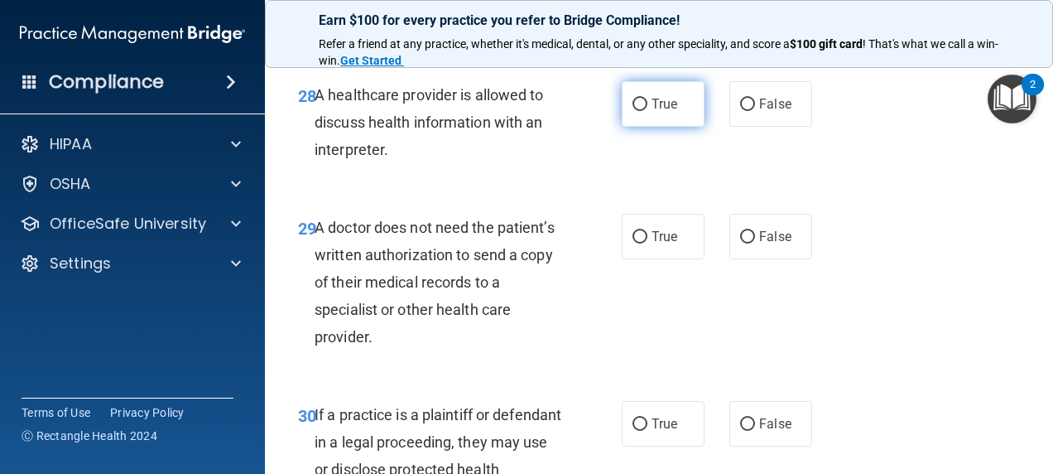
click at [666, 127] on label "True" at bounding box center [663, 104] width 83 height 46
click at [648, 111] on input "True" at bounding box center [640, 105] width 15 height 12
radio input "true"
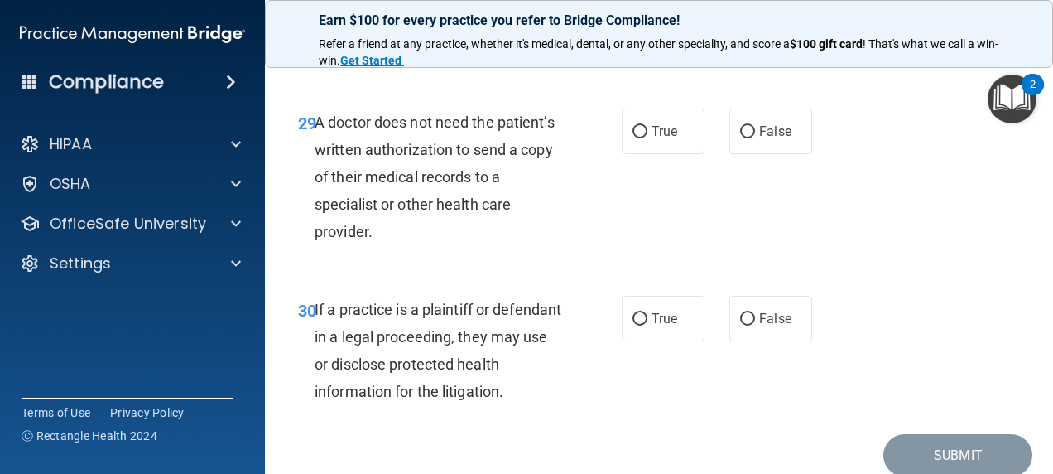
scroll to position [4886, 0]
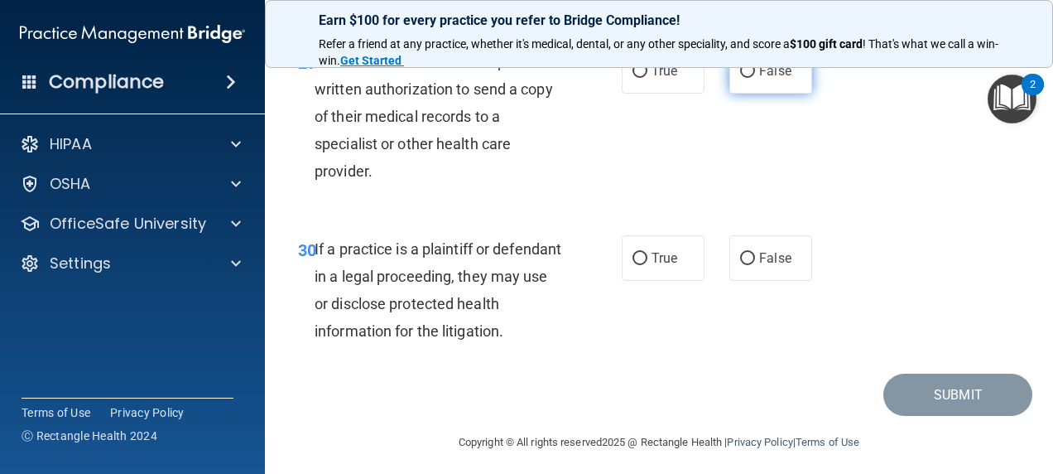
click at [749, 94] on label "False" at bounding box center [771, 71] width 83 height 46
click at [749, 78] on input "False" at bounding box center [747, 71] width 15 height 12
radio input "true"
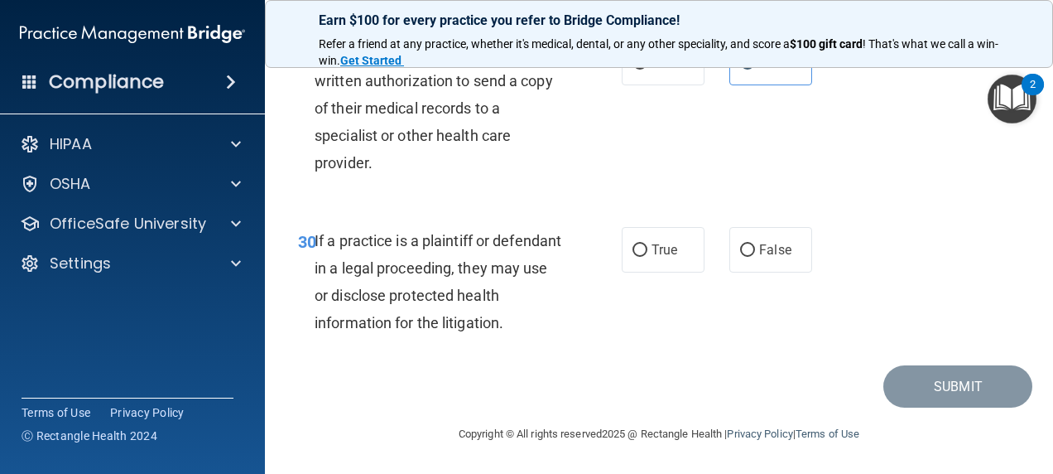
scroll to position [4976, 0]
click at [773, 263] on label "False" at bounding box center [771, 250] width 83 height 46
click at [755, 257] on input "False" at bounding box center [747, 250] width 15 height 12
radio input "true"
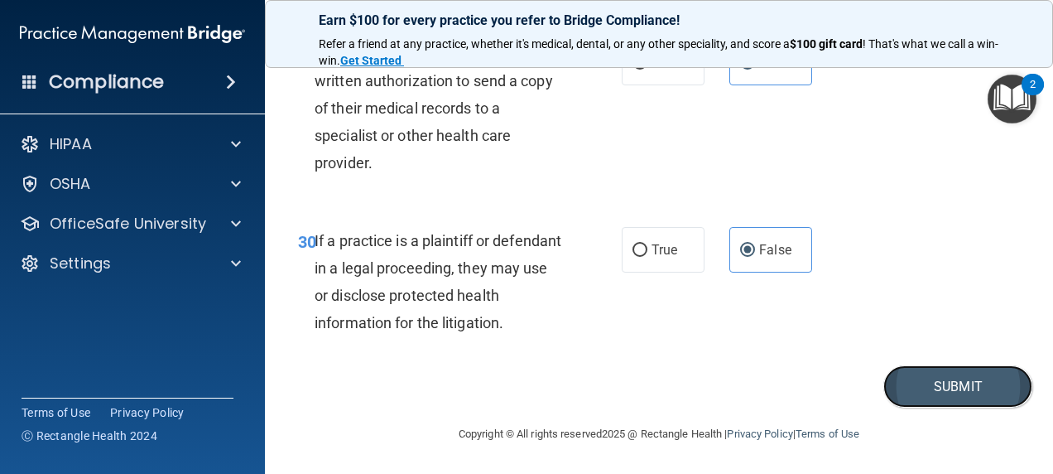
click at [890, 382] on button "Submit" at bounding box center [958, 386] width 149 height 42
click at [923, 374] on button "Submit" at bounding box center [958, 386] width 149 height 42
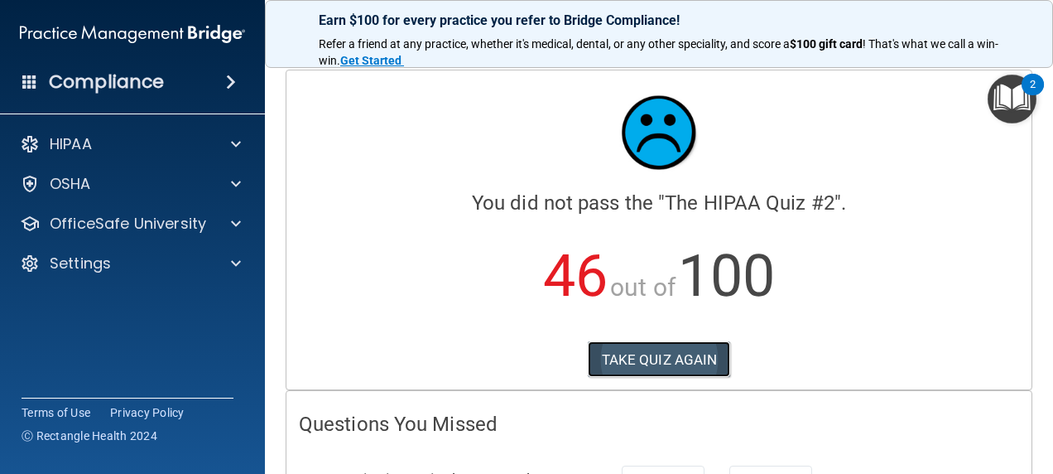
click at [658, 354] on button "TAKE QUIZ AGAIN" at bounding box center [659, 359] width 143 height 36
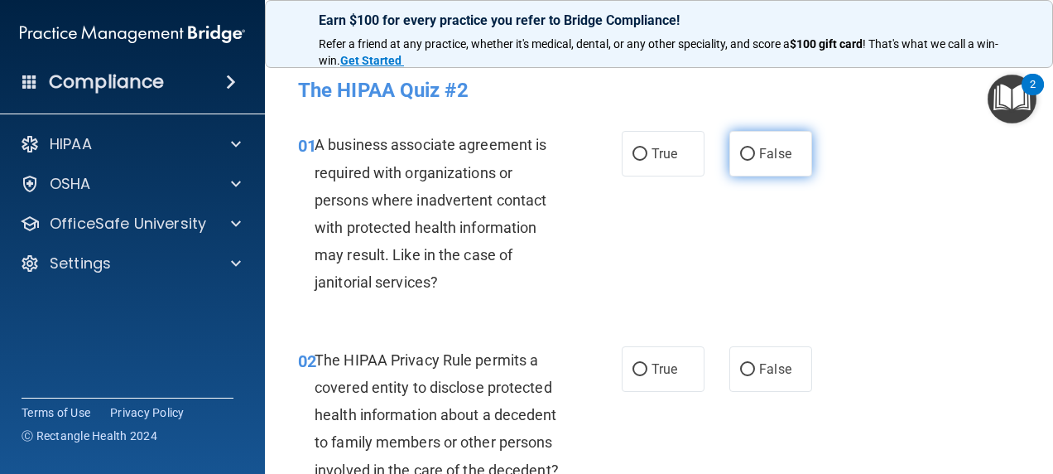
click at [772, 163] on label "False" at bounding box center [771, 154] width 83 height 46
click at [755, 161] on input "False" at bounding box center [747, 154] width 15 height 12
radio input "true"
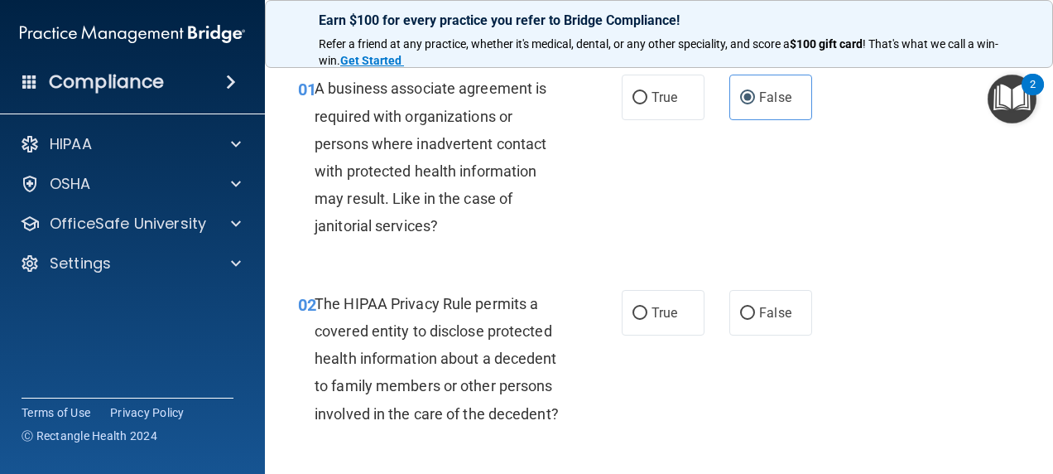
scroll to position [83, 0]
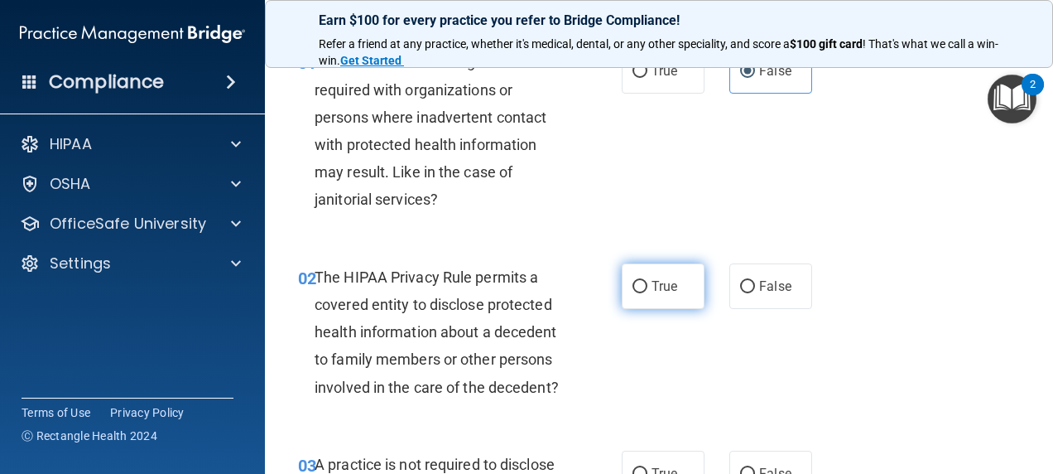
click at [641, 277] on label "True" at bounding box center [663, 286] width 83 height 46
click at [641, 281] on input "True" at bounding box center [640, 287] width 15 height 12
radio input "true"
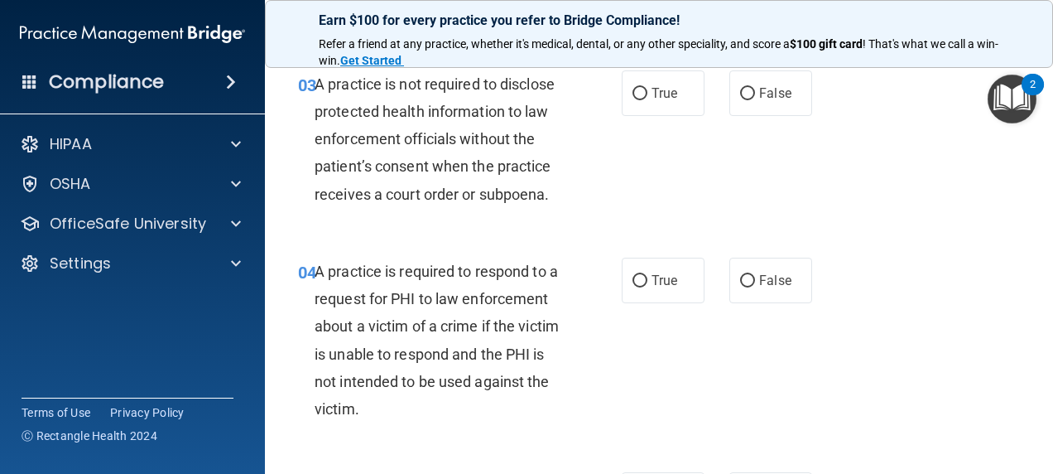
scroll to position [497, 0]
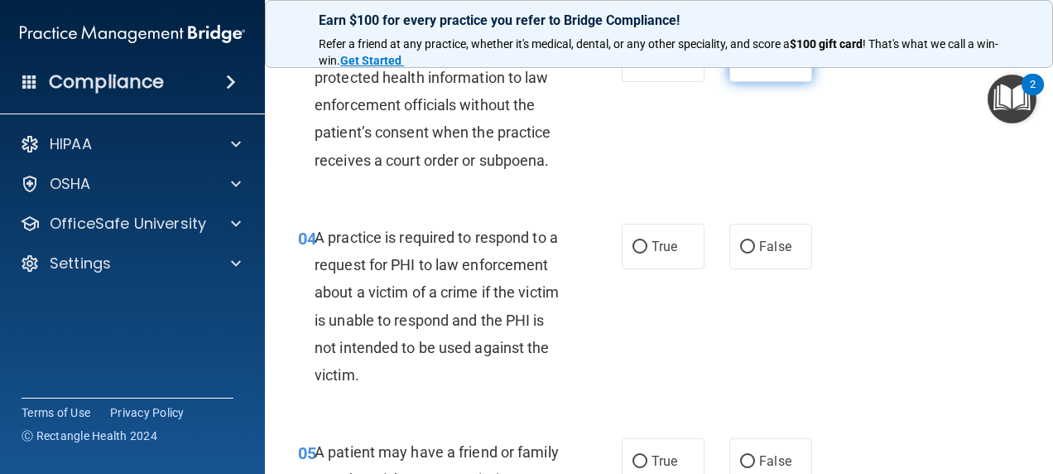
click at [742, 66] on input "False" at bounding box center [747, 60] width 15 height 12
radio input "true"
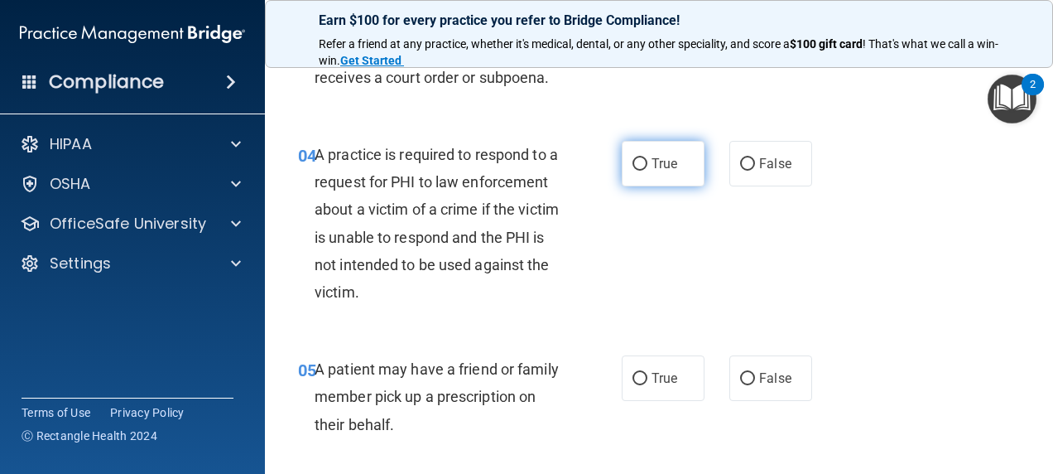
click at [667, 171] on span "True" at bounding box center [665, 164] width 26 height 16
click at [648, 171] on input "True" at bounding box center [640, 164] width 15 height 12
radio input "true"
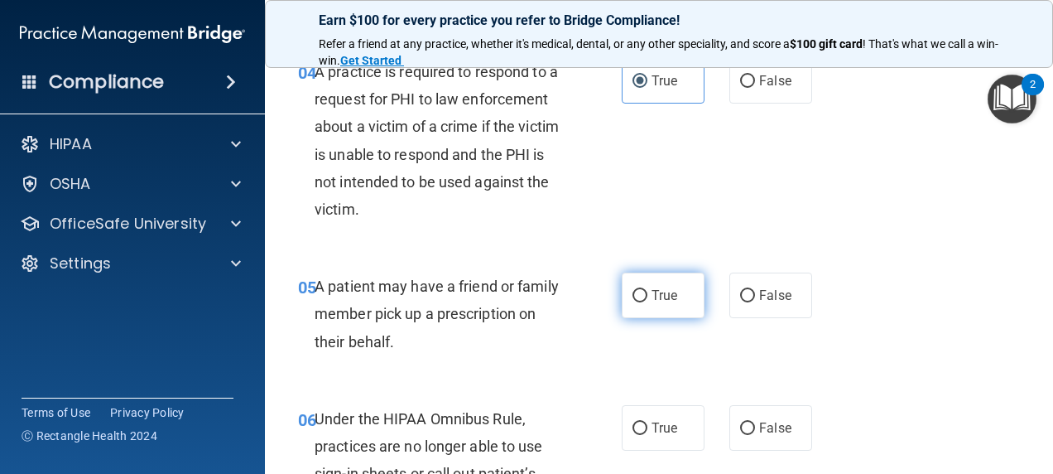
click at [666, 318] on label "True" at bounding box center [663, 295] width 83 height 46
click at [648, 302] on input "True" at bounding box center [640, 296] width 15 height 12
radio input "true"
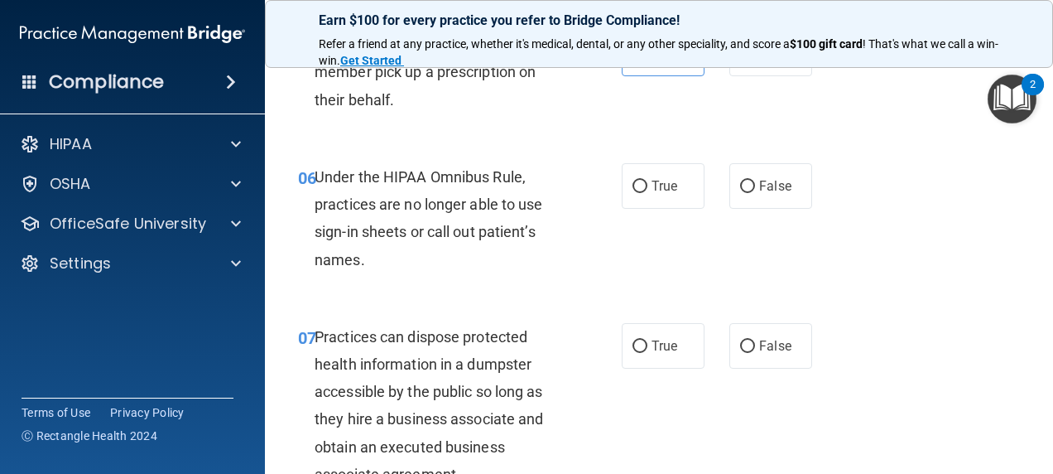
scroll to position [911, 0]
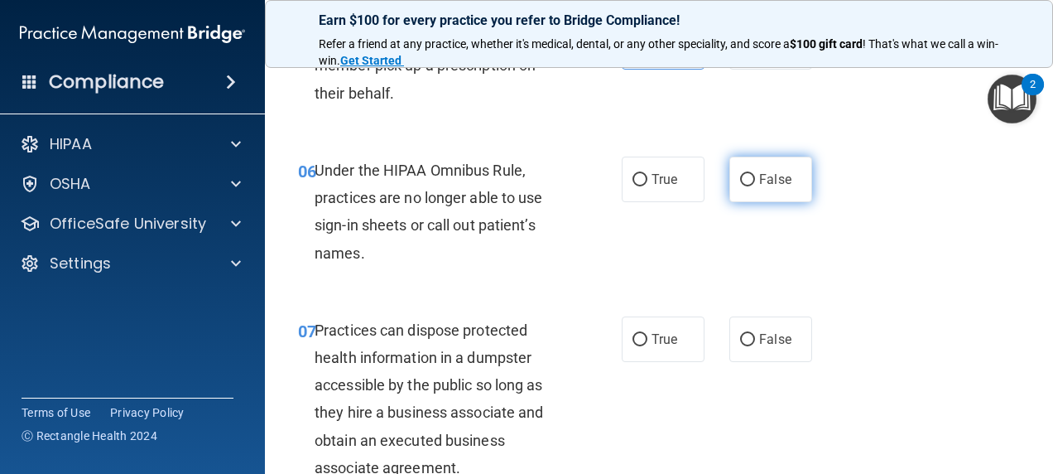
click at [759, 187] on span "False" at bounding box center [775, 179] width 32 height 16
click at [754, 186] on input "False" at bounding box center [747, 180] width 15 height 12
radio input "true"
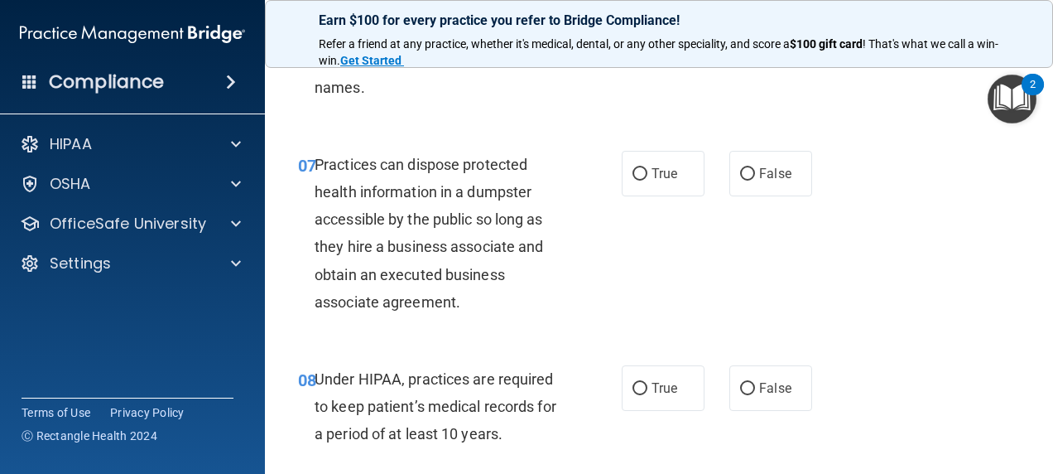
scroll to position [1159, 0]
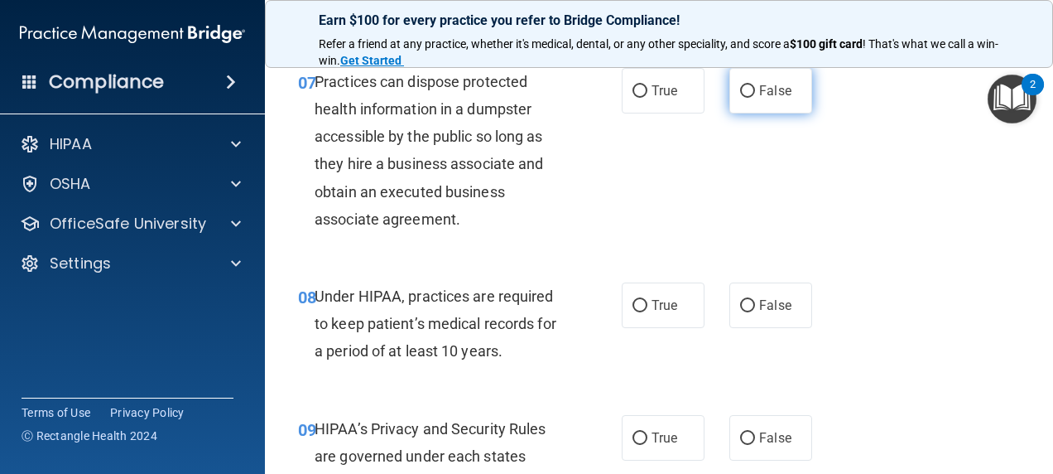
click at [744, 98] on input "False" at bounding box center [747, 91] width 15 height 12
radio input "true"
click at [759, 313] on span "False" at bounding box center [775, 305] width 32 height 16
click at [755, 312] on input "False" at bounding box center [747, 306] width 15 height 12
radio input "true"
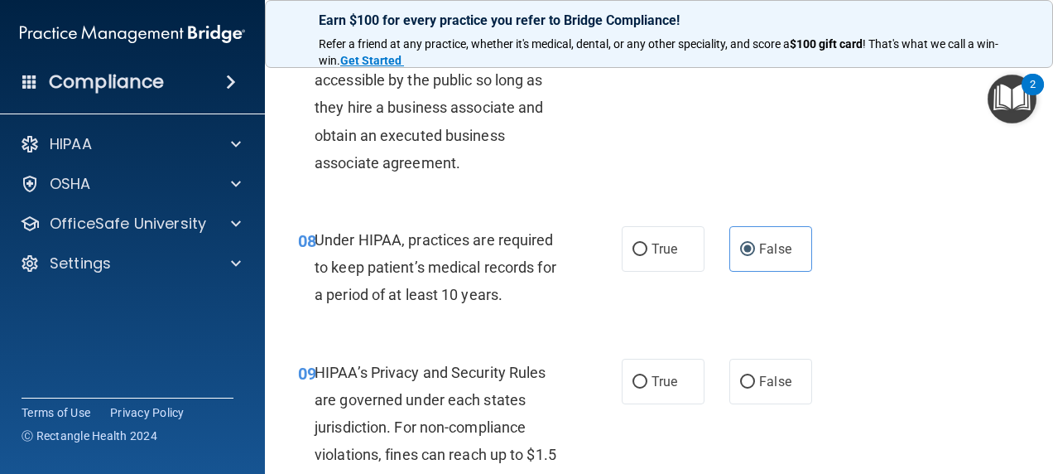
scroll to position [1242, 0]
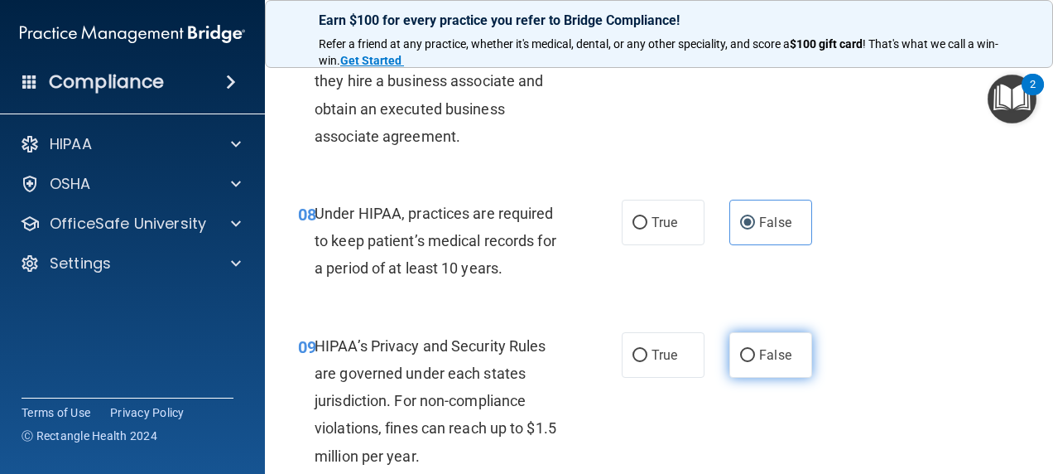
click at [751, 369] on label "False" at bounding box center [771, 355] width 83 height 46
click at [751, 362] on input "False" at bounding box center [747, 355] width 15 height 12
radio input "true"
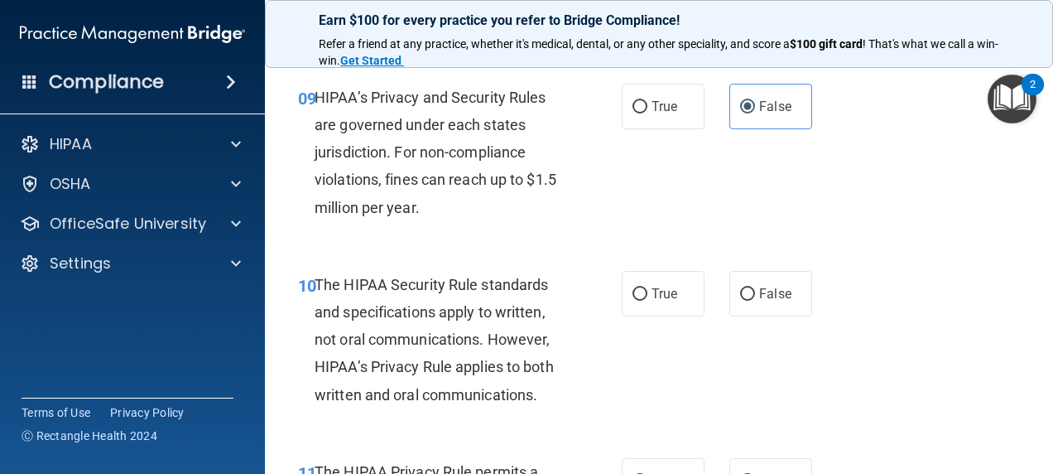
scroll to position [1573, 0]
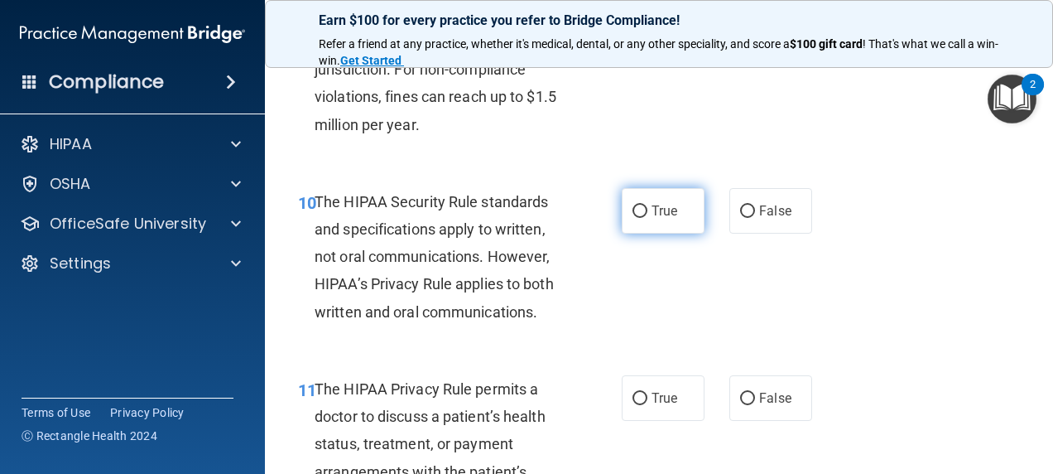
drag, startPoint x: 643, startPoint y: 234, endPoint x: 653, endPoint y: 246, distance: 15.9
click at [653, 234] on label "True" at bounding box center [663, 211] width 83 height 46
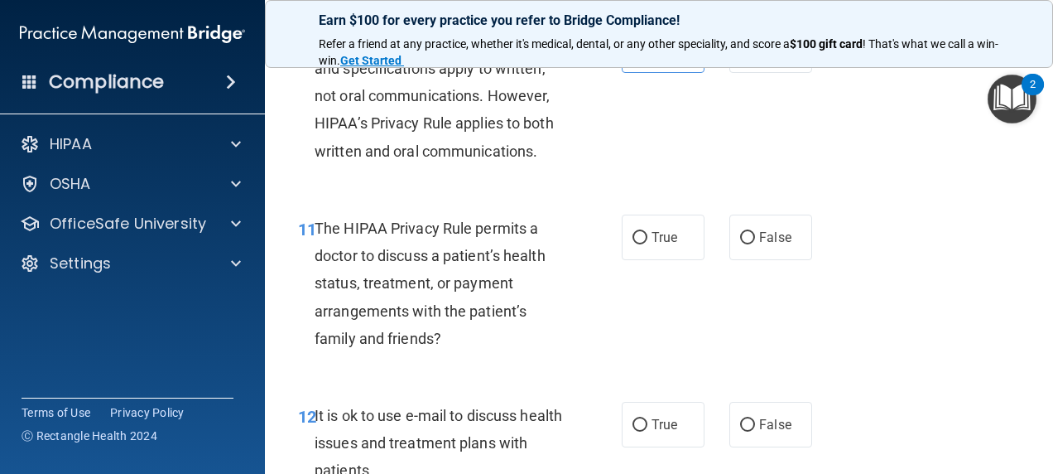
scroll to position [1739, 0]
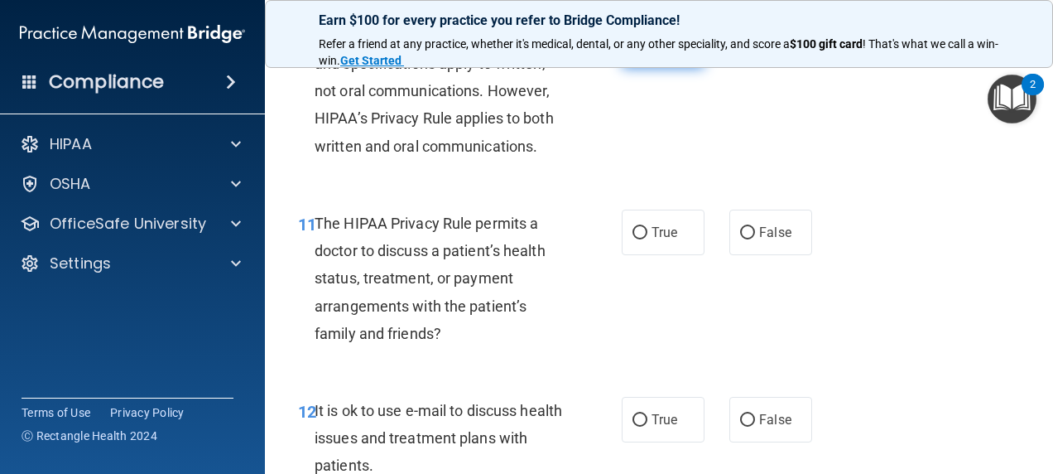
click at [672, 68] on label "True" at bounding box center [663, 45] width 83 height 46
click at [648, 52] on input "True" at bounding box center [640, 46] width 15 height 12
radio input "true"
click at [651, 237] on label "True" at bounding box center [663, 233] width 83 height 46
click at [648, 237] on input "True" at bounding box center [640, 233] width 15 height 12
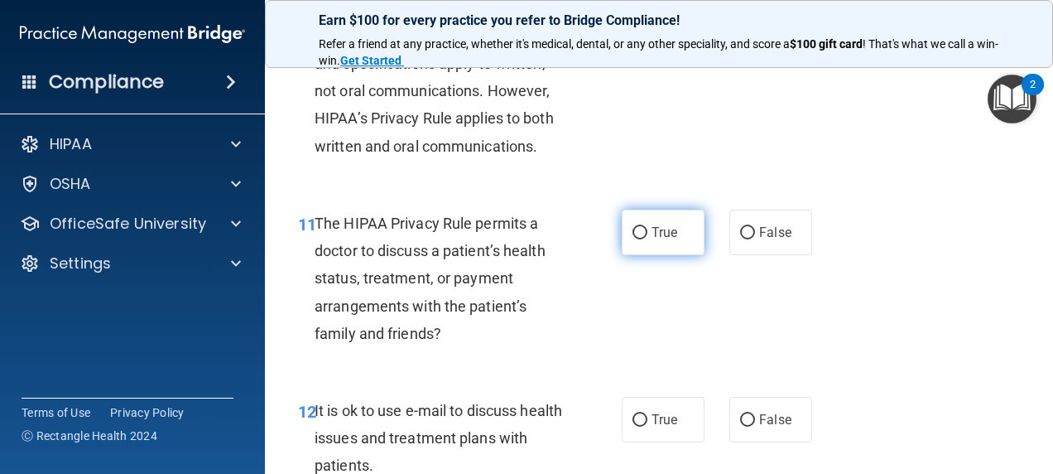
radio input "true"
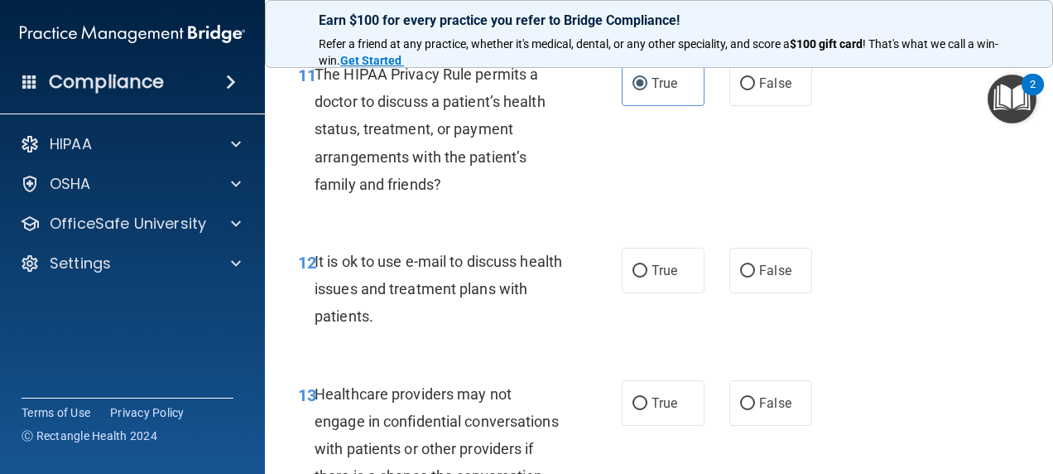
scroll to position [1905, 0]
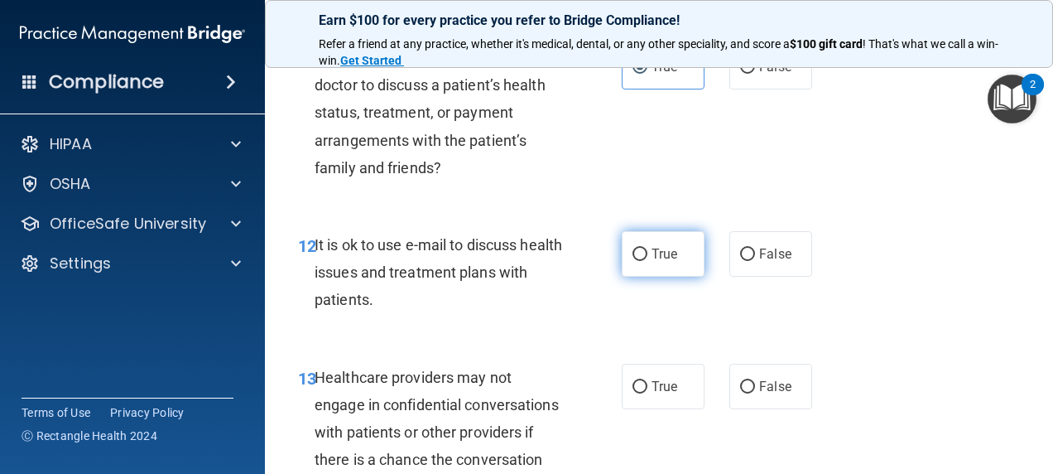
click at [661, 262] on span "True" at bounding box center [665, 254] width 26 height 16
click at [648, 261] on input "True" at bounding box center [640, 254] width 15 height 12
radio input "true"
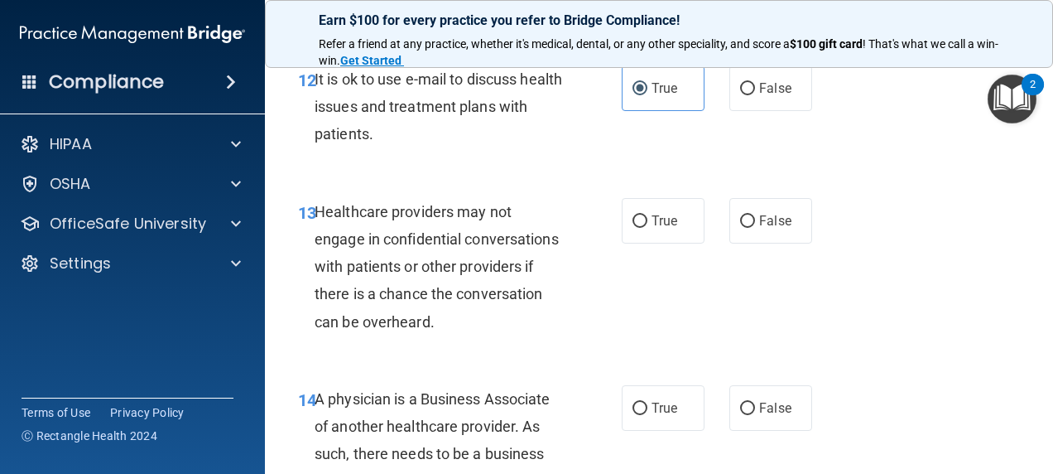
scroll to position [2153, 0]
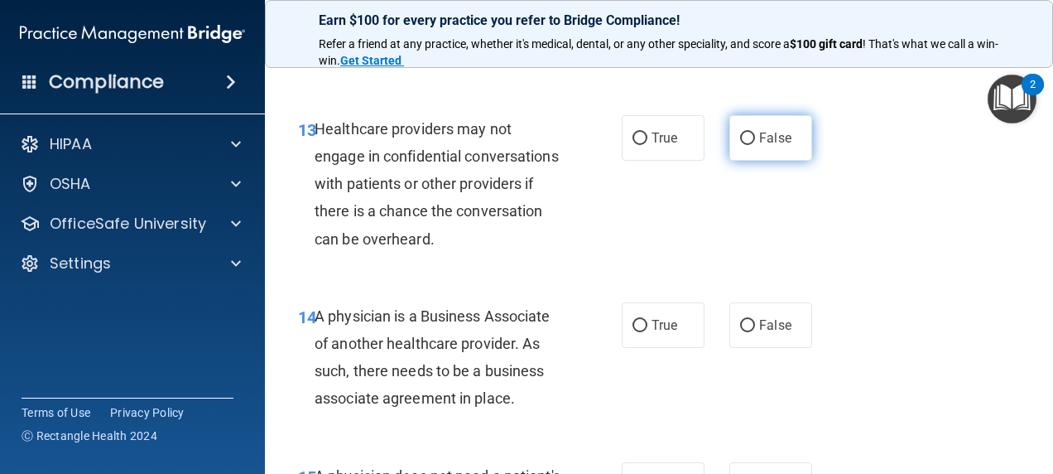
click at [740, 145] on input "False" at bounding box center [747, 139] width 15 height 12
radio input "true"
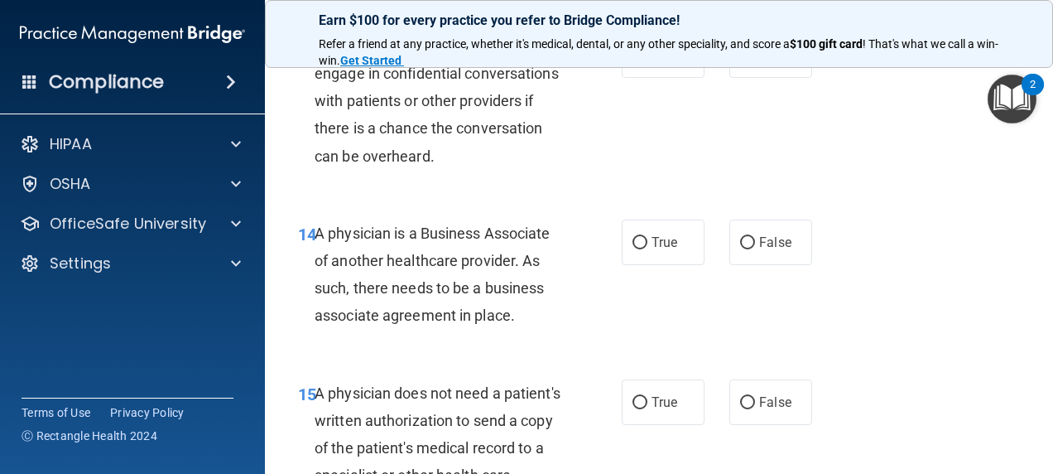
scroll to position [2319, 0]
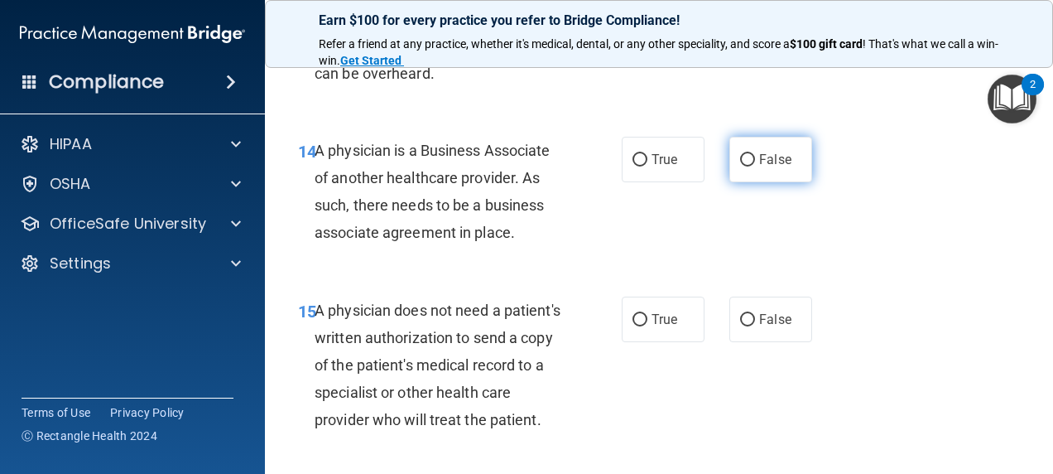
click at [786, 182] on label "False" at bounding box center [771, 160] width 83 height 46
click at [755, 166] on input "False" at bounding box center [747, 160] width 15 height 12
radio input "true"
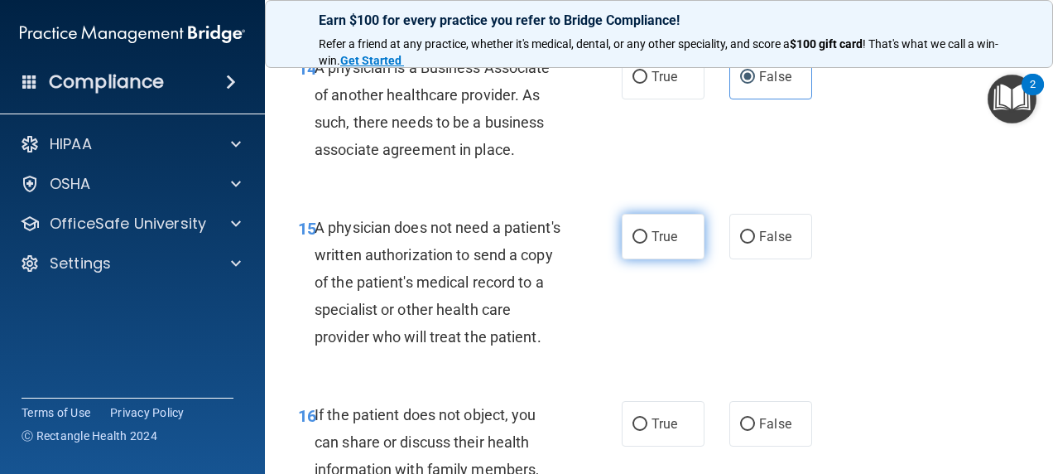
click at [653, 244] on span "True" at bounding box center [665, 237] width 26 height 16
click at [648, 243] on input "True" at bounding box center [640, 237] width 15 height 12
radio input "true"
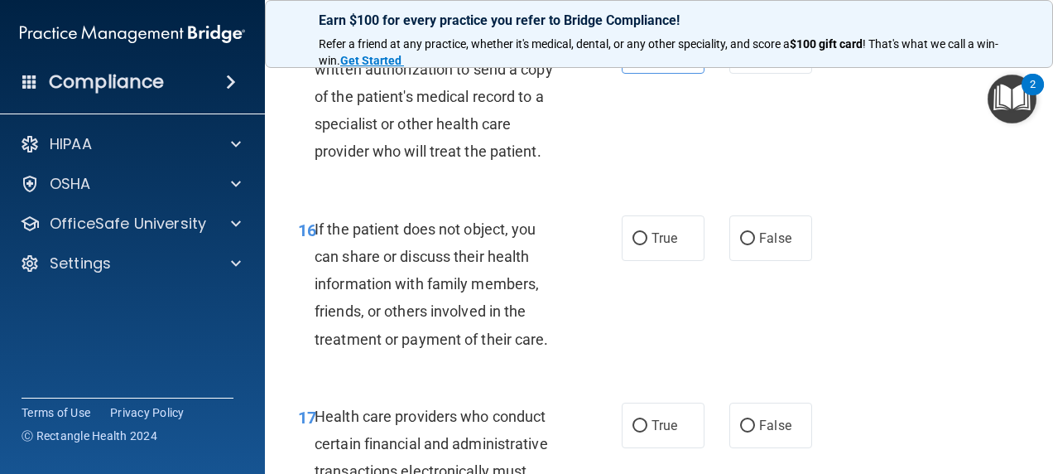
scroll to position [2650, 0]
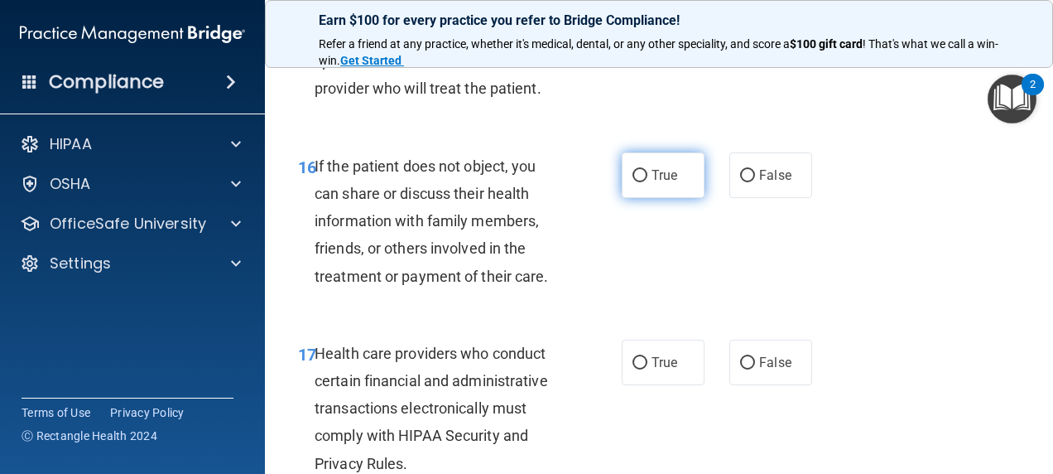
click at [696, 198] on label "True" at bounding box center [663, 175] width 83 height 46
click at [648, 182] on input "True" at bounding box center [640, 176] width 15 height 12
radio input "true"
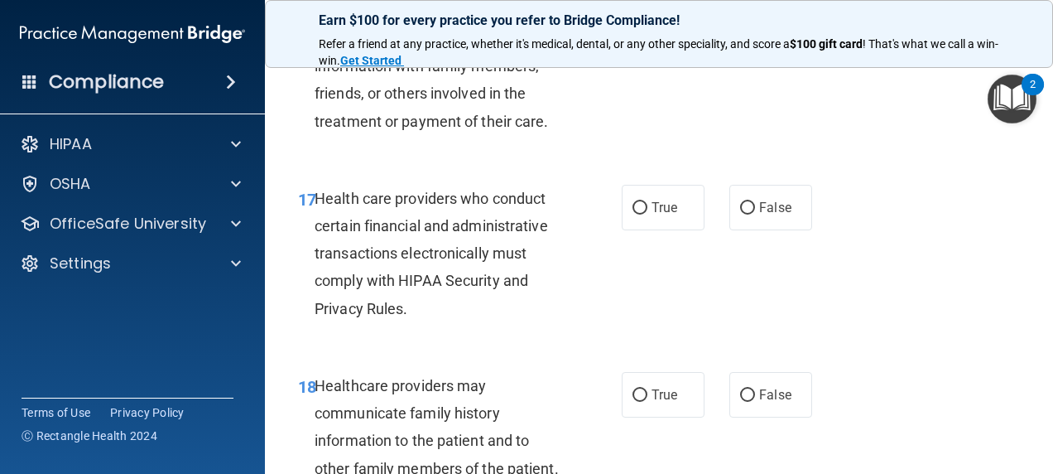
scroll to position [2816, 0]
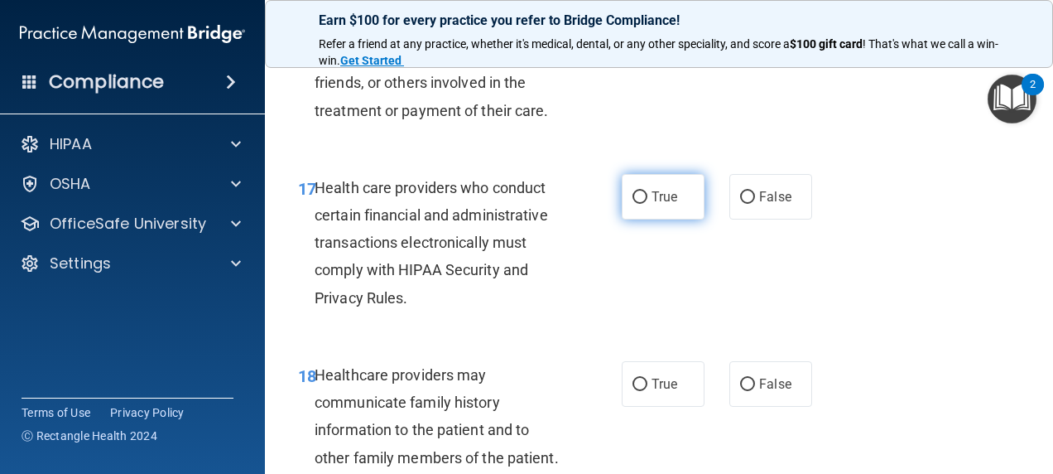
click at [669, 205] on span "True" at bounding box center [665, 197] width 26 height 16
click at [648, 204] on input "True" at bounding box center [640, 197] width 15 height 12
radio input "true"
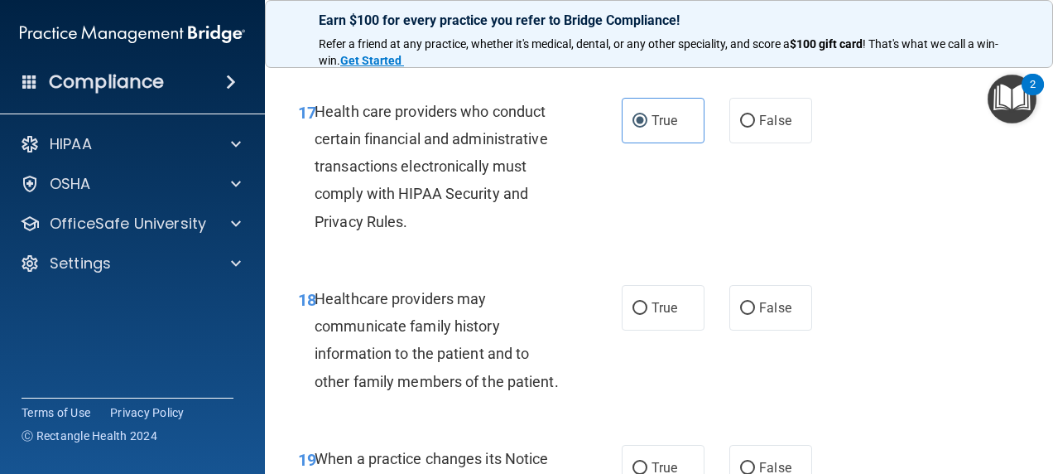
scroll to position [2981, 0]
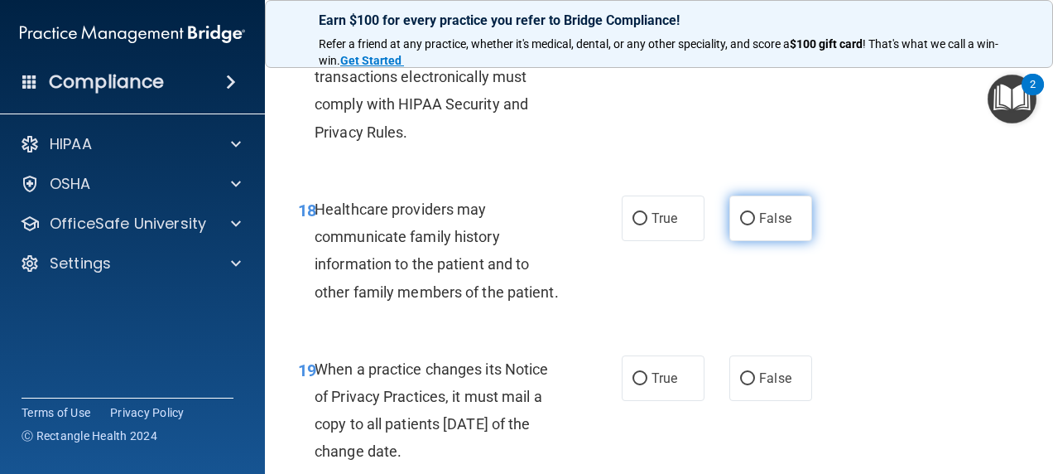
click at [803, 241] on label "False" at bounding box center [771, 218] width 83 height 46
click at [755, 225] on input "False" at bounding box center [747, 219] width 15 height 12
radio input "true"
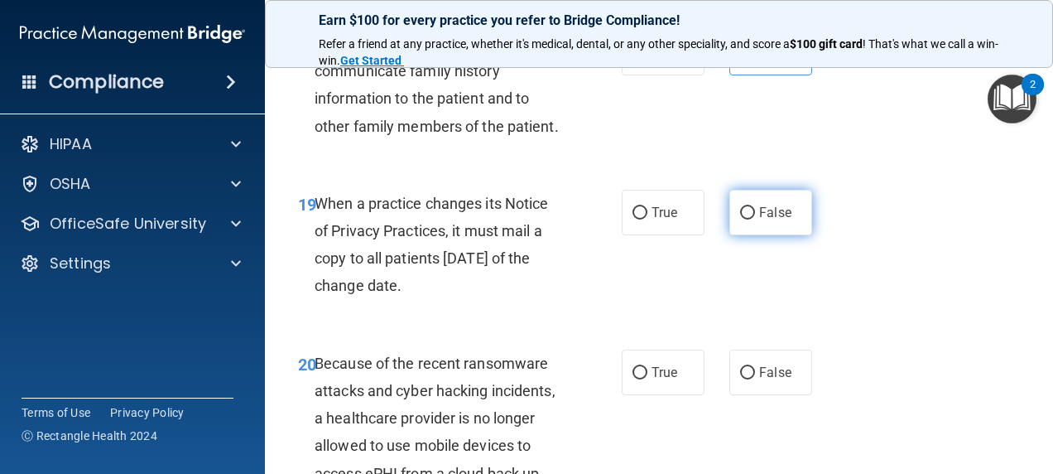
click at [751, 235] on label "False" at bounding box center [771, 213] width 83 height 46
click at [751, 219] on input "False" at bounding box center [747, 213] width 15 height 12
radio input "true"
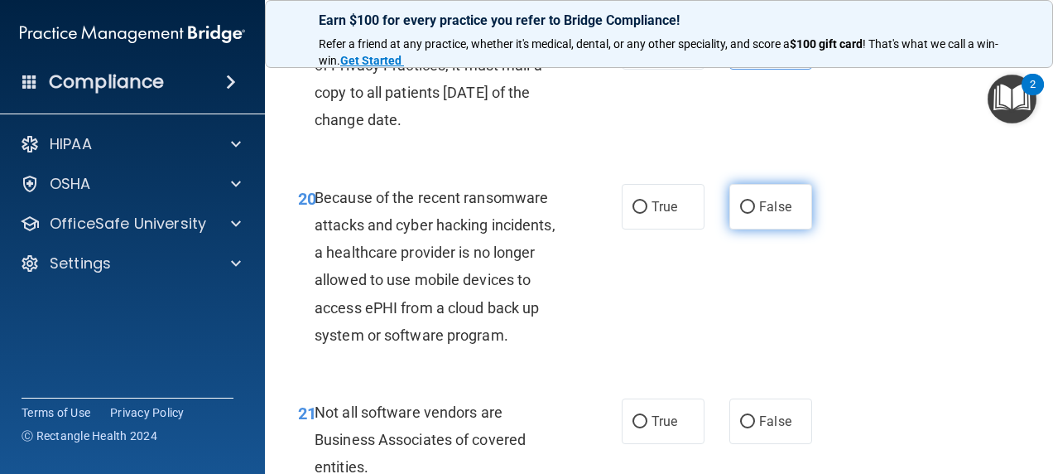
click at [749, 229] on label "False" at bounding box center [771, 207] width 83 height 46
click at [749, 214] on input "False" at bounding box center [747, 207] width 15 height 12
radio input "true"
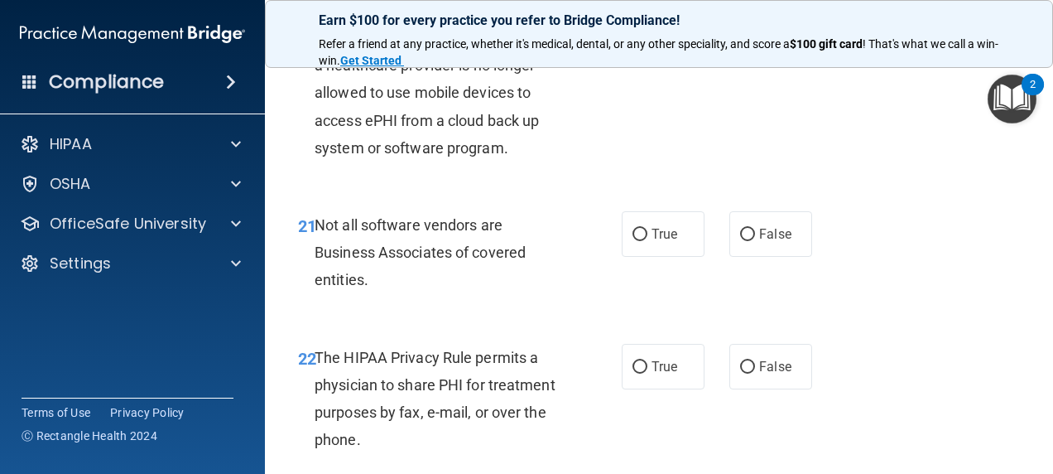
scroll to position [3561, 0]
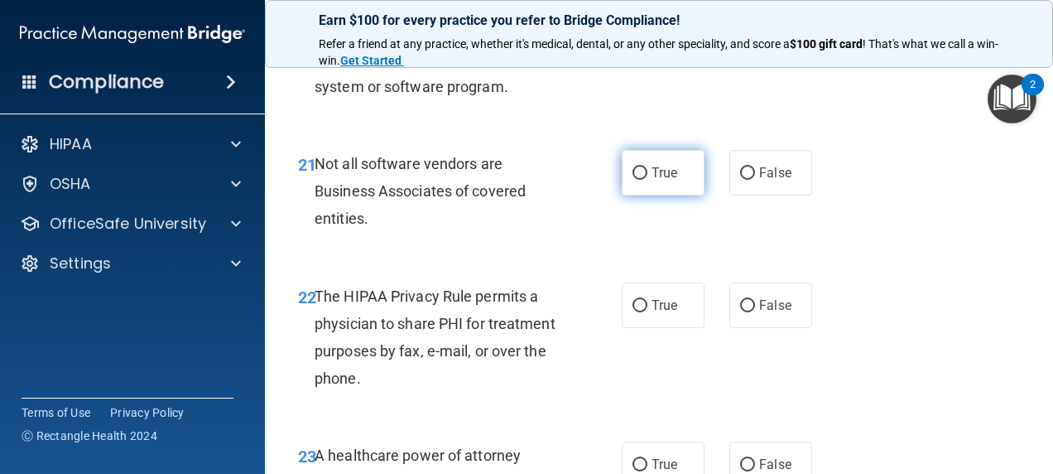
click at [672, 195] on label "True" at bounding box center [663, 173] width 83 height 46
click at [648, 180] on input "True" at bounding box center [640, 173] width 15 height 12
radio input "true"
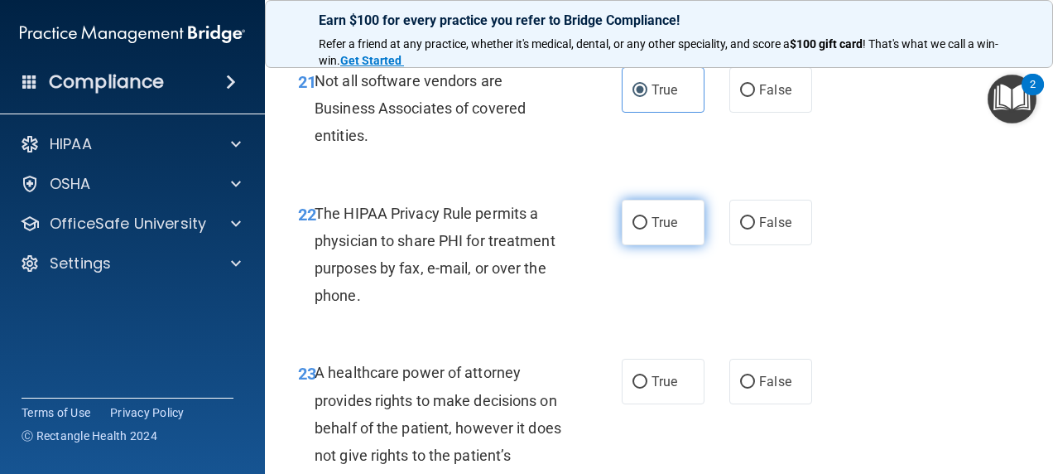
click at [659, 230] on span "True" at bounding box center [665, 222] width 26 height 16
click at [648, 229] on input "True" at bounding box center [640, 223] width 15 height 12
radio input "true"
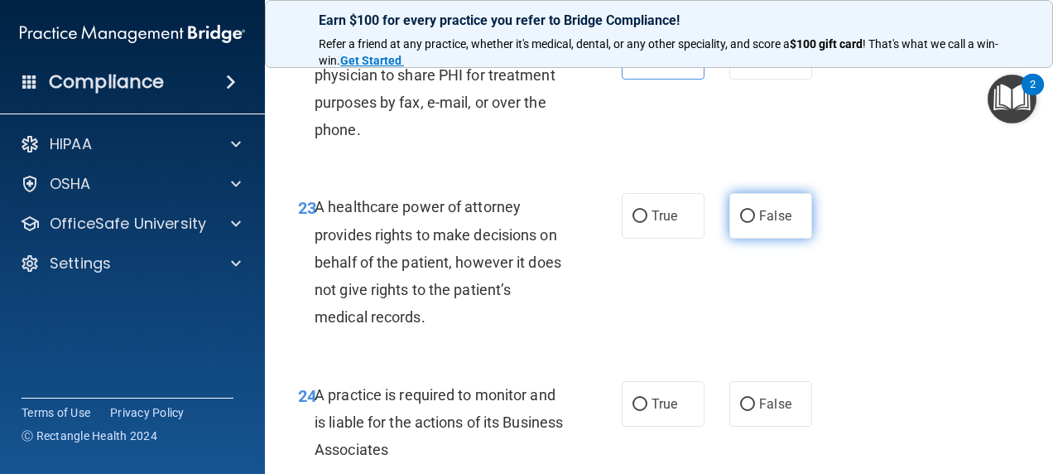
click at [754, 239] on label "False" at bounding box center [771, 216] width 83 height 46
click at [754, 223] on input "False" at bounding box center [747, 216] width 15 height 12
radio input "true"
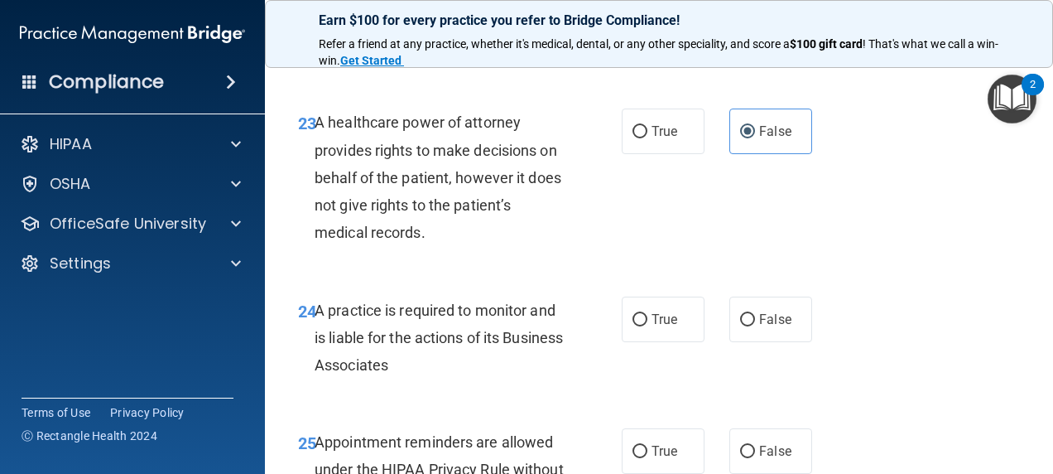
scroll to position [3975, 0]
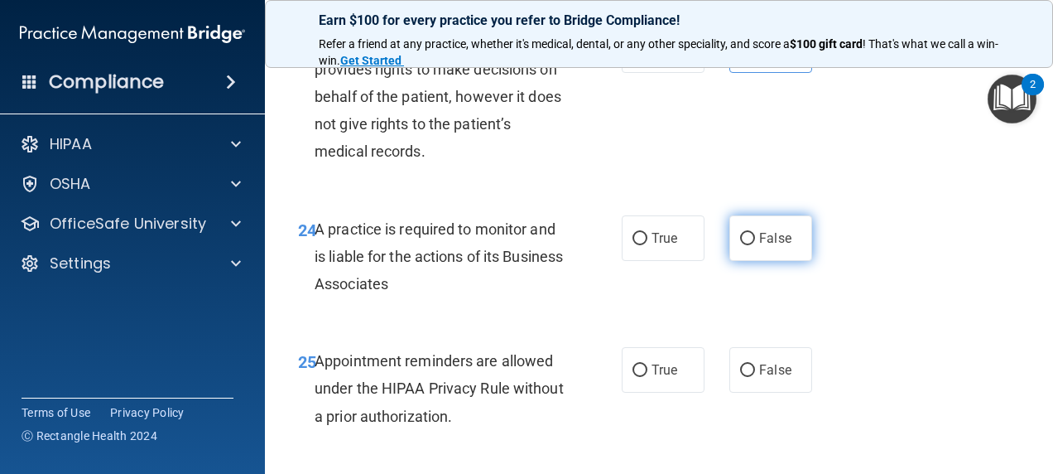
click at [731, 261] on label "False" at bounding box center [771, 238] width 83 height 46
click at [740, 245] on input "False" at bounding box center [747, 239] width 15 height 12
radio input "true"
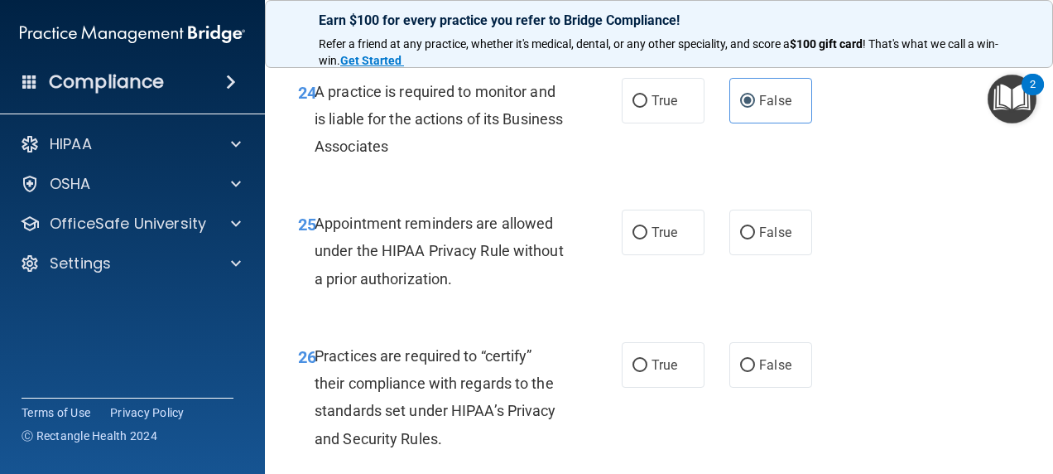
scroll to position [4141, 0]
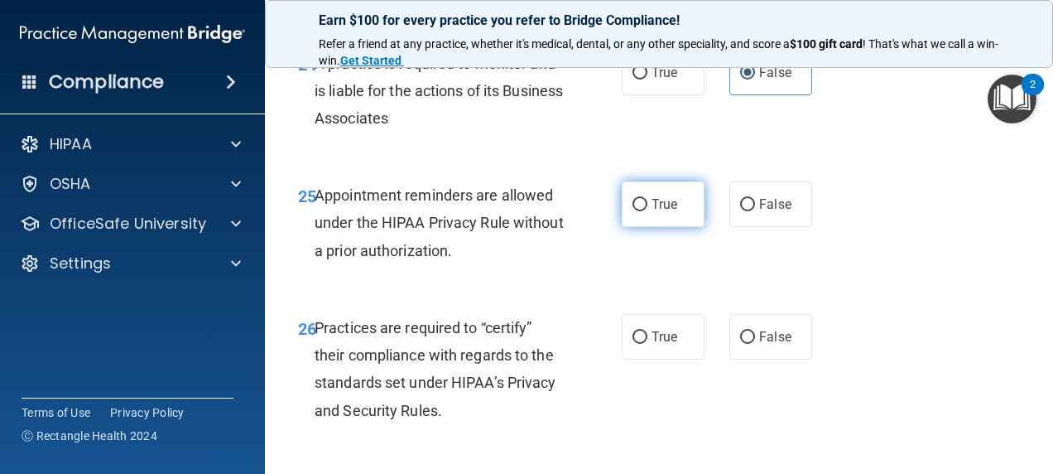
click at [630, 227] on label "True" at bounding box center [663, 204] width 83 height 46
click at [633, 211] on input "True" at bounding box center [640, 205] width 15 height 12
radio input "true"
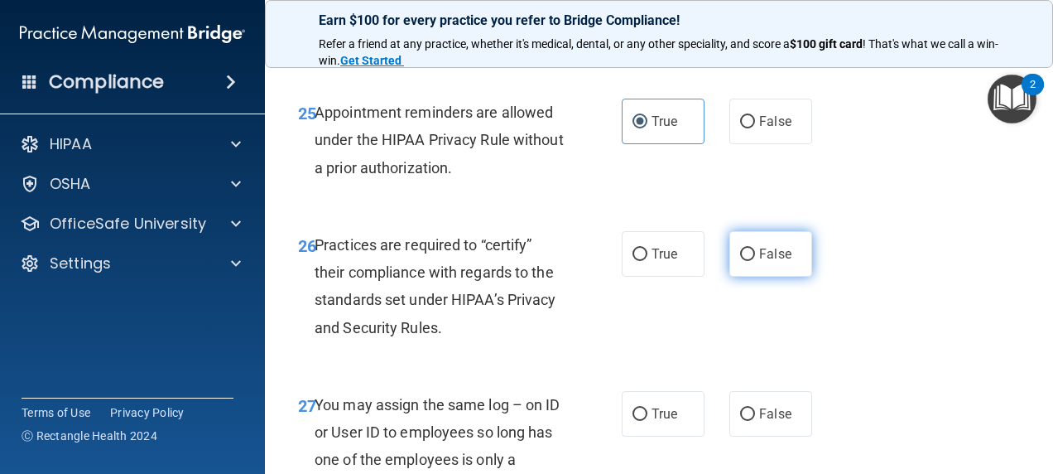
click at [744, 261] on input "False" at bounding box center [747, 254] width 15 height 12
radio input "true"
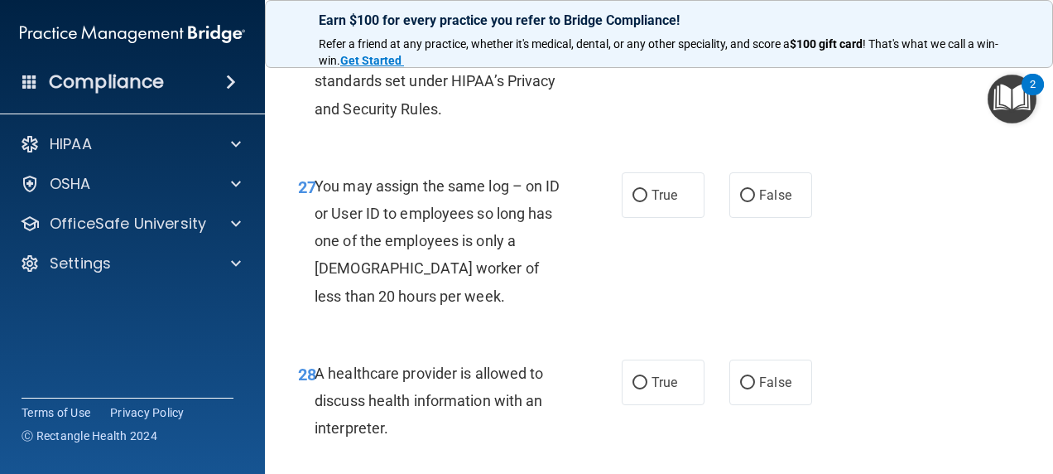
scroll to position [4472, 0]
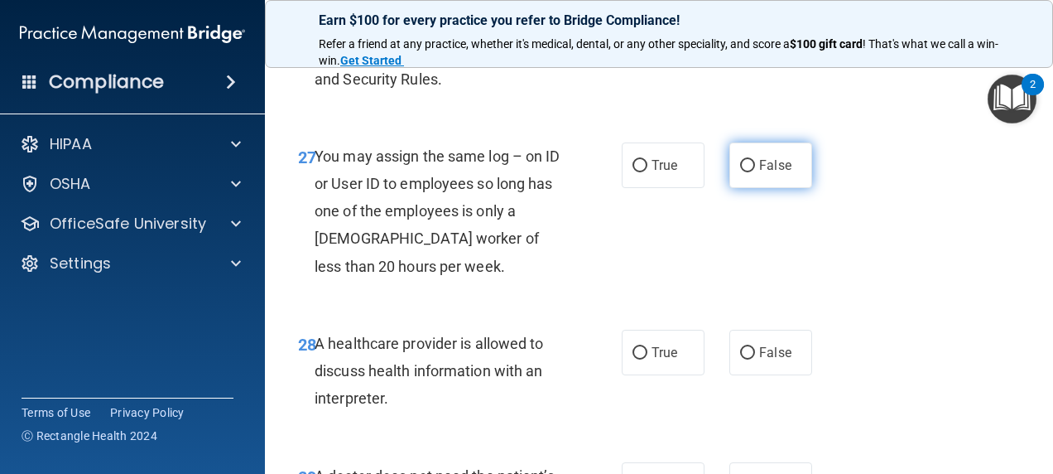
click at [747, 188] on label "False" at bounding box center [771, 165] width 83 height 46
click at [747, 172] on input "False" at bounding box center [747, 166] width 15 height 12
radio input "true"
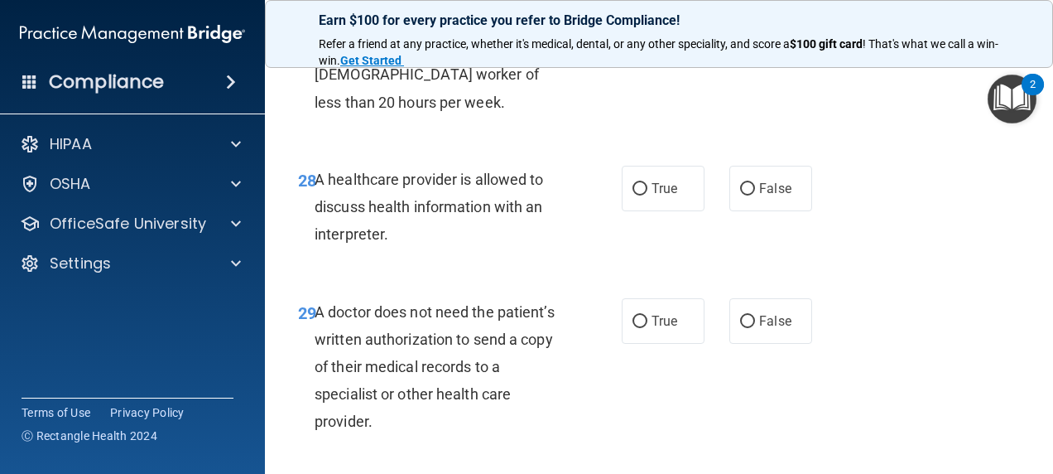
scroll to position [4638, 0]
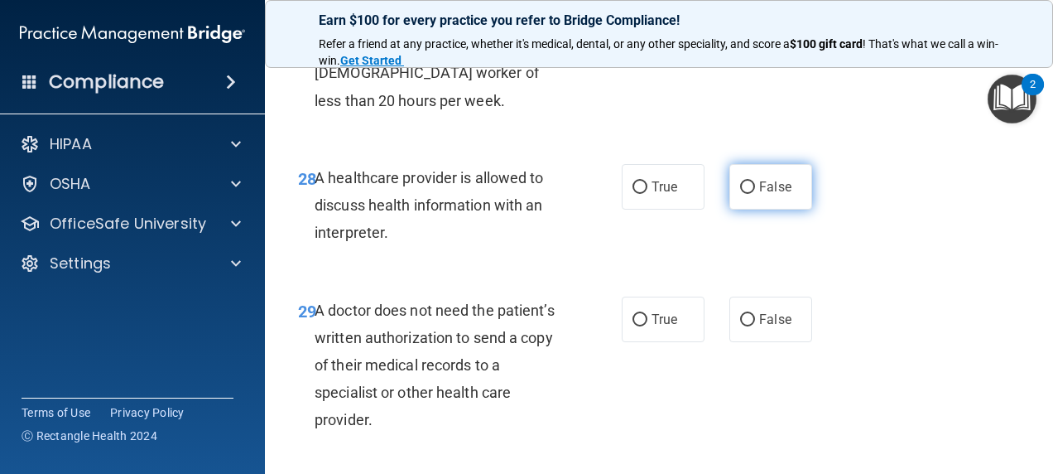
click at [759, 195] on span "False" at bounding box center [775, 187] width 32 height 16
click at [755, 194] on input "False" at bounding box center [747, 187] width 15 height 12
radio input "true"
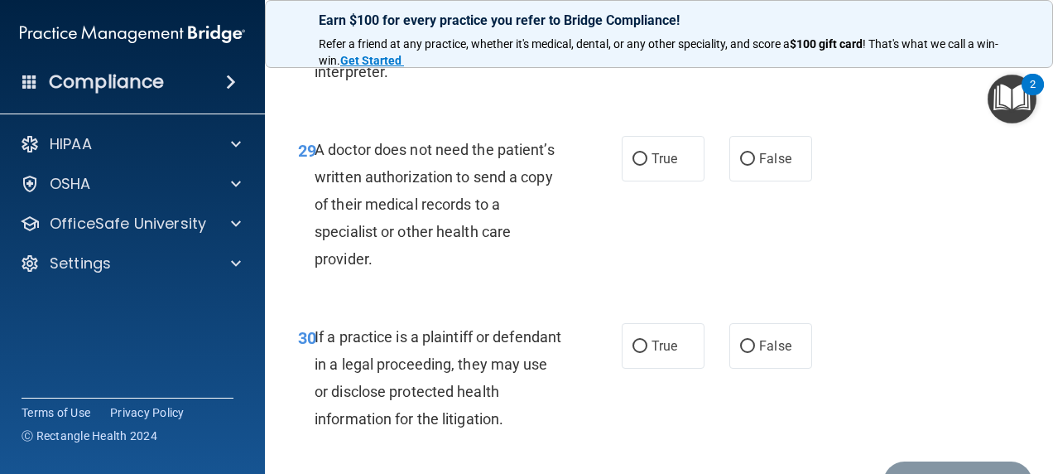
scroll to position [4803, 0]
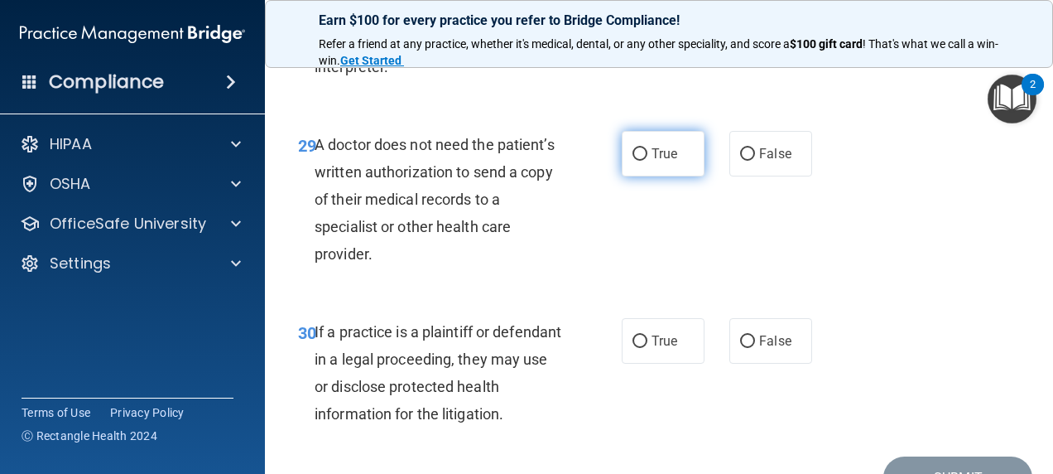
click at [672, 176] on label "True" at bounding box center [663, 154] width 83 height 46
click at [648, 161] on input "True" at bounding box center [640, 154] width 15 height 12
radio input "true"
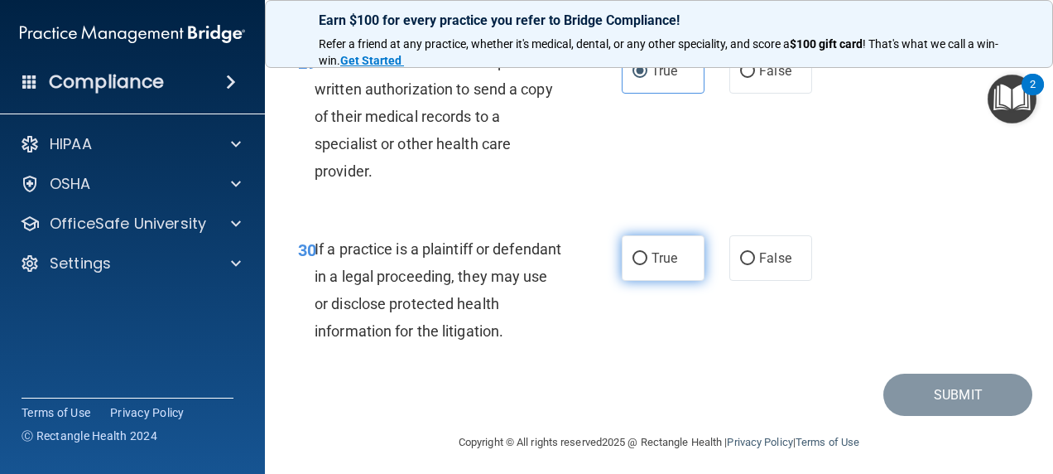
click at [663, 281] on label "True" at bounding box center [663, 258] width 83 height 46
click at [648, 265] on input "True" at bounding box center [640, 259] width 15 height 12
radio input "true"
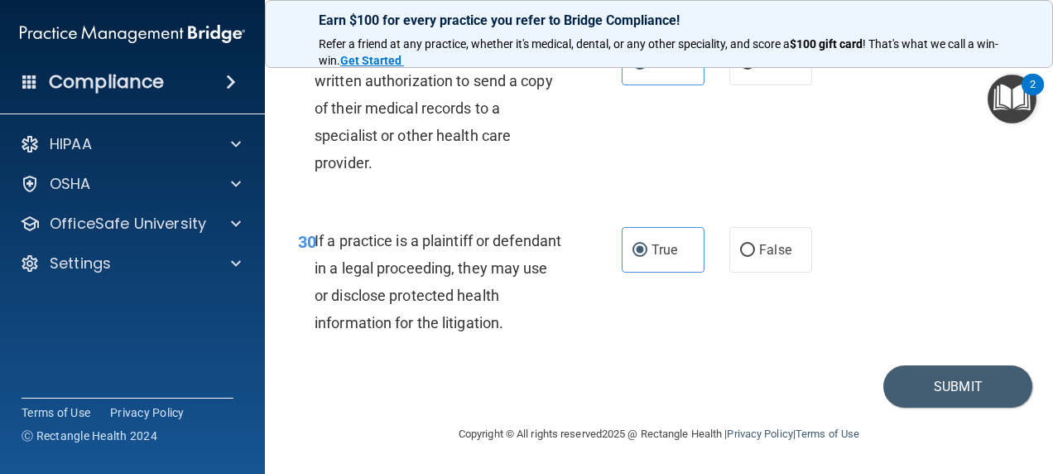
scroll to position [4976, 0]
click at [944, 387] on button "Submit" at bounding box center [958, 386] width 149 height 42
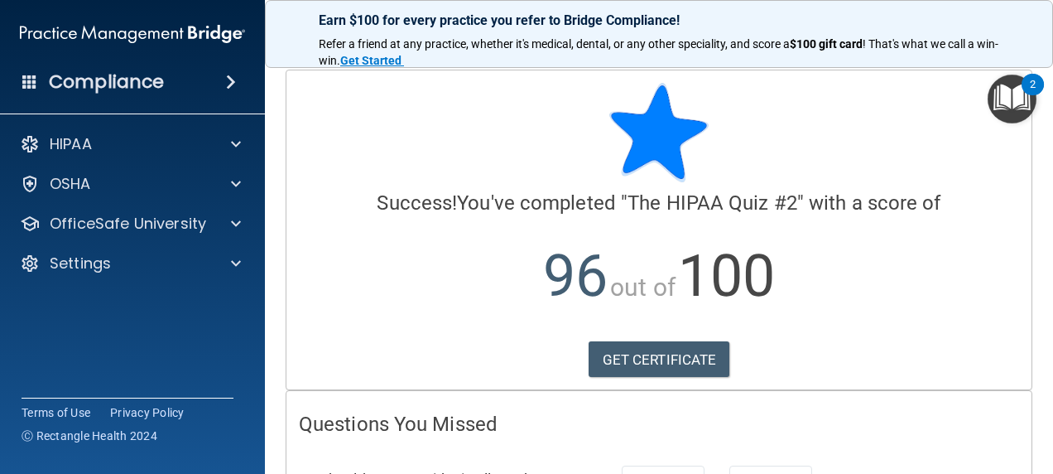
scroll to position [248, 0]
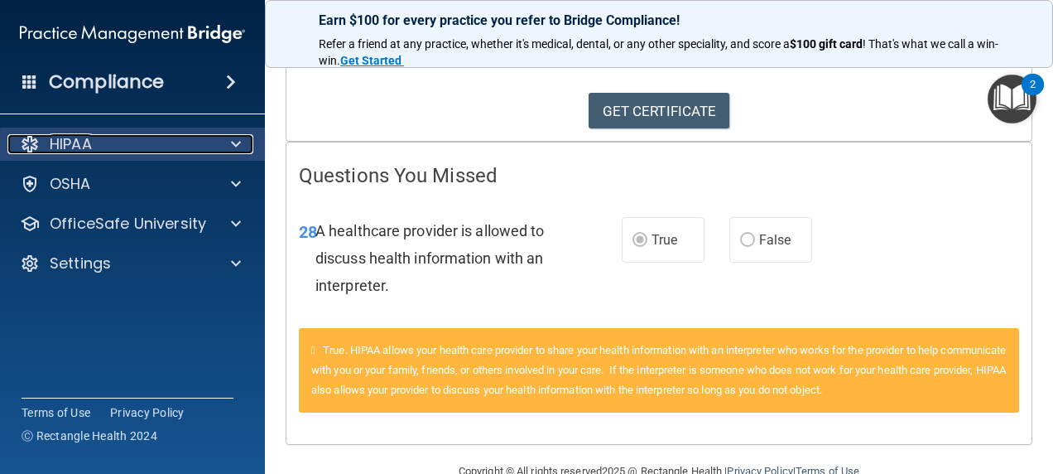
click at [172, 149] on div "HIPAA" at bounding box center [109, 144] width 205 height 20
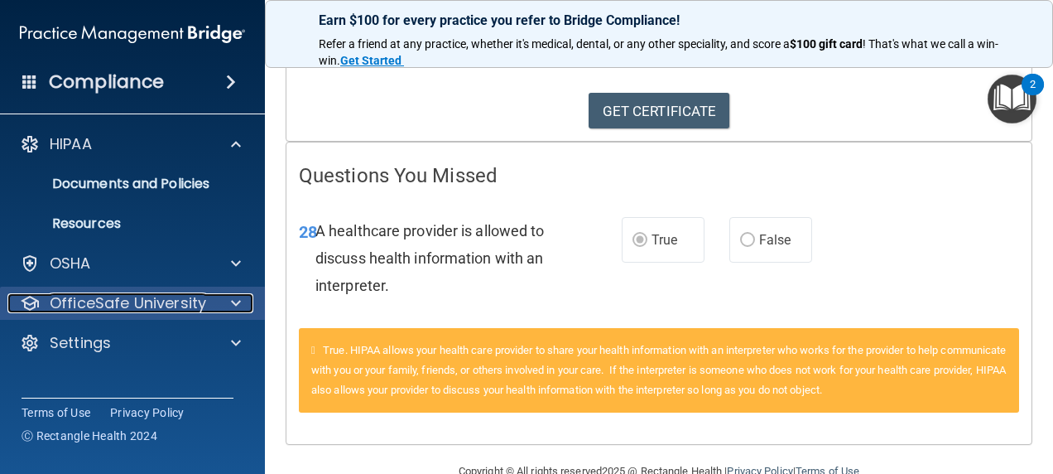
click at [167, 301] on p "OfficeSafe University" at bounding box center [128, 303] width 157 height 20
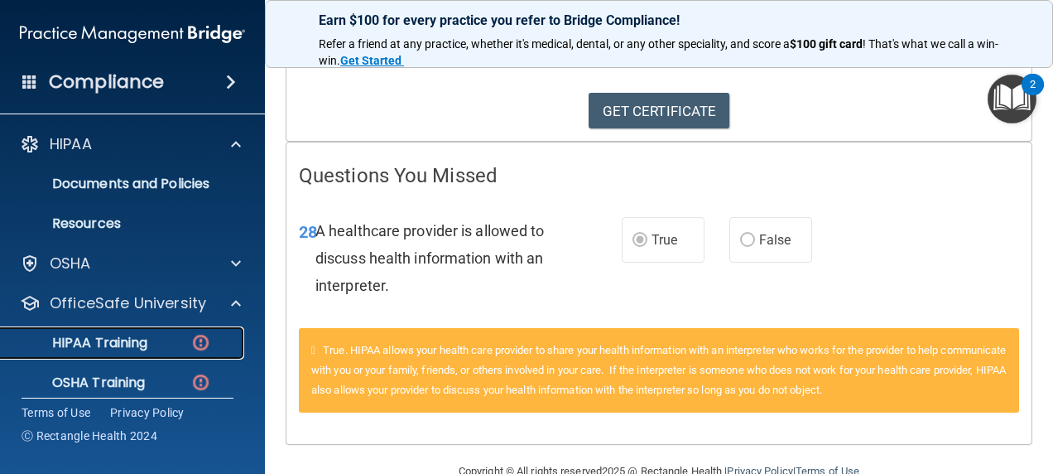
click at [158, 330] on link "HIPAA Training" at bounding box center [113, 342] width 261 height 33
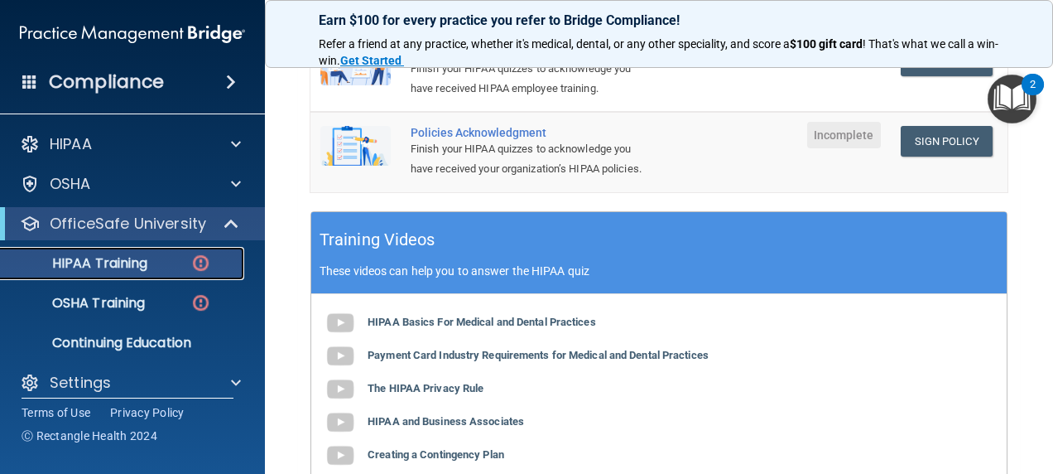
scroll to position [427, 0]
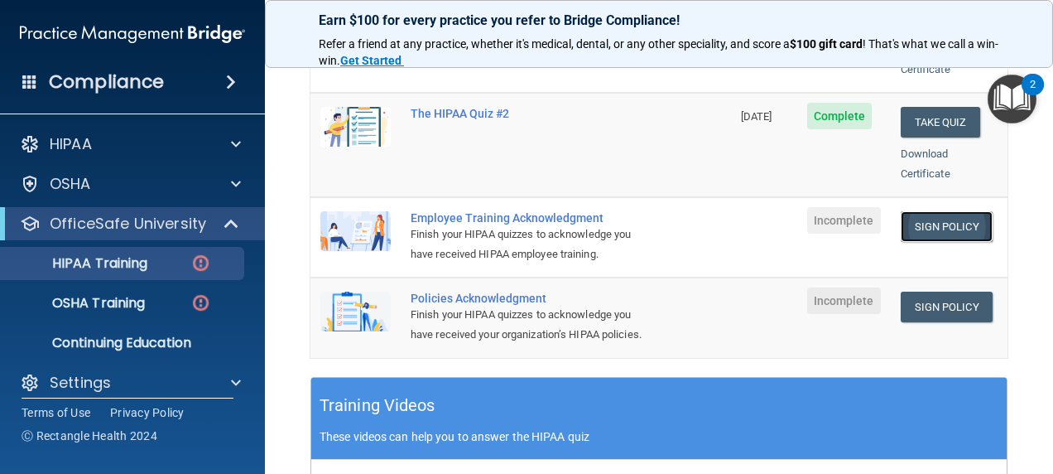
click at [951, 211] on link "Sign Policy" at bounding box center [947, 226] width 92 height 31
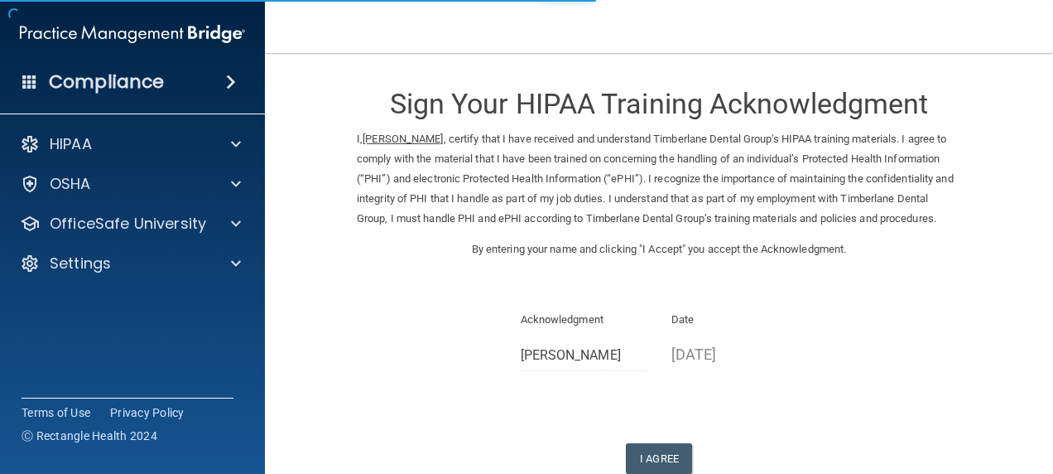
scroll to position [125, 0]
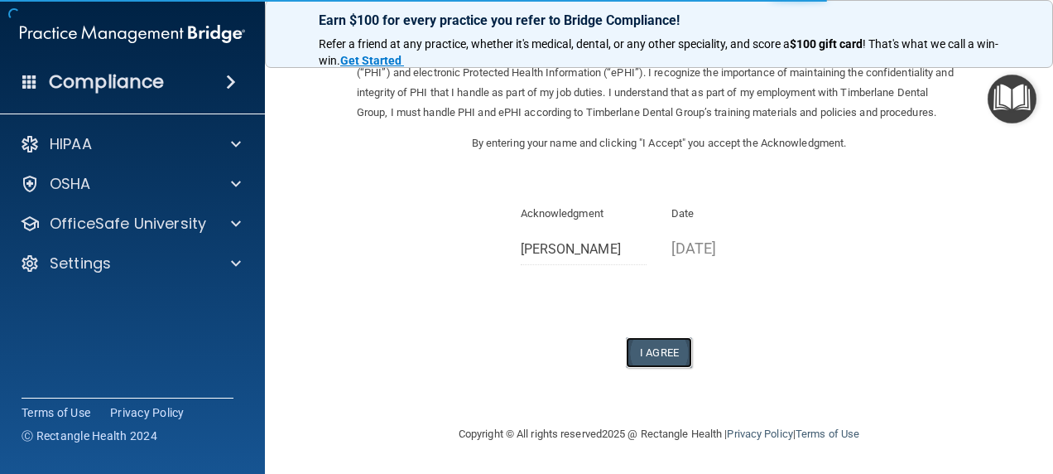
click at [661, 364] on button "I Agree" at bounding box center [659, 352] width 66 height 31
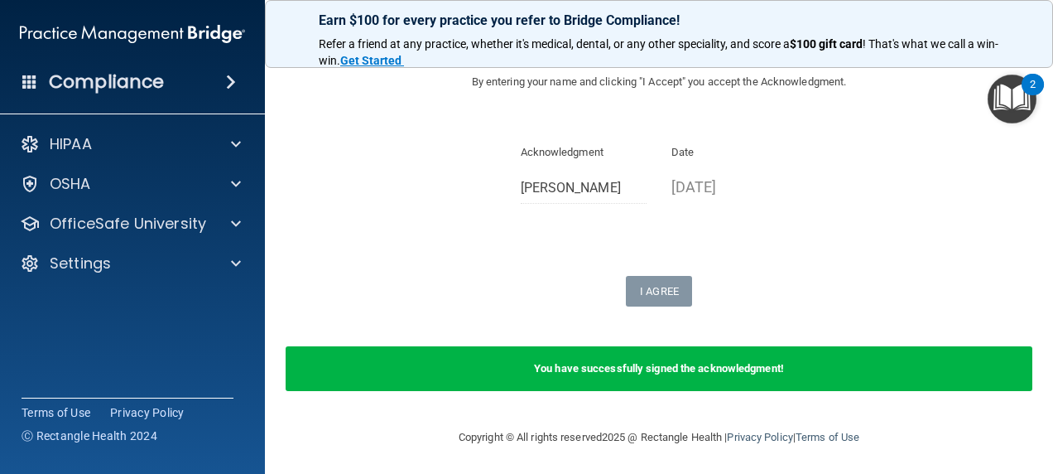
scroll to position [190, 0]
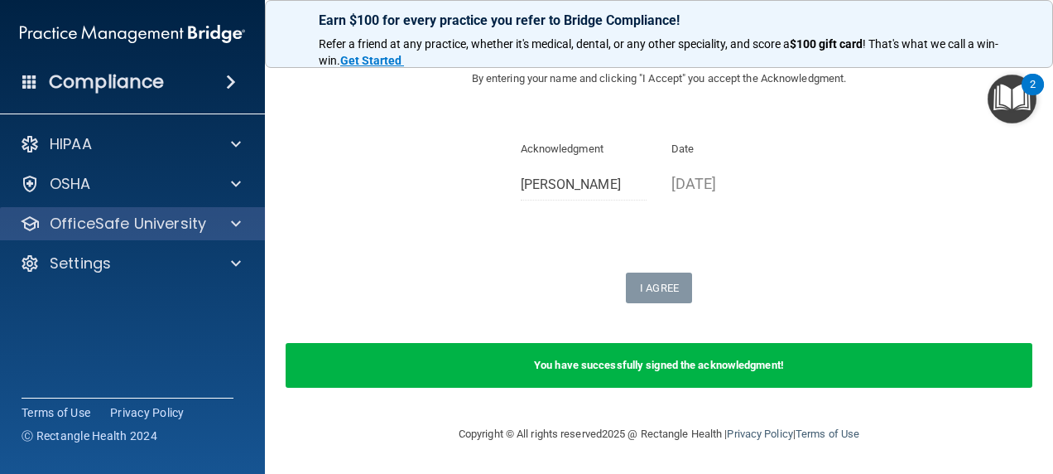
click at [159, 234] on div "OfficeSafe University" at bounding box center [133, 223] width 266 height 33
click at [192, 224] on p "OfficeSafe University" at bounding box center [128, 224] width 157 height 20
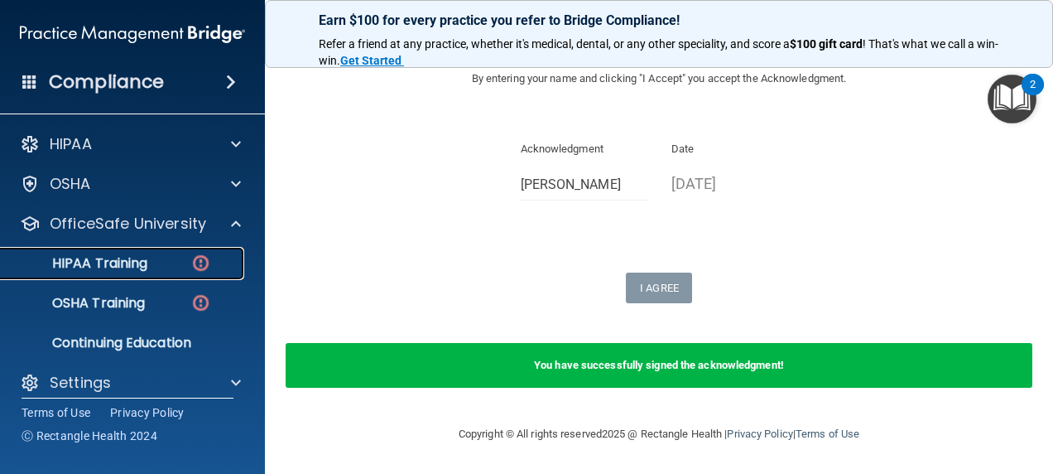
click at [161, 261] on div "HIPAA Training" at bounding box center [124, 263] width 226 height 17
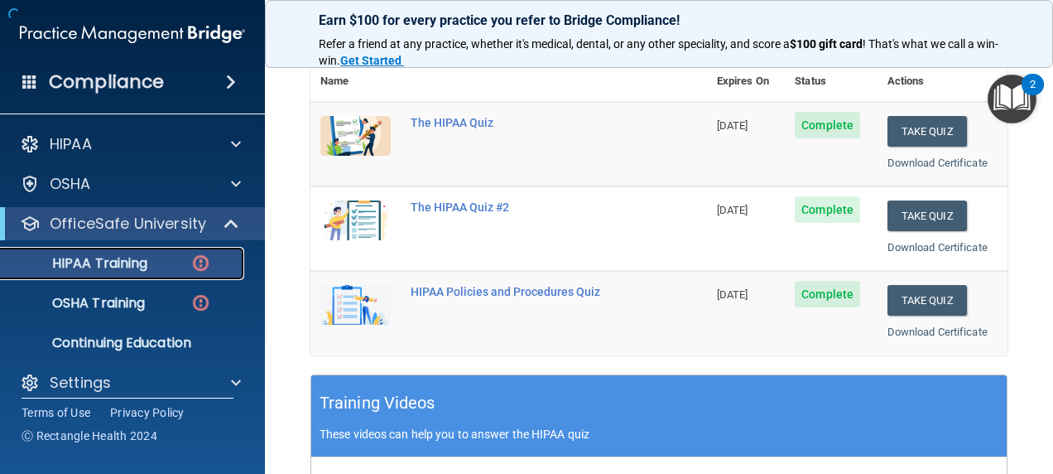
scroll to position [845, 0]
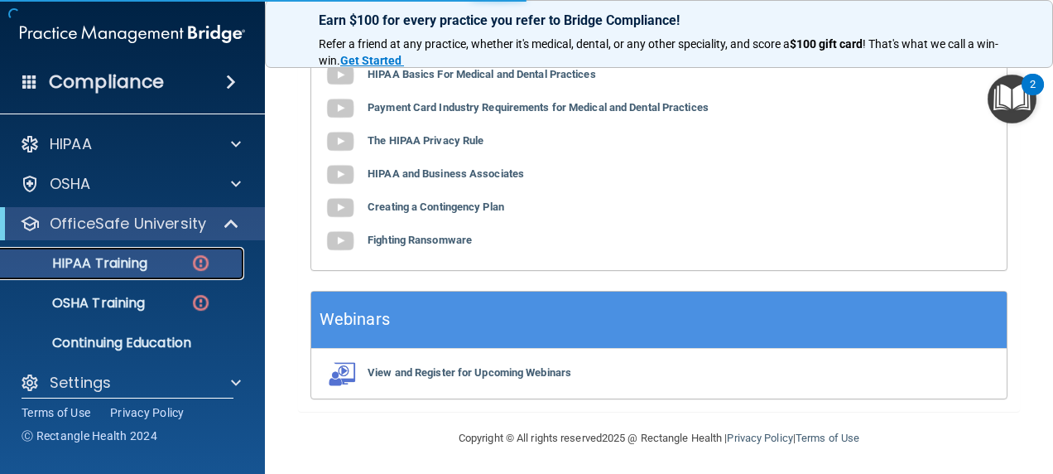
click at [161, 261] on div "HIPAA Training" at bounding box center [124, 263] width 226 height 17
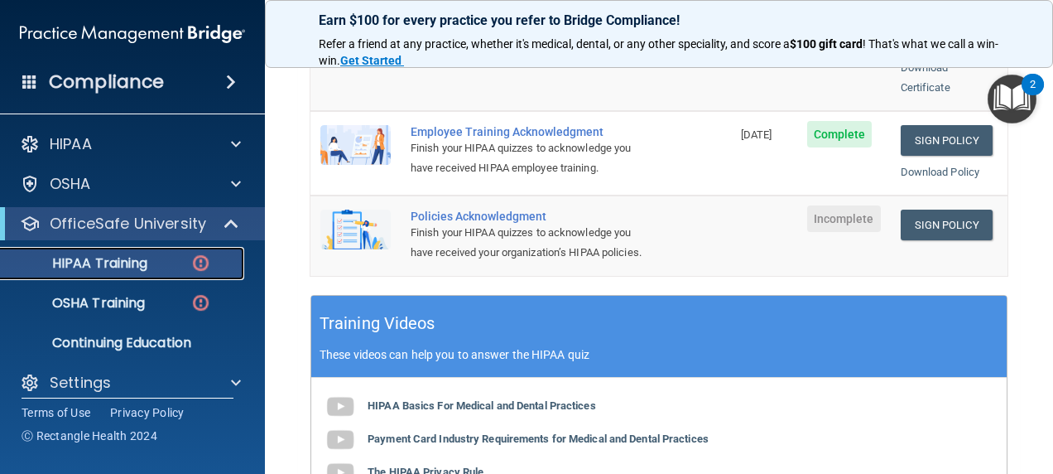
scroll to position [348, 0]
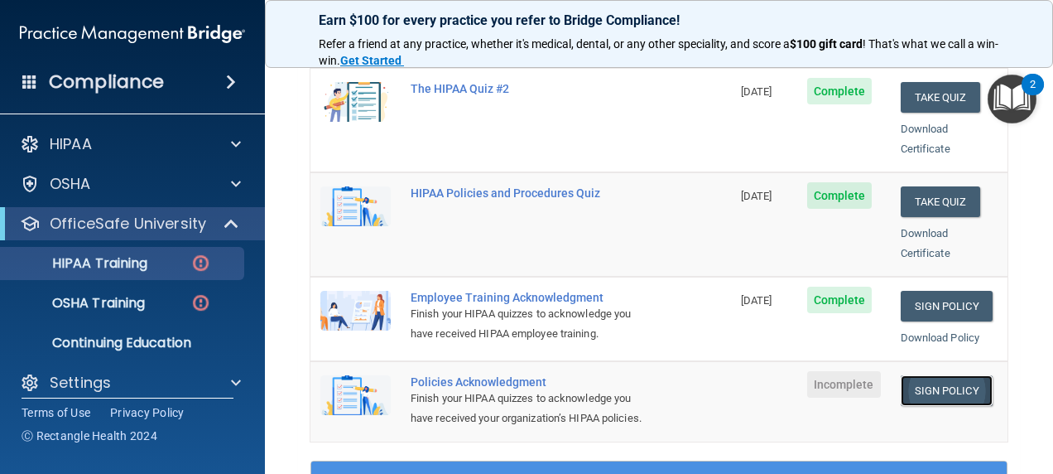
click at [947, 376] on link "Sign Policy" at bounding box center [947, 390] width 92 height 31
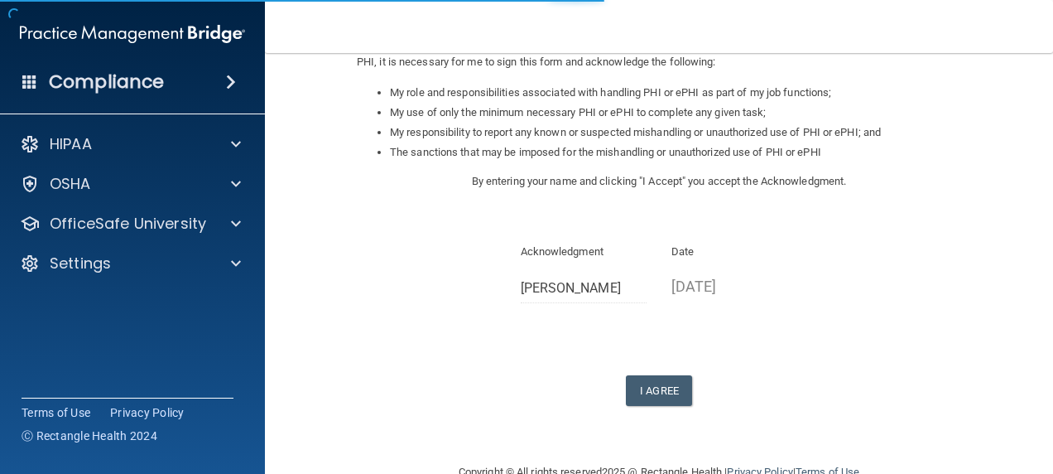
scroll to position [248, 0]
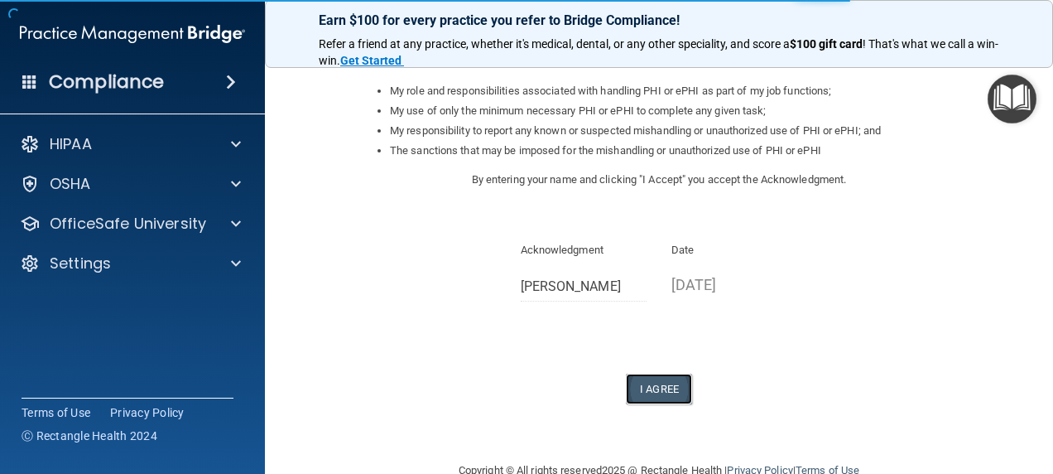
click at [662, 389] on button "I Agree" at bounding box center [659, 388] width 66 height 31
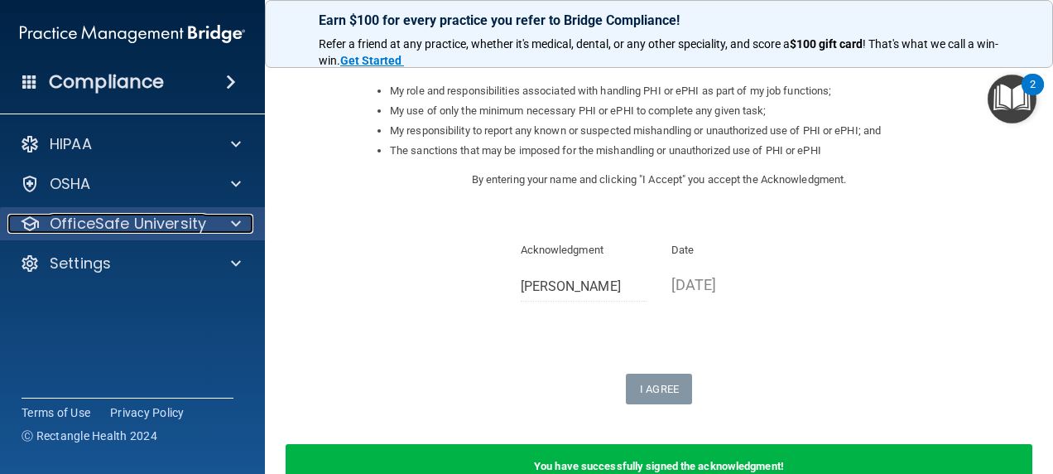
click at [177, 227] on p "OfficeSafe University" at bounding box center [128, 224] width 157 height 20
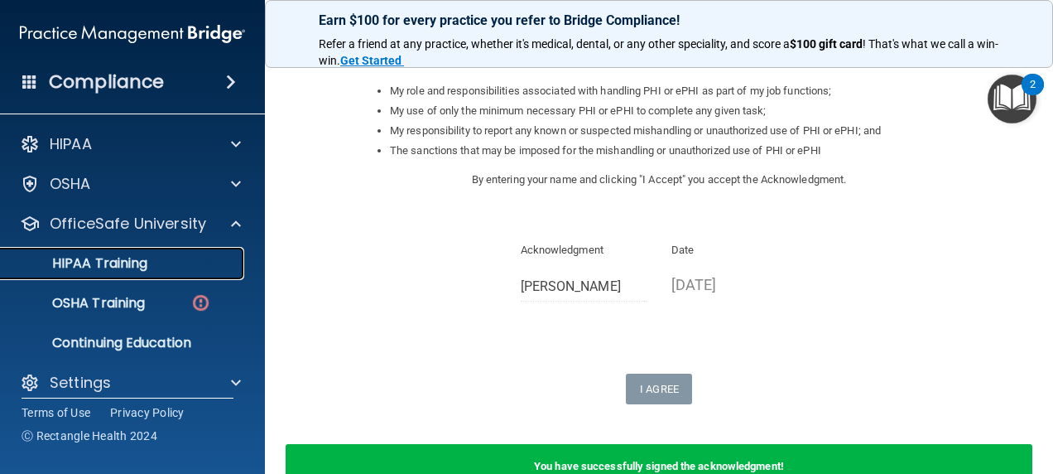
click at [155, 259] on div "HIPAA Training" at bounding box center [124, 263] width 226 height 17
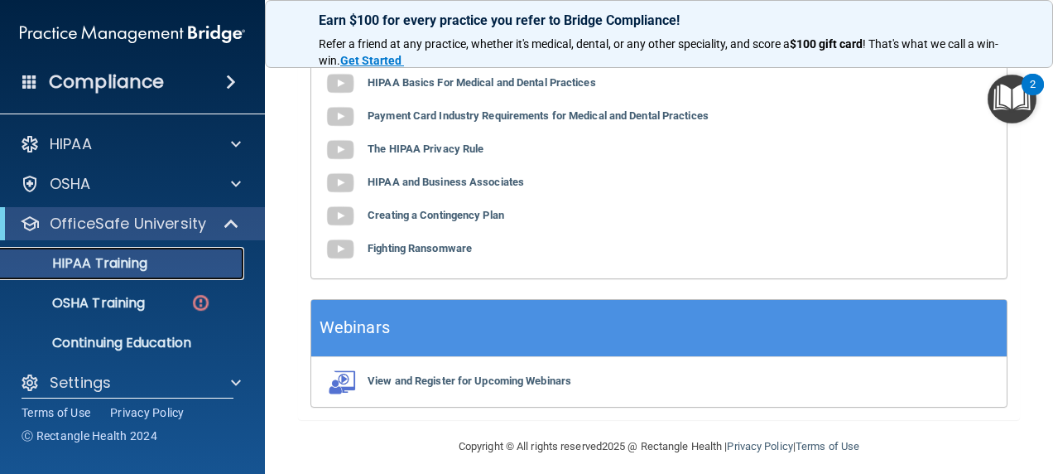
scroll to position [845, 0]
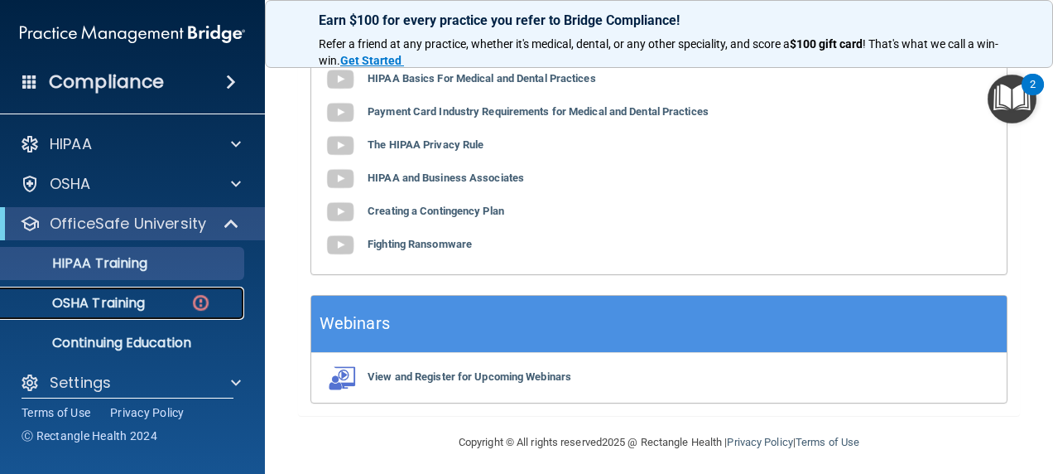
click at [121, 313] on link "OSHA Training" at bounding box center [113, 303] width 261 height 33
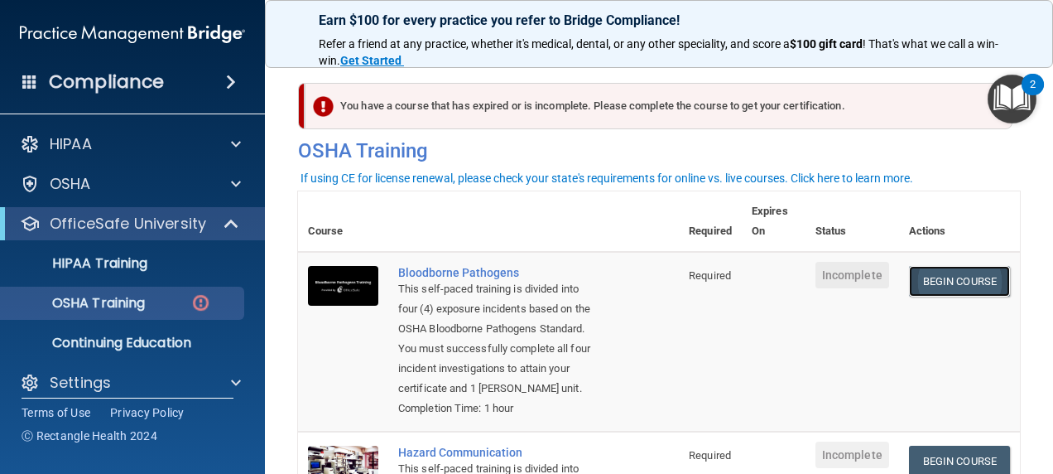
click at [983, 282] on link "Begin Course" at bounding box center [959, 281] width 101 height 31
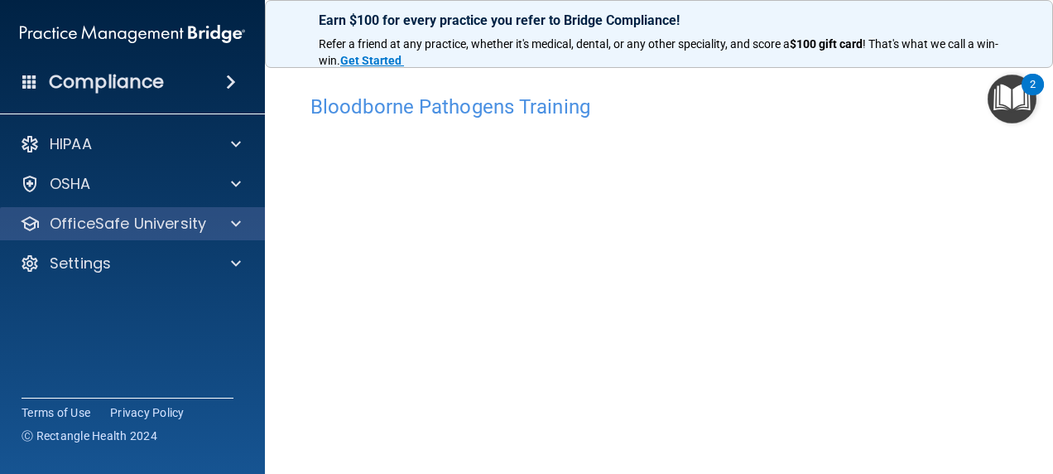
click at [209, 211] on div "OfficeSafe University" at bounding box center [133, 223] width 266 height 33
click at [228, 223] on div at bounding box center [233, 224] width 41 height 20
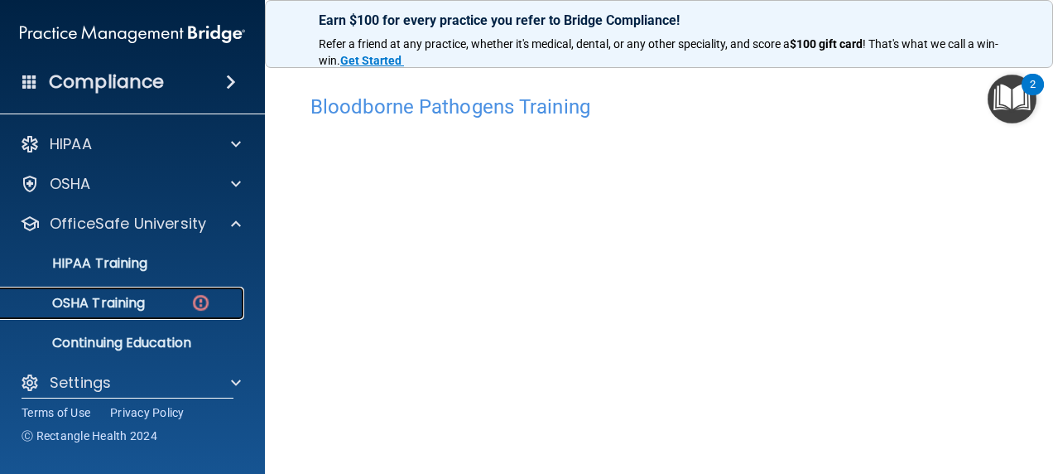
click at [172, 307] on div "OSHA Training" at bounding box center [124, 303] width 226 height 17
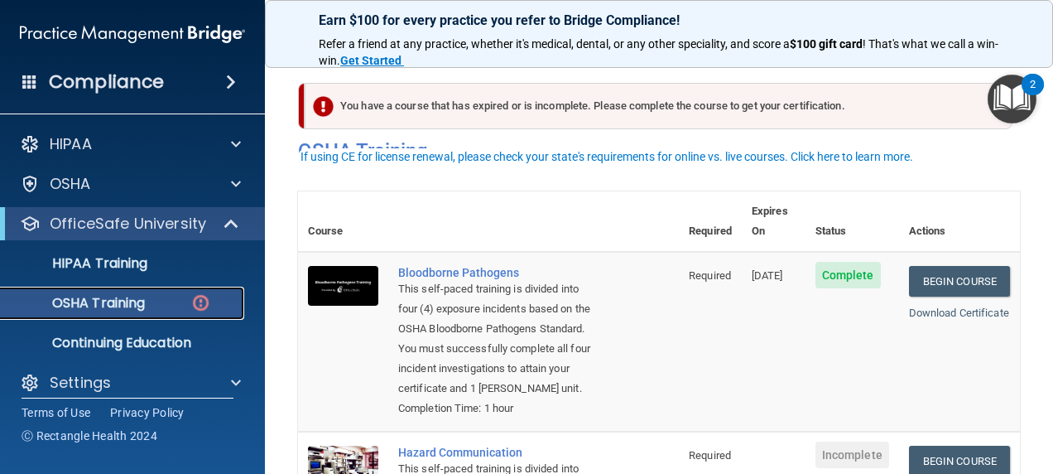
scroll to position [248, 0]
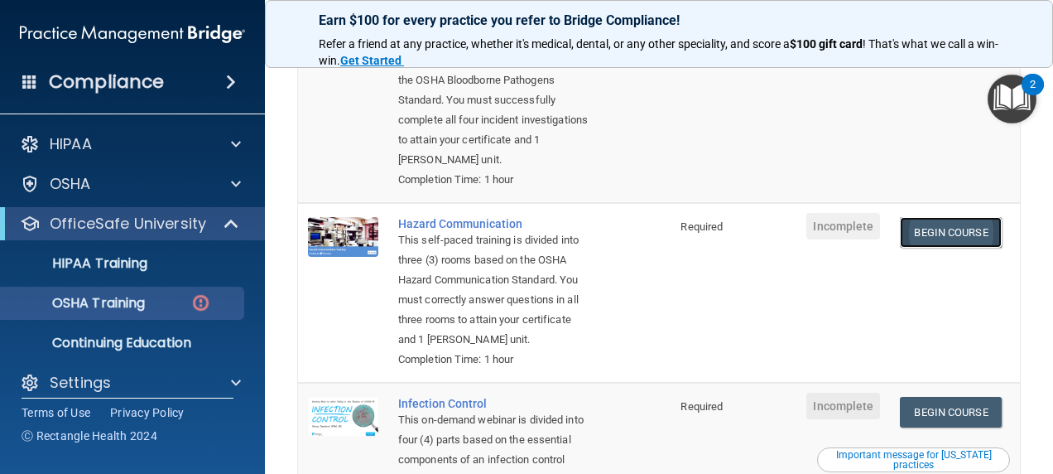
click at [959, 230] on link "Begin Course" at bounding box center [950, 232] width 101 height 31
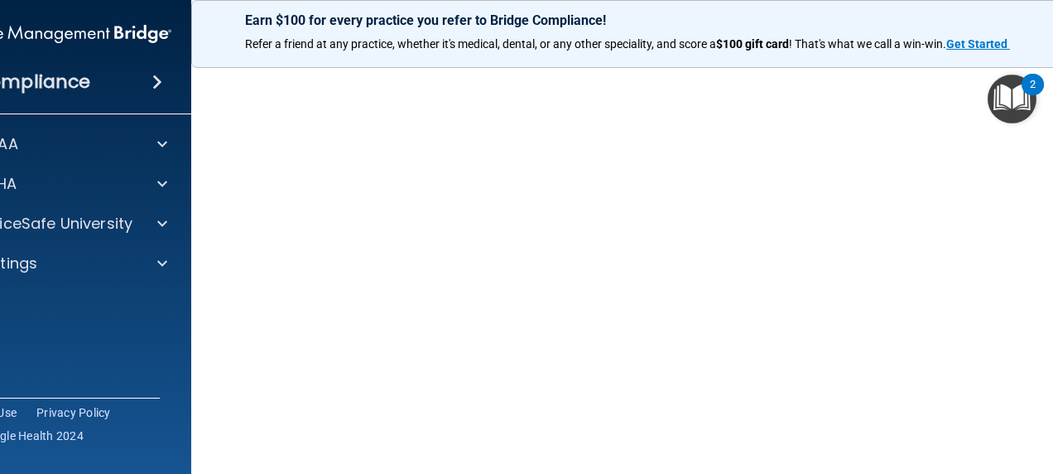
scroll to position [104, 0]
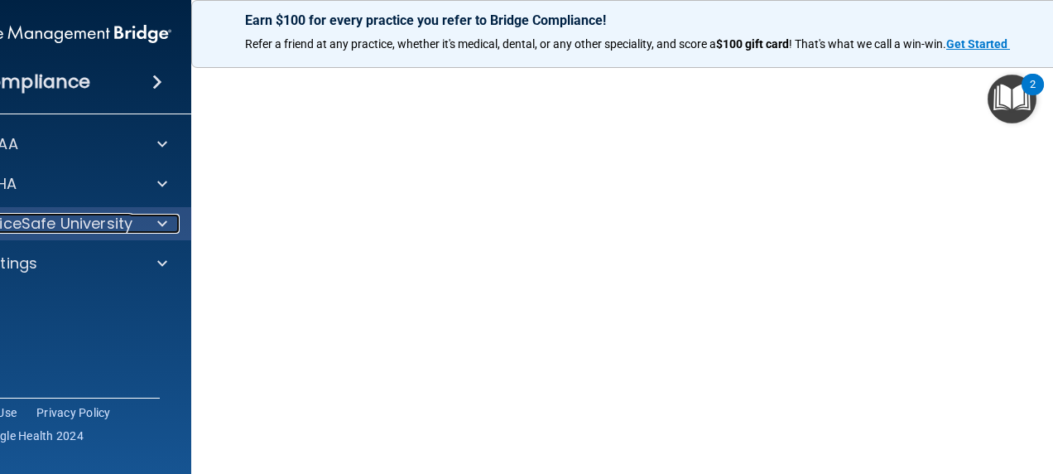
click at [146, 229] on div at bounding box center [159, 224] width 41 height 20
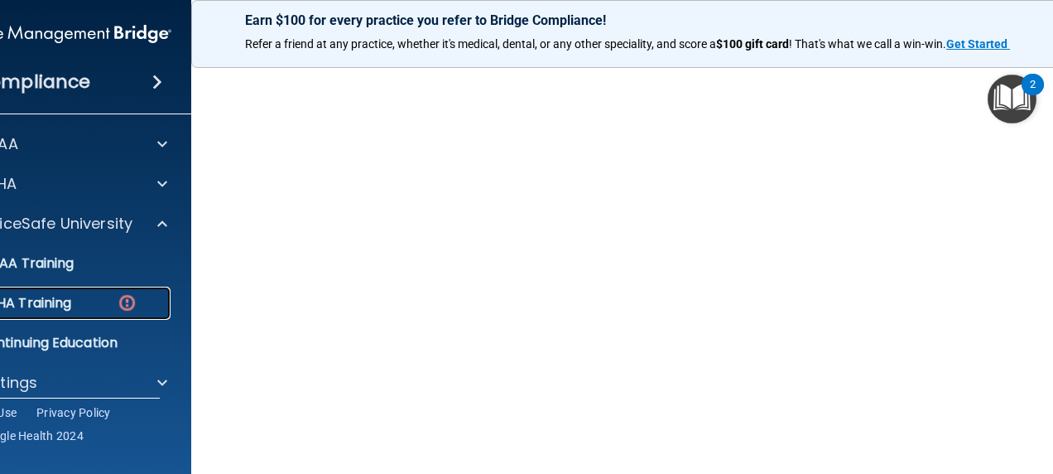
click at [85, 302] on div "OSHA Training" at bounding box center [50, 303] width 226 height 17
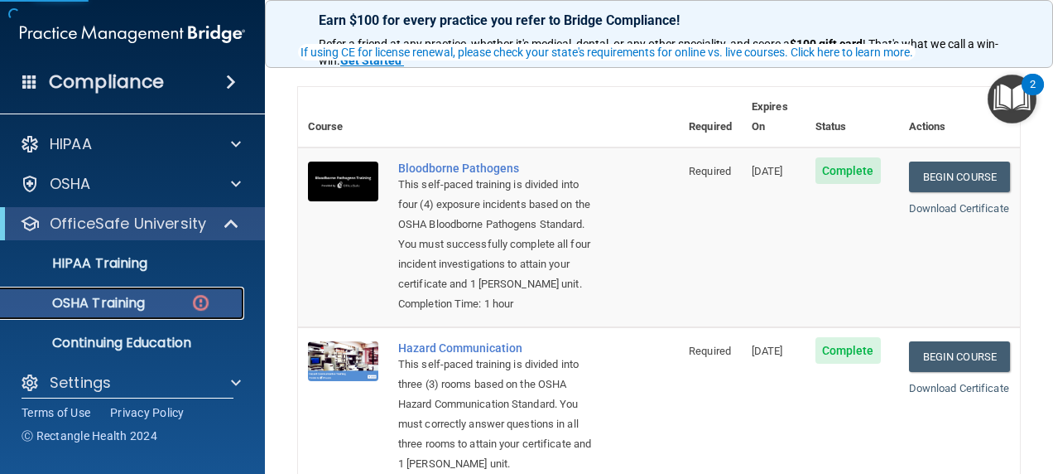
scroll to position [353, 0]
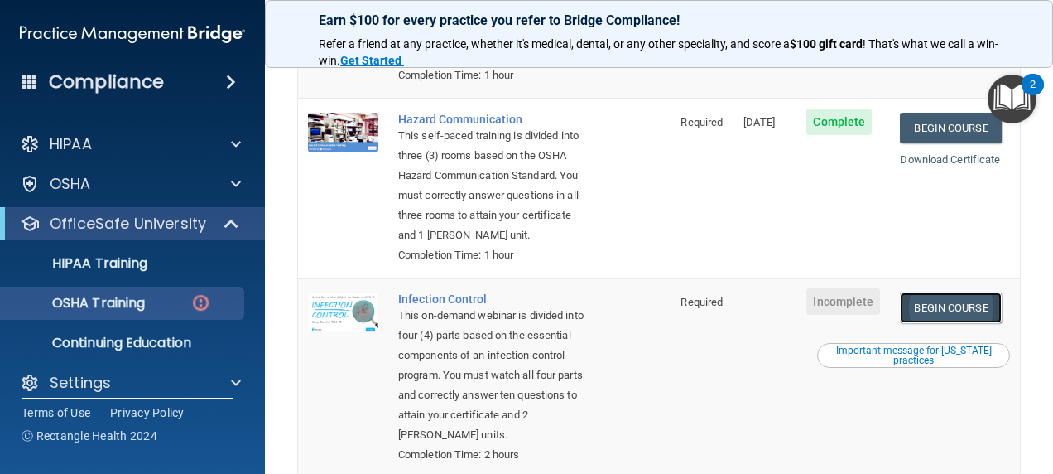
click at [945, 323] on link "Begin Course" at bounding box center [950, 307] width 101 height 31
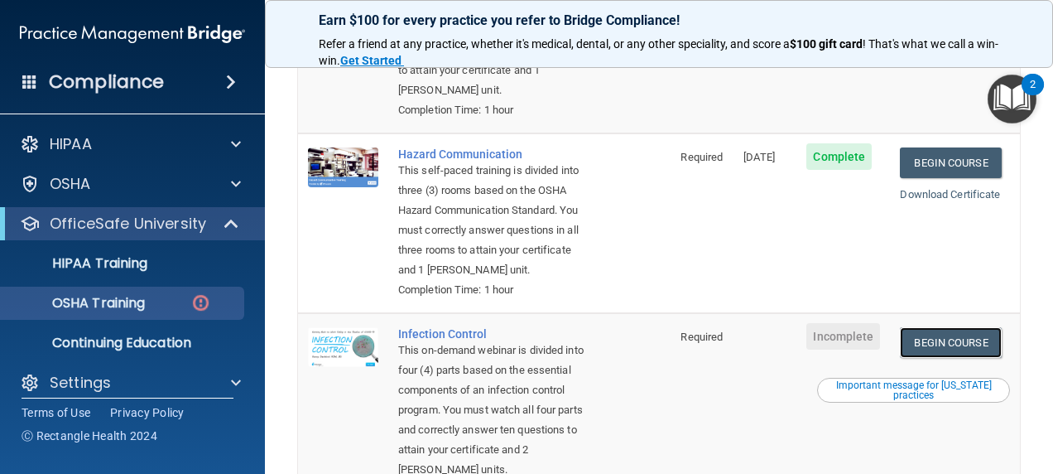
scroll to position [166, 0]
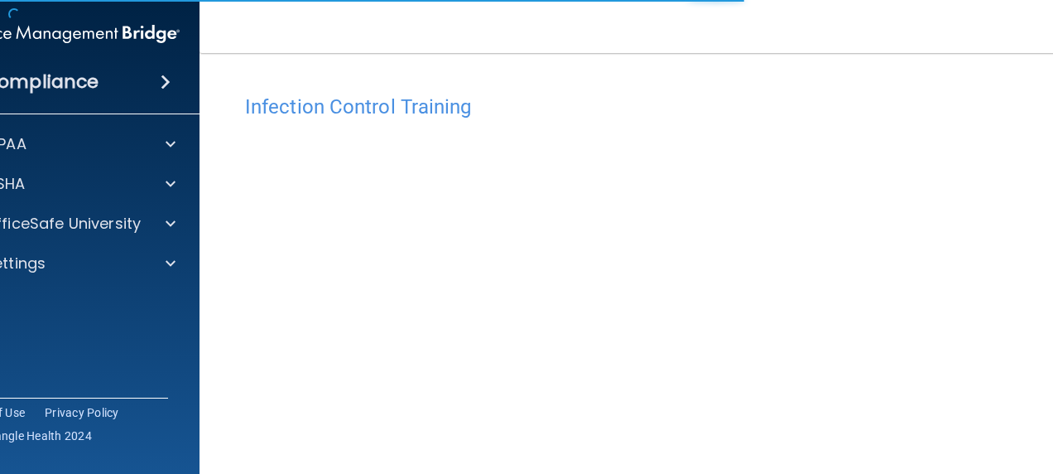
scroll to position [166, 0]
